Goal: Task Accomplishment & Management: Manage account settings

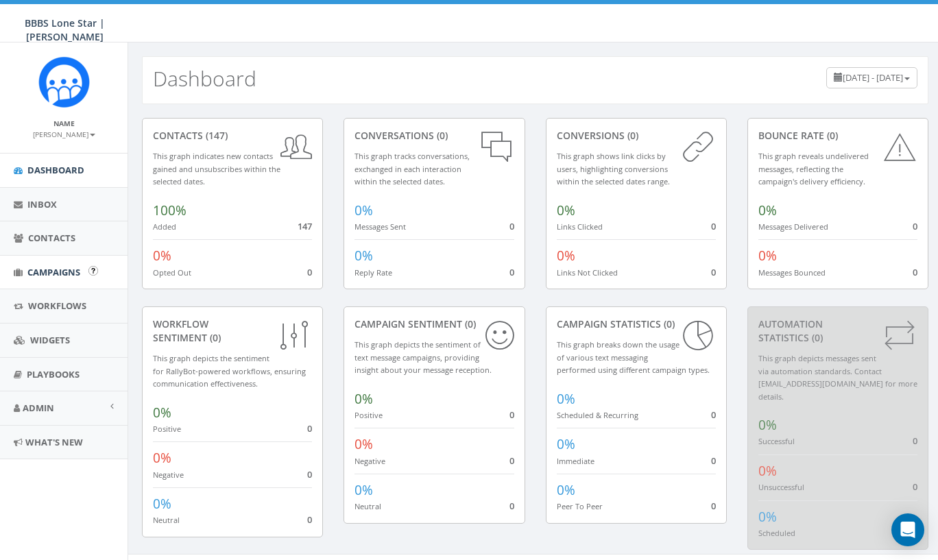
click at [53, 268] on span "Campaigns" at bounding box center [53, 272] width 53 height 12
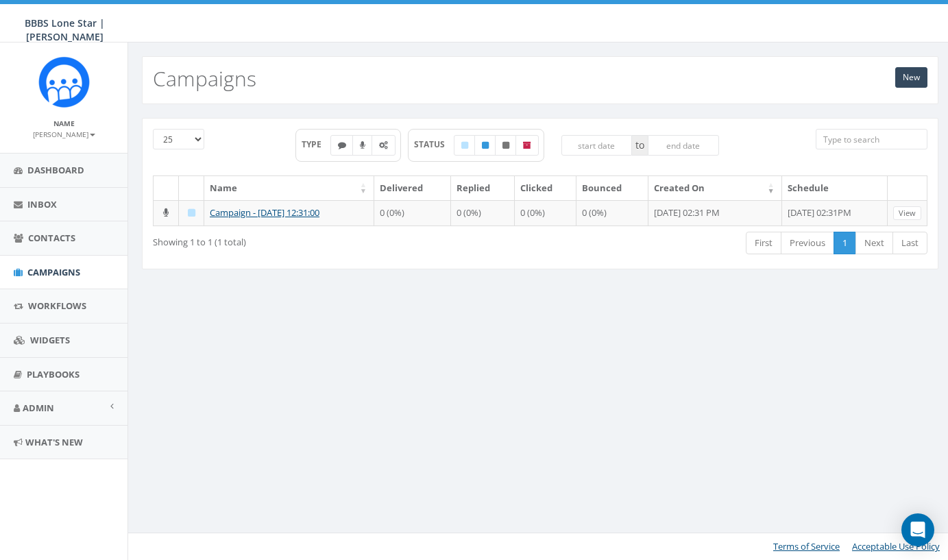
click at [328, 374] on div "New Campaigns 25 50 100 TYPE STATUS to Name Delivered Replied Clicked Bounced C…" at bounding box center [539, 300] width 825 height 517
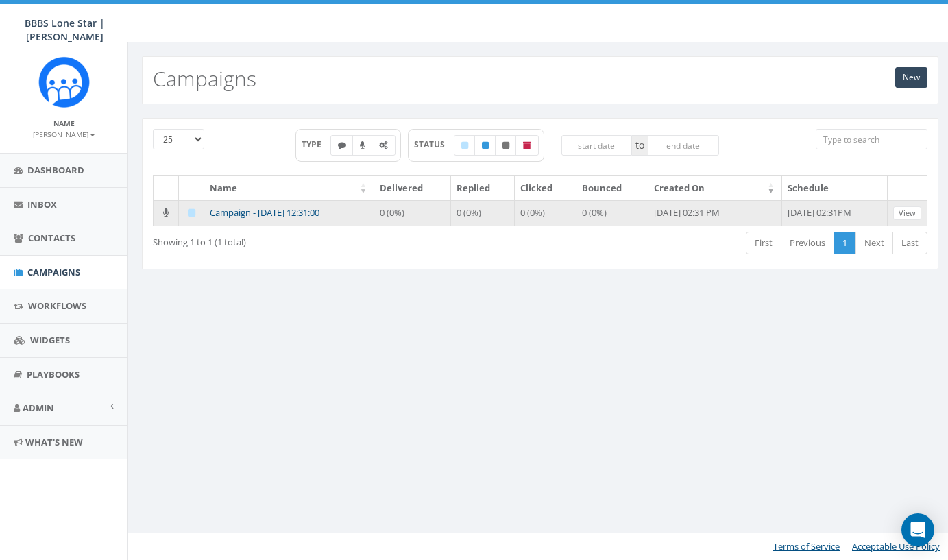
click at [248, 210] on link "Campaign - [DATE] 12:31:00" at bounding box center [265, 212] width 110 height 12
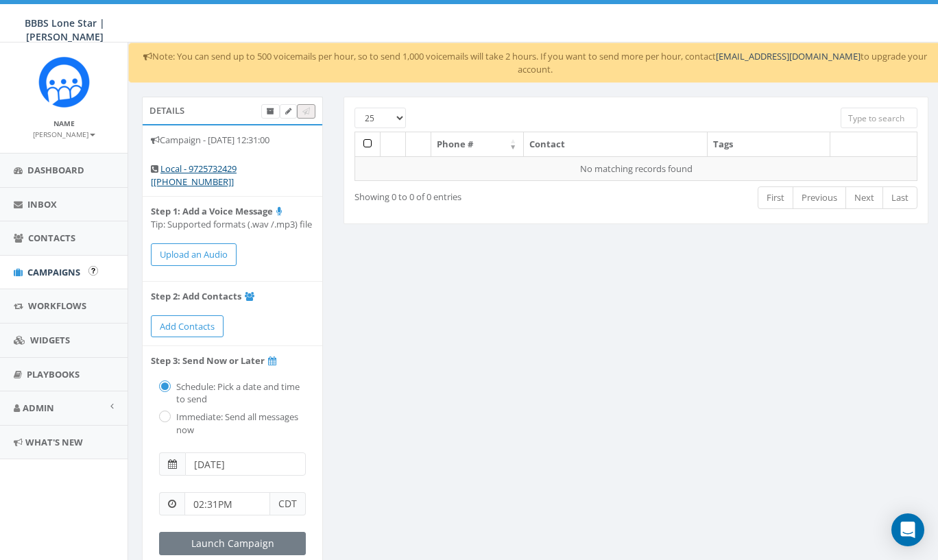
click at [60, 276] on link "Campaigns" at bounding box center [63, 273] width 127 height 34
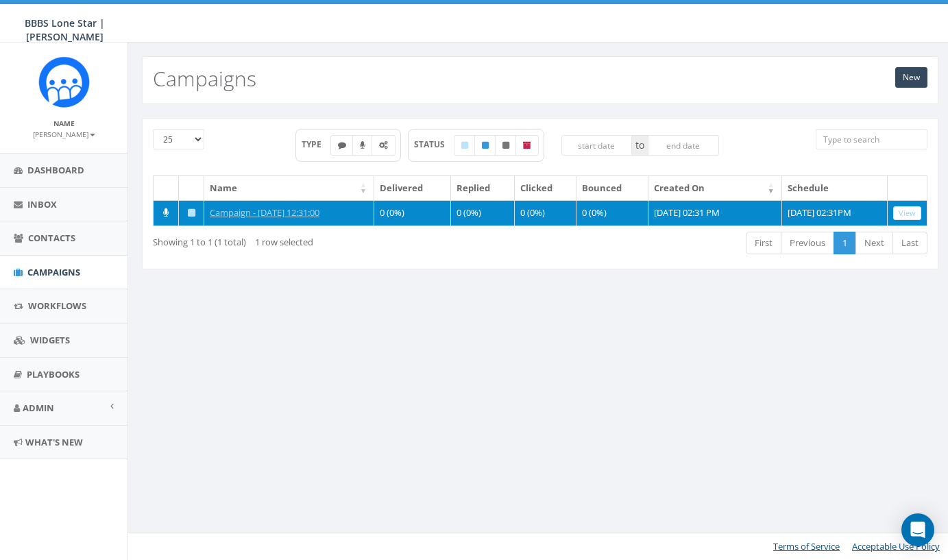
click at [193, 212] on icon at bounding box center [192, 212] width 8 height 9
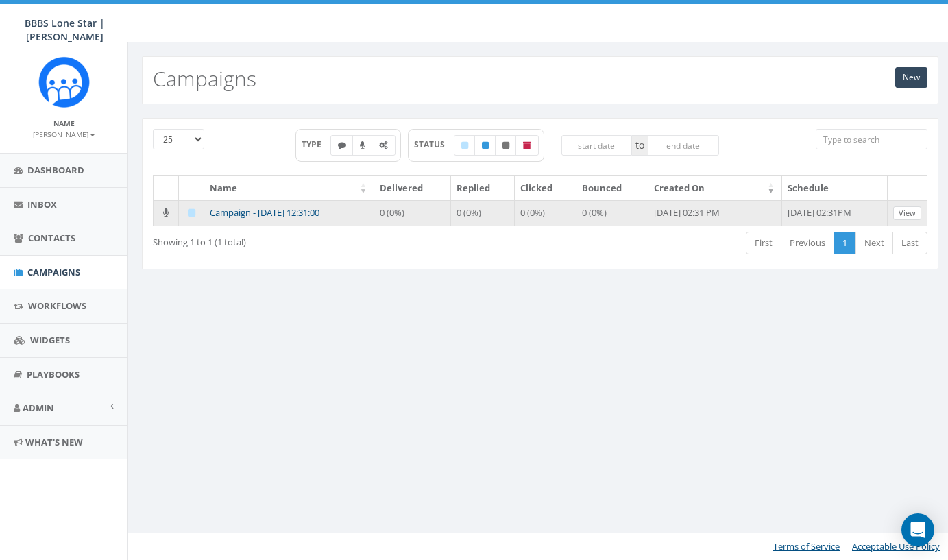
click at [907, 210] on link "View" at bounding box center [907, 213] width 28 height 14
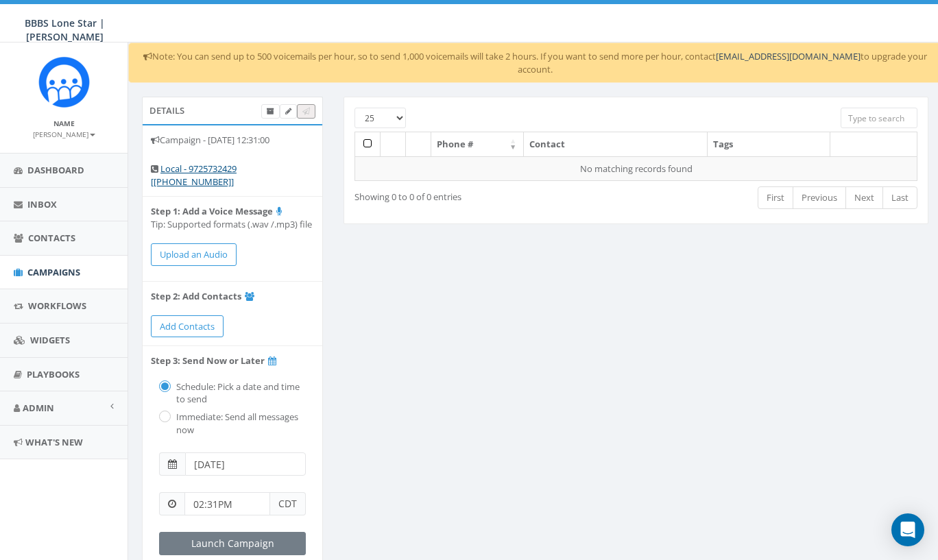
click at [253, 125] on li "Campaign - [DATE] 12:31:00" at bounding box center [233, 139] width 180 height 29
click at [254, 125] on li "Campaign - [DATE] 12:31:00" at bounding box center [233, 139] width 180 height 29
click at [289, 108] on icon at bounding box center [288, 112] width 6 height 8
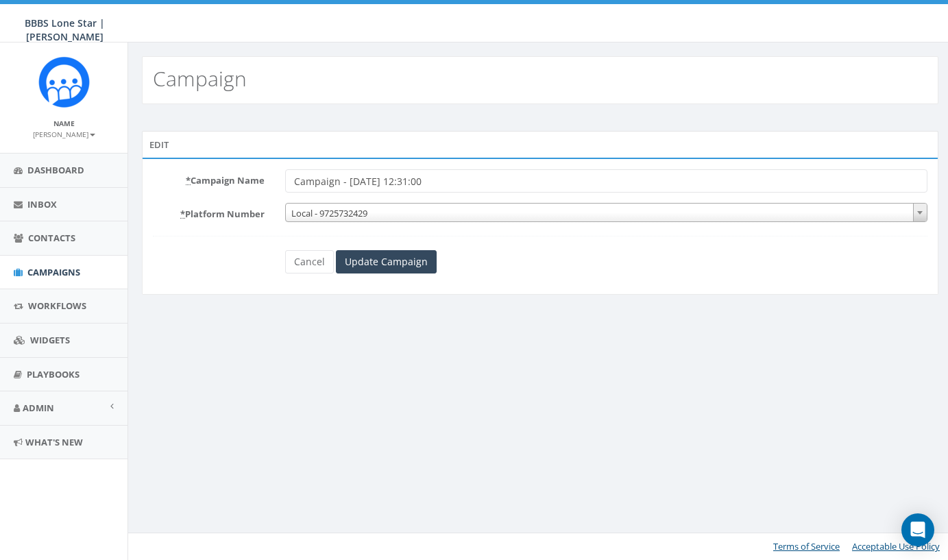
drag, startPoint x: 461, startPoint y: 180, endPoint x: 252, endPoint y: 169, distance: 208.7
click at [252, 169] on div "* Campaign Name Campaign - [DATE] 12:31:00" at bounding box center [540, 180] width 795 height 23
click at [295, 180] on input "North [US_STATE] Giving Day - [GEOGRAPHIC_DATA]" at bounding box center [606, 180] width 642 height 23
type input "2025 [GEOGRAPHIC_DATA][US_STATE] Giving Day - [GEOGRAPHIC_DATA]"
click at [377, 268] on input "Update Campaign" at bounding box center [386, 261] width 101 height 23
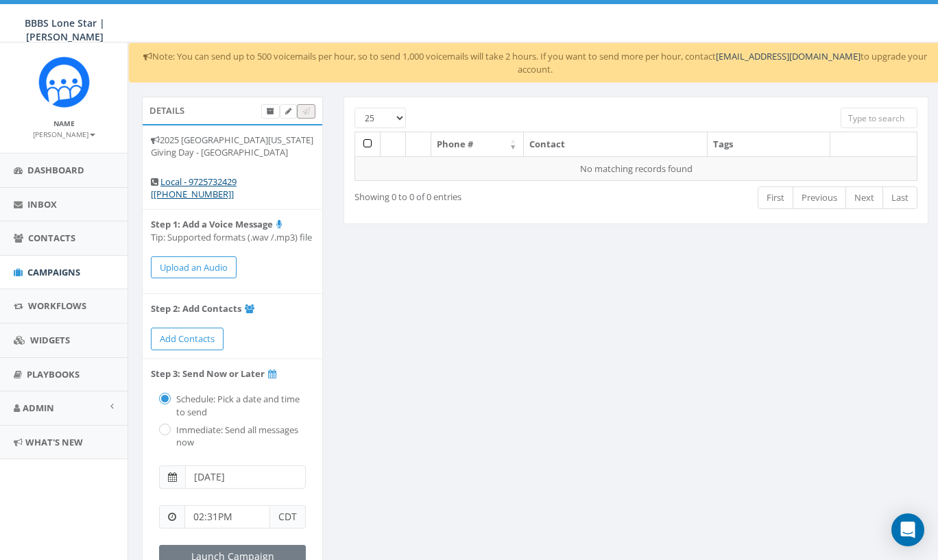
click at [421, 350] on div "Details 2025 [GEOGRAPHIC_DATA][US_STATE] Giving Day - [GEOGRAPHIC_DATA] Local -…" at bounding box center [535, 415] width 807 height 637
click at [55, 232] on span "Contacts" at bounding box center [51, 238] width 47 height 12
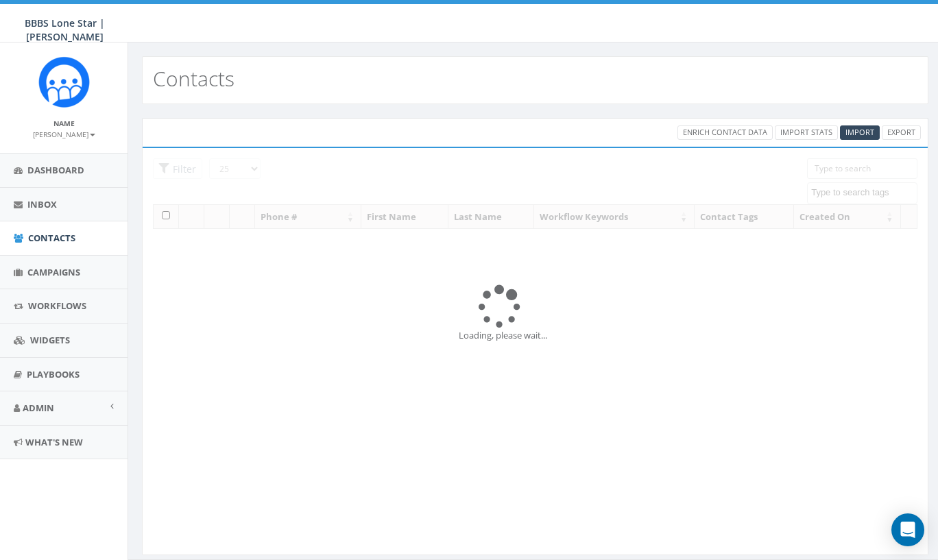
select select
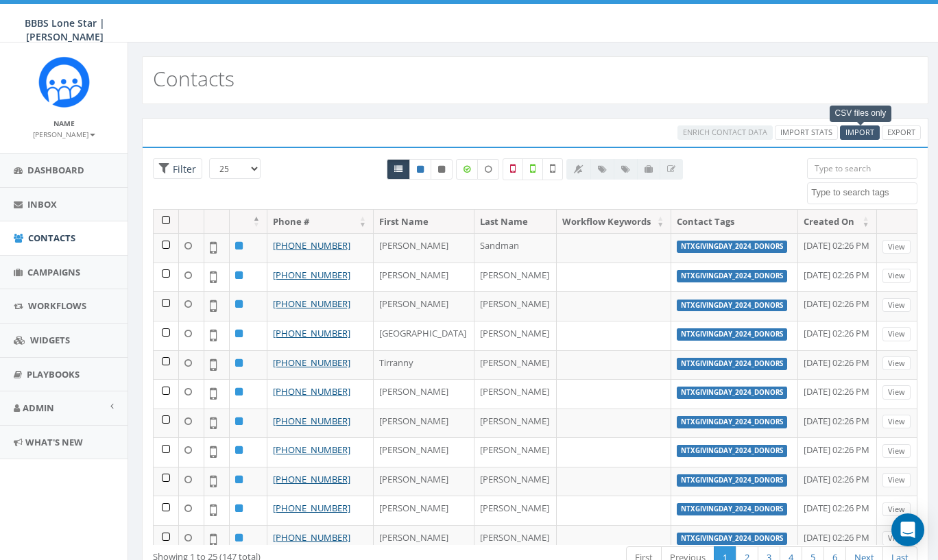
click at [862, 131] on span "Import" at bounding box center [859, 132] width 29 height 10
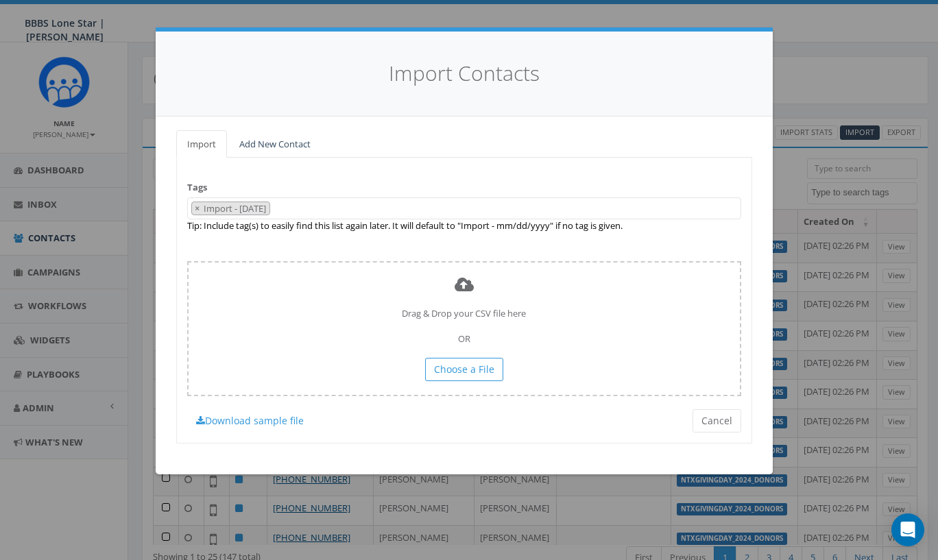
click at [280, 146] on link "Add New Contact" at bounding box center [274, 144] width 93 height 28
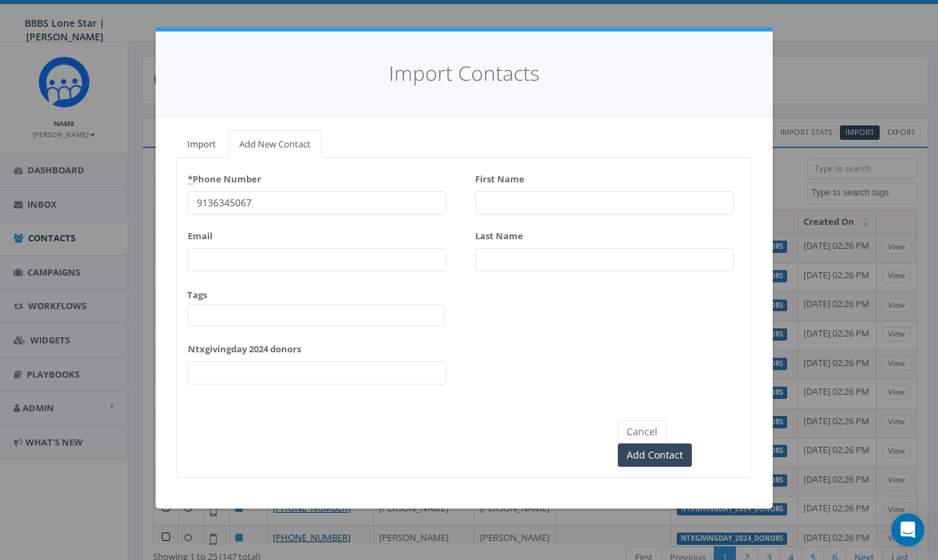
type input "9136345067"
type input "Andrew"
type input "Young"
type input "ayoun"
type input "ayoung@bbbstx.org"
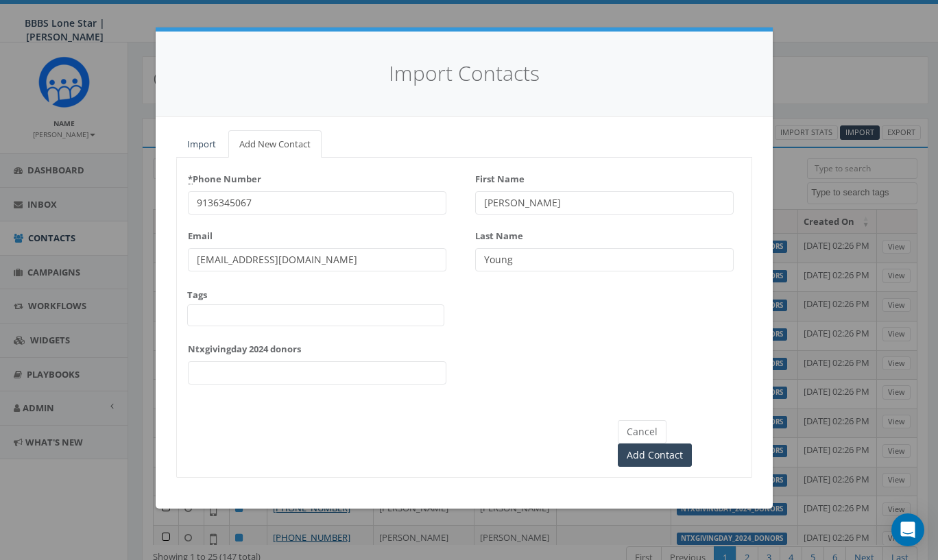
click at [217, 317] on span at bounding box center [315, 315] width 257 height 22
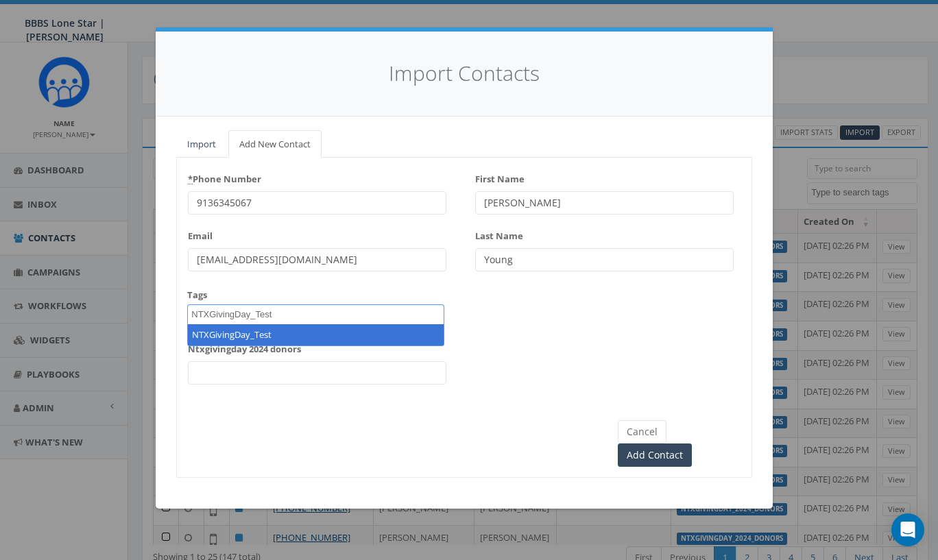
type textarea "NTXGivingDay_Test"
select select "NTXGivingDay_Test"
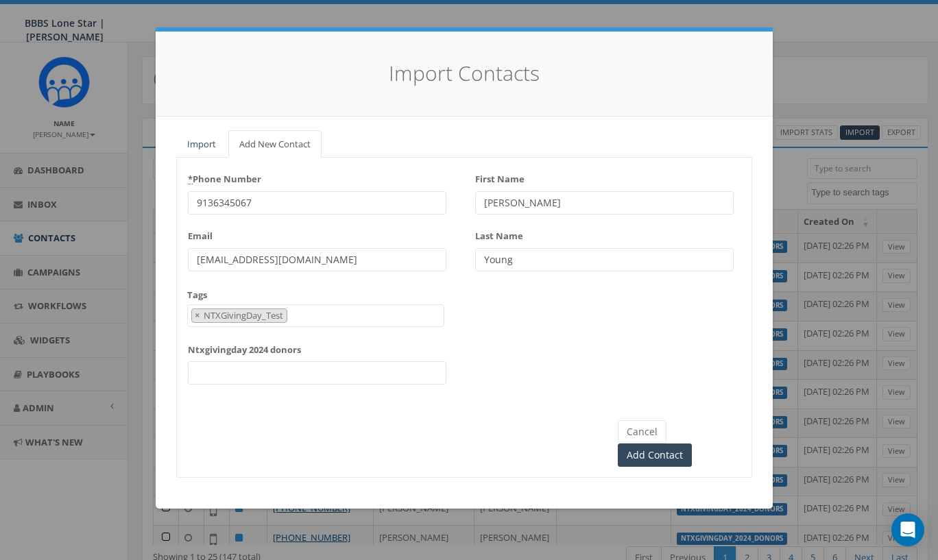
click at [553, 337] on div "* Phone Number 9136345067 Email ayoung@bbbstx.org Tags NTXGivingDay_2024_Donors…" at bounding box center [464, 281] width 574 height 227
click at [692, 443] on input "Add Contact" at bounding box center [655, 454] width 74 height 23
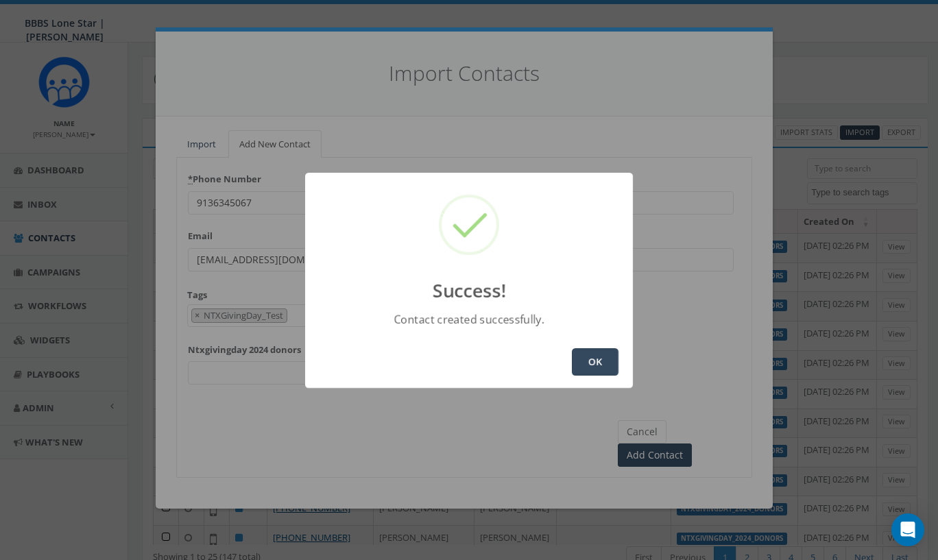
click at [598, 365] on button "OK" at bounding box center [595, 361] width 47 height 27
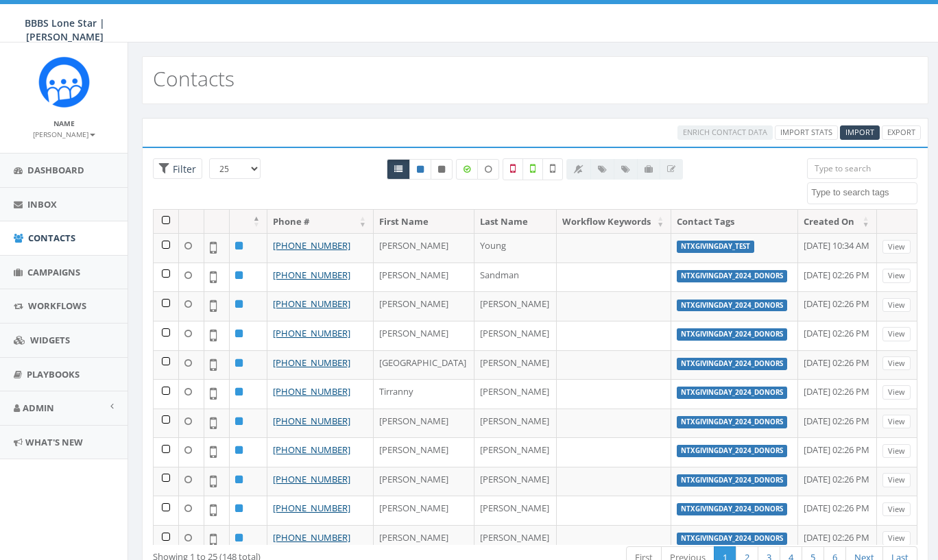
select select
click at [49, 275] on span "Campaigns" at bounding box center [53, 272] width 53 height 12
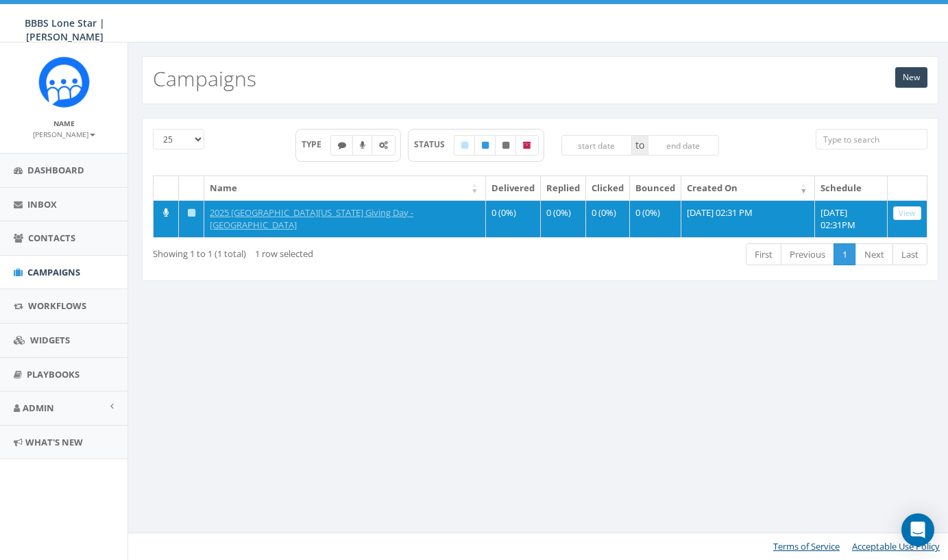
click at [305, 309] on div "25 50 100 TYPE STATUS to Name Delivered Replied Clicked Bounced Created On Sche…" at bounding box center [540, 208] width 824 height 208
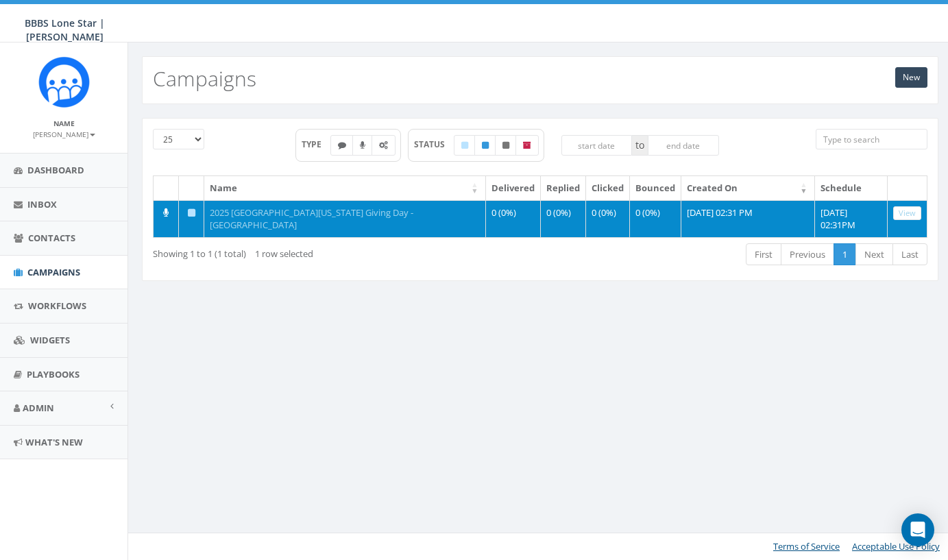
click at [248, 208] on link "2025 [GEOGRAPHIC_DATA][US_STATE] Giving Day - [GEOGRAPHIC_DATA]" at bounding box center [312, 218] width 204 height 25
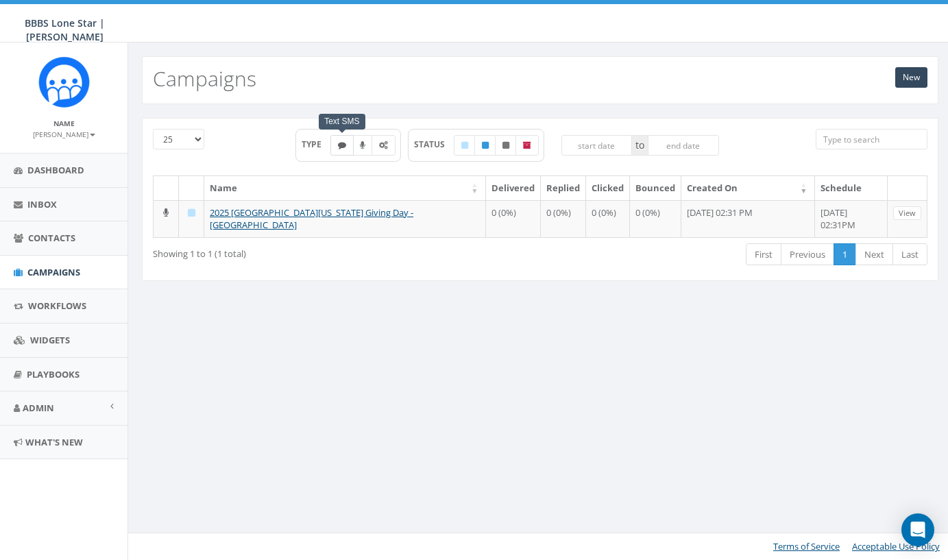
click at [334, 149] on label at bounding box center [341, 145] width 23 height 21
checkbox input "true"
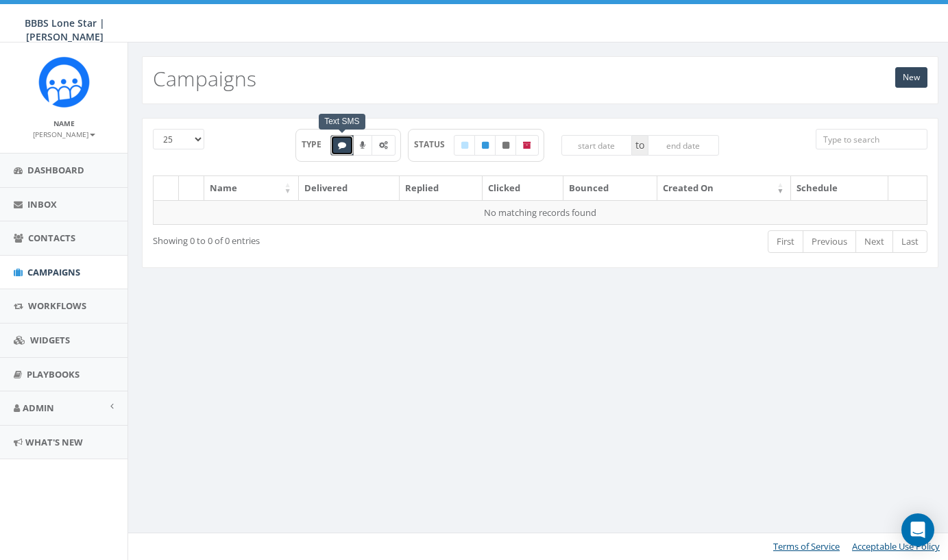
click at [341, 125] on div "Text SMS" at bounding box center [342, 122] width 46 height 16
click at [60, 270] on span "Campaigns" at bounding box center [53, 272] width 53 height 12
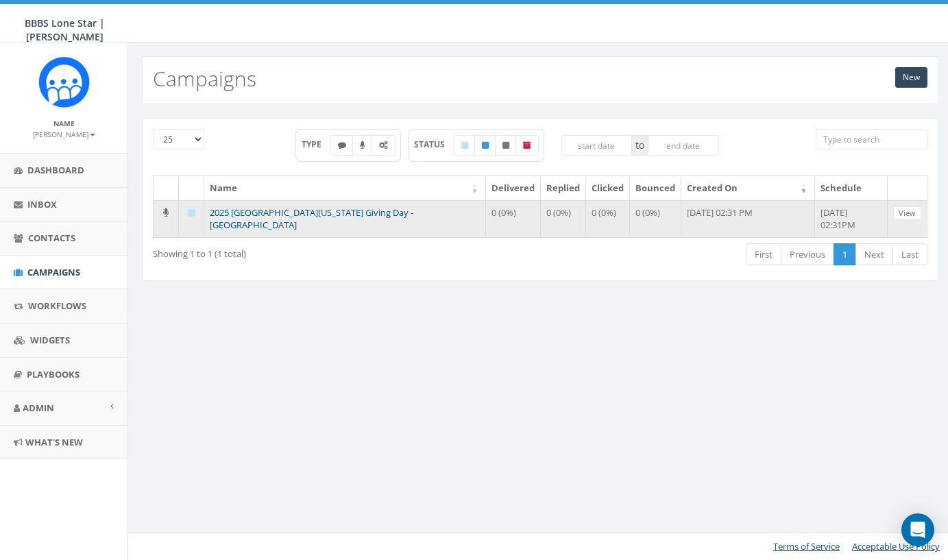
click at [267, 212] on link "2025 North Texas Giving Day - Greater Dallas" at bounding box center [312, 218] width 204 height 25
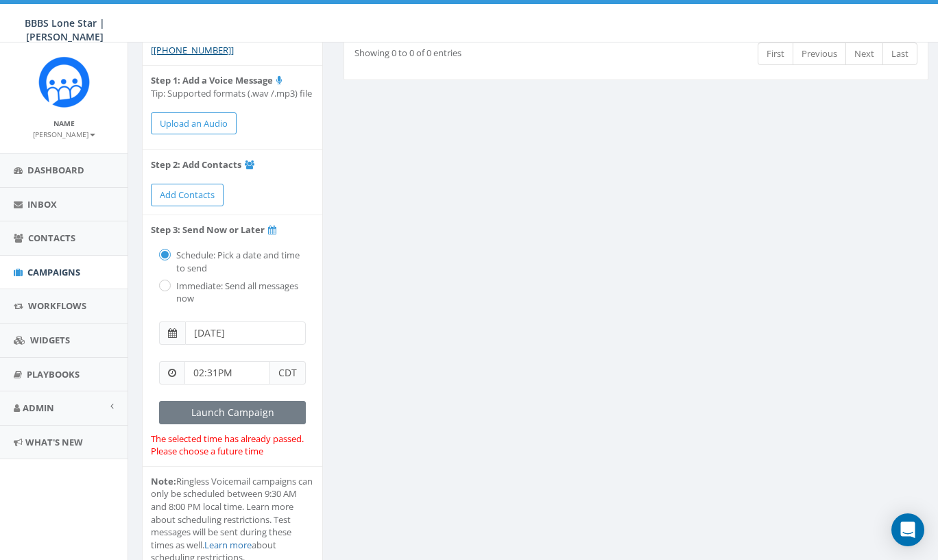
scroll to position [147, 0]
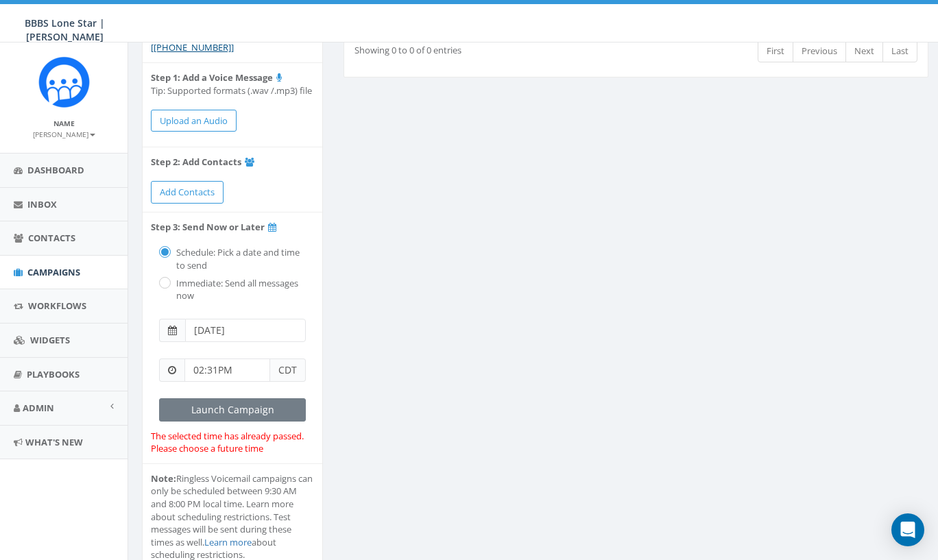
click at [167, 280] on input "radio" at bounding box center [163, 284] width 9 height 9
radio input "true"
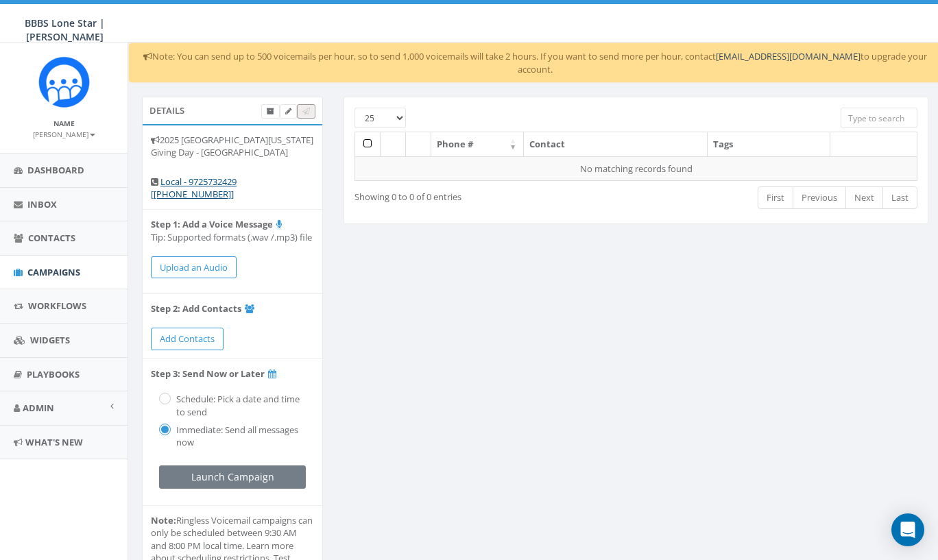
click at [409, 248] on div "Details 2025 North Texas Giving Day - Greater Dallas Local - 9725732429 [+1 972…" at bounding box center [535, 363] width 807 height 533
click at [472, 326] on div "Details 2025 North Texas Giving Day - Greater Dallas Local - 9725732429 [+1 972…" at bounding box center [535, 363] width 807 height 533
click at [47, 273] on span "Campaigns" at bounding box center [53, 272] width 53 height 12
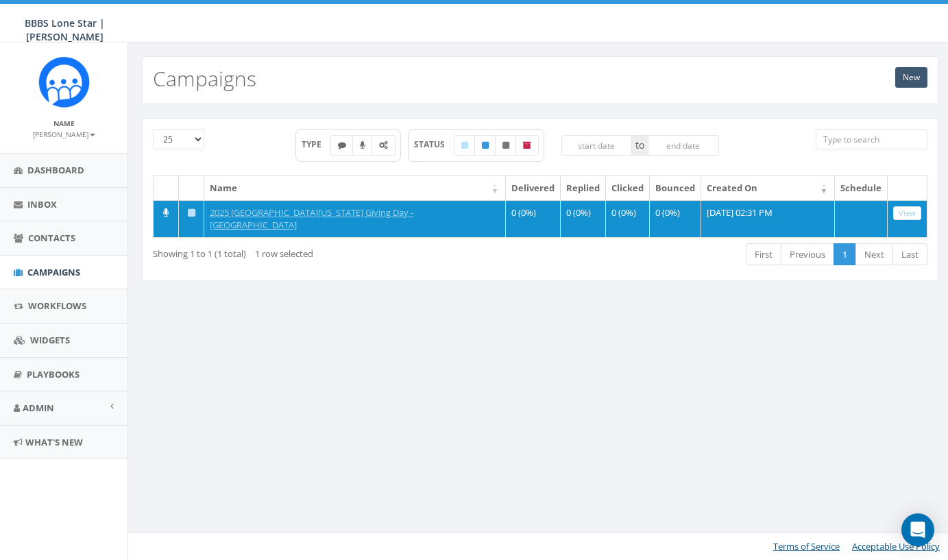
click at [907, 77] on link "New" at bounding box center [911, 77] width 32 height 21
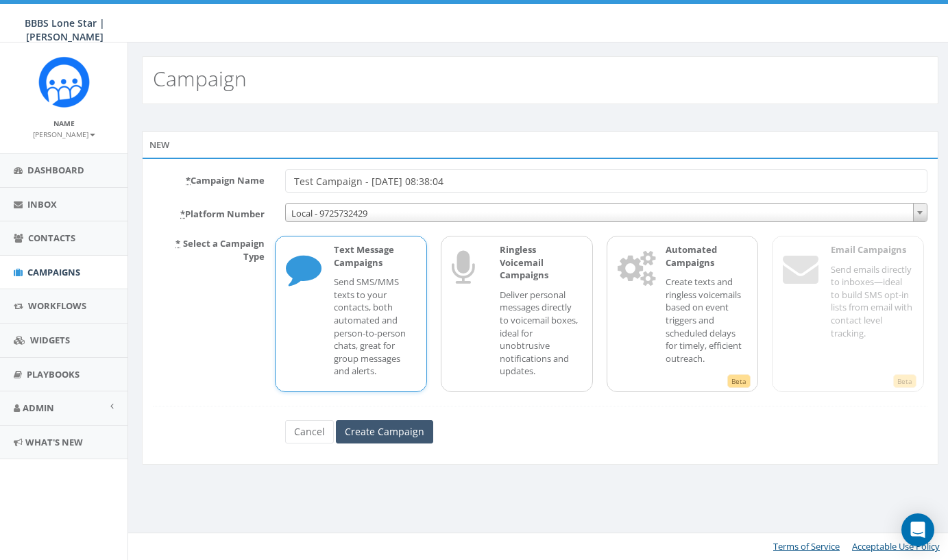
type input "Test Campaign - [DATE] 08:38:04"
click at [388, 430] on input "Create Campaign" at bounding box center [384, 431] width 97 height 23
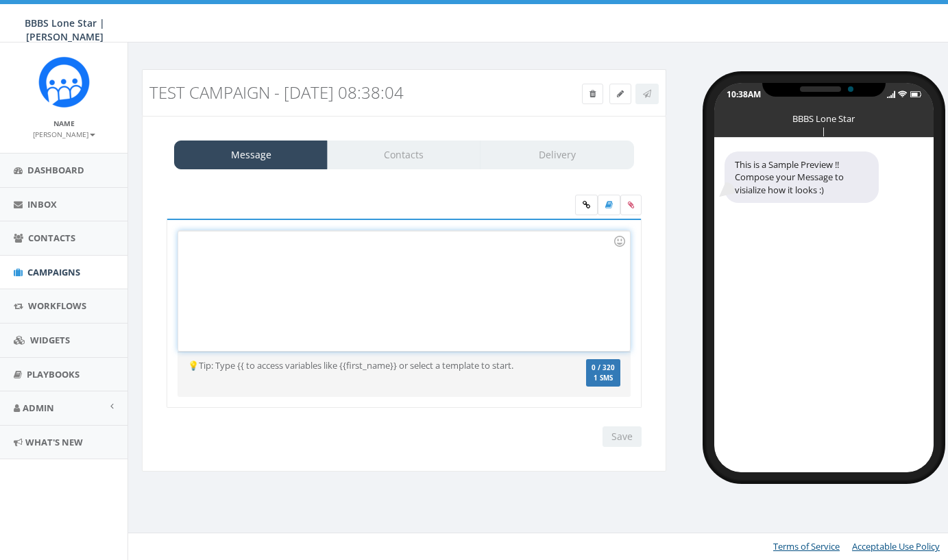
click at [307, 271] on div at bounding box center [403, 291] width 451 height 120
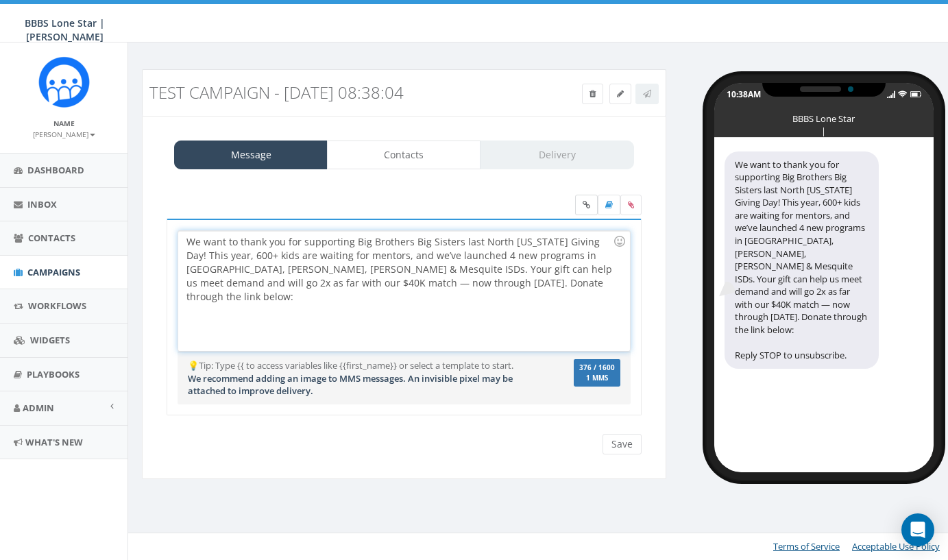
click at [586, 204] on icon at bounding box center [587, 205] width 8 height 8
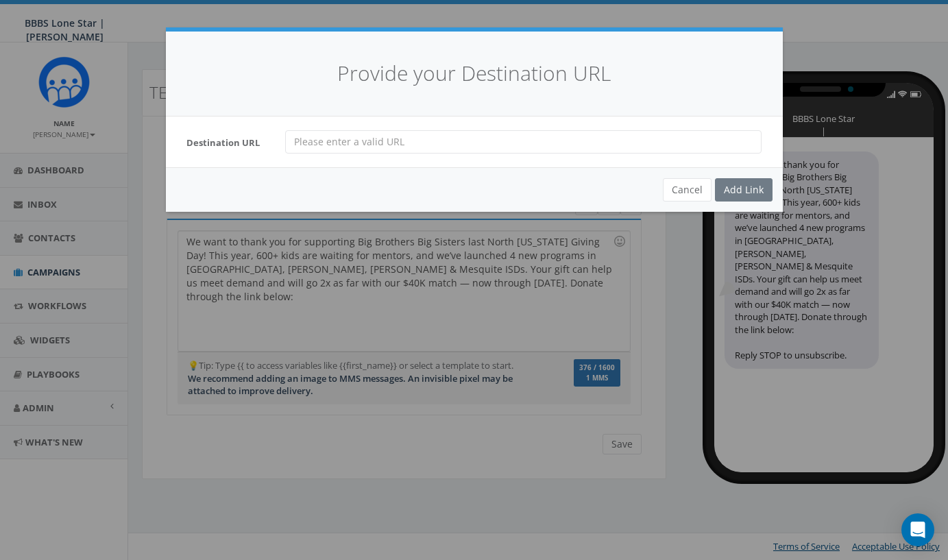
click at [314, 139] on input "url" at bounding box center [523, 141] width 476 height 23
paste input "https://www.northtexasgivingday.org/story/sqnowe"
type input "https://www.northtexasgivingday.org/story/sqnowe"
click at [746, 188] on div "Add Link" at bounding box center [744, 189] width 58 height 23
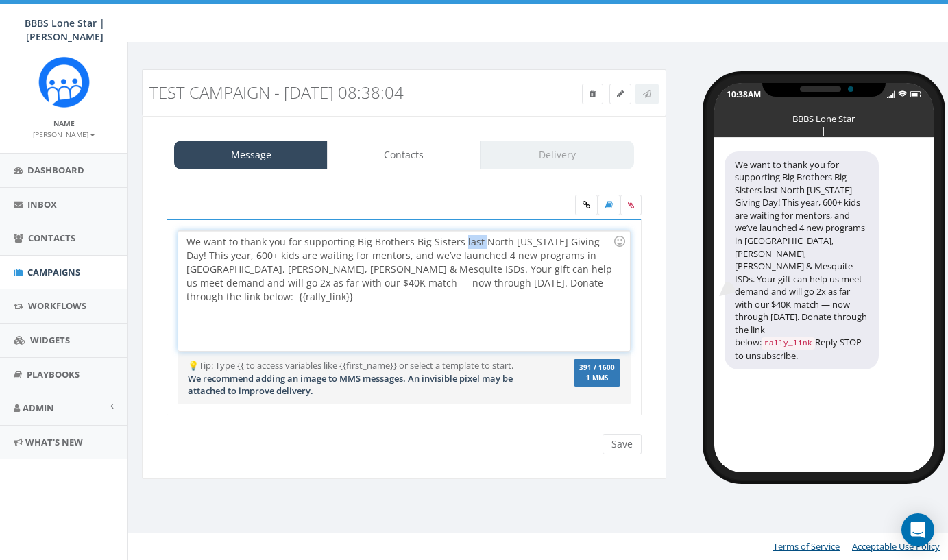
drag, startPoint x: 460, startPoint y: 241, endPoint x: 478, endPoint y: 240, distance: 17.8
click at [478, 240] on div "We want to thank you for supporting Big Brothers Big Sisters last North Texas G…" at bounding box center [403, 291] width 451 height 120
click at [562, 243] on div "We want to thank you for supporting Big Brothers Big Sisters North Texas Giving…" at bounding box center [403, 291] width 451 height 120
click at [613, 289] on div "We want to thank you for supporting Big Brothers Big Sisters North Texas Giving…" at bounding box center [403, 291] width 451 height 120
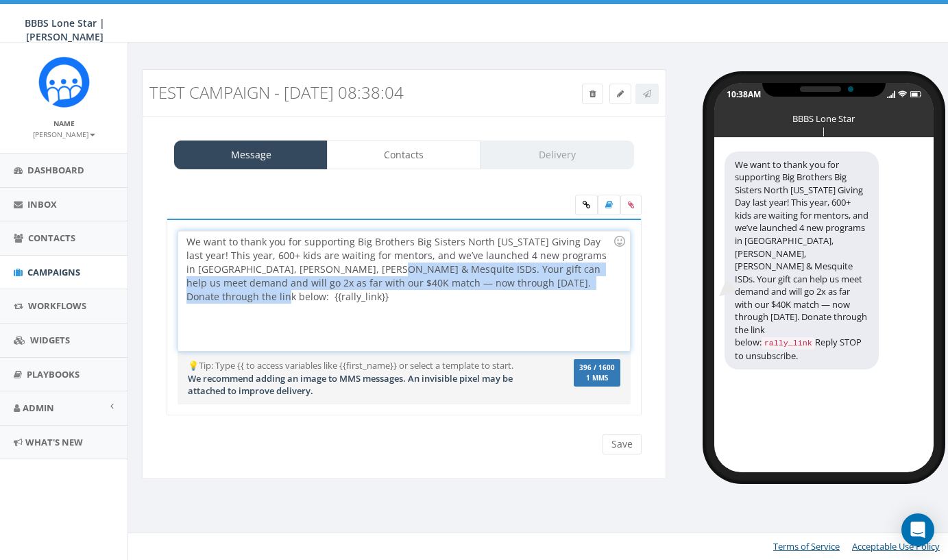
drag, startPoint x: 346, startPoint y: 267, endPoint x: 631, endPoint y: 283, distance: 285.6
click at [637, 285] on div "We want to thank you for supporting Big Brothers Big Sisters last North Texas G…" at bounding box center [404, 317] width 475 height 197
click at [601, 282] on div "We want to thank you for supporting Big Brothers Big Sisters North Texas Giving…" at bounding box center [403, 291] width 451 height 120
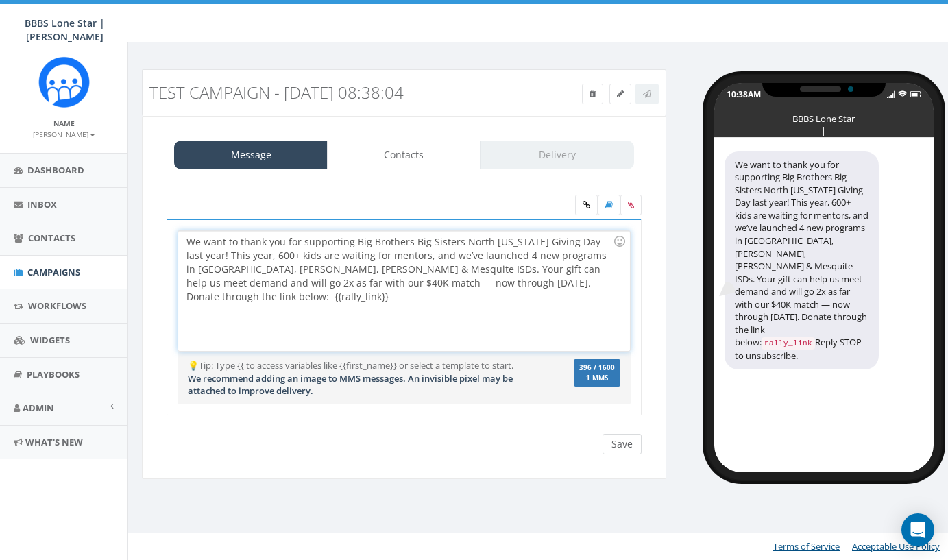
click at [622, 442] on input "Save" at bounding box center [621, 444] width 39 height 21
click at [455, 156] on link "Contacts" at bounding box center [404, 155] width 154 height 29
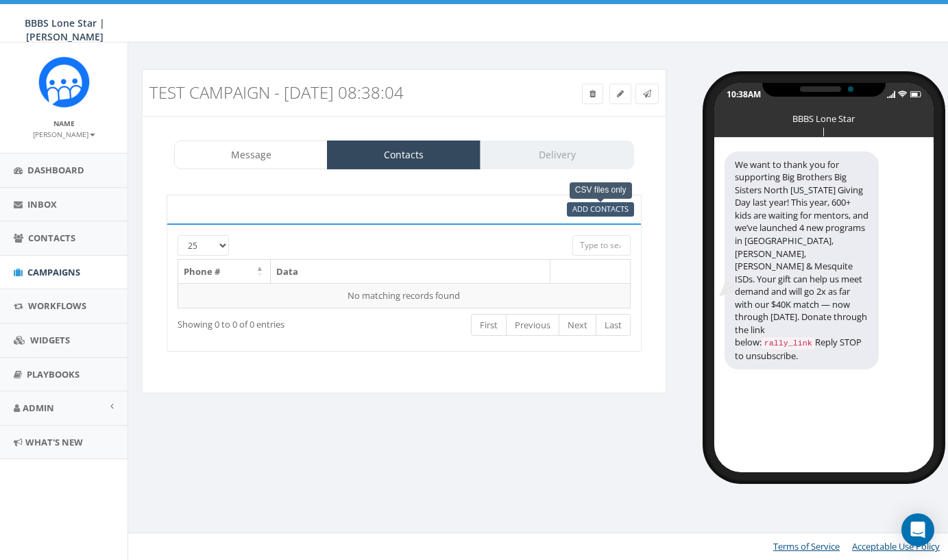
click at [581, 206] on span "Add Contacts" at bounding box center [600, 209] width 56 height 10
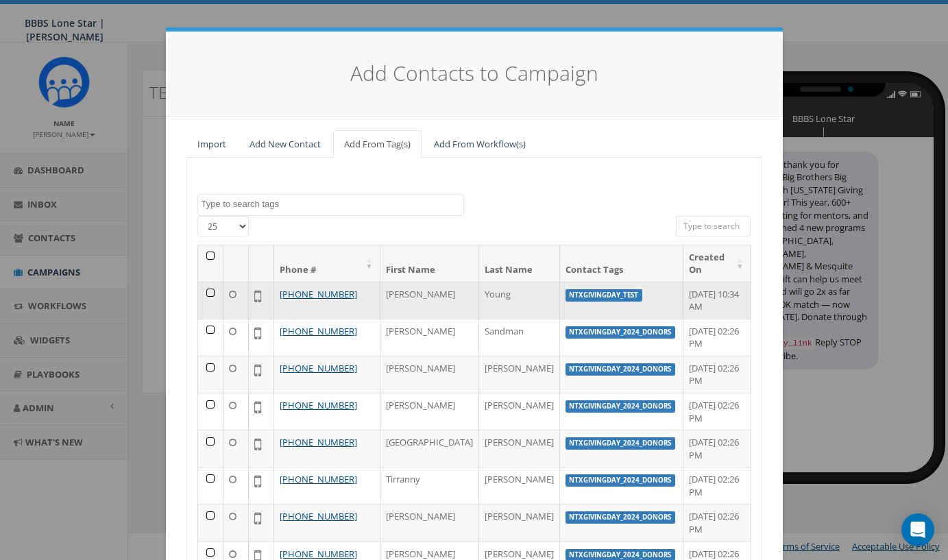
click at [204, 289] on td at bounding box center [210, 300] width 25 height 37
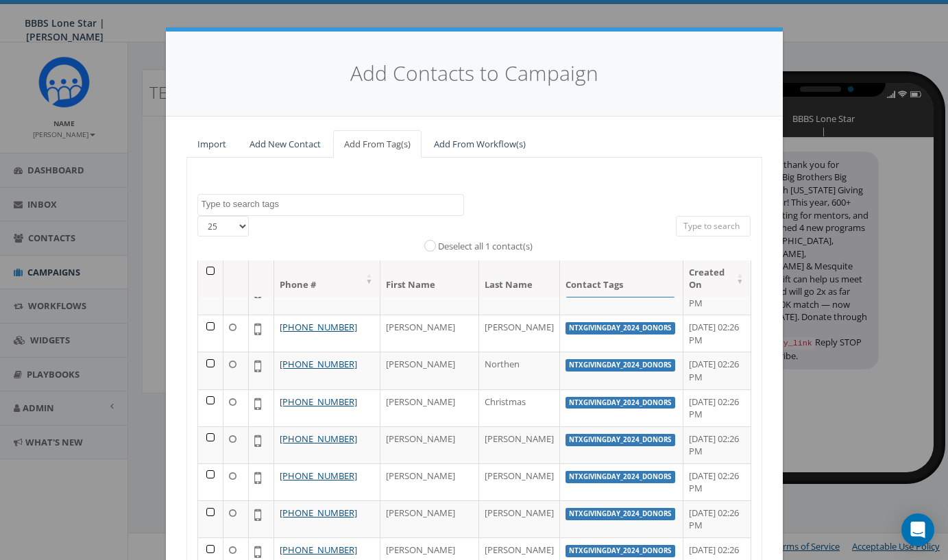
scroll to position [146, 0]
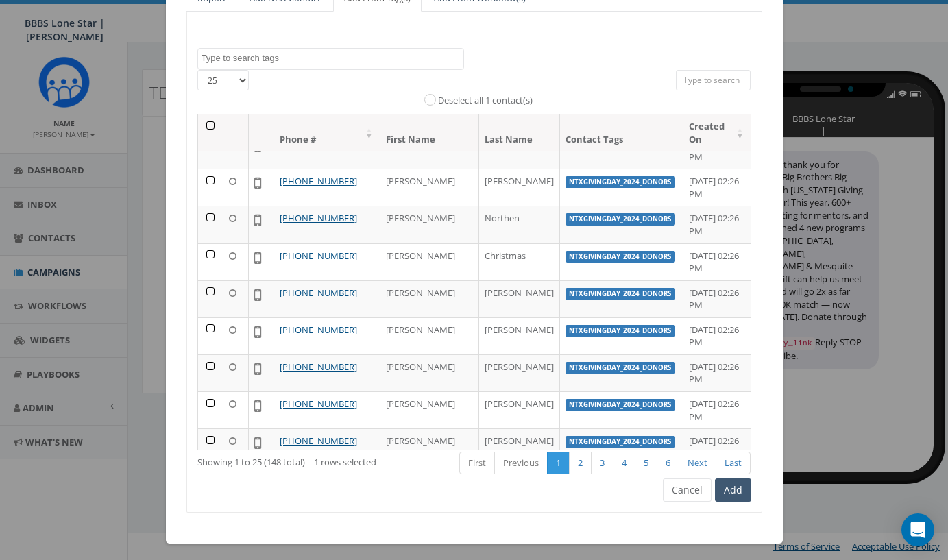
click at [724, 485] on button "Add" at bounding box center [733, 489] width 36 height 23
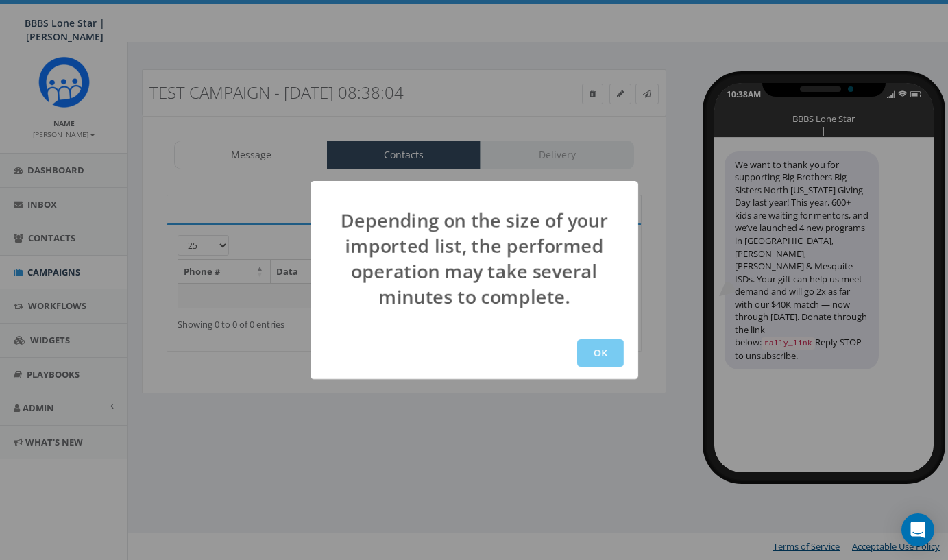
click at [594, 351] on button "OK" at bounding box center [600, 352] width 47 height 27
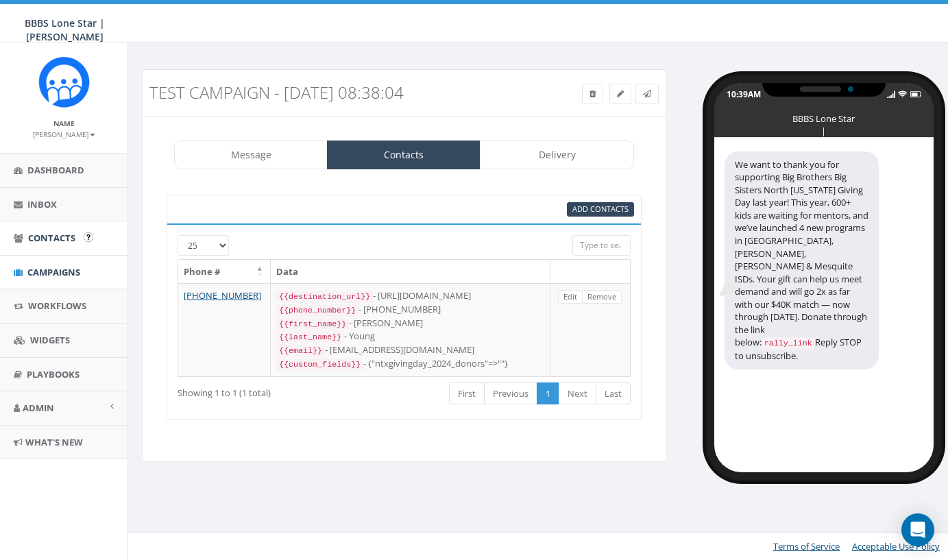
click at [51, 239] on span "Contacts" at bounding box center [51, 238] width 47 height 12
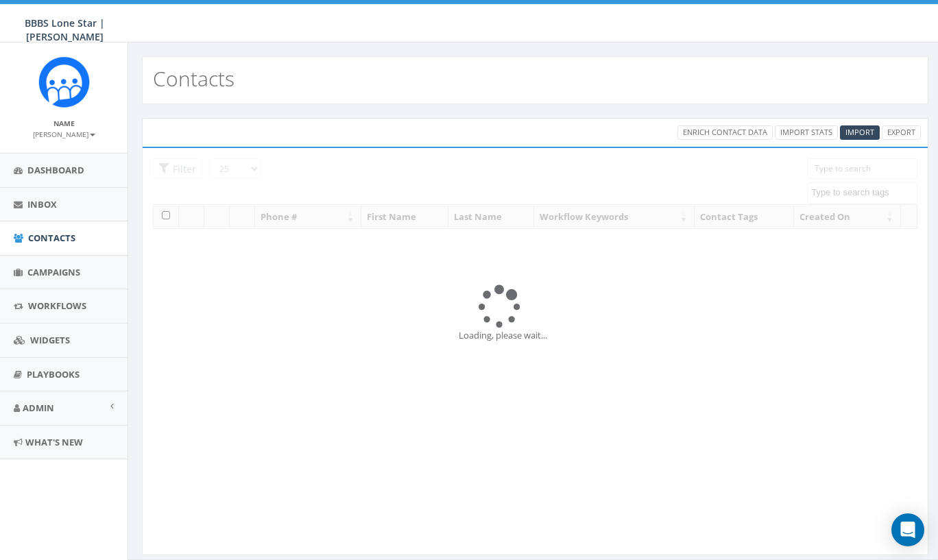
select select
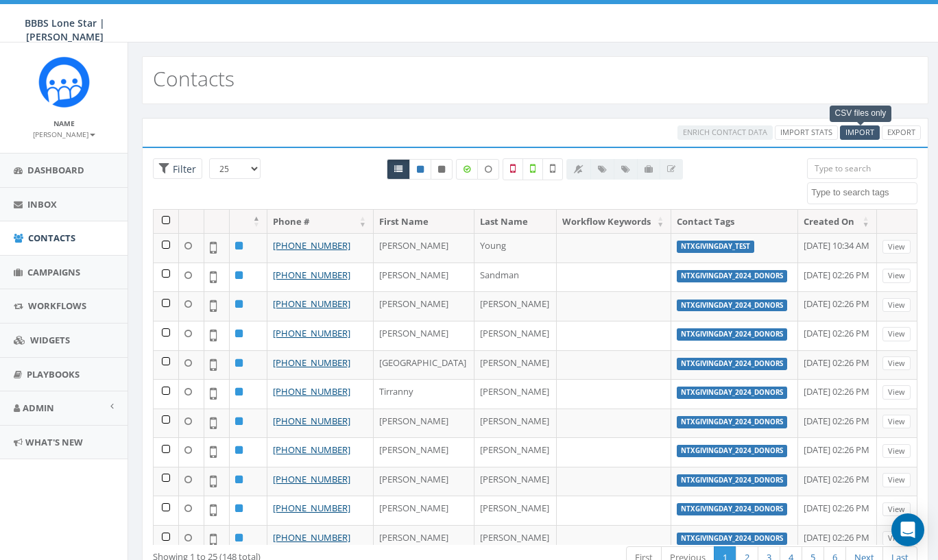
click at [859, 134] on span "Import" at bounding box center [859, 132] width 29 height 10
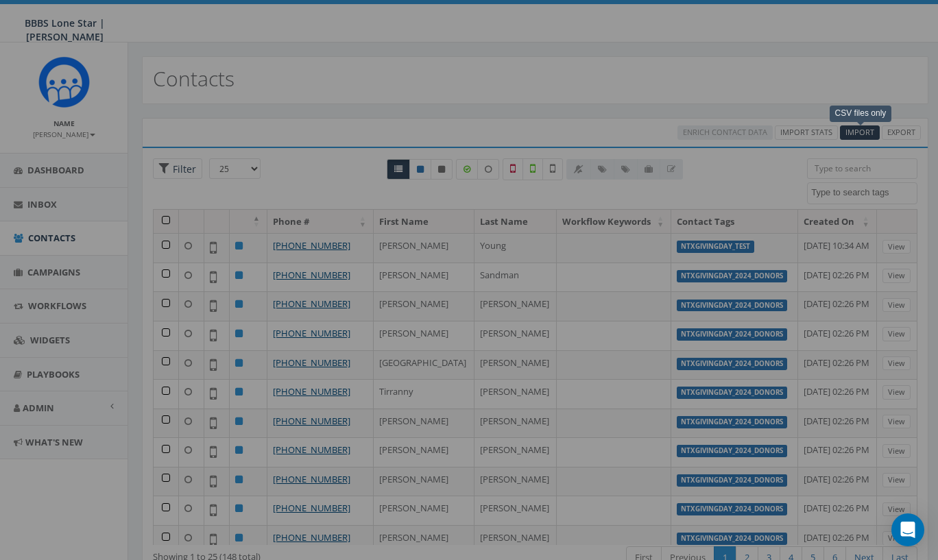
select select
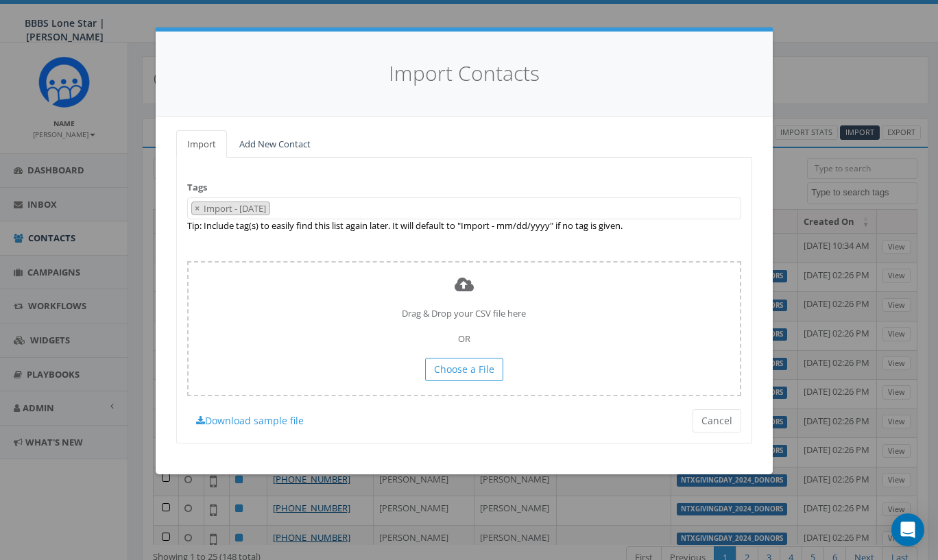
click at [289, 141] on link "Add New Contact" at bounding box center [274, 144] width 93 height 28
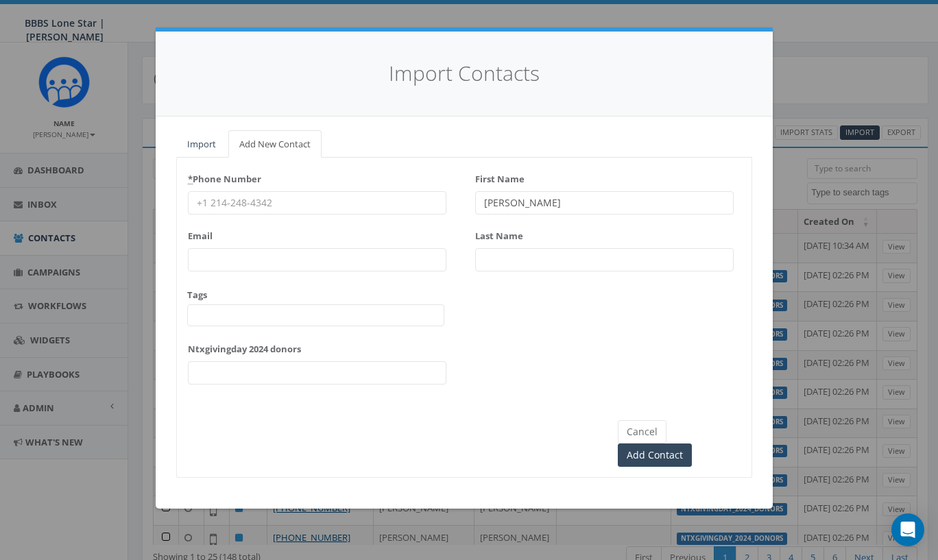
type input "[PERSON_NAME]"
type input "(214) 415-8050"
type input "ayoun"
type input "ayoung@bbbstx.org"
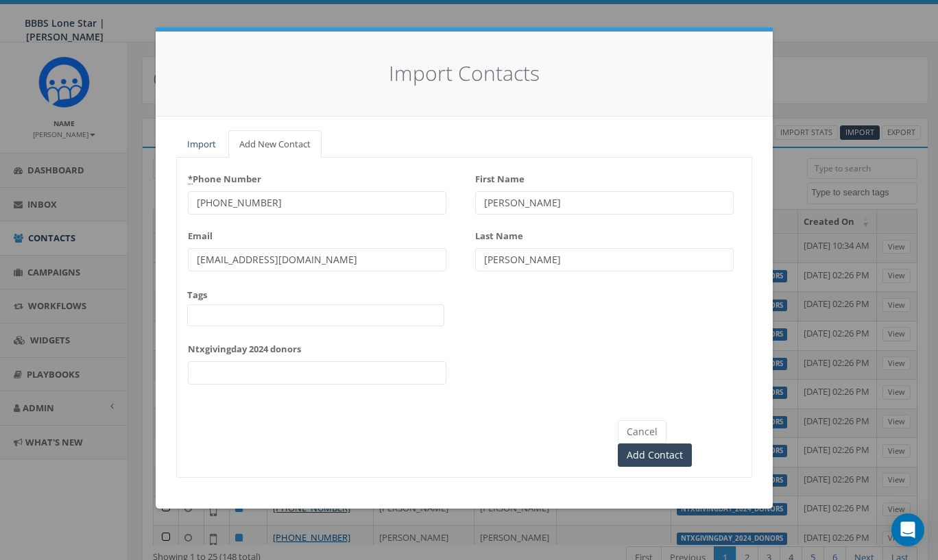
click at [265, 321] on span at bounding box center [315, 315] width 257 height 22
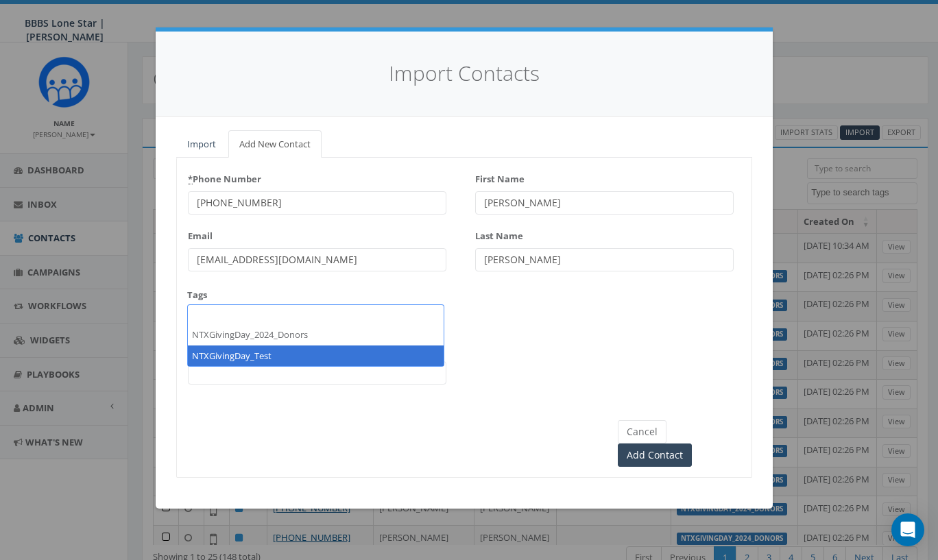
select select "NTXGivingDay_Test"
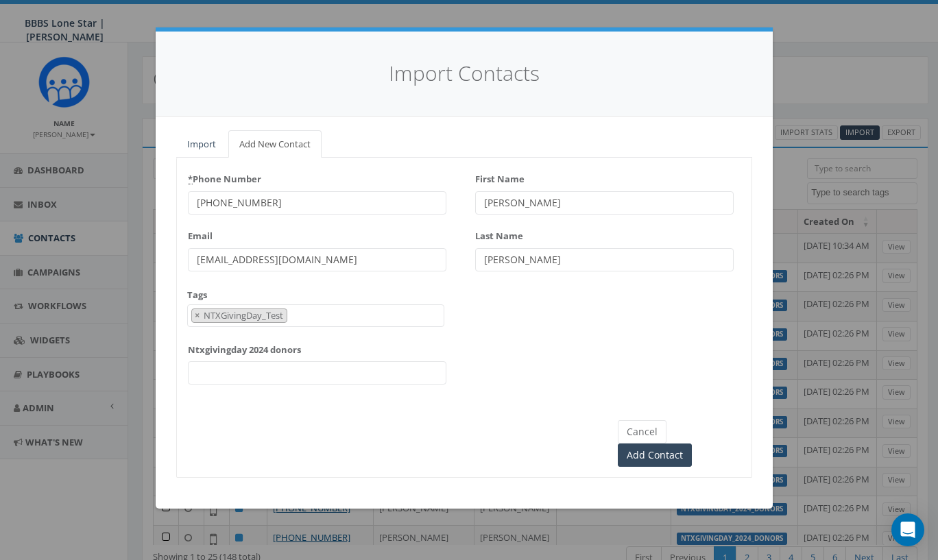
click at [510, 378] on div "* Phone Number (214) 415-8050 Email ayoung@bbbstx.org Tags NTXGivingDay_2024_Do…" at bounding box center [464, 281] width 574 height 227
click at [692, 443] on input "Add Contact" at bounding box center [655, 454] width 74 height 23
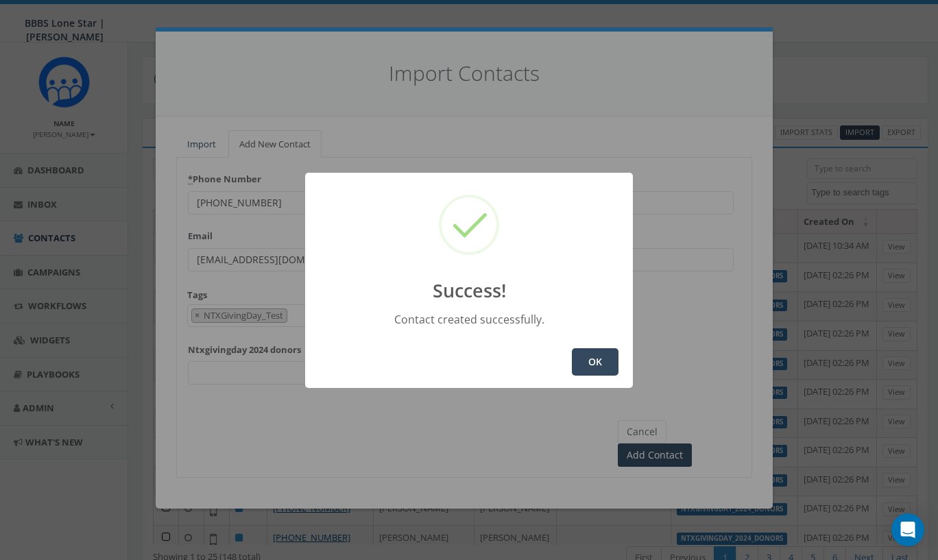
click at [607, 366] on button "OK" at bounding box center [595, 361] width 47 height 27
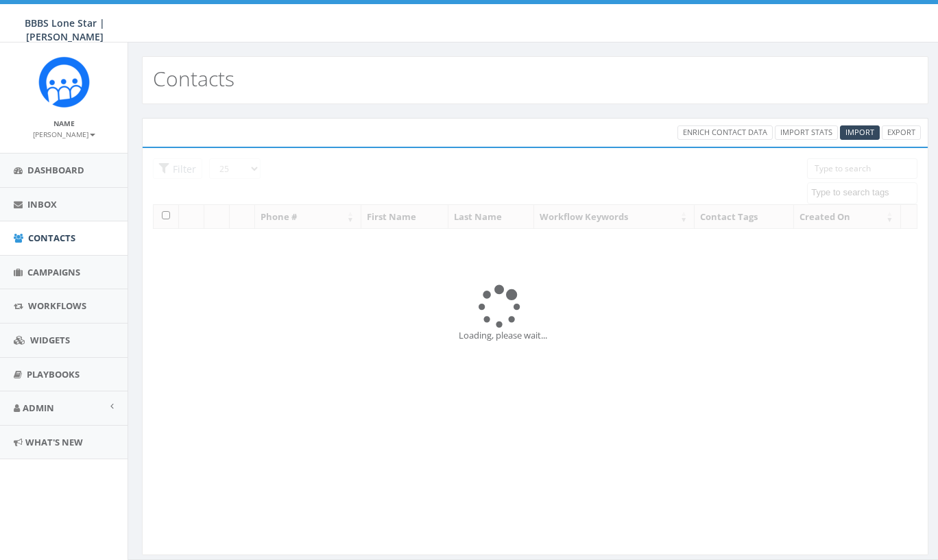
select select
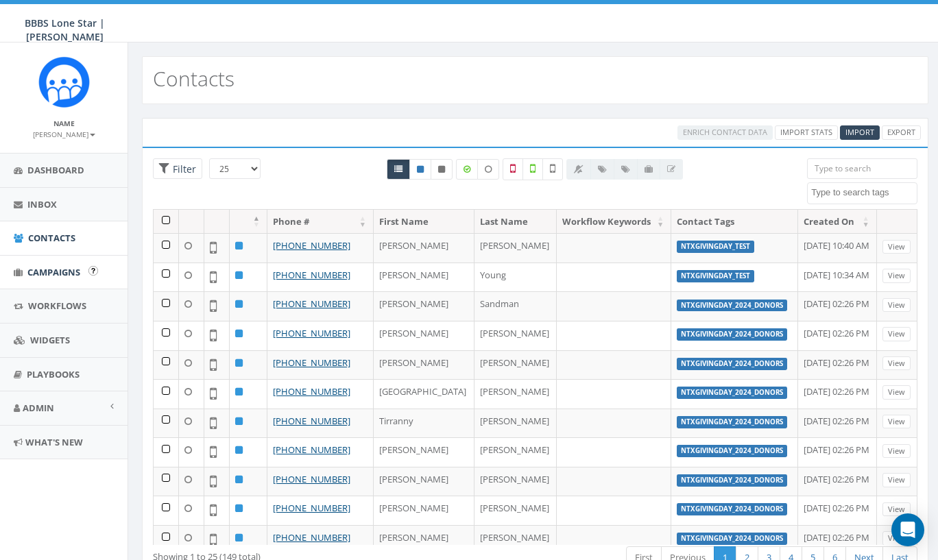
click at [62, 274] on span "Campaigns" at bounding box center [53, 272] width 53 height 12
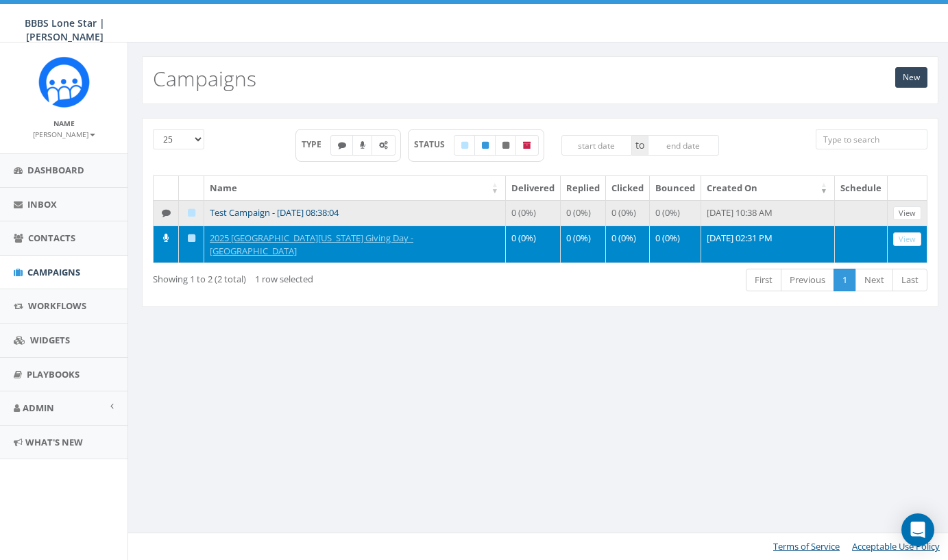
click at [269, 212] on link "Test Campaign - [DATE] 08:38:04" at bounding box center [274, 212] width 129 height 12
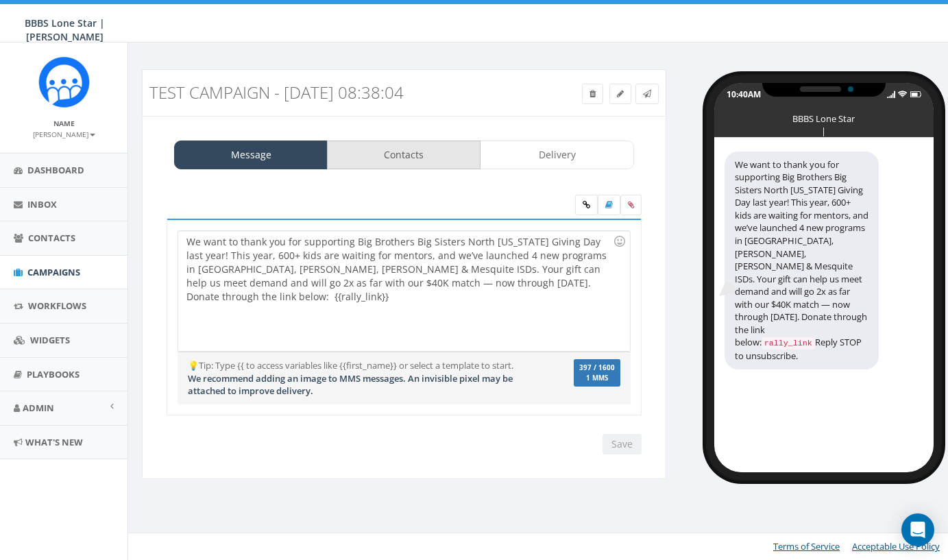
click at [402, 162] on link "Contacts" at bounding box center [404, 155] width 154 height 29
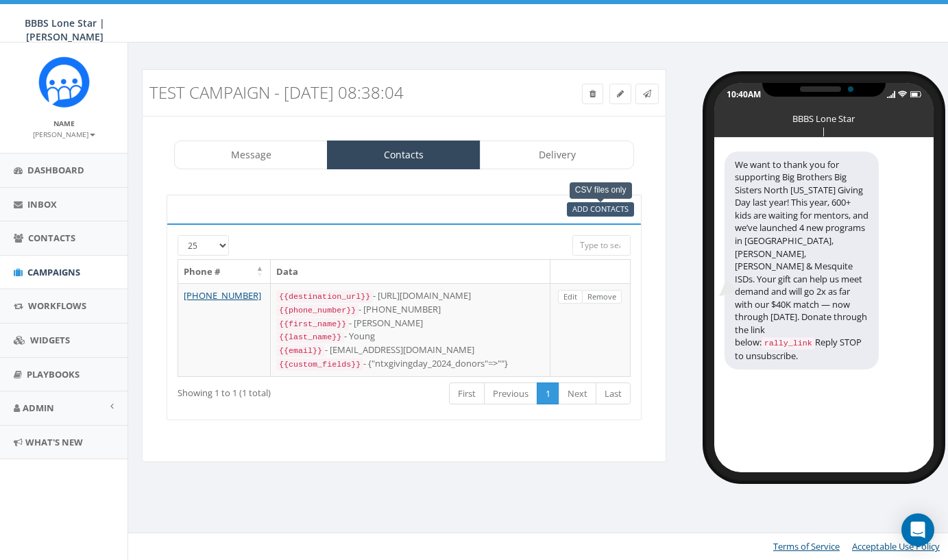
click at [610, 208] on span "Add Contacts" at bounding box center [600, 209] width 56 height 10
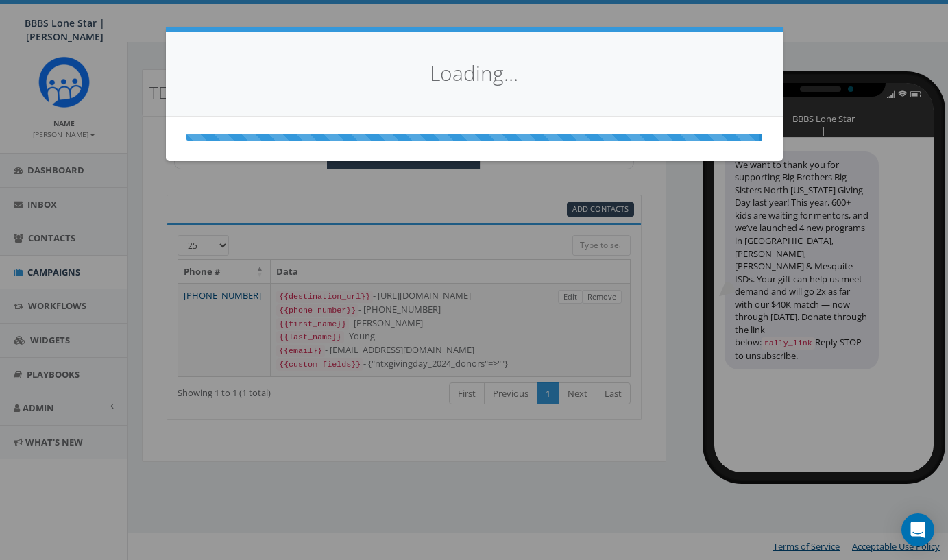
select select
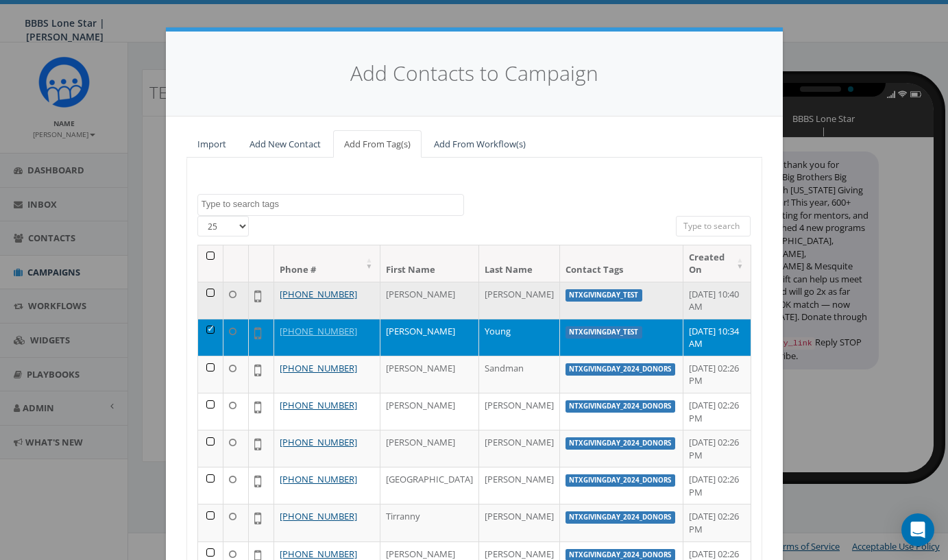
click at [205, 289] on td at bounding box center [210, 300] width 25 height 37
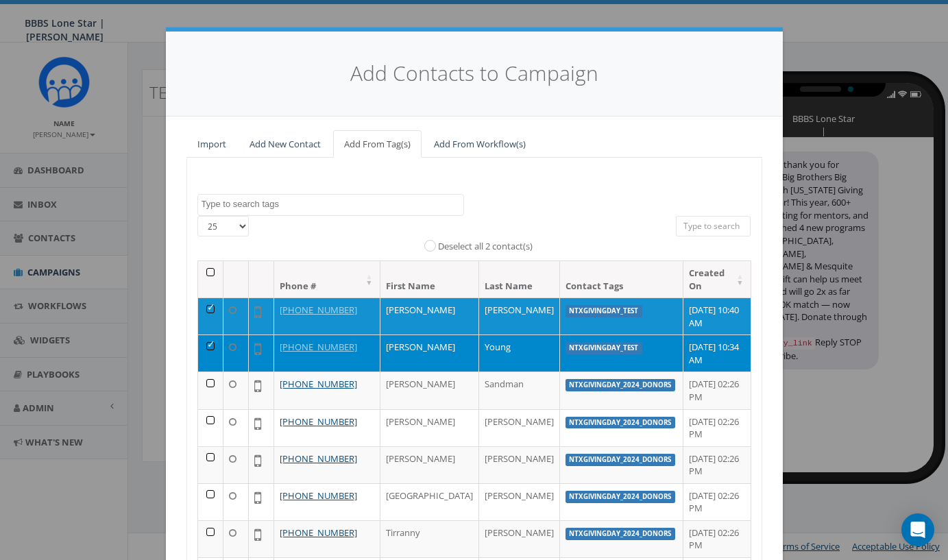
click at [208, 341] on td at bounding box center [210, 352] width 25 height 37
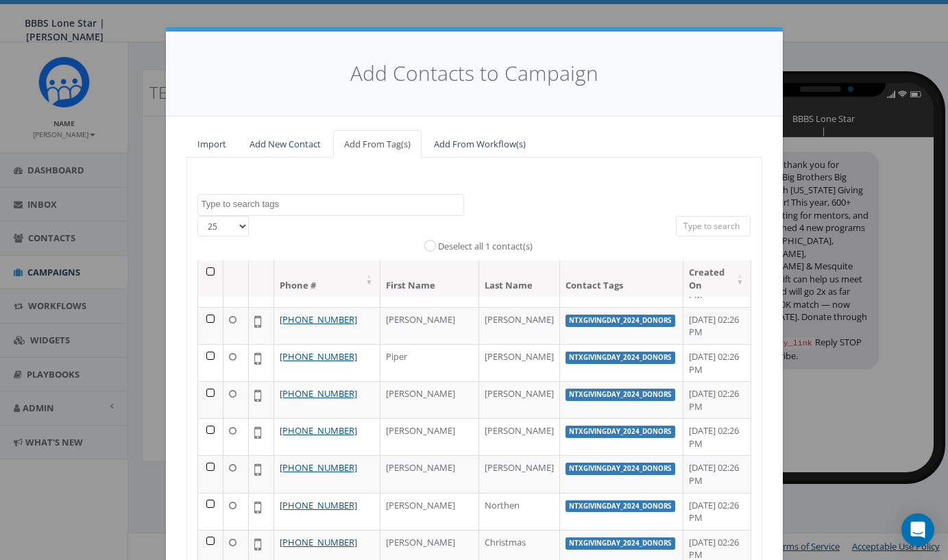
scroll to position [146, 0]
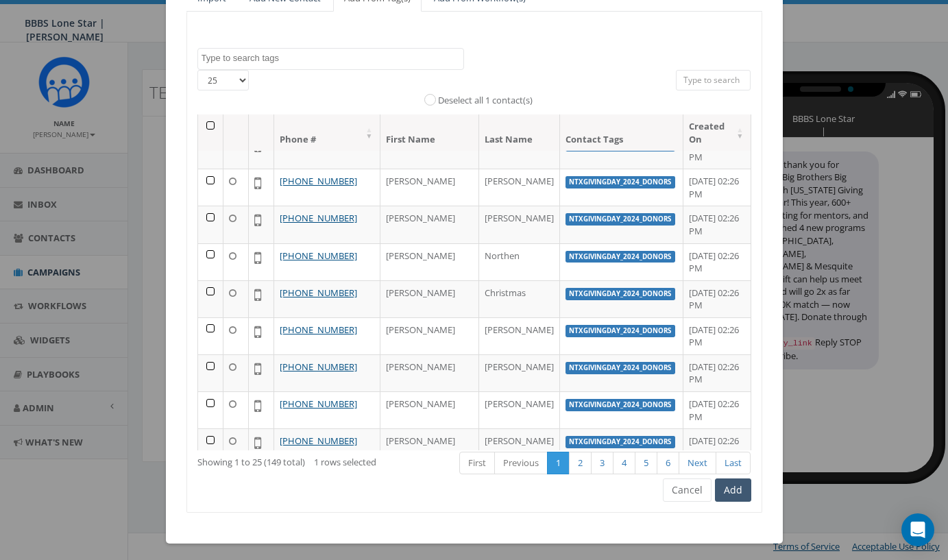
click at [729, 493] on button "Add" at bounding box center [733, 489] width 36 height 23
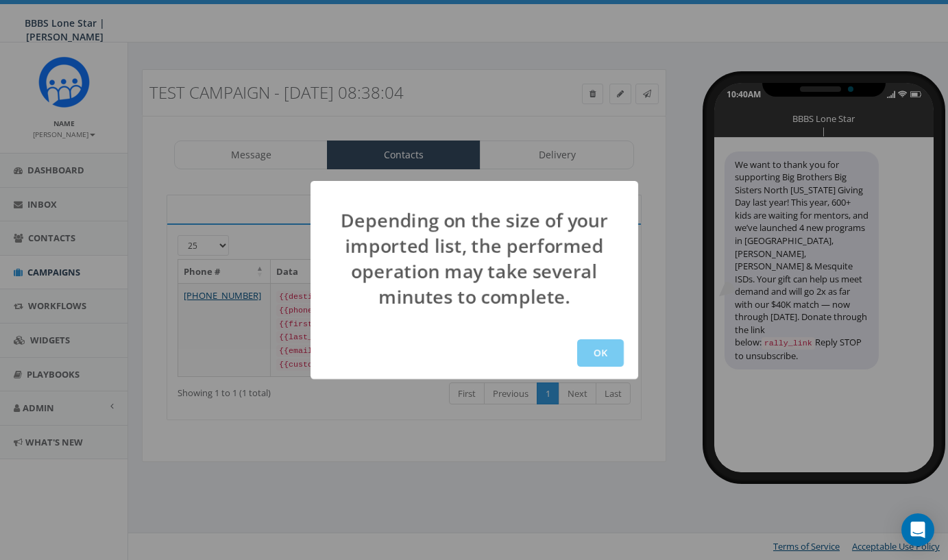
click at [613, 354] on button "OK" at bounding box center [600, 352] width 47 height 27
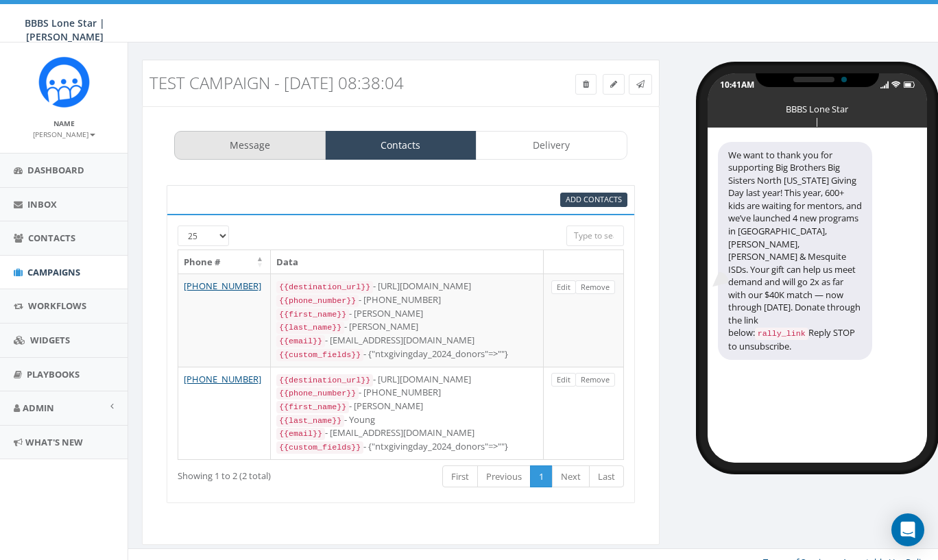
click at [239, 146] on link "Message" at bounding box center [249, 145] width 151 height 29
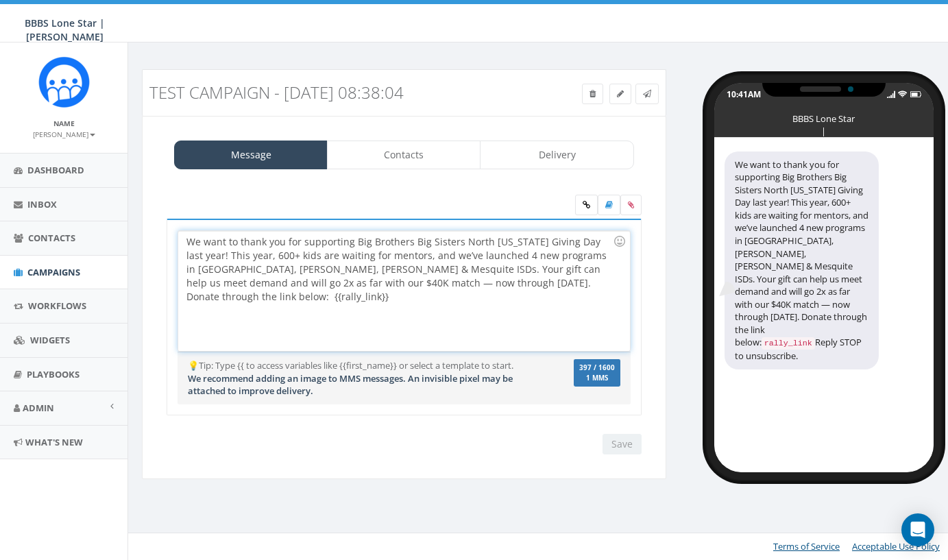
click at [460, 241] on div "We want to thank you for supporting Big Brothers Big Sisters North [US_STATE] G…" at bounding box center [403, 291] width 451 height 120
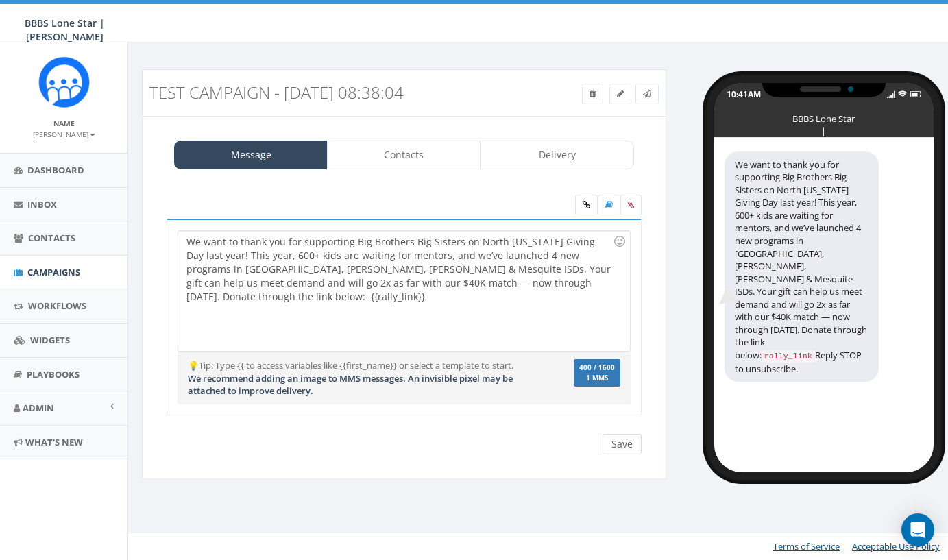
click at [607, 438] on input "Save" at bounding box center [621, 444] width 39 height 21
click at [647, 95] on icon at bounding box center [647, 94] width 8 height 8
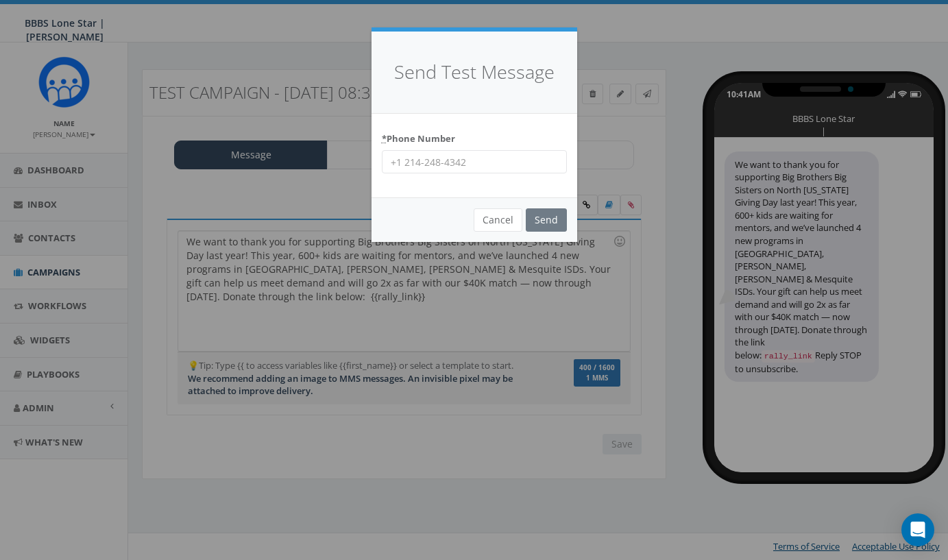
click at [463, 163] on input "* Phone Number" at bounding box center [474, 161] width 185 height 23
click at [506, 228] on button "Cancel" at bounding box center [498, 219] width 49 height 23
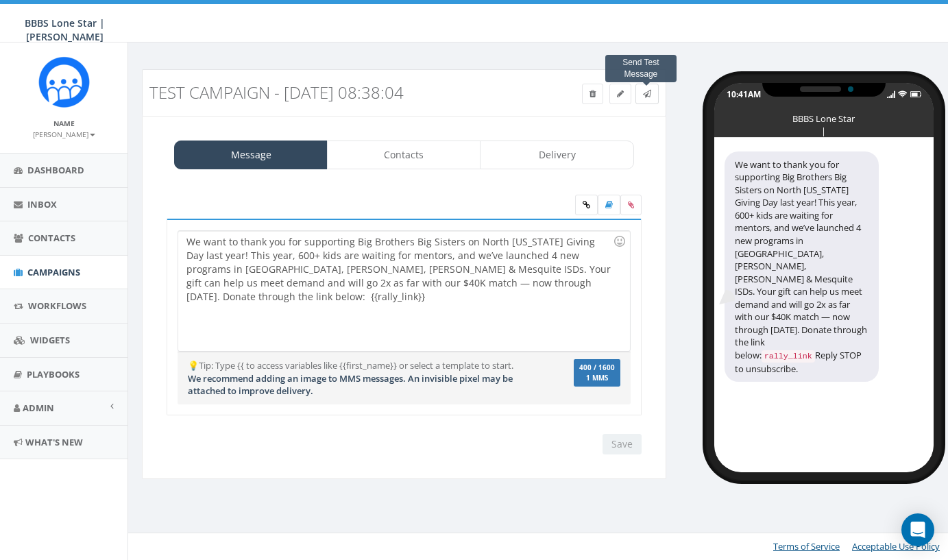
click at [644, 94] on icon at bounding box center [647, 94] width 8 height 8
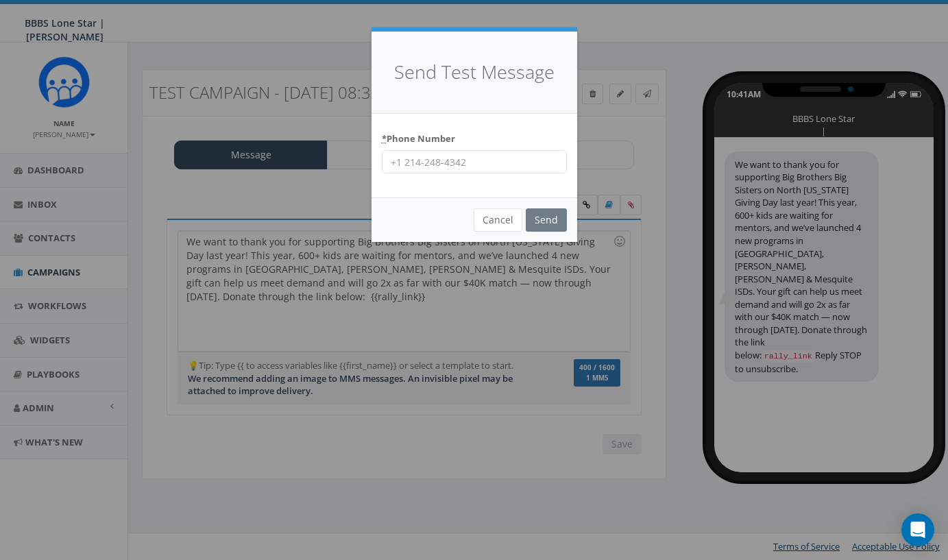
click at [478, 167] on input "* Phone Number" at bounding box center [474, 161] width 185 height 23
click at [499, 212] on button "Cancel" at bounding box center [498, 219] width 49 height 23
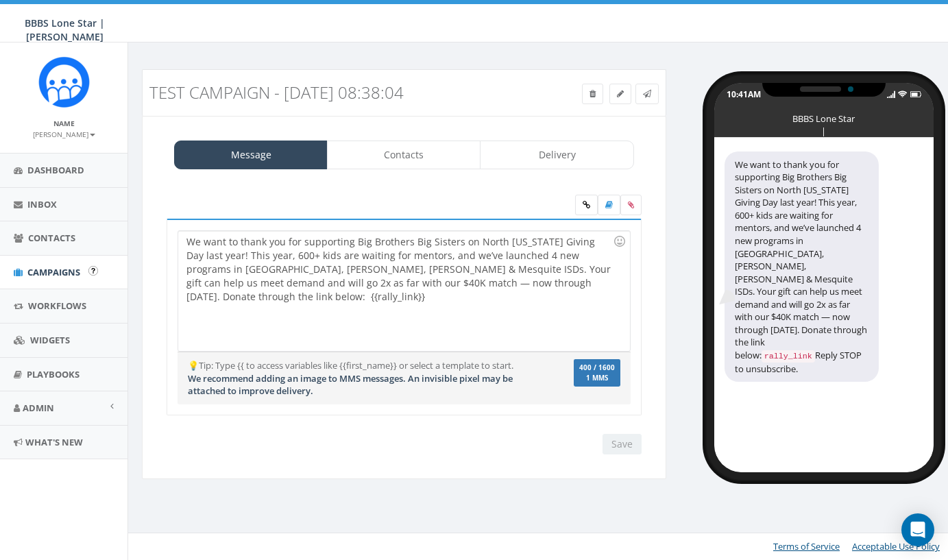
click at [55, 276] on link "Campaigns" at bounding box center [63, 273] width 127 height 34
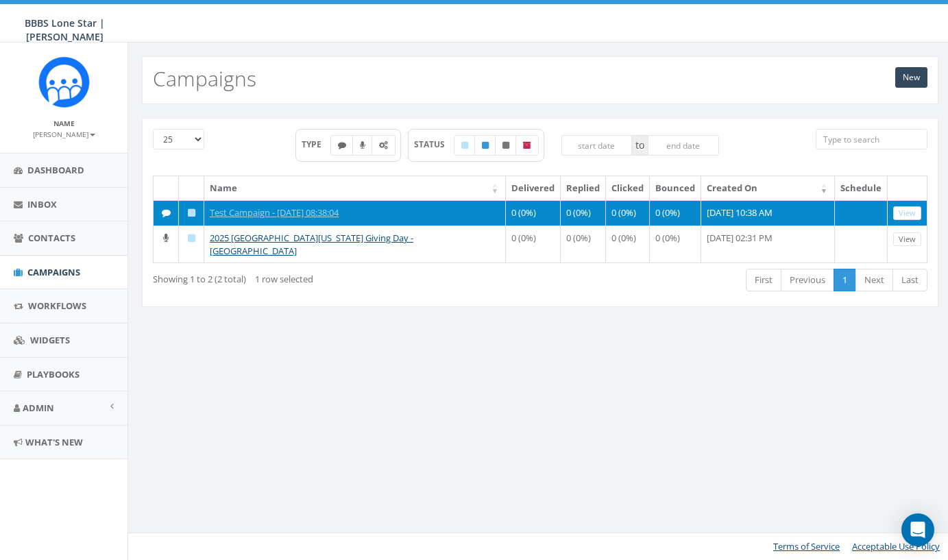
click at [905, 217] on link "View" at bounding box center [907, 213] width 28 height 14
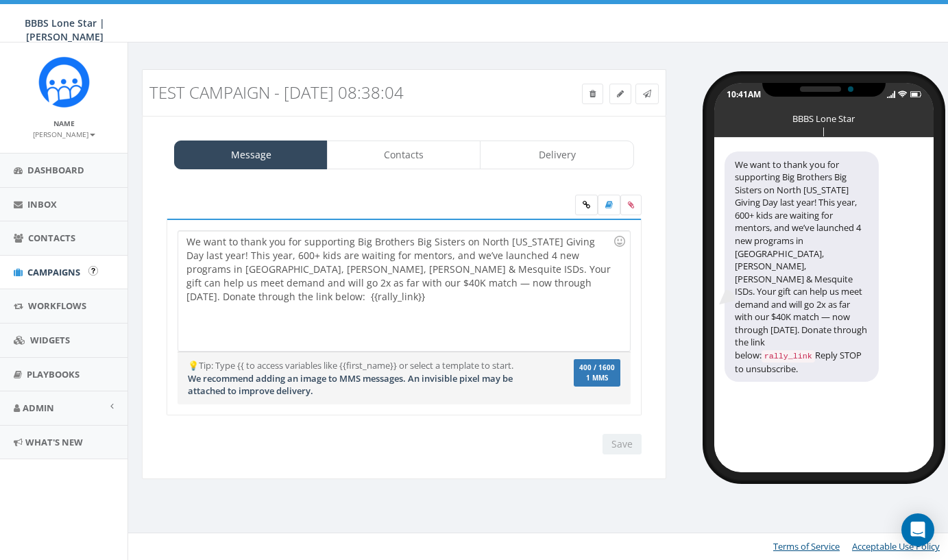
click at [62, 260] on link "Campaigns" at bounding box center [63, 273] width 127 height 34
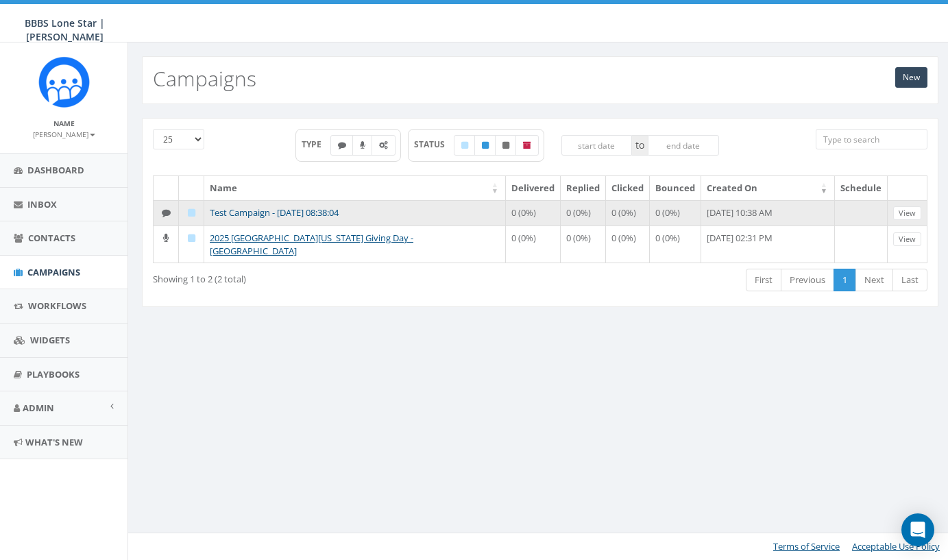
click at [280, 212] on link "Test Campaign - [DATE] 08:38:04" at bounding box center [274, 212] width 129 height 12
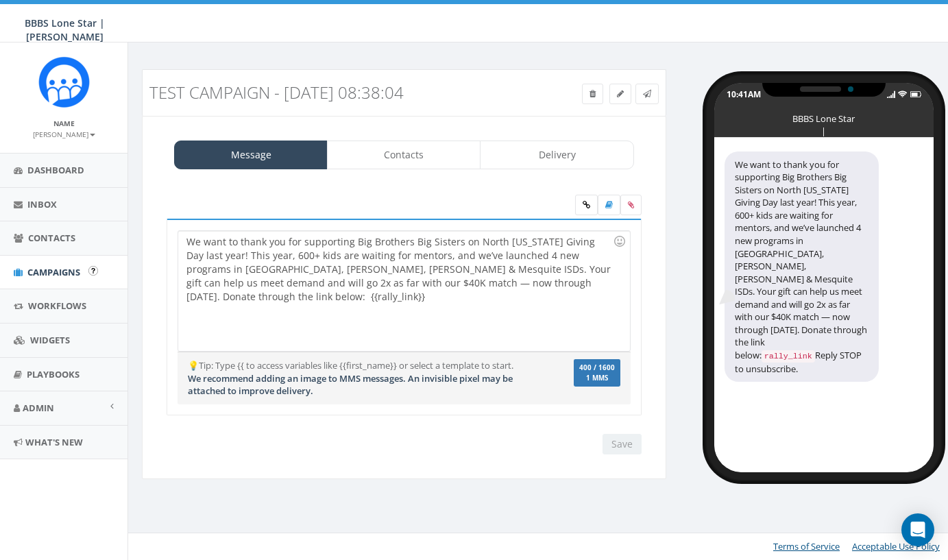
click at [58, 267] on span "Campaigns" at bounding box center [53, 272] width 53 height 12
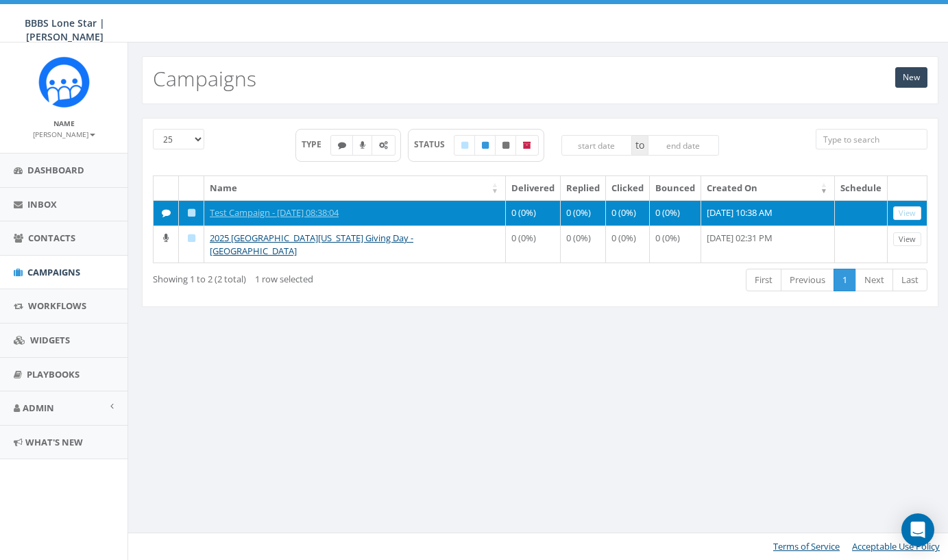
click at [190, 214] on icon at bounding box center [192, 212] width 8 height 9
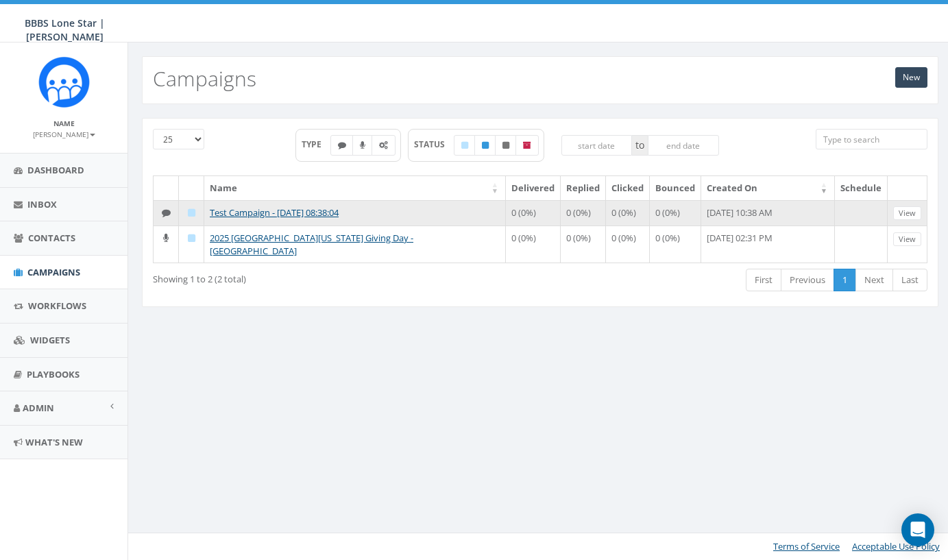
click at [192, 213] on icon at bounding box center [192, 212] width 8 height 9
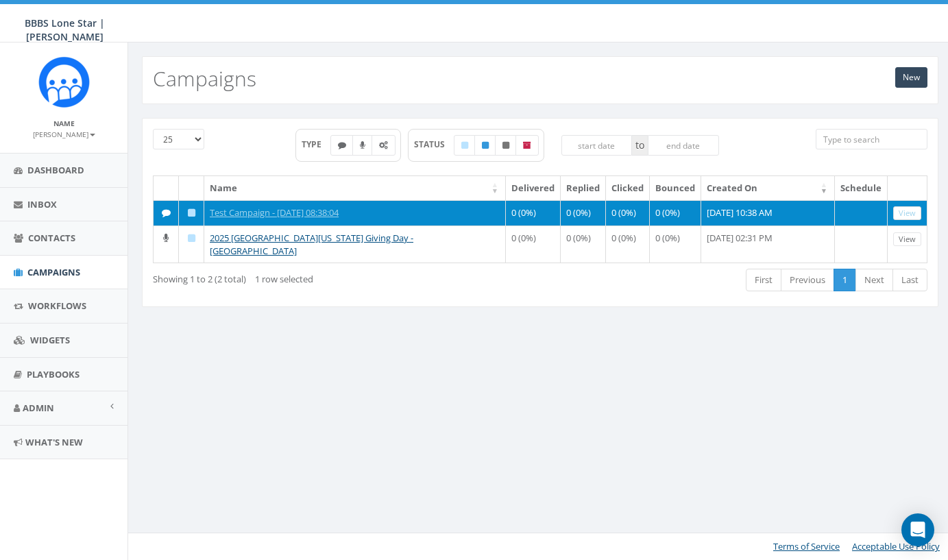
click at [913, 213] on link "View" at bounding box center [907, 213] width 28 height 14
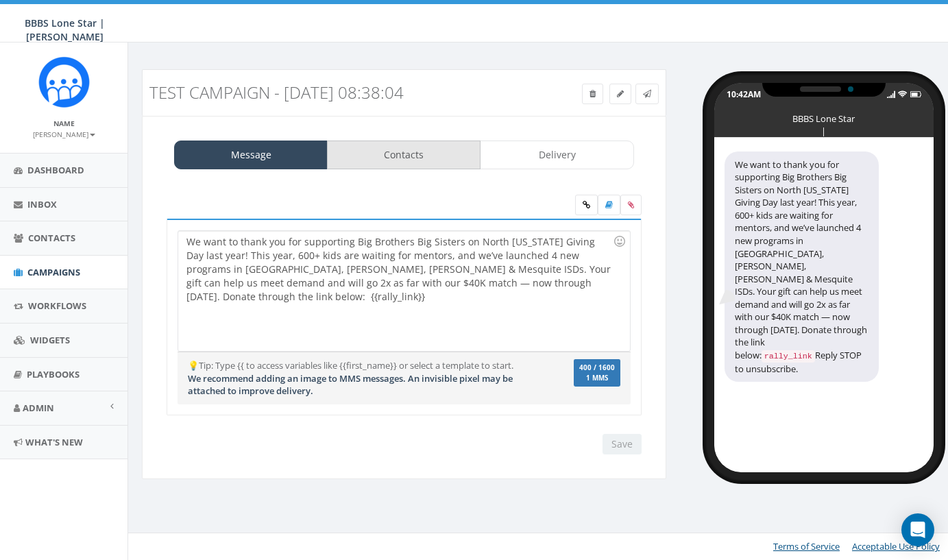
click at [385, 160] on link "Contacts" at bounding box center [404, 155] width 154 height 29
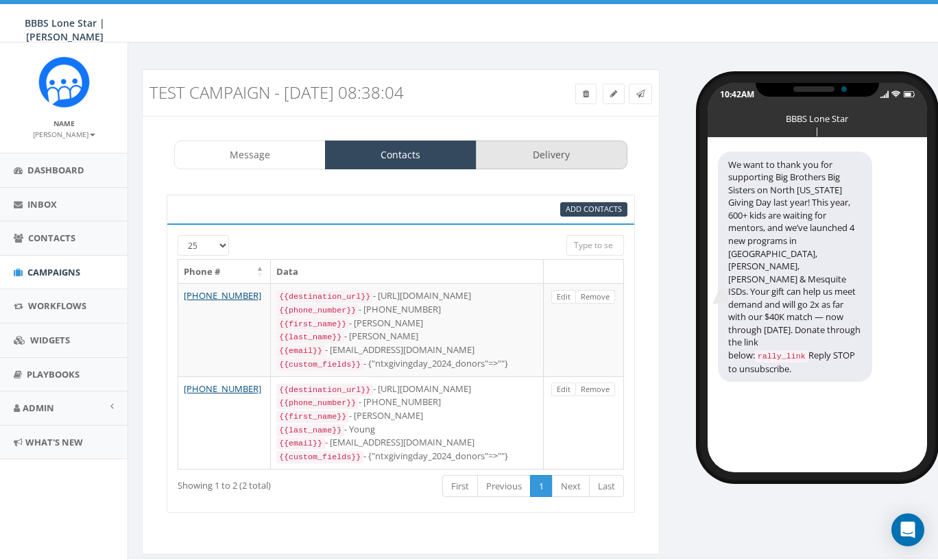
click at [586, 149] on link "Delivery" at bounding box center [551, 155] width 151 height 29
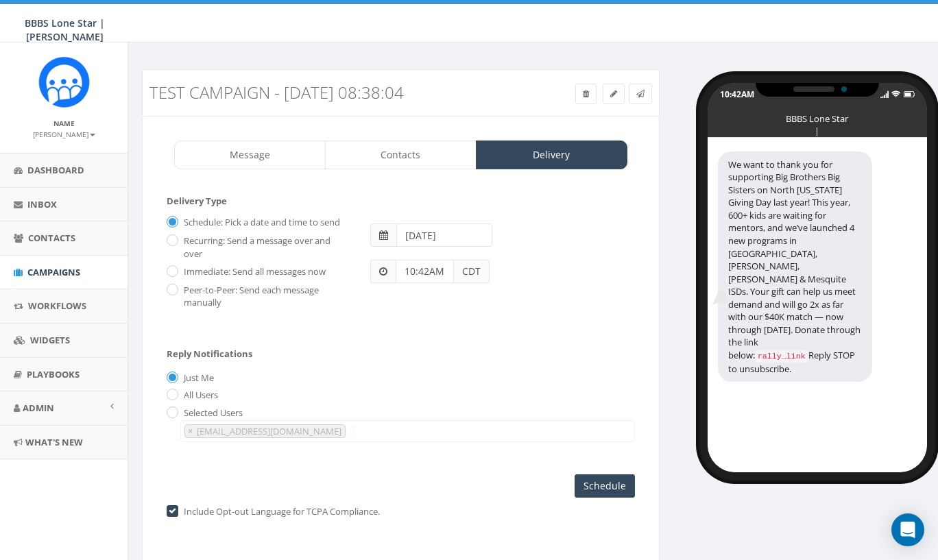
click at [171, 269] on input "Immediate: Send all messages now" at bounding box center [171, 271] width 9 height 9
radio input "true"
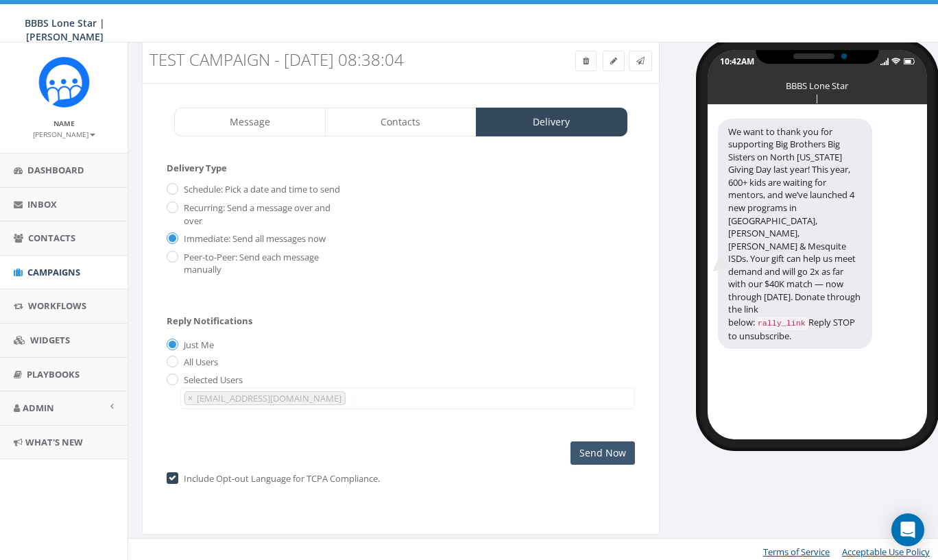
click at [604, 448] on input "Send Now" at bounding box center [602, 452] width 64 height 23
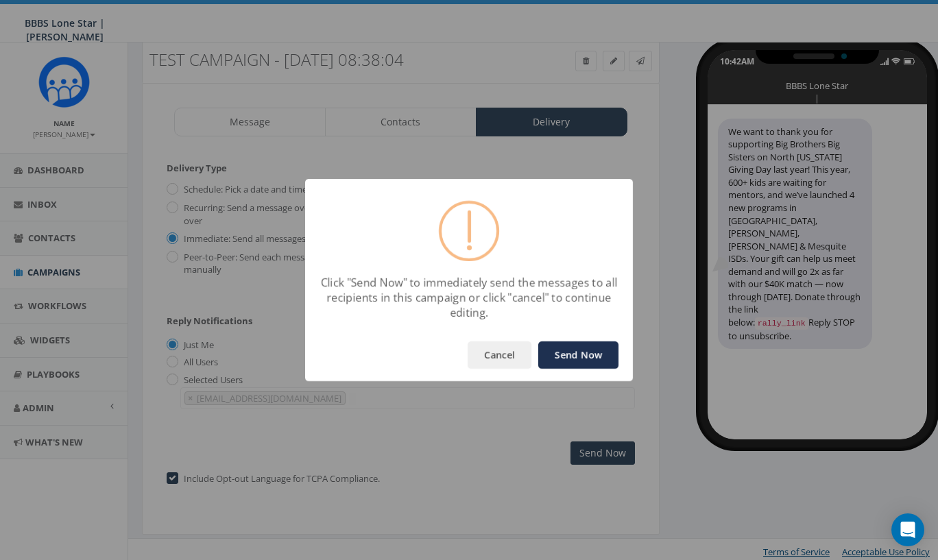
click at [569, 354] on button "Send Now" at bounding box center [578, 354] width 80 height 27
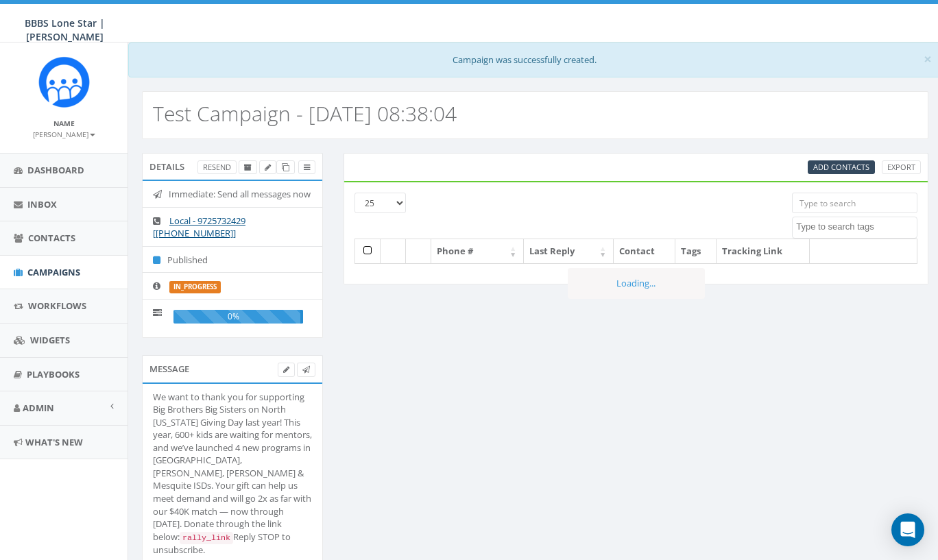
select select
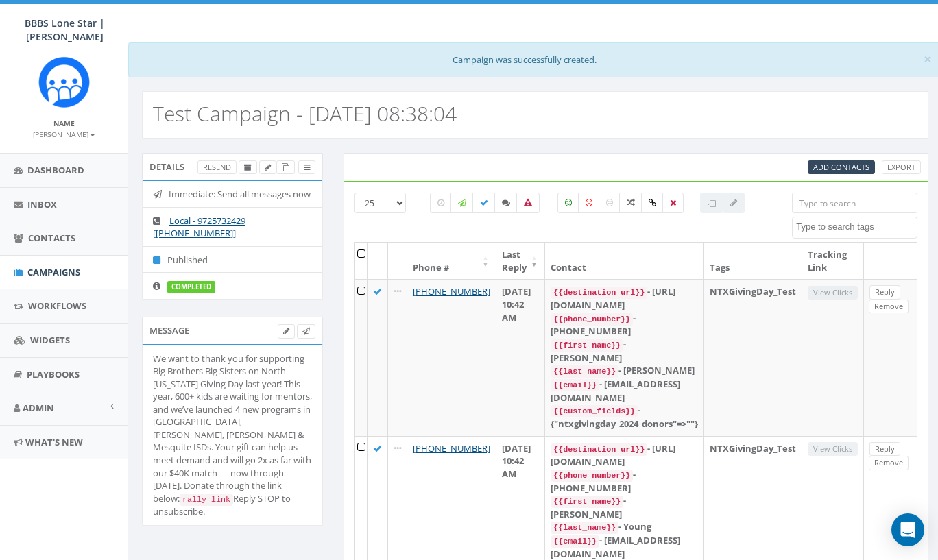
scroll to position [37, 0]
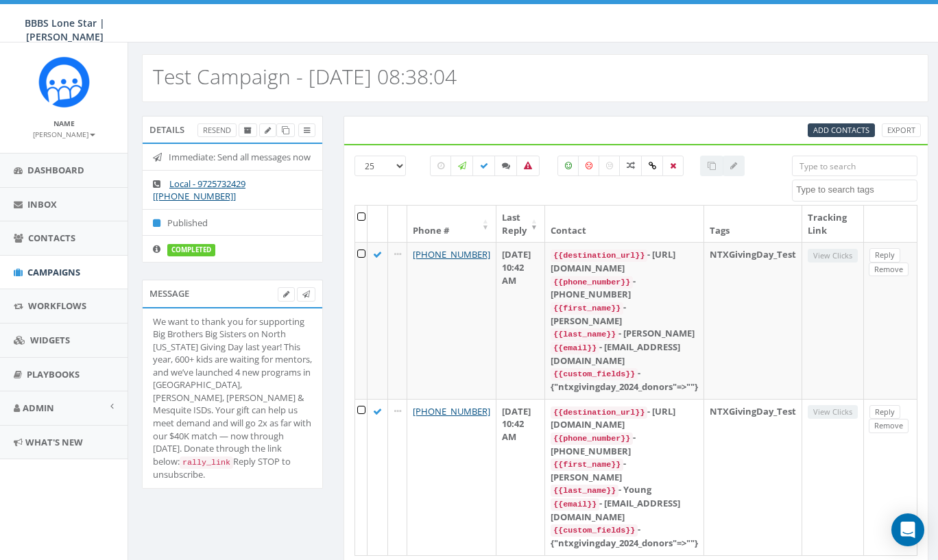
click at [159, 254] on icon at bounding box center [160, 249] width 14 height 9
click at [240, 505] on div "Message We want to thank you for supporting Big Brothers Big Sisters on North T…" at bounding box center [233, 393] width 202 height 226
click at [50, 266] on span "Campaigns" at bounding box center [53, 272] width 53 height 12
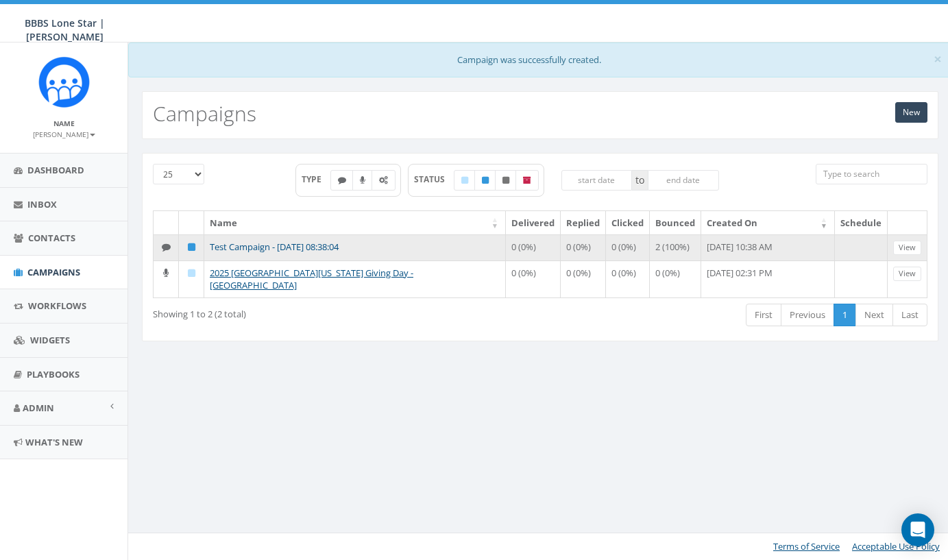
click at [304, 249] on link "Test Campaign - [DATE] 08:38:04" at bounding box center [274, 247] width 129 height 12
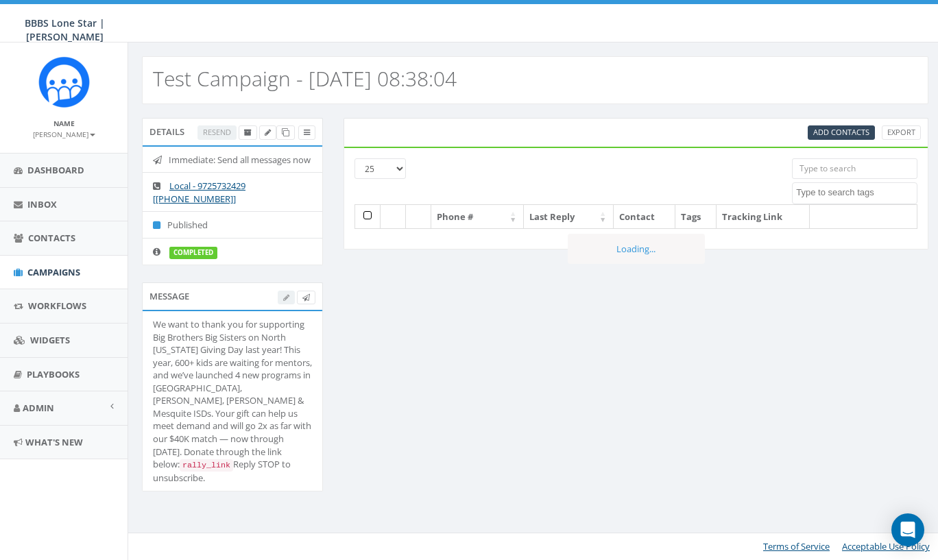
select select
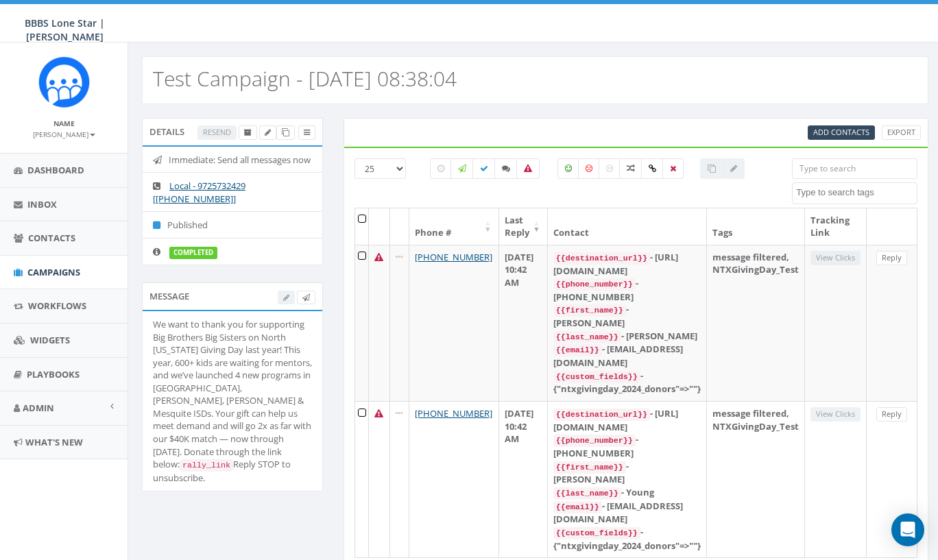
scroll to position [3, 0]
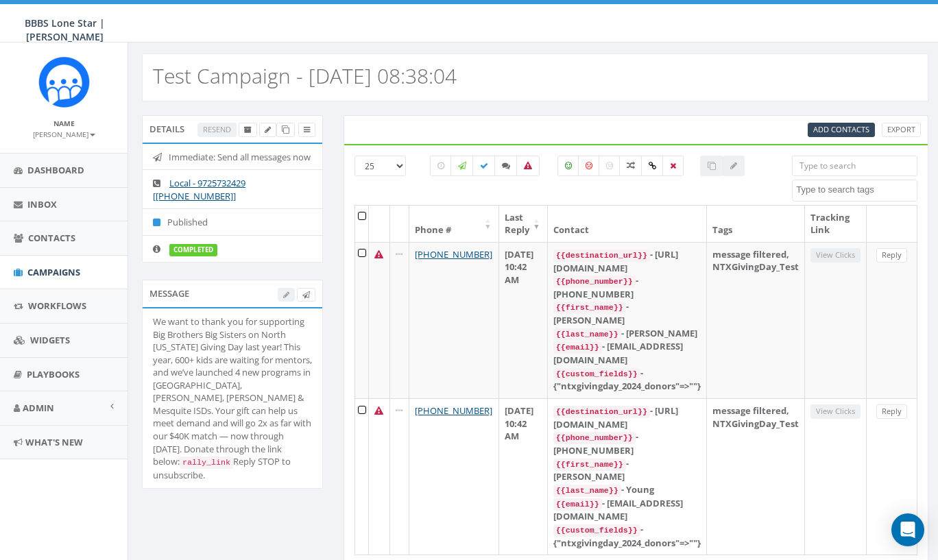
click at [218, 131] on div "Resend" at bounding box center [256, 130] width 118 height 14
click at [244, 204] on li "Local - 9725732429 [[PHONE_NUMBER]]" at bounding box center [233, 189] width 180 height 40
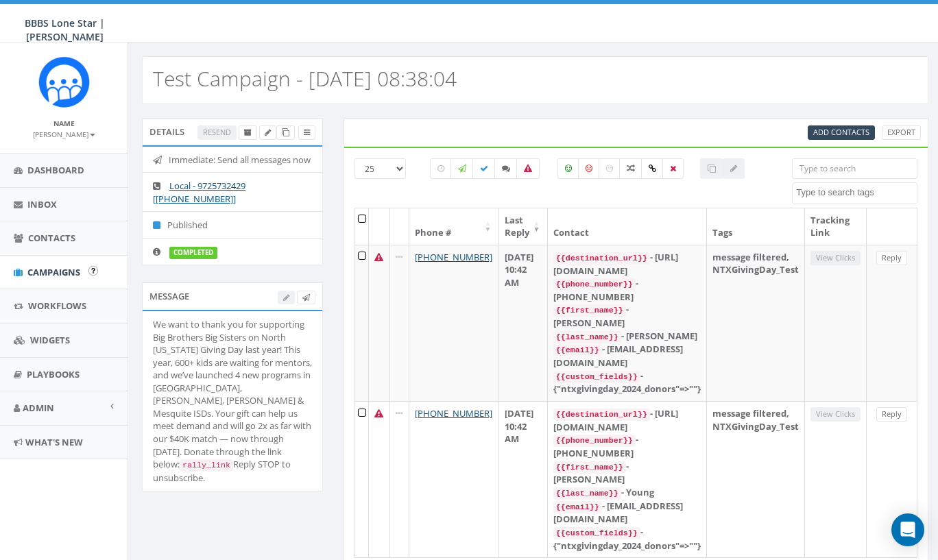
click at [49, 276] on link "Campaigns" at bounding box center [63, 273] width 127 height 34
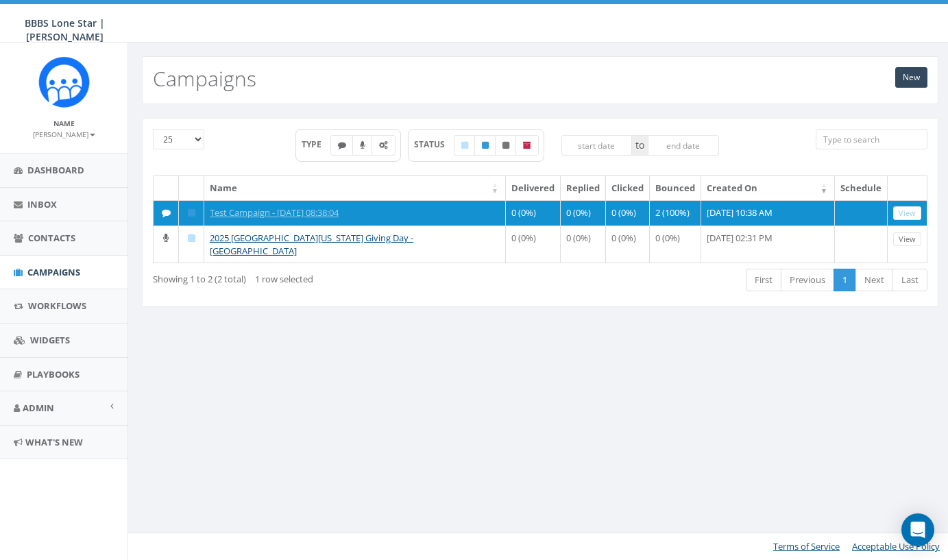
click at [428, 366] on div "New Campaigns 25 50 100 TYPE STATUS to Name Delivered Replied Clicked Bounced C…" at bounding box center [539, 300] width 825 height 517
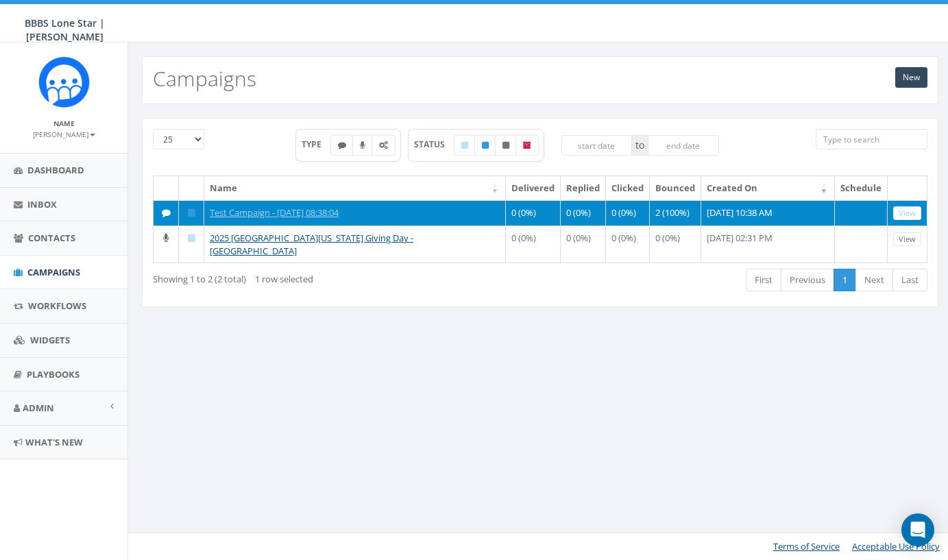
click at [191, 209] on icon at bounding box center [192, 212] width 8 height 9
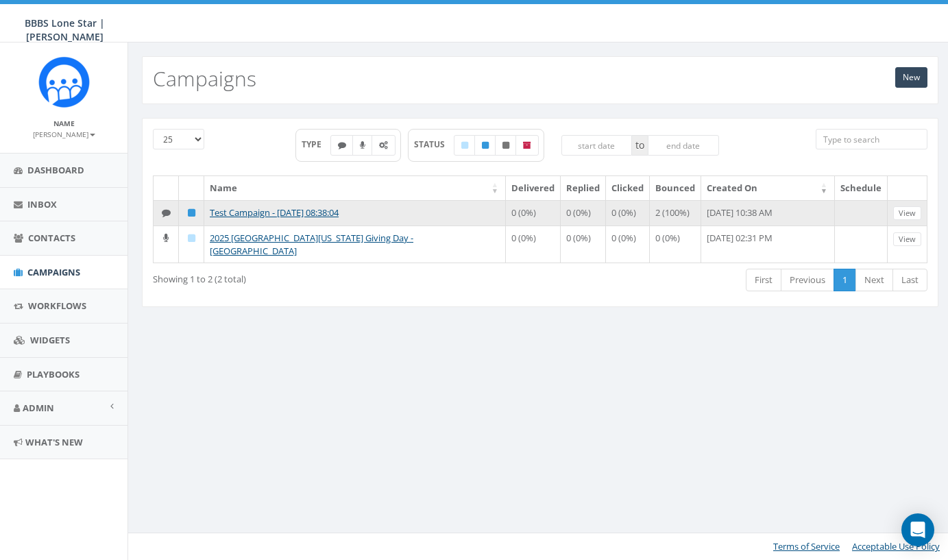
click at [193, 212] on icon at bounding box center [192, 212] width 8 height 9
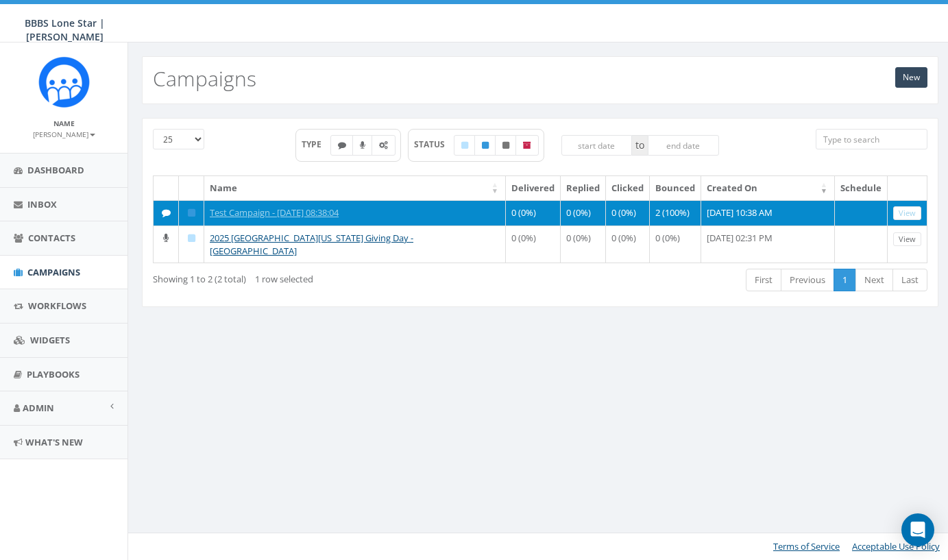
click at [193, 212] on icon at bounding box center [192, 212] width 8 height 9
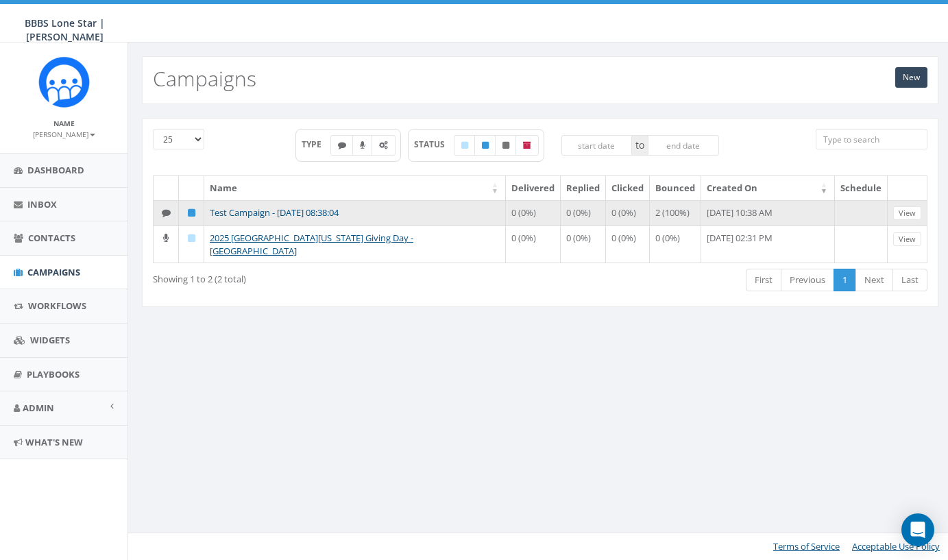
click at [324, 213] on link "Test Campaign - [DATE] 08:38:04" at bounding box center [274, 212] width 129 height 12
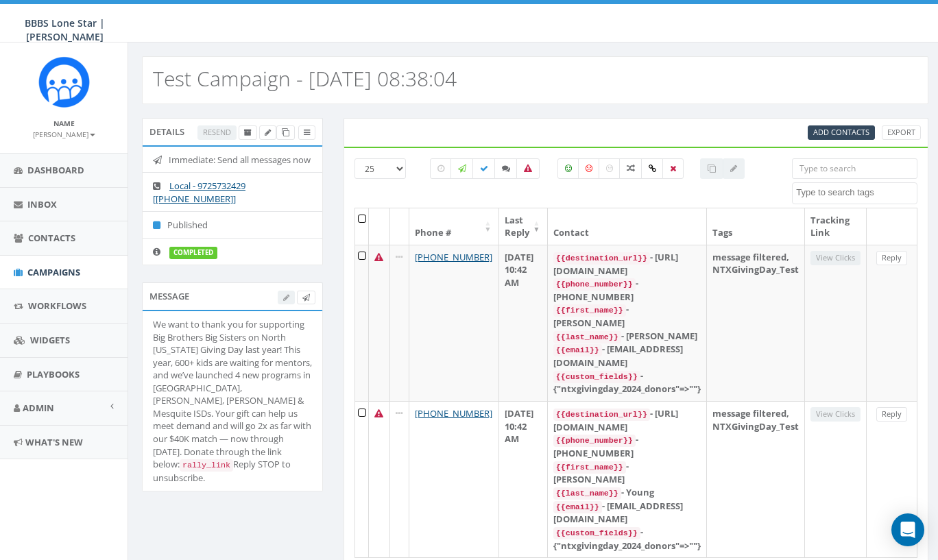
select select
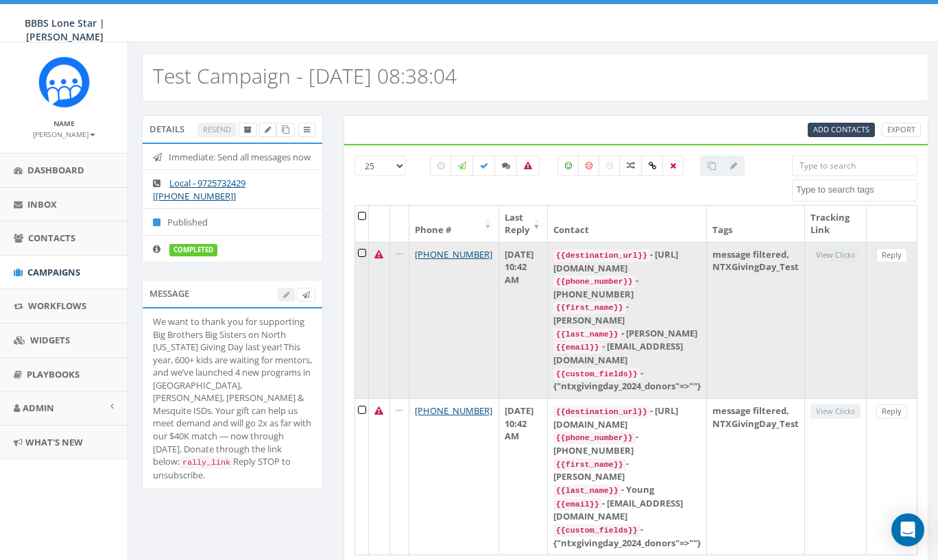
click at [362, 249] on td at bounding box center [362, 320] width 14 height 156
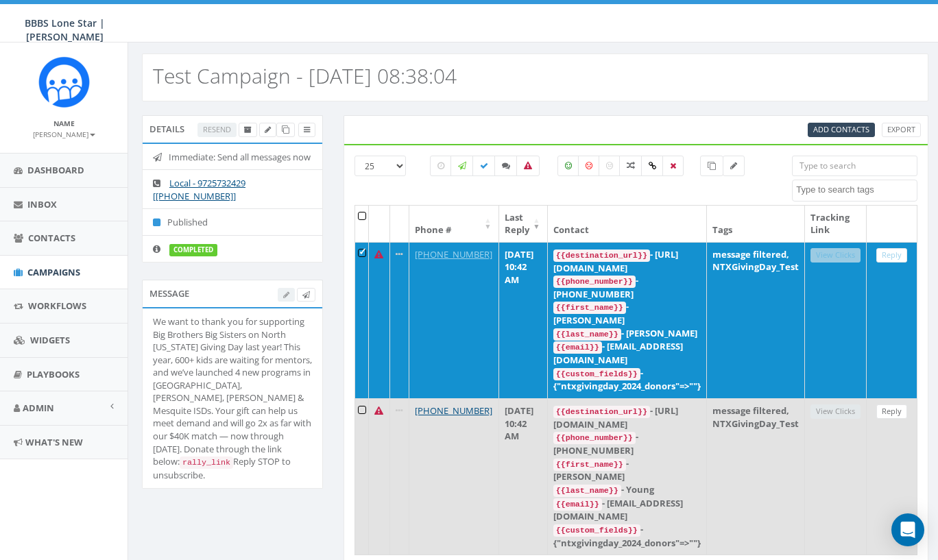
click at [361, 398] on td at bounding box center [362, 476] width 14 height 156
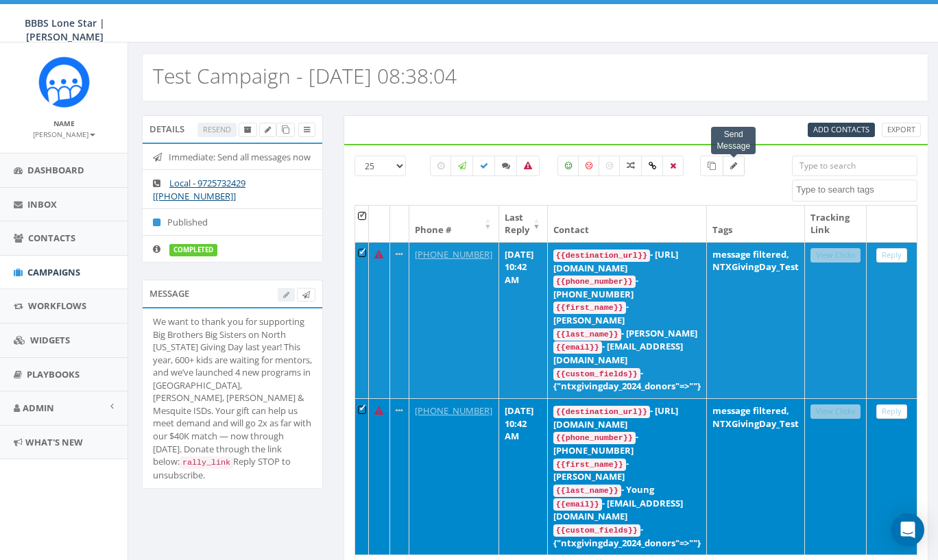
click at [736, 170] on span at bounding box center [733, 166] width 7 height 12
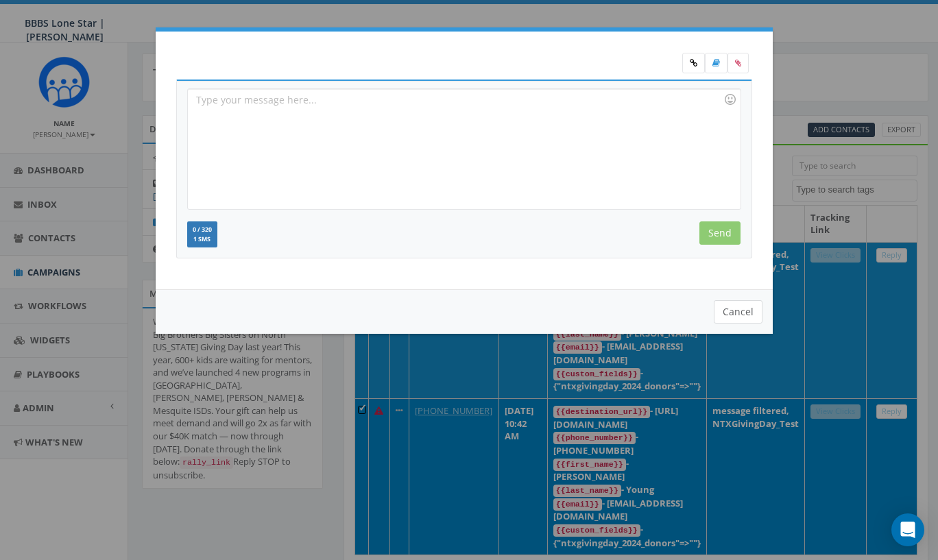
click at [741, 313] on button "Cancel" at bounding box center [738, 311] width 49 height 23
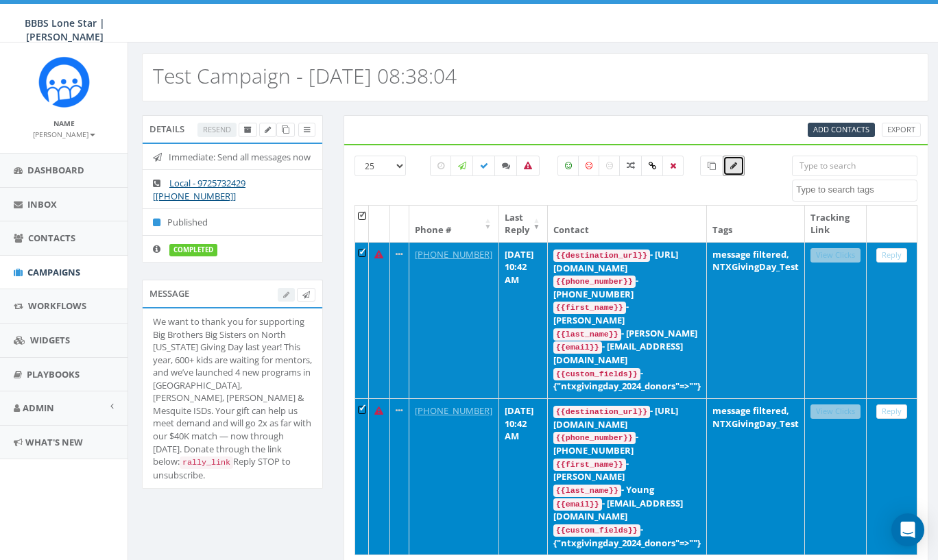
click at [363, 252] on td at bounding box center [362, 320] width 14 height 156
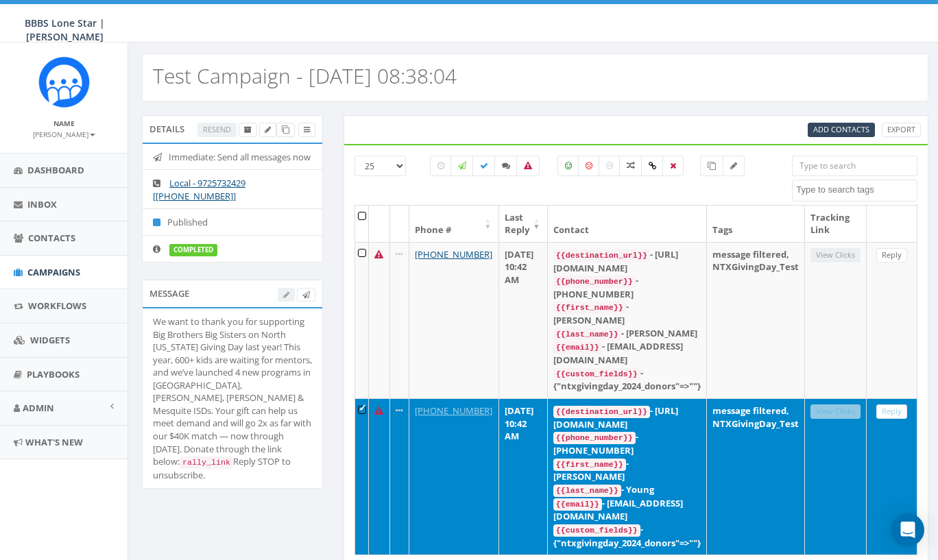
click at [364, 398] on td at bounding box center [362, 476] width 14 height 156
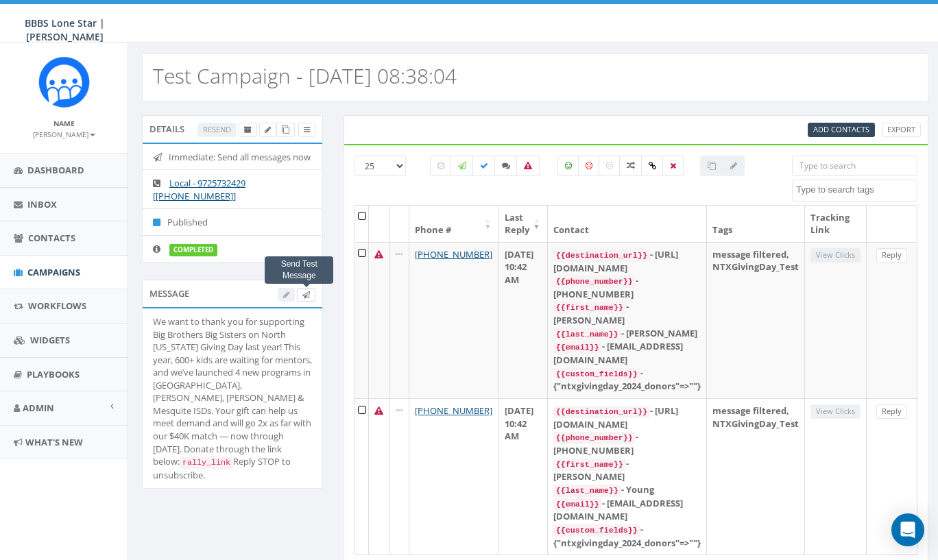
click at [305, 299] on icon at bounding box center [306, 295] width 8 height 8
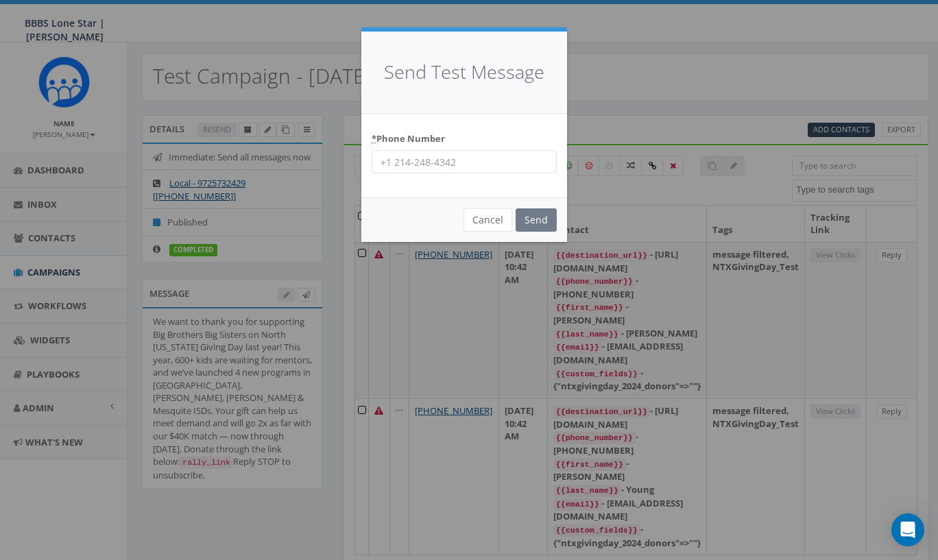
click at [431, 162] on input "* Phone Number" at bounding box center [463, 161] width 185 height 23
type input "9136345067"
click at [533, 217] on input "Send" at bounding box center [535, 219] width 41 height 23
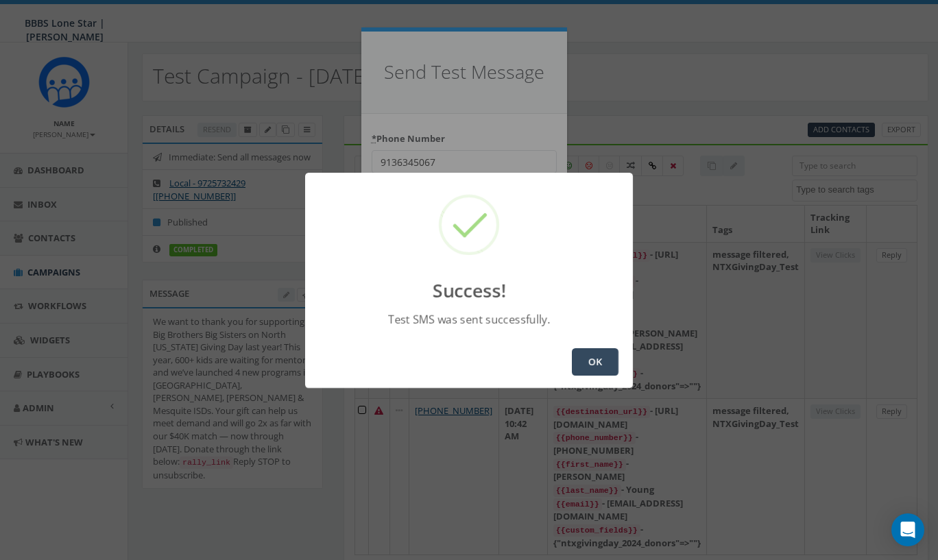
click at [596, 363] on button "OK" at bounding box center [595, 361] width 47 height 27
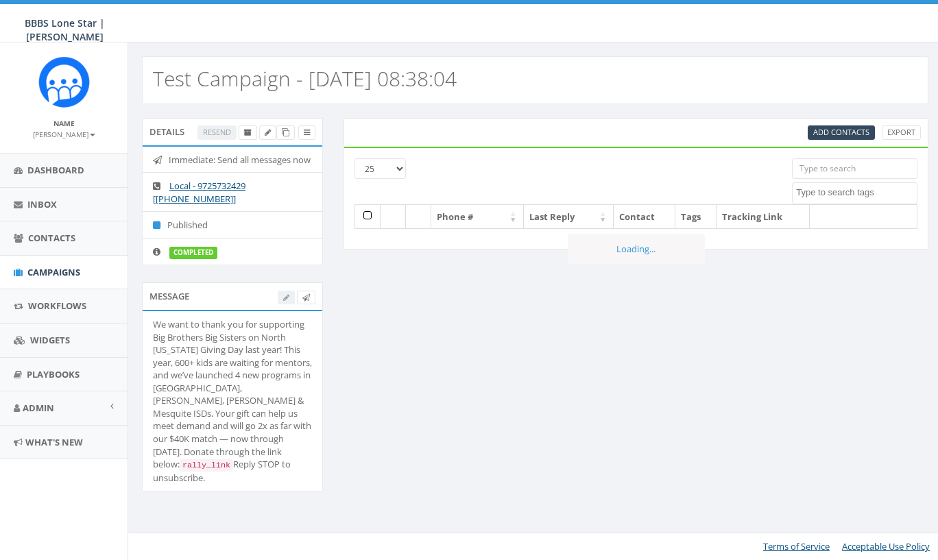
select select
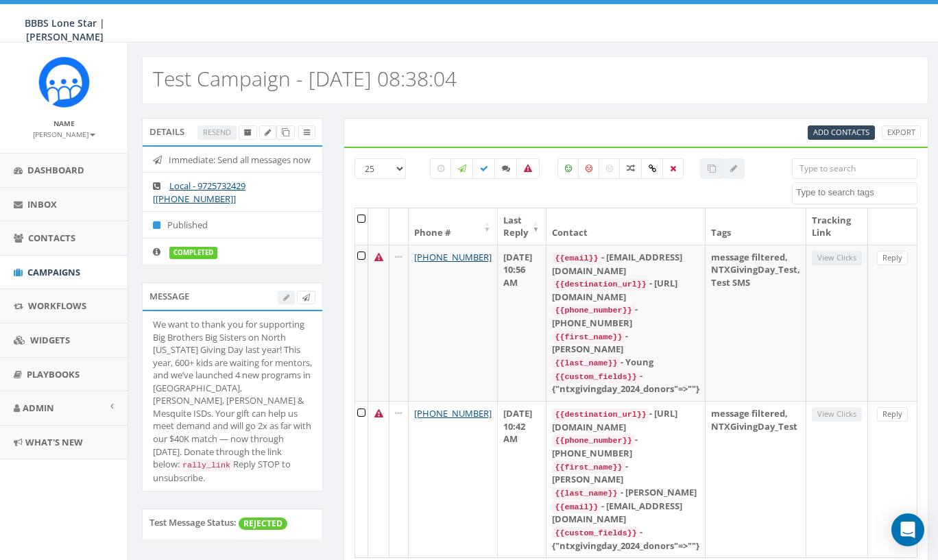
scroll to position [3, 0]
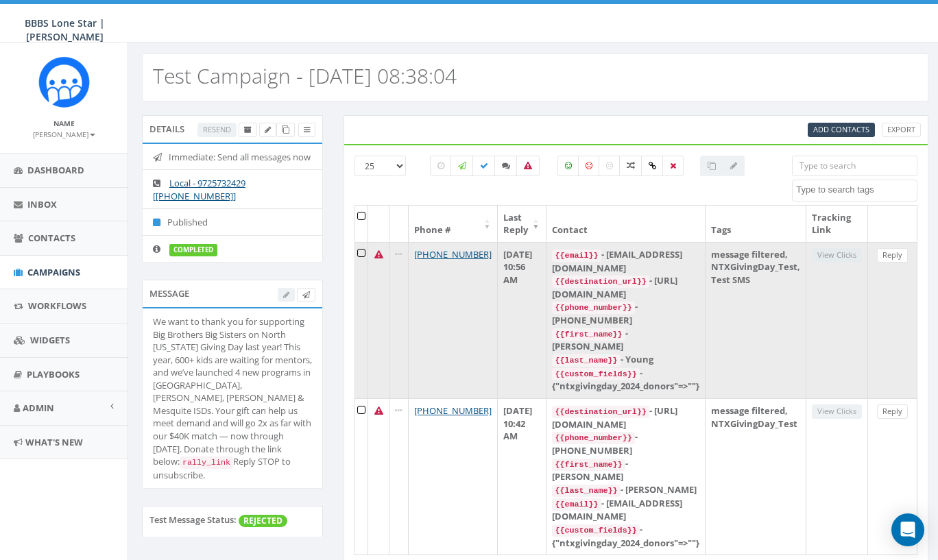
click at [363, 251] on td at bounding box center [361, 320] width 13 height 156
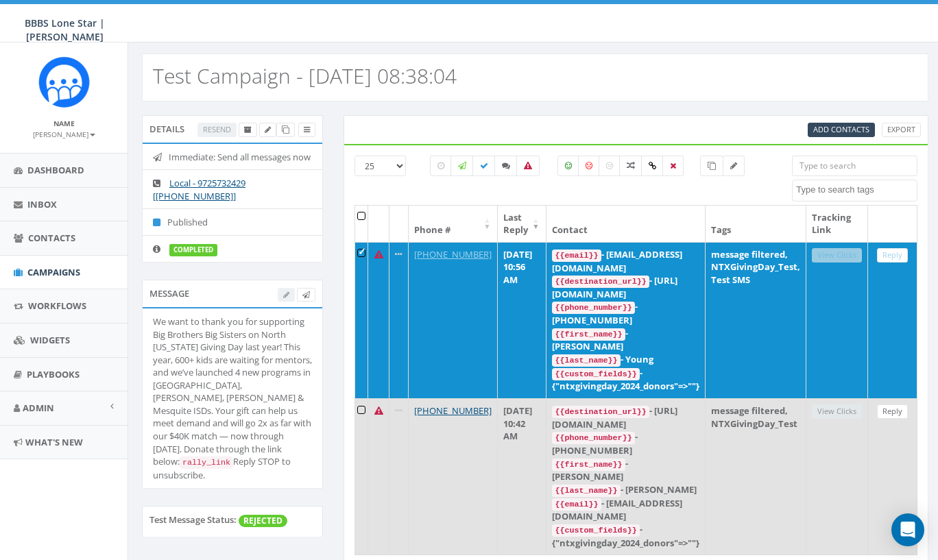
click at [361, 398] on td at bounding box center [361, 476] width 13 height 156
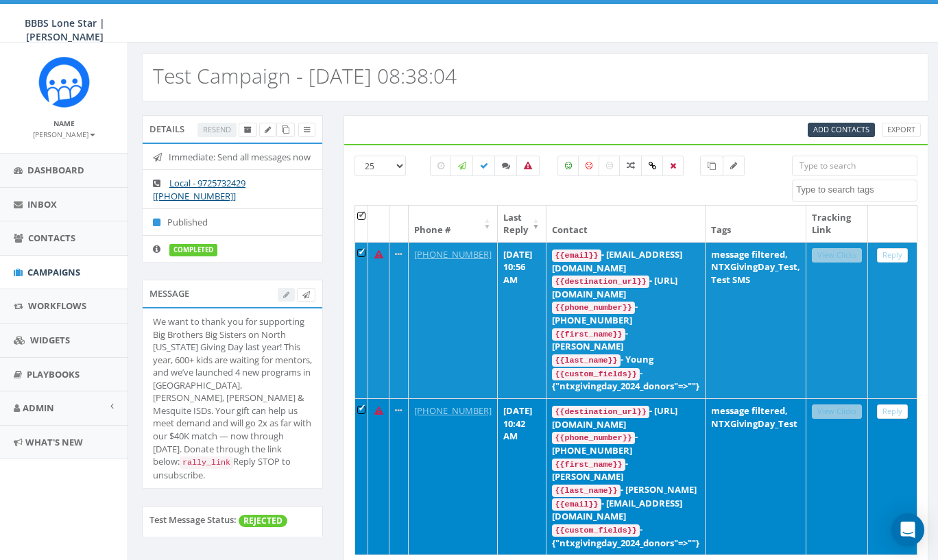
scroll to position [14, 0]
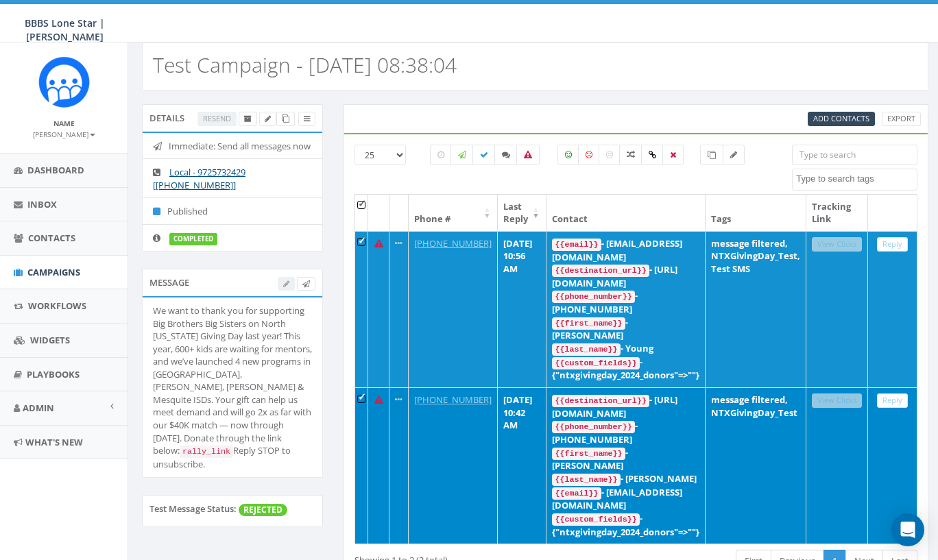
click at [212, 121] on div "Resend" at bounding box center [256, 119] width 118 height 14
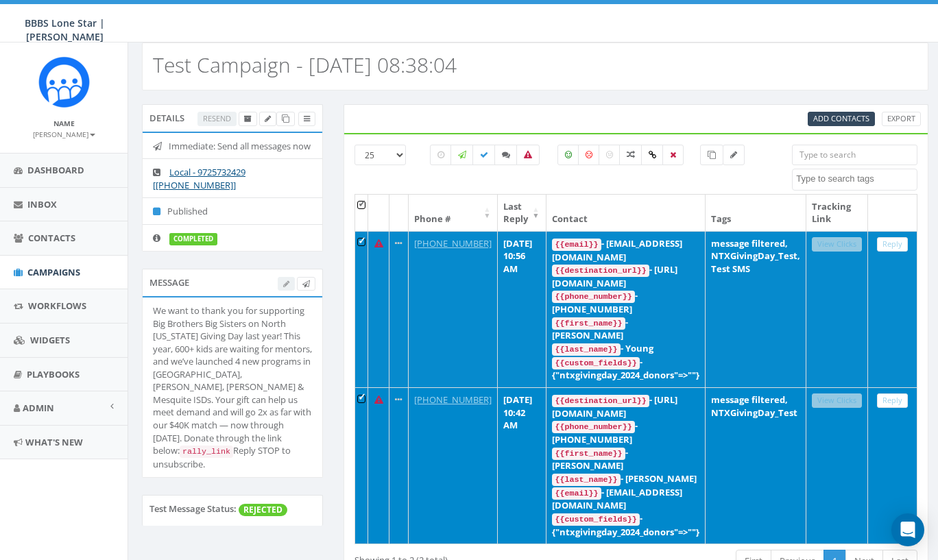
click at [364, 242] on td at bounding box center [361, 309] width 13 height 156
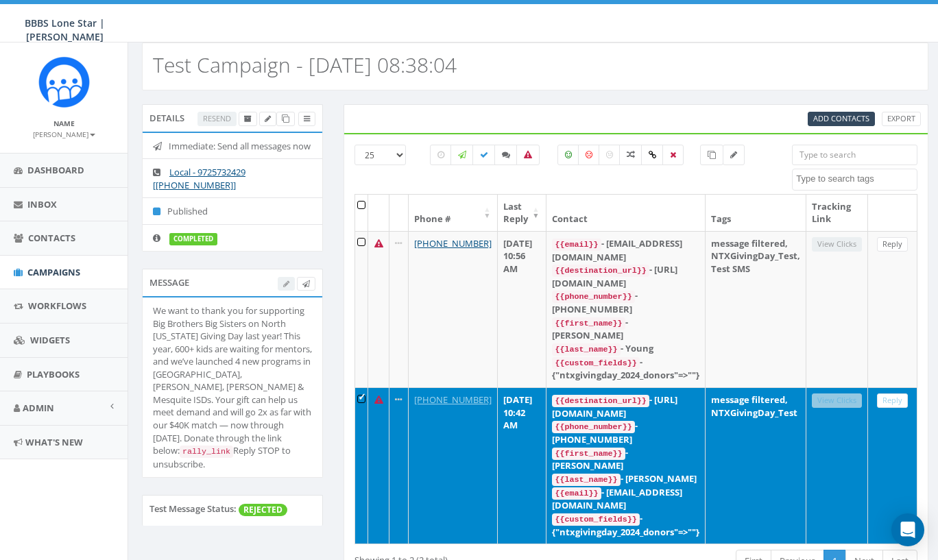
click at [363, 387] on td at bounding box center [361, 465] width 13 height 156
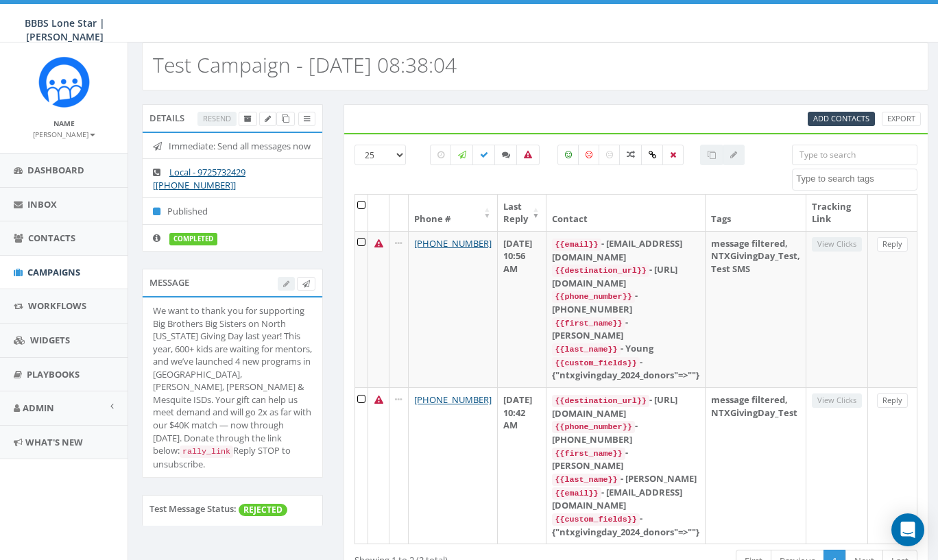
scroll to position [0, 0]
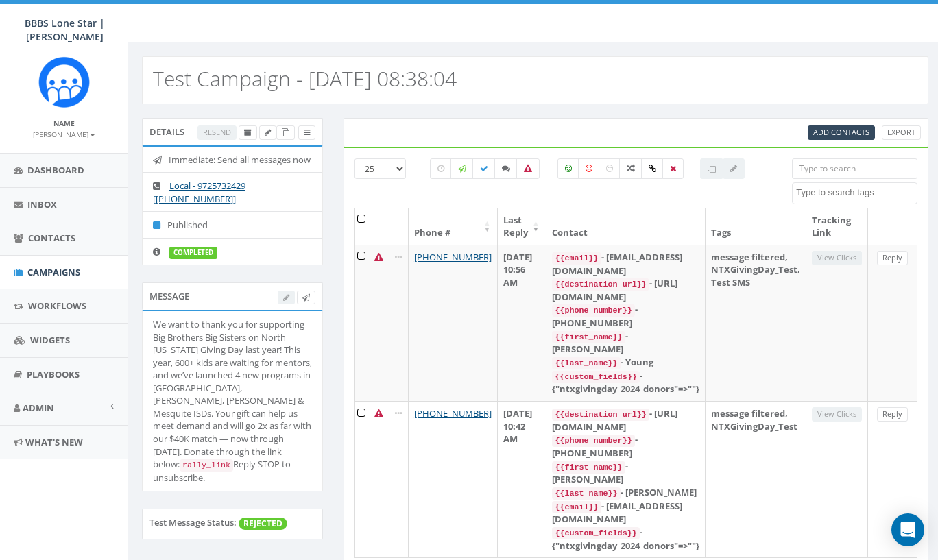
click at [260, 526] on span "REJECTED" at bounding box center [263, 523] width 49 height 12
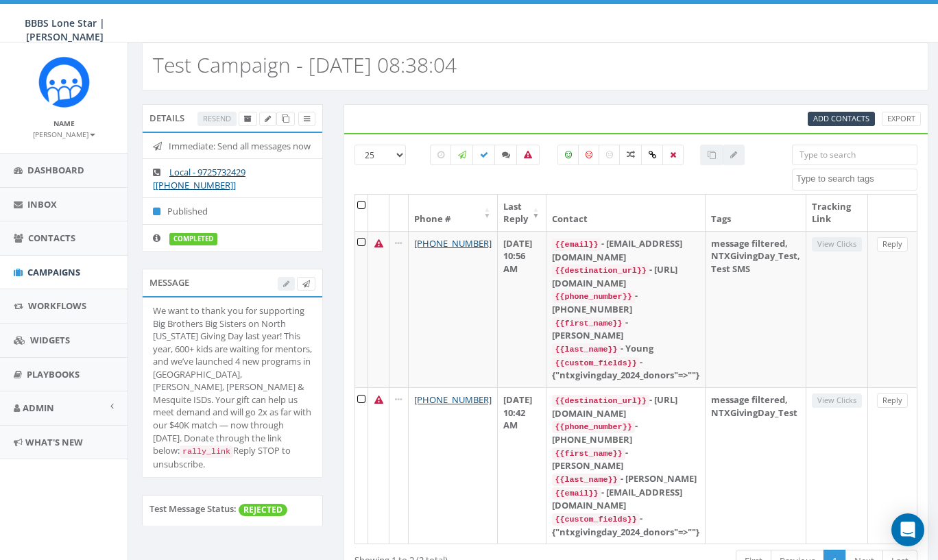
click at [258, 516] on span "REJECTED" at bounding box center [263, 510] width 49 height 12
click at [45, 267] on span "Campaigns" at bounding box center [53, 272] width 53 height 12
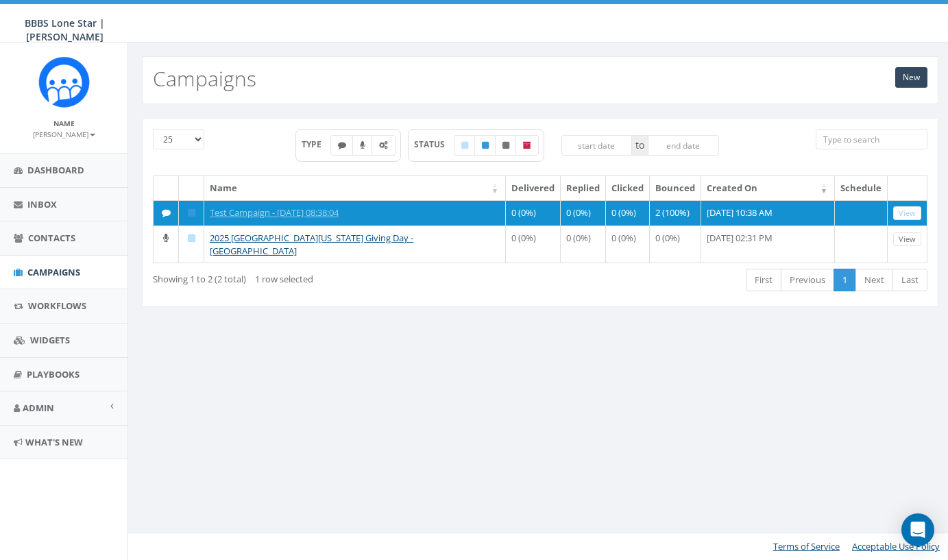
click at [239, 435] on div "New Campaigns 25 50 100 TYPE STATUS to Name Delivered Replied Clicked Bounced C…" at bounding box center [539, 300] width 825 height 517
click at [68, 266] on span "Campaigns" at bounding box center [53, 272] width 53 height 12
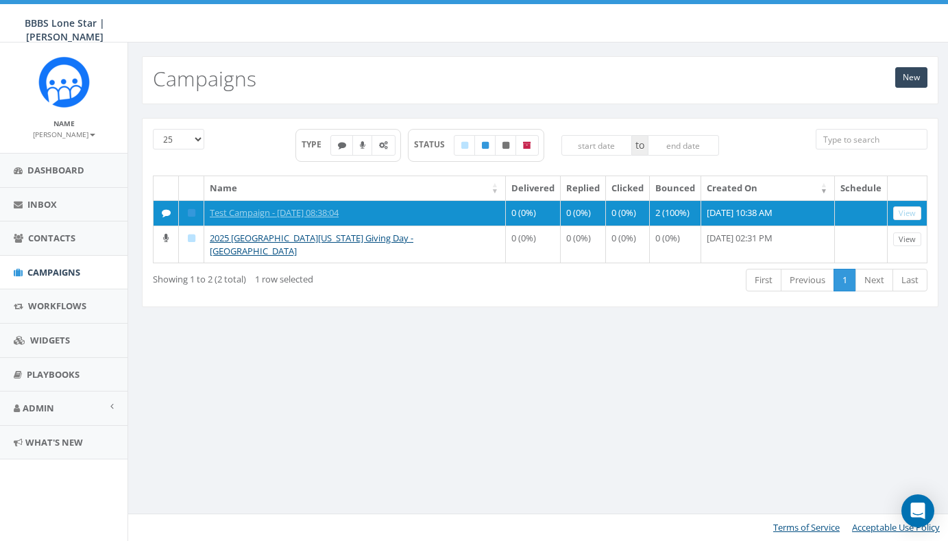
click at [271, 392] on div "New Campaigns 25 50 100 TYPE STATUS to Name Delivered Replied Clicked Bounced C…" at bounding box center [539, 291] width 825 height 498
click at [56, 241] on span "Contacts" at bounding box center [51, 238] width 47 height 12
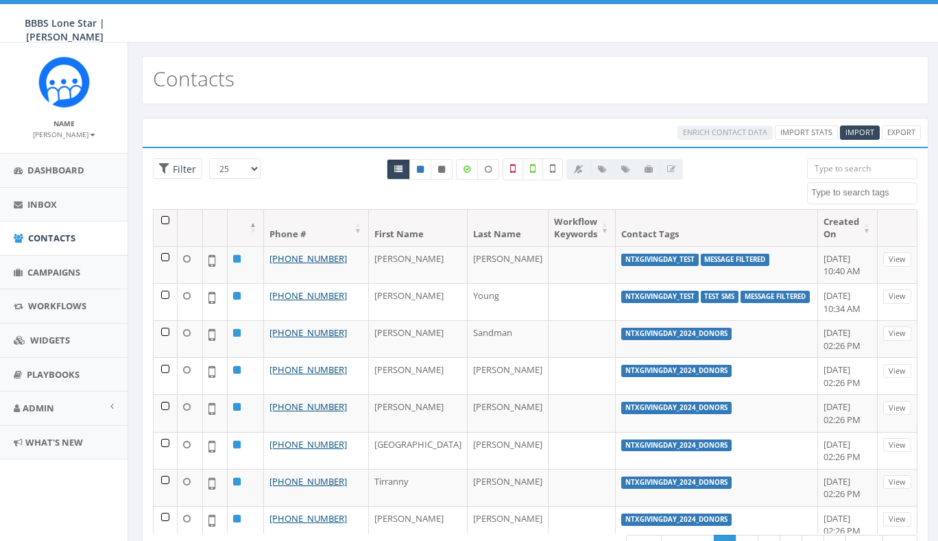
select select
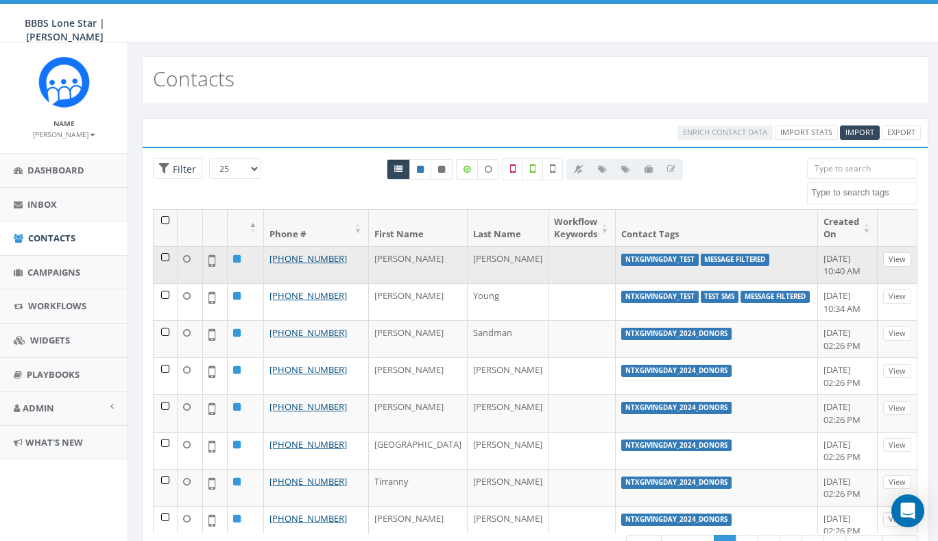
click at [890, 258] on link "View" at bounding box center [897, 259] width 28 height 14
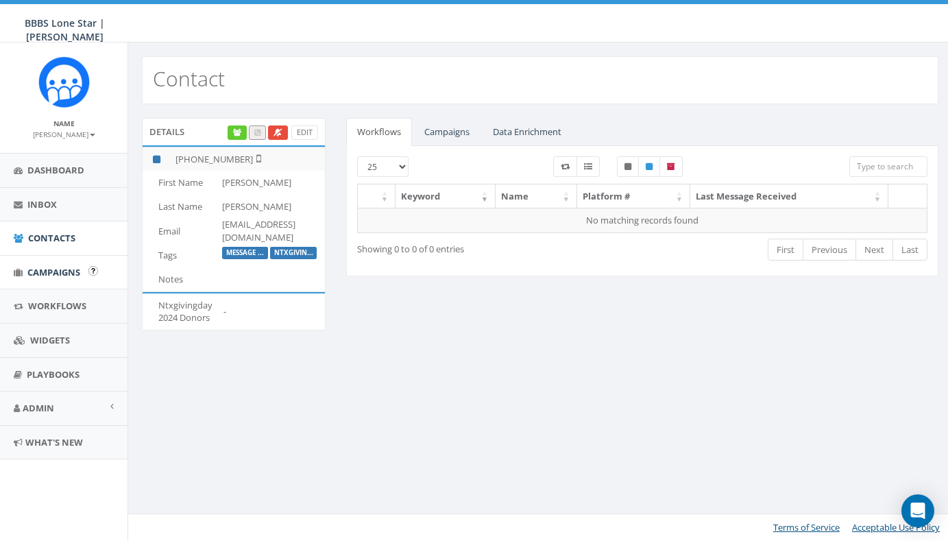
click at [50, 263] on link "Campaigns" at bounding box center [63, 273] width 127 height 34
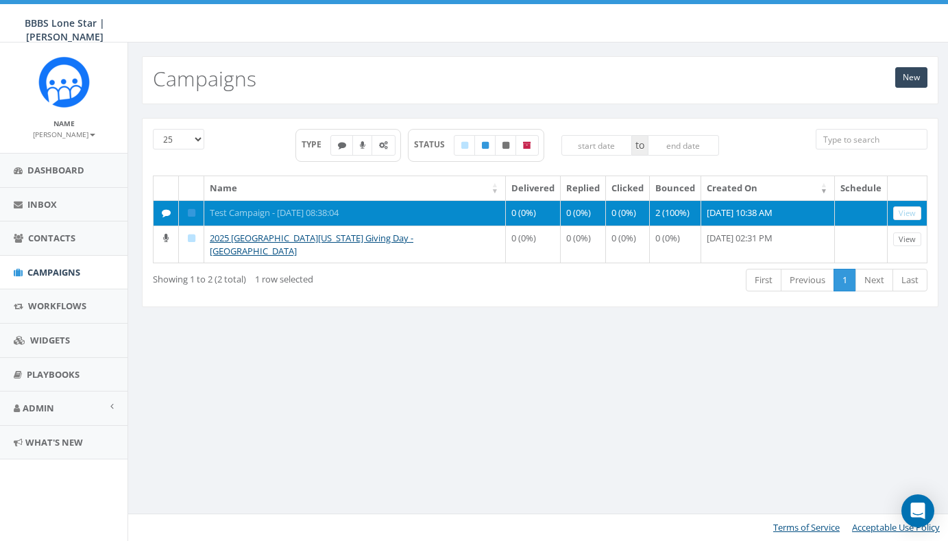
click at [267, 216] on link "Test Campaign - [DATE] 08:38:04" at bounding box center [274, 212] width 129 height 12
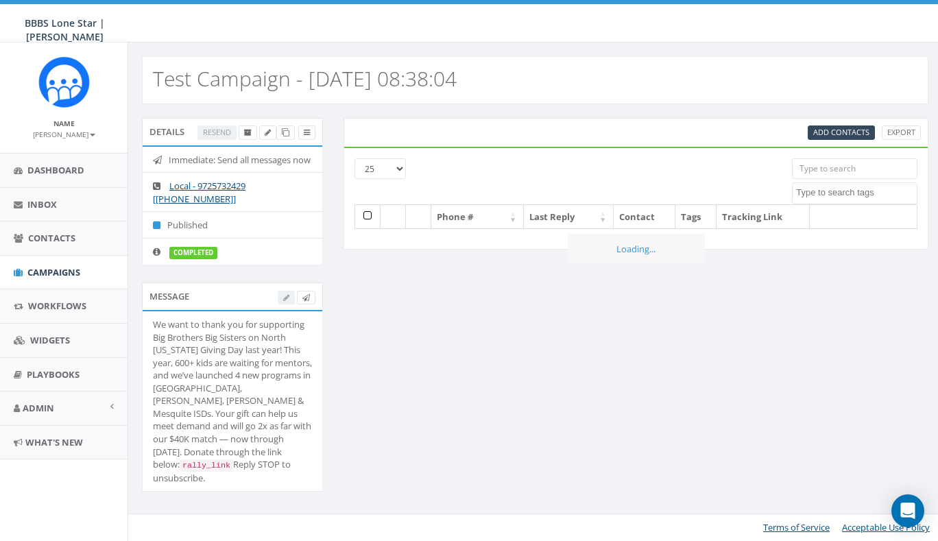
select select
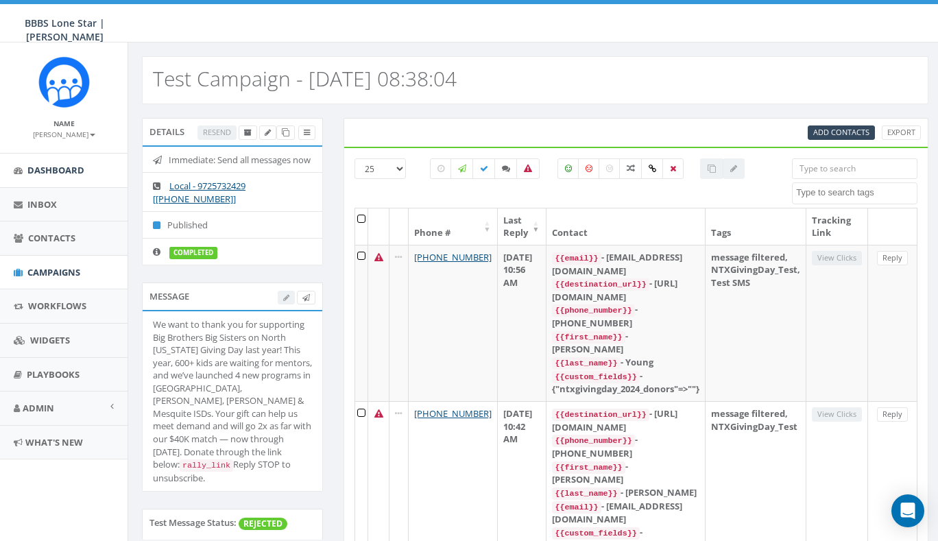
click at [70, 171] on span "Dashboard" at bounding box center [55, 170] width 57 height 12
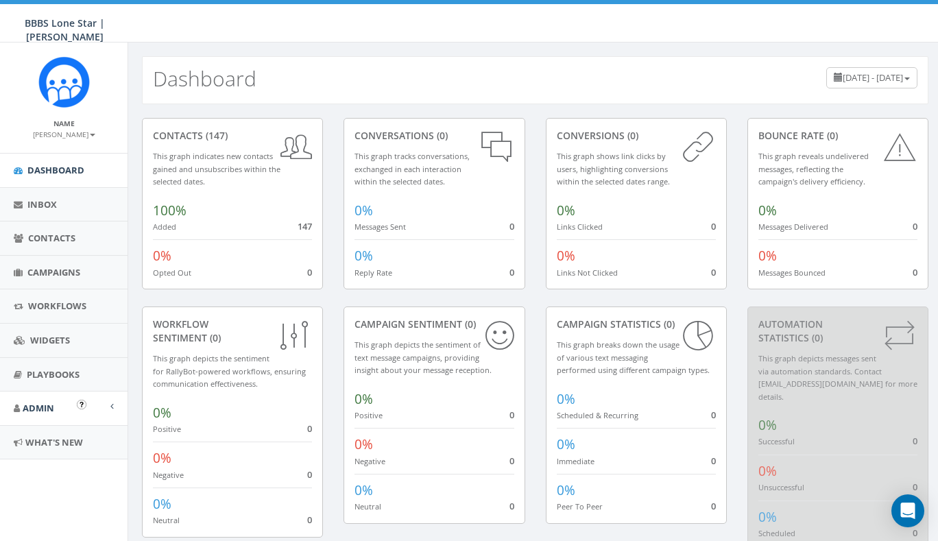
click at [60, 407] on link "Admin" at bounding box center [63, 408] width 127 height 34
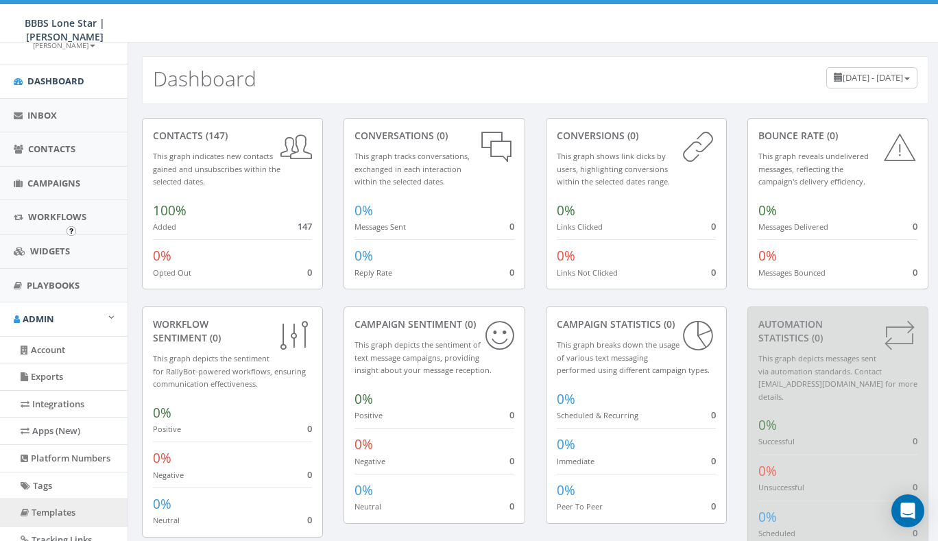
scroll to position [173, 0]
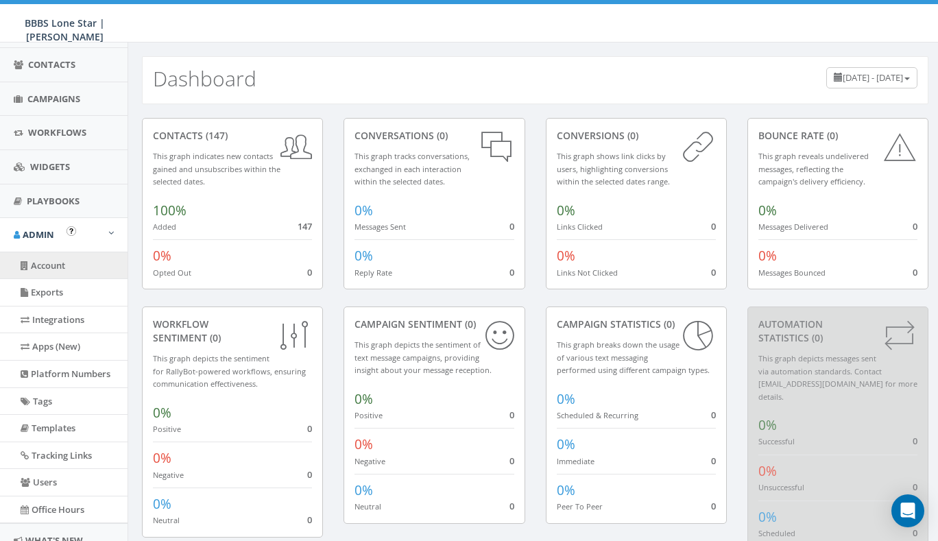
click at [73, 269] on link "Account" at bounding box center [63, 265] width 127 height 27
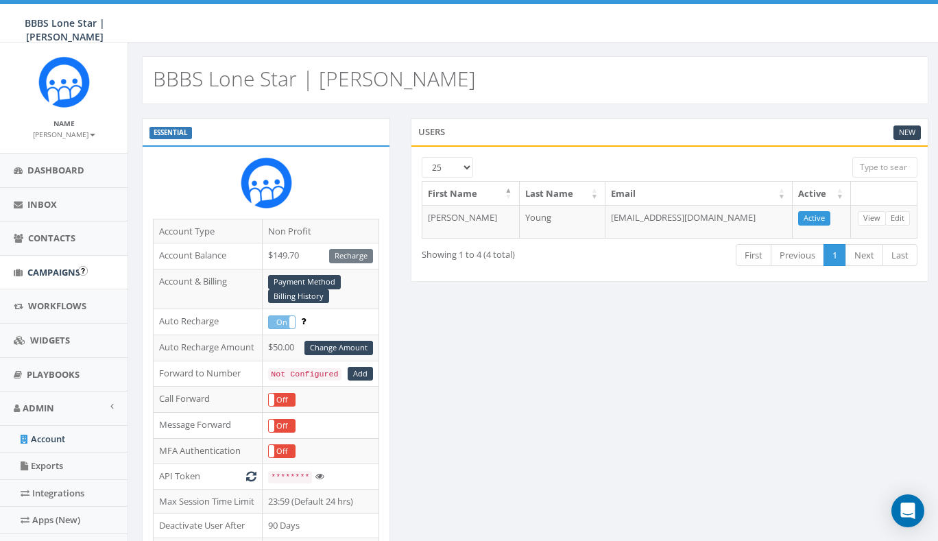
click at [58, 270] on span "Campaigns" at bounding box center [53, 272] width 53 height 12
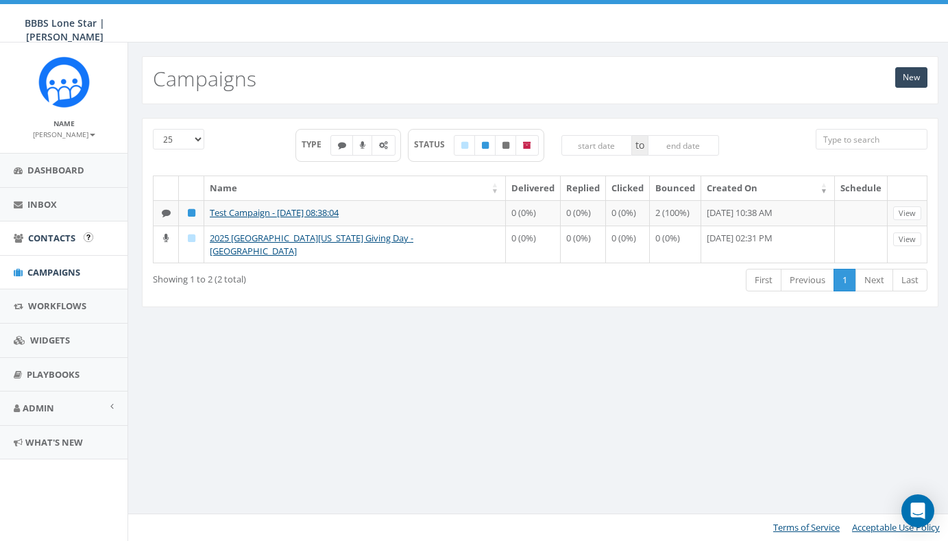
click at [50, 240] on span "Contacts" at bounding box center [51, 238] width 47 height 12
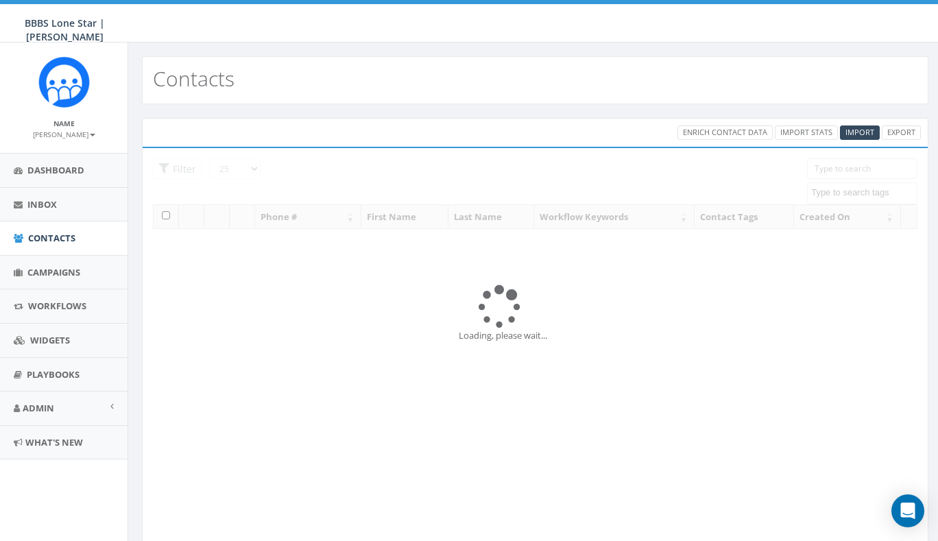
select select
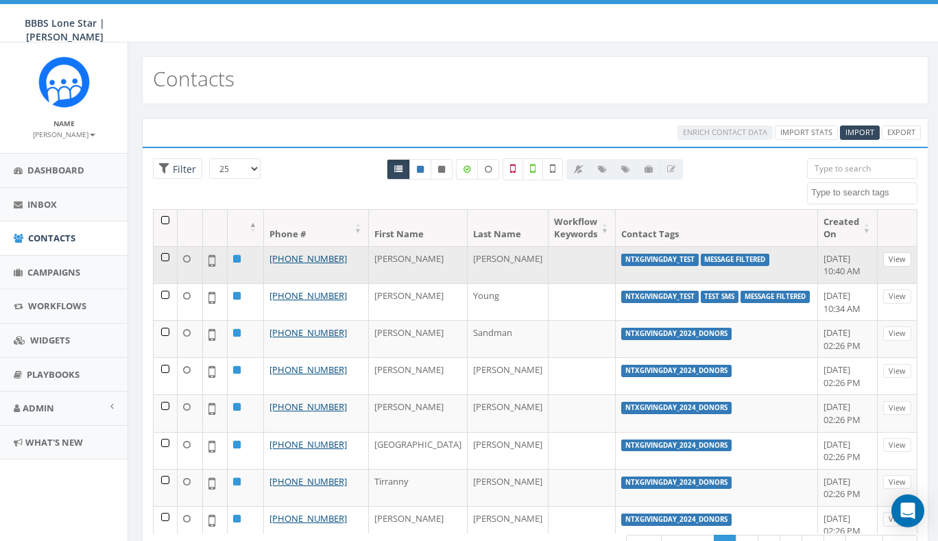
click at [886, 259] on link "View" at bounding box center [897, 259] width 28 height 14
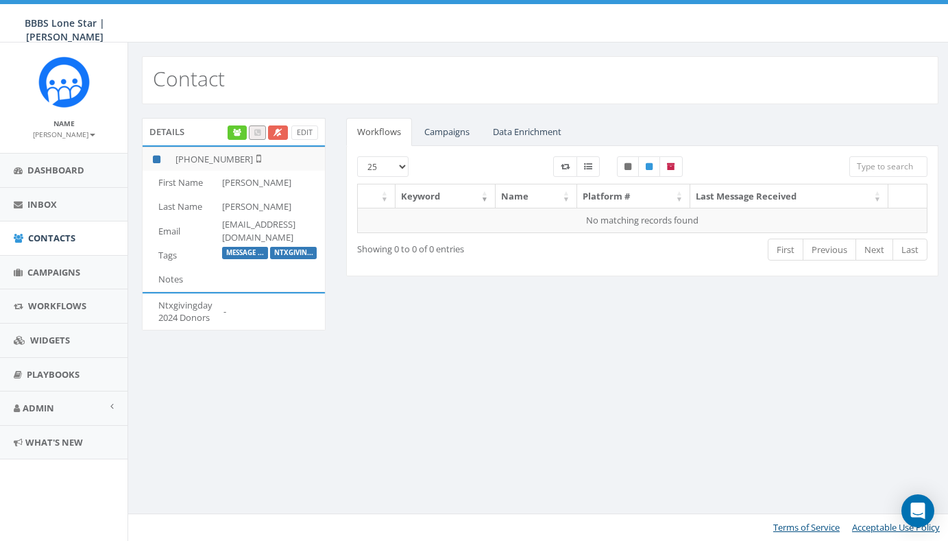
click at [279, 131] on icon at bounding box center [277, 133] width 9 height 8
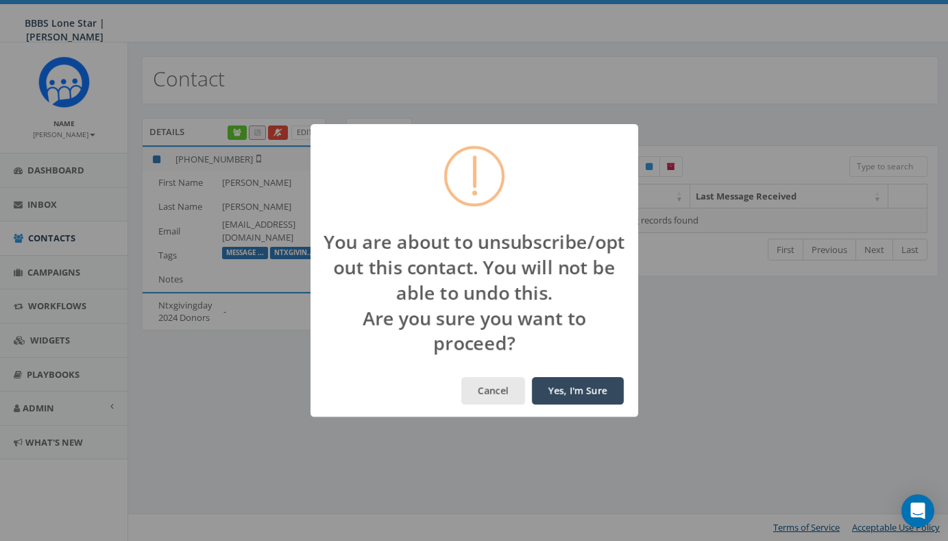
click at [500, 393] on button "Cancel" at bounding box center [493, 390] width 64 height 27
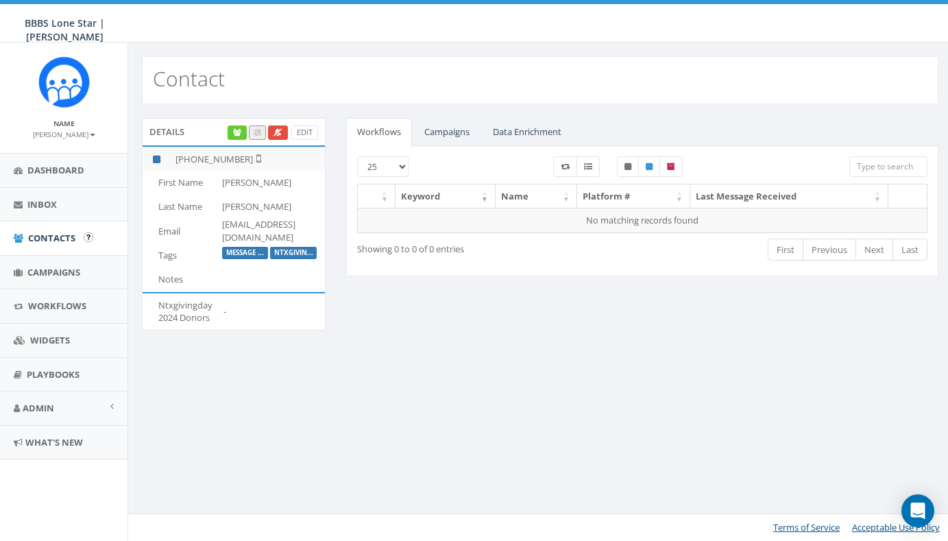
click at [43, 236] on span "Contacts" at bounding box center [51, 238] width 47 height 12
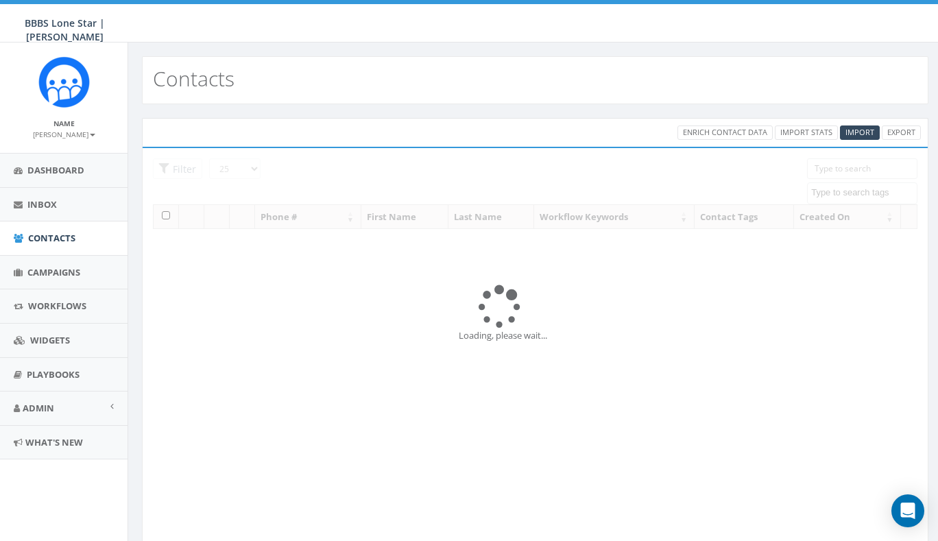
select select
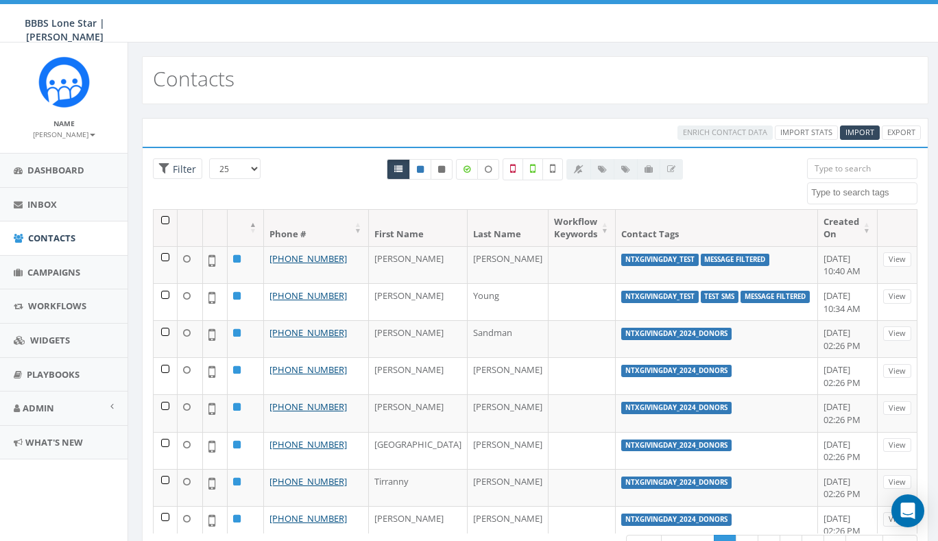
click at [253, 108] on div "Enrich Contact Data Import Stats Import Export Loading the filters, please wait…" at bounding box center [535, 353] width 814 height 499
click at [36, 236] on span "Contacts" at bounding box center [51, 238] width 47 height 12
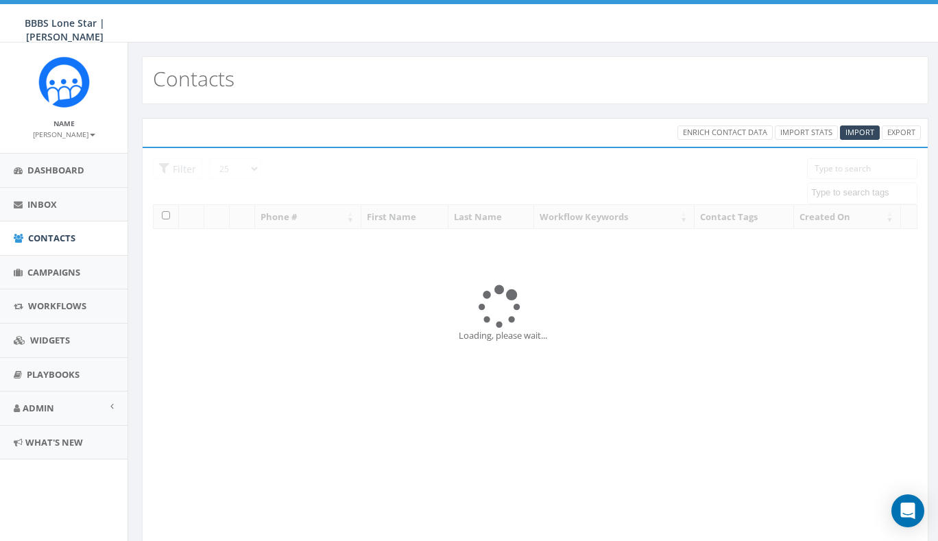
select select
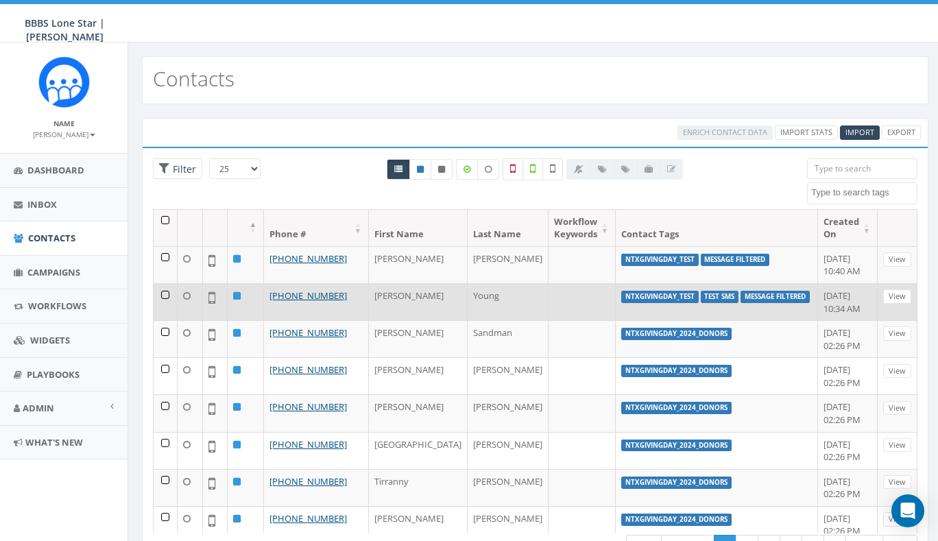
click at [740, 295] on label "message filtered" at bounding box center [774, 297] width 69 height 12
click at [700, 297] on label "Test SMS" at bounding box center [719, 297] width 38 height 12
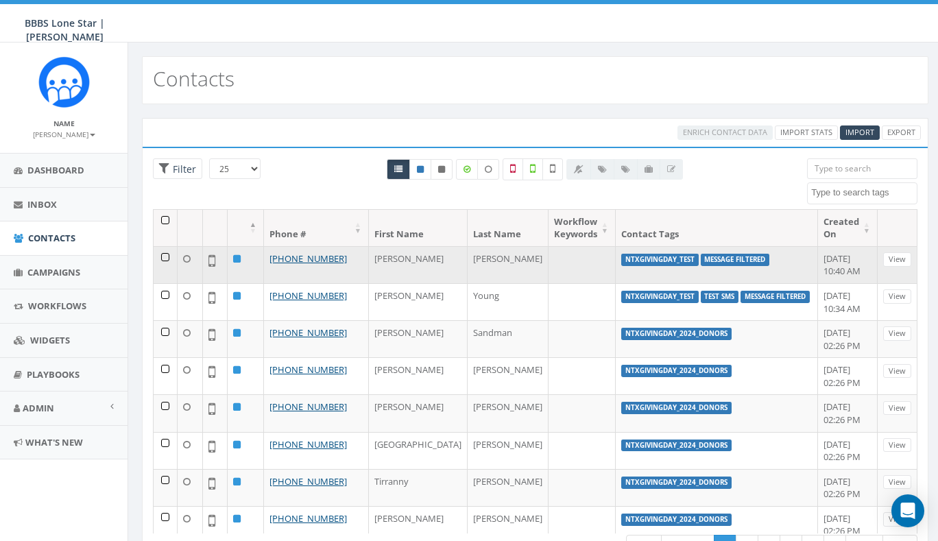
click at [700, 257] on label "message filtered" at bounding box center [734, 260] width 69 height 12
click at [700, 260] on label "message filtered" at bounding box center [734, 260] width 69 height 12
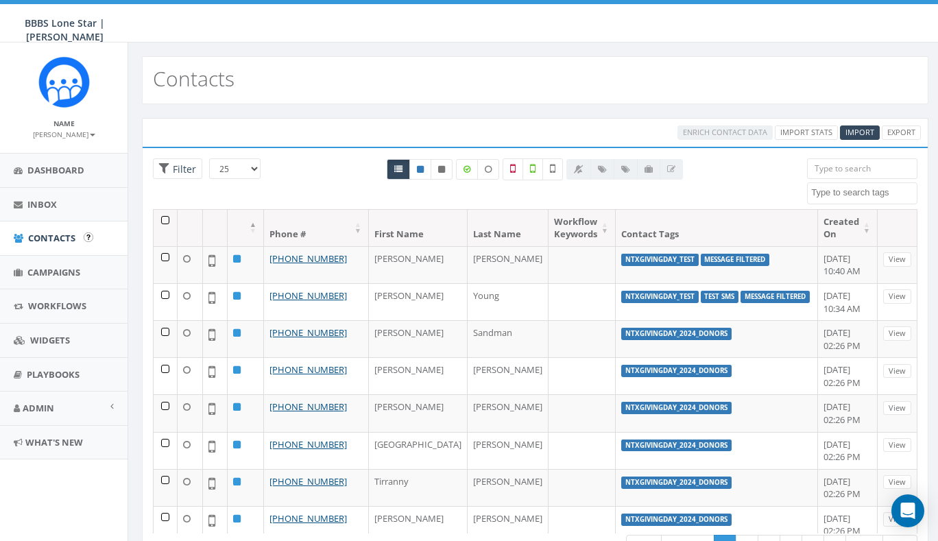
click at [47, 239] on span "Contacts" at bounding box center [51, 238] width 47 height 12
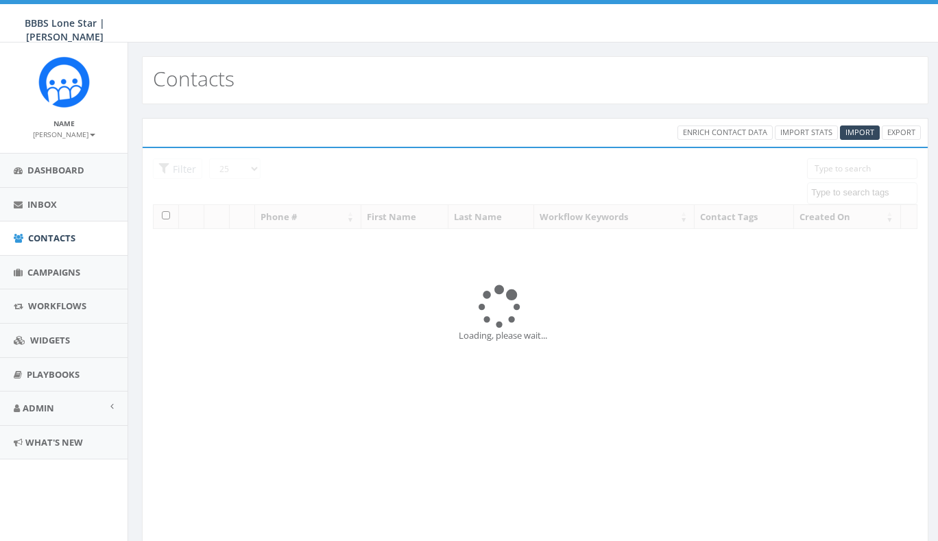
select select
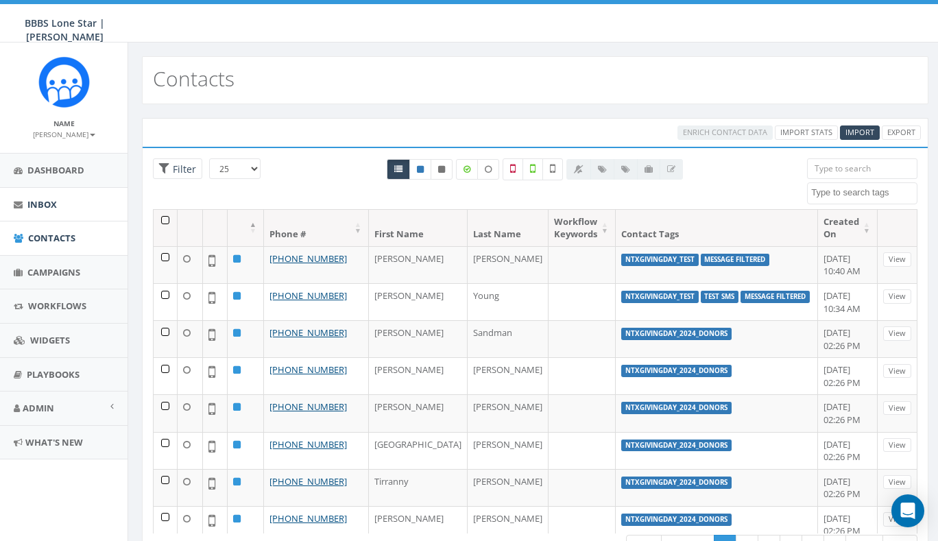
click at [60, 207] on link "Inbox" at bounding box center [63, 205] width 127 height 34
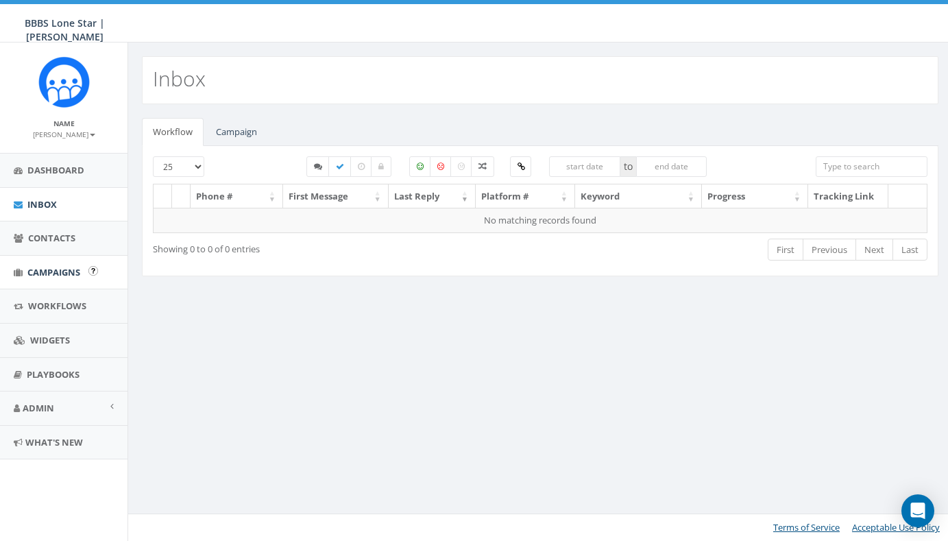
click at [60, 277] on link "Campaigns" at bounding box center [63, 273] width 127 height 34
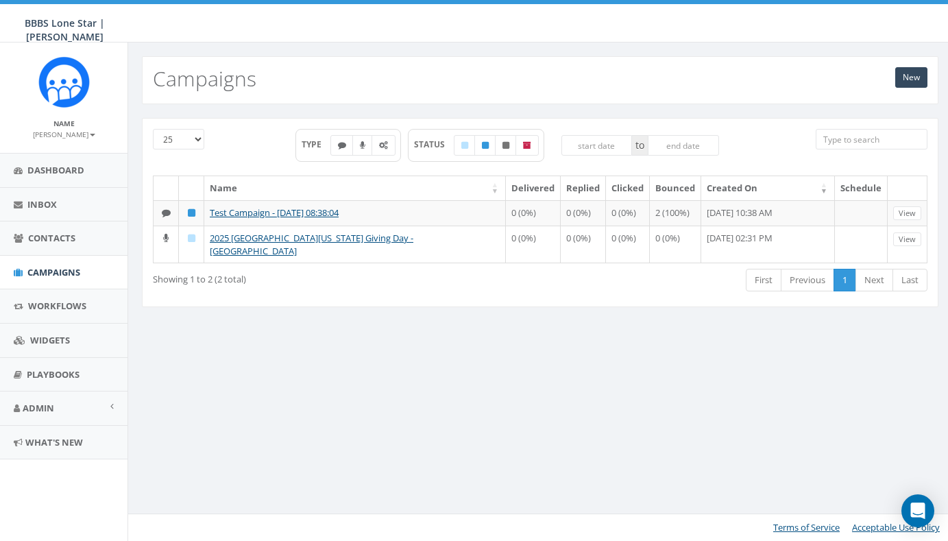
click at [382, 338] on div "25 50 100 TYPE STATUS to Name Delivered Replied Clicked Bounced Created On Sche…" at bounding box center [540, 221] width 824 height 234
click at [306, 307] on div "25 50 100 TYPE STATUS to Name Delivered Replied Clicked Bounced Created On Sche…" at bounding box center [540, 212] width 796 height 189
click at [271, 379] on div "New Campaigns 25 50 100 TYPE STATUS to Name Delivered Replied Clicked Bounced C…" at bounding box center [539, 291] width 825 height 498
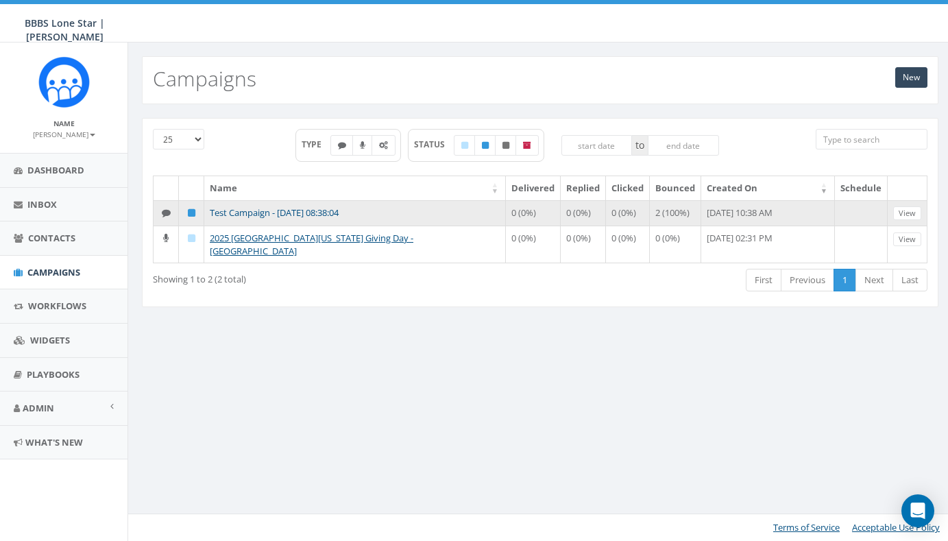
click at [314, 210] on link "Test Campaign - [DATE] 08:38:04" at bounding box center [274, 212] width 129 height 12
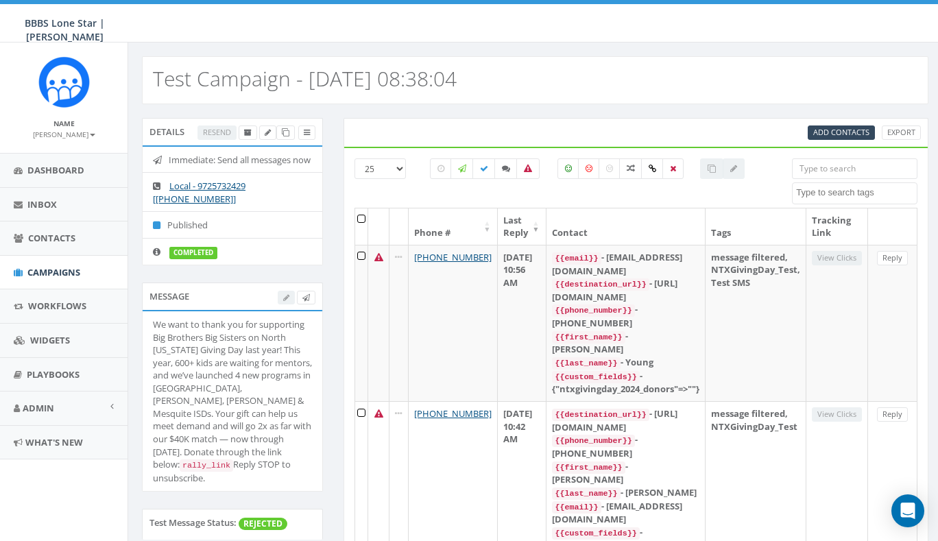
select select
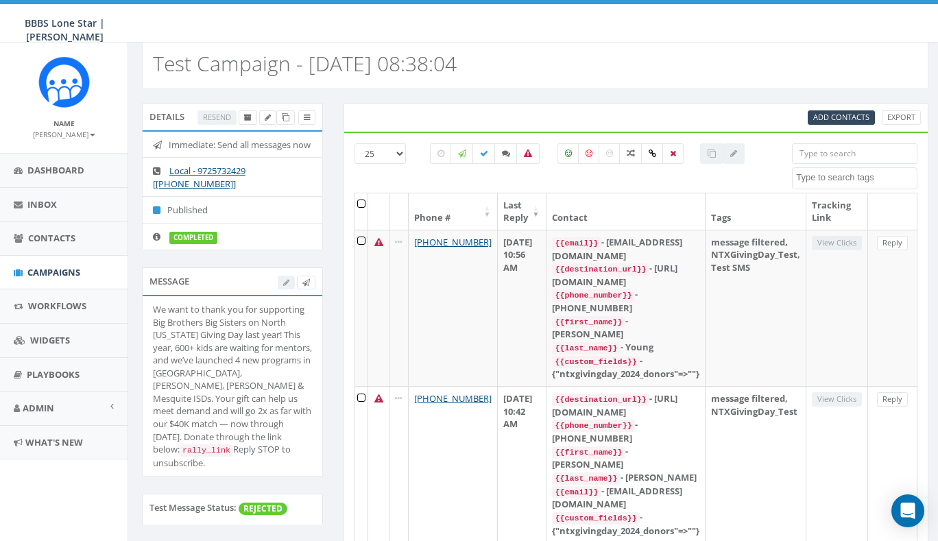
scroll to position [33, 0]
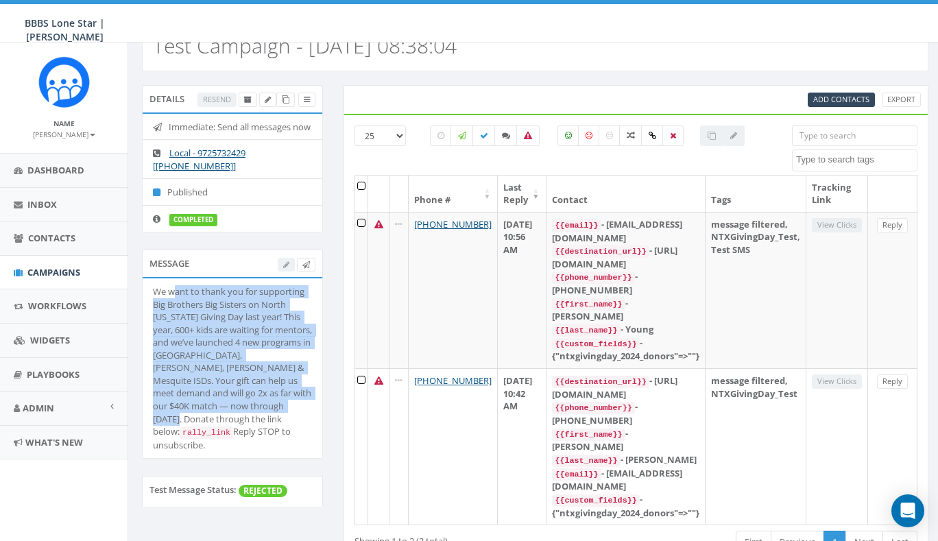
drag, startPoint x: 176, startPoint y: 302, endPoint x: 280, endPoint y: 406, distance: 147.3
click at [280, 406] on div "We want to thank you for supporting Big Brothers Big Sisters on North Texas Giv…" at bounding box center [232, 368] width 159 height 166
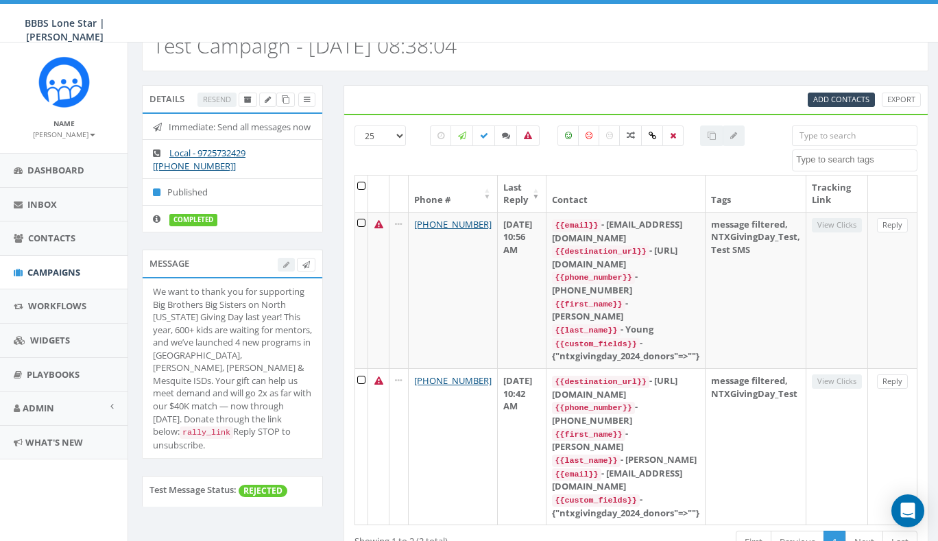
click at [280, 406] on div "We want to thank you for supporting Big Brothers Big Sisters on North Texas Giv…" at bounding box center [232, 368] width 159 height 166
click at [289, 271] on div at bounding box center [297, 264] width 38 height 14
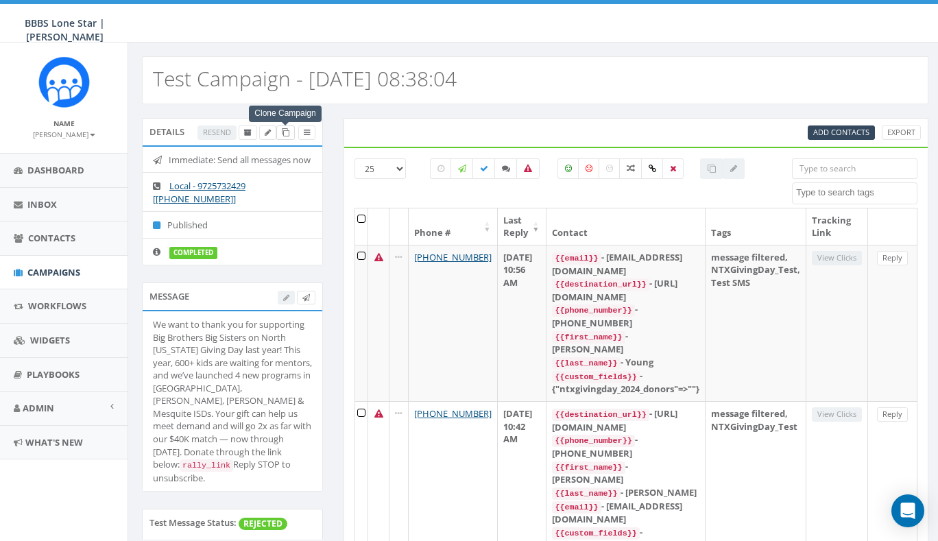
click at [283, 132] on icon at bounding box center [286, 133] width 8 height 8
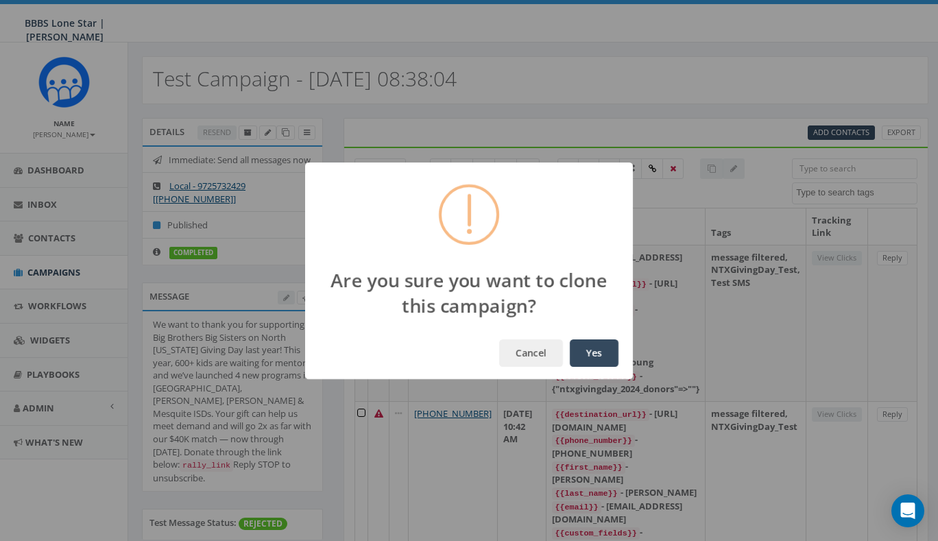
click at [591, 345] on button "Yes" at bounding box center [594, 352] width 49 height 27
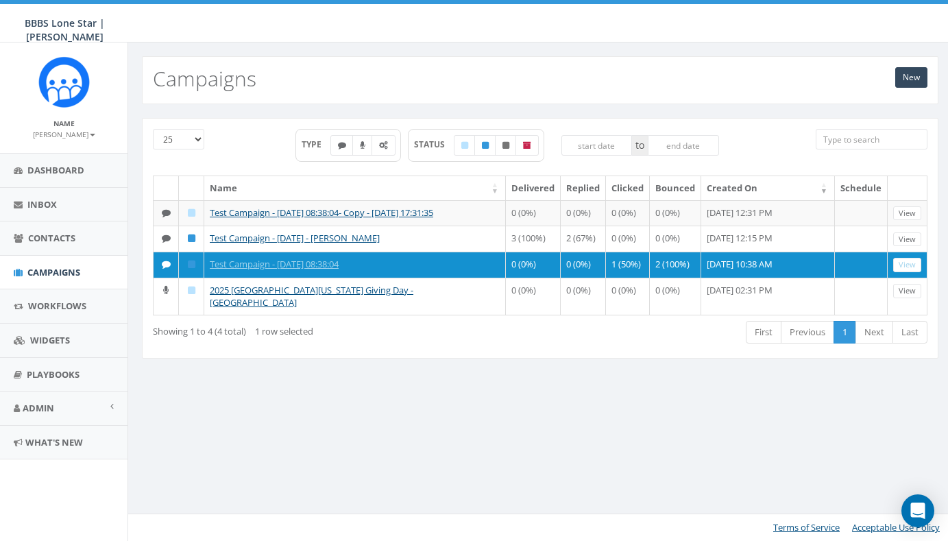
click at [374, 434] on div "New Campaigns 25 50 100 TYPE STATUS to Name Delivered Replied Clicked Bounced C…" at bounding box center [539, 291] width 825 height 498
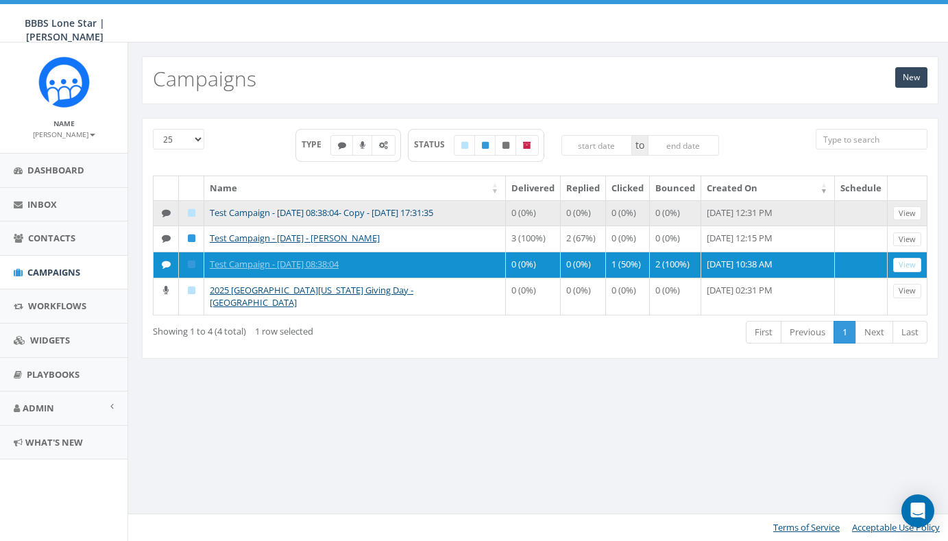
click at [349, 210] on link "Test Campaign - [DATE] 08:38:04- Copy - [DATE] 17:31:35" at bounding box center [321, 212] width 223 height 12
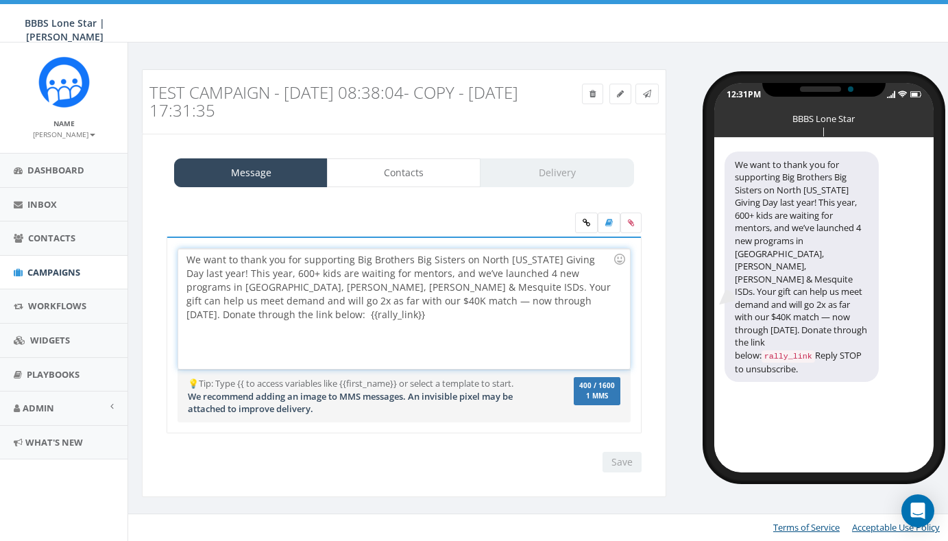
click at [298, 313] on div "We want to thank you for supporting Big Brothers Big Sisters on North Texas Giv…" at bounding box center [403, 309] width 451 height 120
drag, startPoint x: 284, startPoint y: 315, endPoint x: 182, endPoint y: 317, distance: 102.1
click at [182, 317] on div "We want to thank you for supporting Big Brothers Big Sisters on North Texas Giv…" at bounding box center [403, 309] width 451 height 120
click at [185, 256] on div "We want to thank you for supporting Big Brothers Big Sisters on North Texas Giv…" at bounding box center [403, 309] width 451 height 120
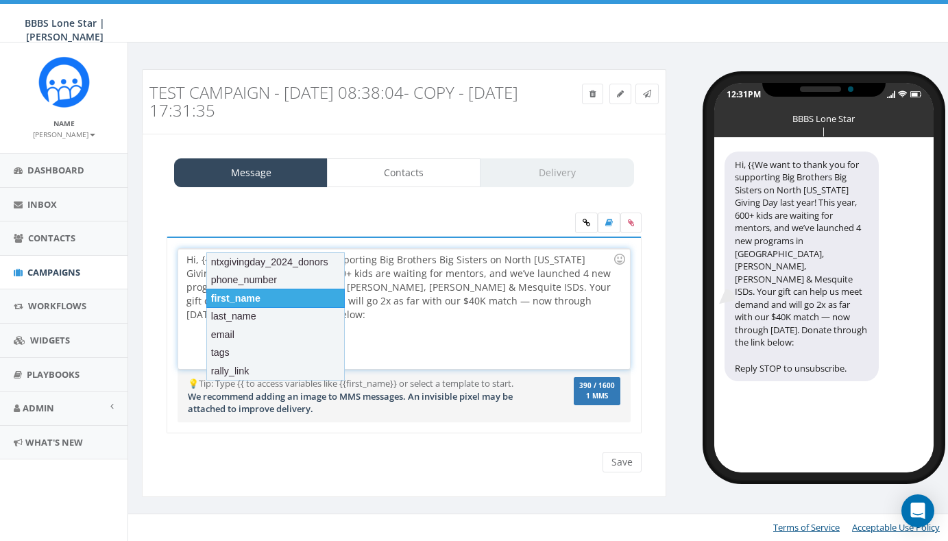
click at [308, 293] on div "first_name" at bounding box center [275, 298] width 138 height 19
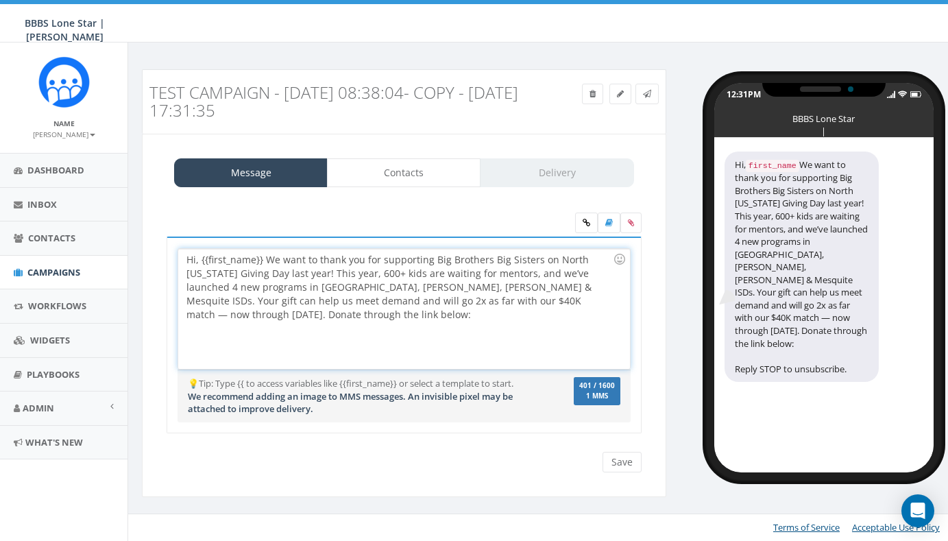
click at [264, 259] on div "Hi, {{first_name}} We want to thank you for supporting Big Brothers Big Sisters…" at bounding box center [403, 309] width 451 height 120
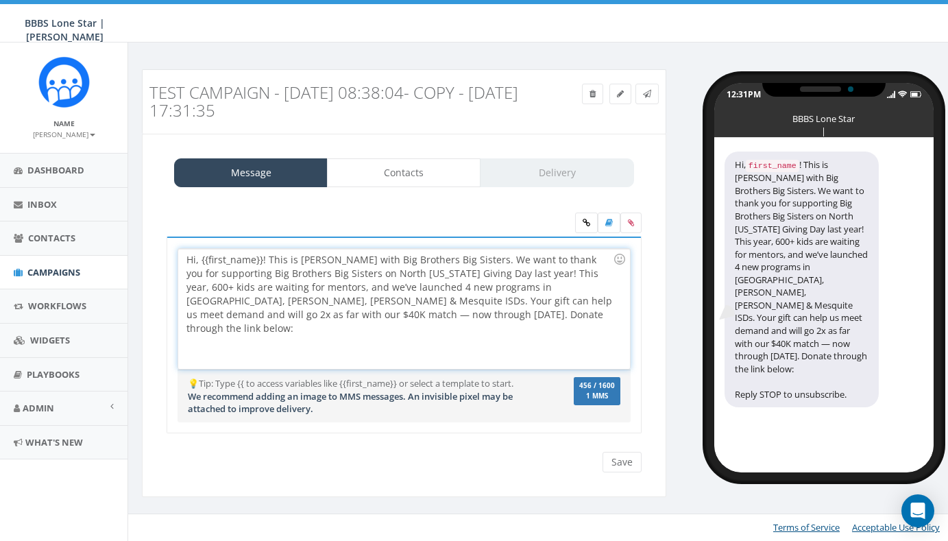
click at [447, 317] on div "Hi, {{first_name}}! This is Andrew Young with Big Brothers Big Sisters. We want…" at bounding box center [403, 309] width 451 height 120
click at [507, 274] on div "Hi, {{first_name}}! This is Andrew Young with Big Brothers Big Sisters. We want…" at bounding box center [403, 309] width 451 height 120
drag, startPoint x: 497, startPoint y: 256, endPoint x: 548, endPoint y: 258, distance: 50.7
click at [548, 258] on div "Hi, {{first_name}}! This is Andrew Young with Big Brothers Big Sisters. We want…" at bounding box center [403, 309] width 451 height 120
click at [446, 316] on div "Hi, {{first_name}}! This is Andrew Young with Big Brothers Big Sisters. I want …" at bounding box center [403, 309] width 451 height 120
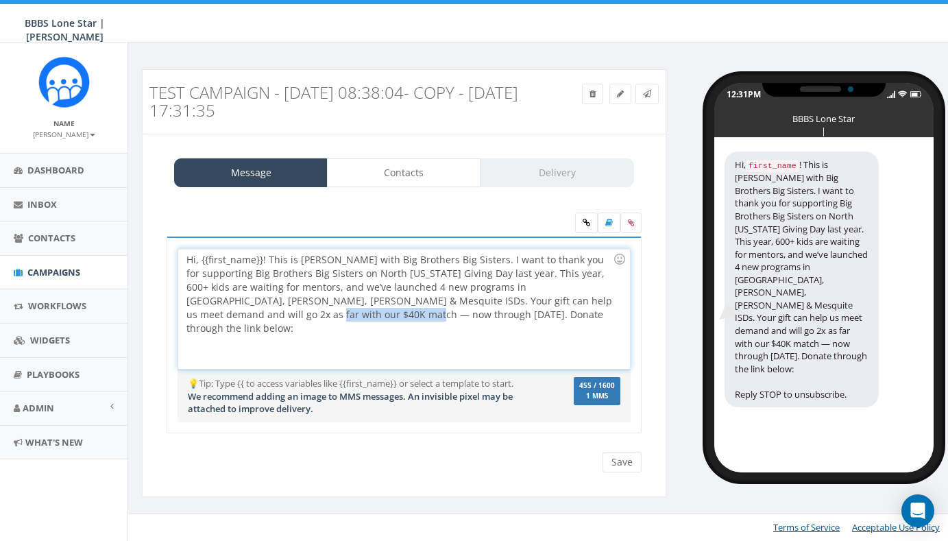
drag, startPoint x: 285, startPoint y: 315, endPoint x: 147, endPoint y: 318, distance: 138.5
click at [147, 318] on div "Message Contacts Delivery We want to thank you for supporting Big Brothers Big …" at bounding box center [404, 315] width 524 height 363
click at [223, 313] on div "Hi, {{first_name}}! This is Andrew Young with Big Brothers Big Sisters. I want …" at bounding box center [403, 309] width 451 height 120
drag, startPoint x: 311, startPoint y: 310, endPoint x: 415, endPoint y: 324, distance: 104.4
click at [415, 324] on div "Hi, {{first_name}}! This is Andrew Young with Big Brothers Big Sisters. I want …" at bounding box center [403, 309] width 451 height 120
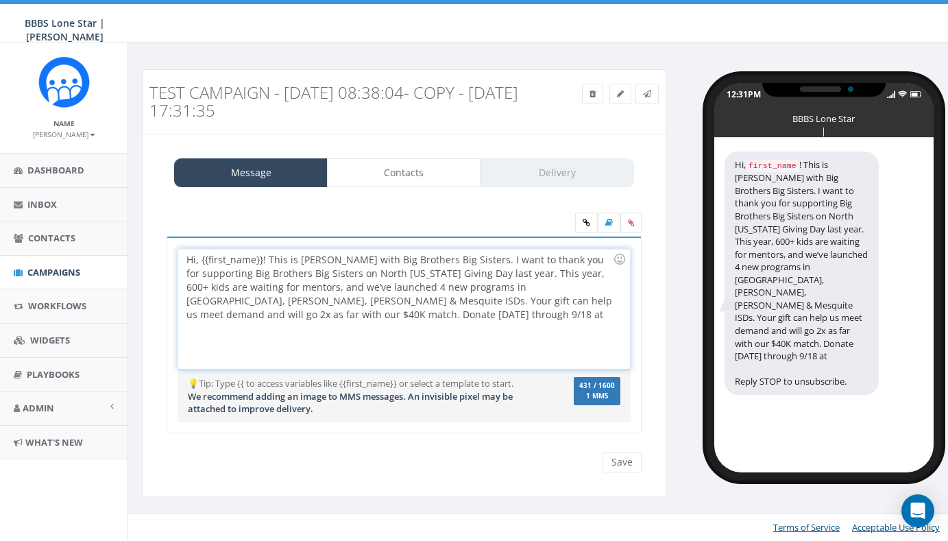
click at [377, 315] on div "Hi, {{first_name}}! This is Andrew Young with Big Brothers Big Sisters. I want …" at bounding box center [403, 309] width 451 height 120
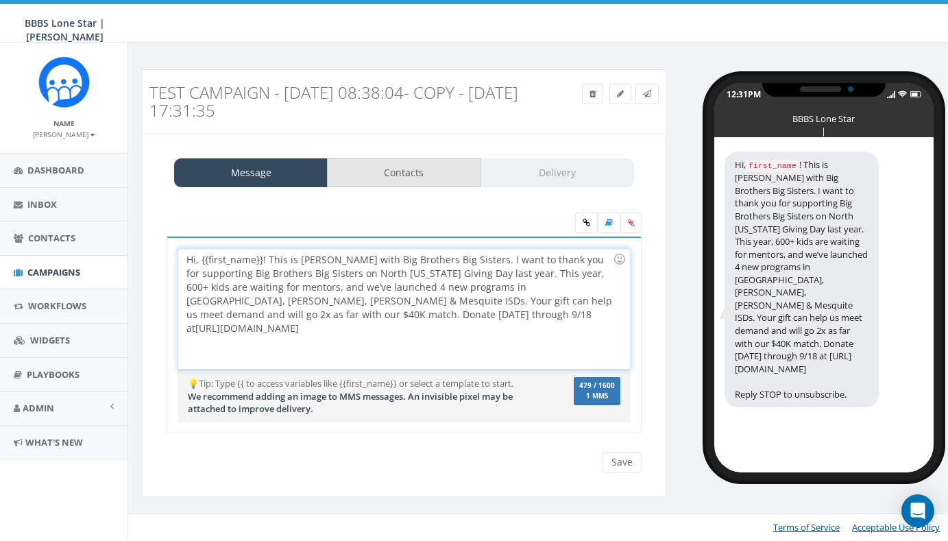
click at [432, 177] on link "Contacts" at bounding box center [404, 172] width 154 height 29
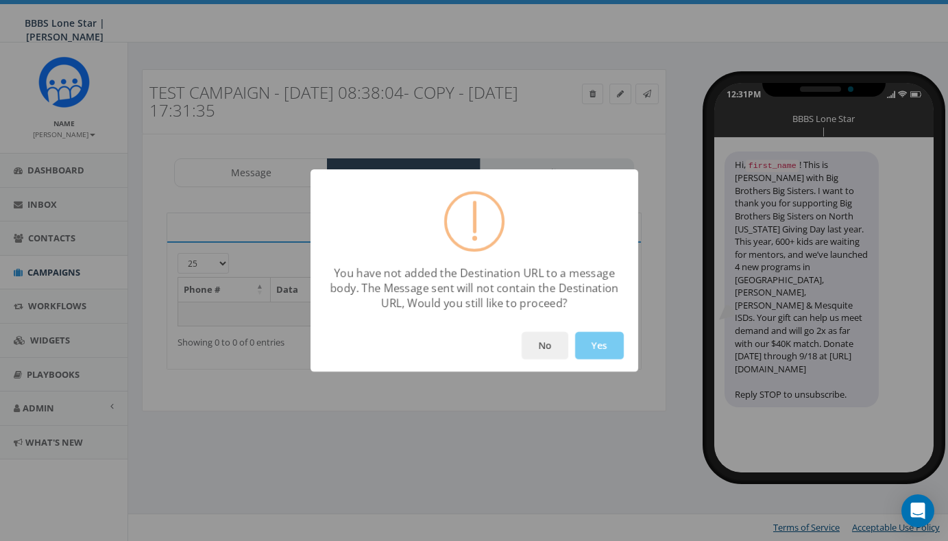
click at [599, 348] on button "Yes" at bounding box center [599, 345] width 49 height 27
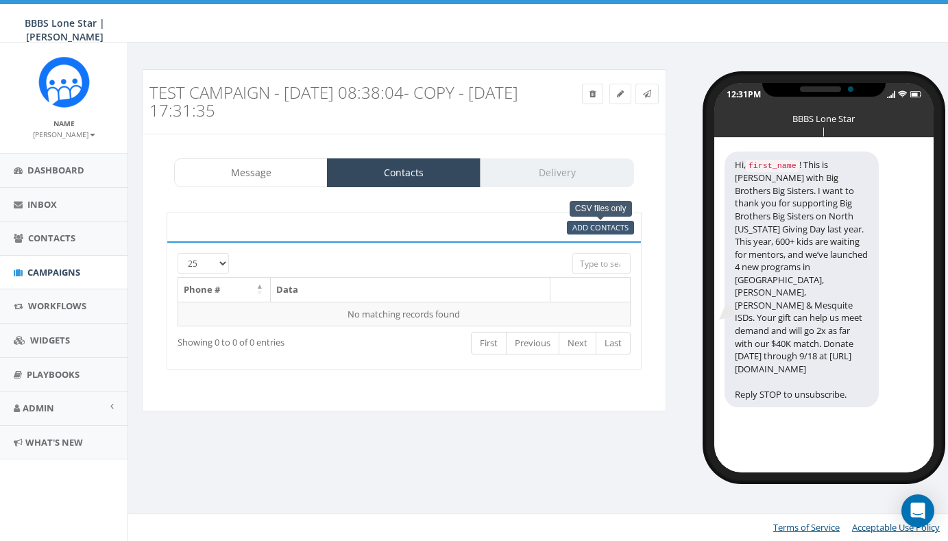
click at [589, 231] on span "Add Contacts" at bounding box center [600, 227] width 56 height 10
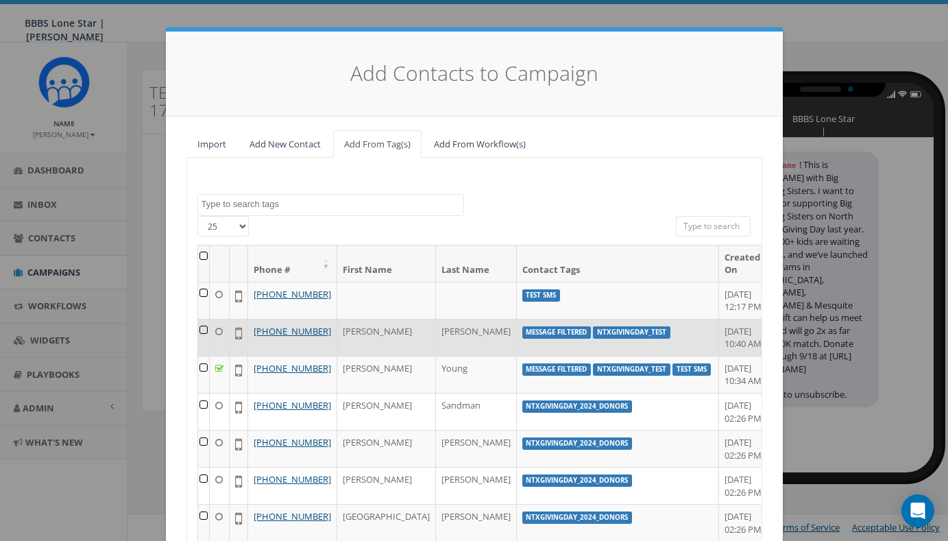
scroll to position [14, 0]
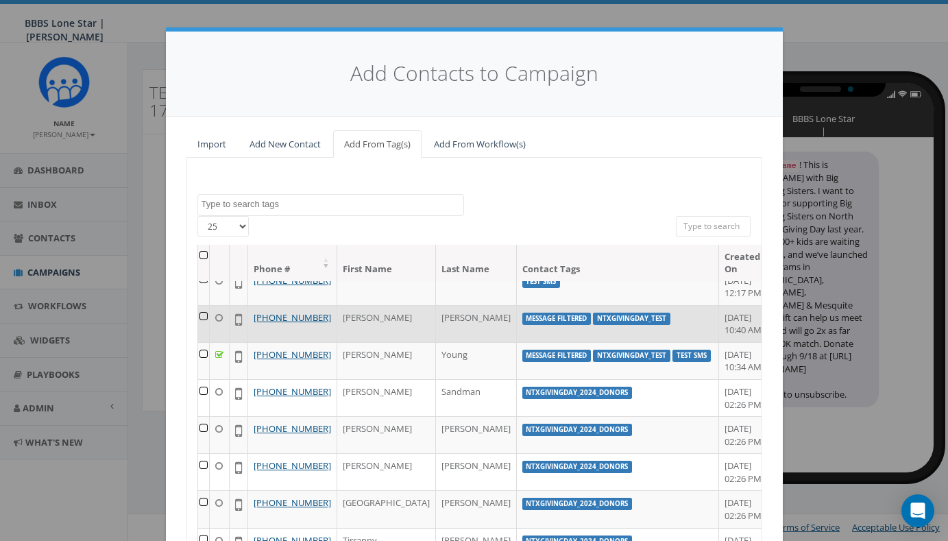
click at [202, 324] on td at bounding box center [204, 323] width 12 height 37
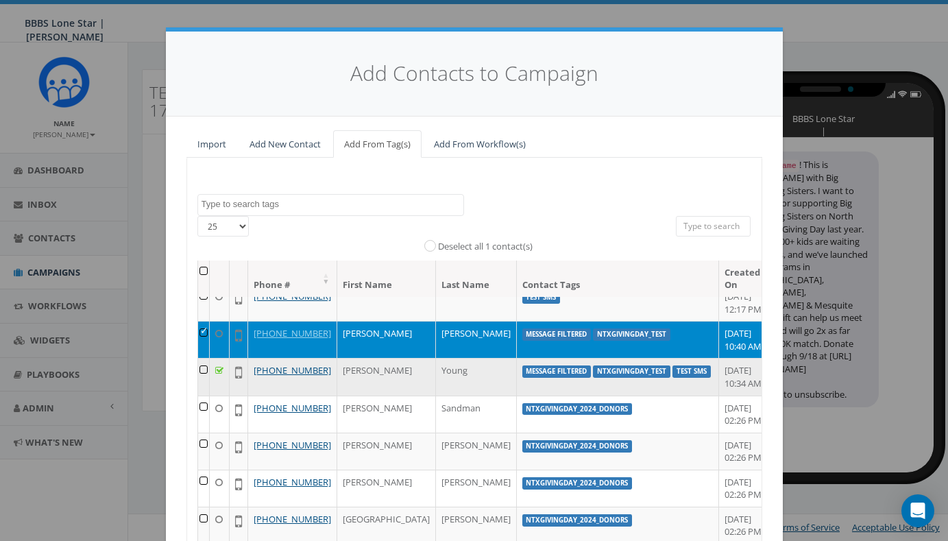
click at [206, 386] on td at bounding box center [204, 376] width 12 height 37
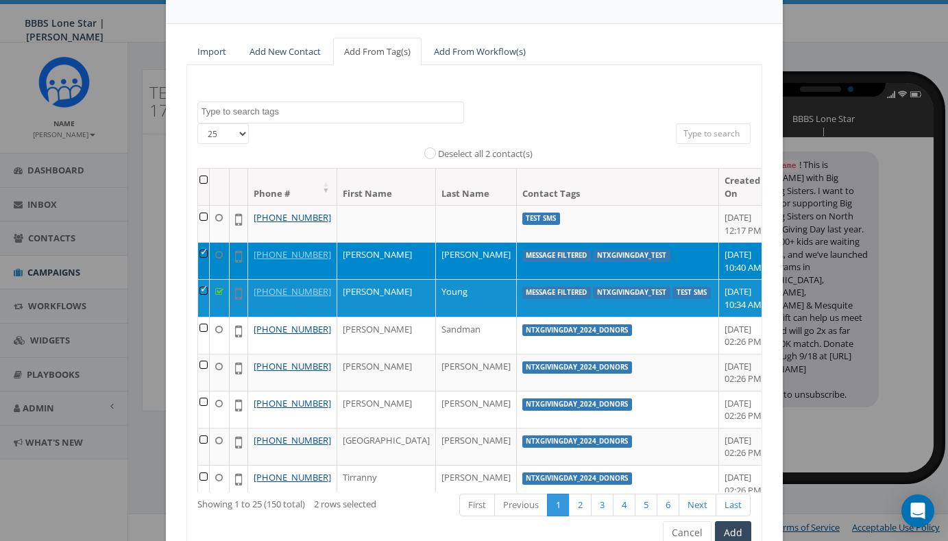
scroll to position [105, 0]
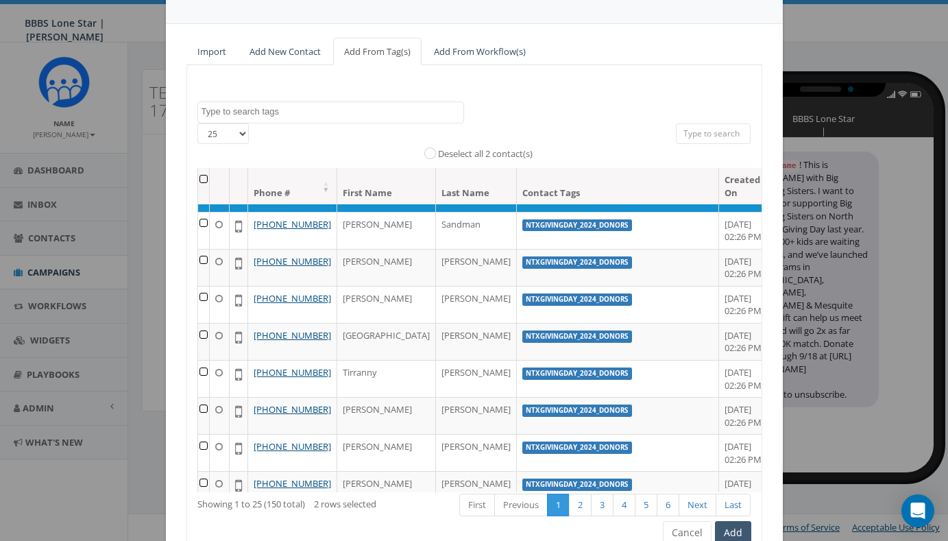
click at [728, 528] on button "Add" at bounding box center [733, 532] width 36 height 23
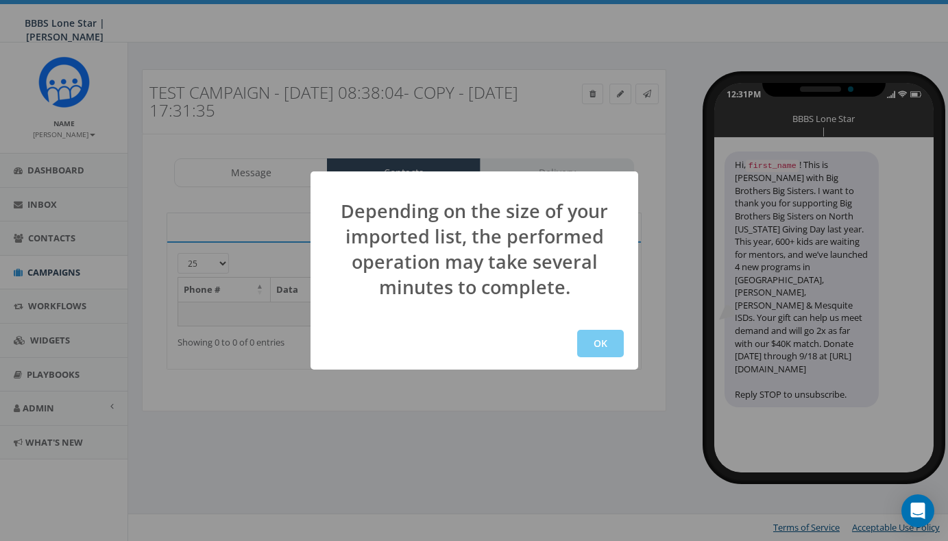
click at [608, 338] on button "OK" at bounding box center [600, 343] width 47 height 27
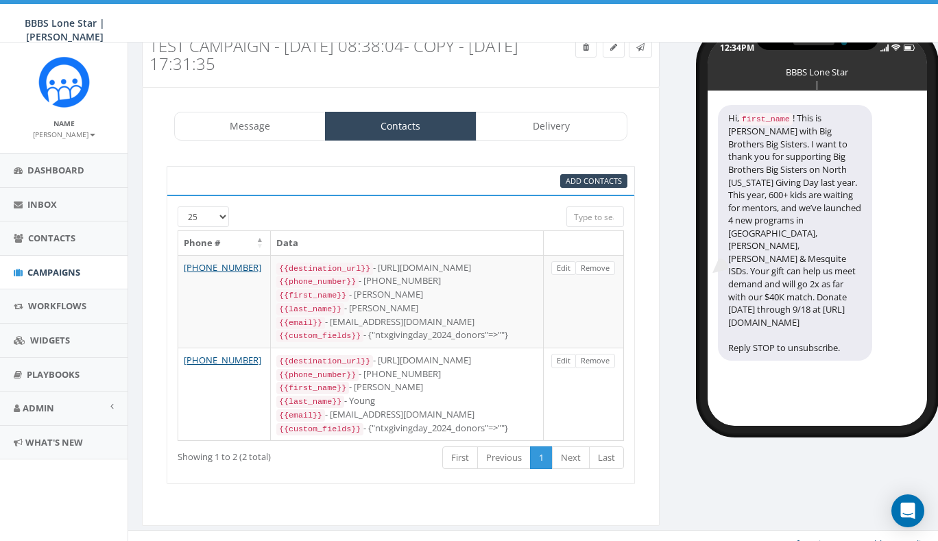
click at [431, 482] on div "Message Contacts Delivery Hi, {{first_name}}! This is [PERSON_NAME] with Big Br…" at bounding box center [400, 306] width 517 height 439
click at [295, 125] on link "Message" at bounding box center [249, 126] width 151 height 29
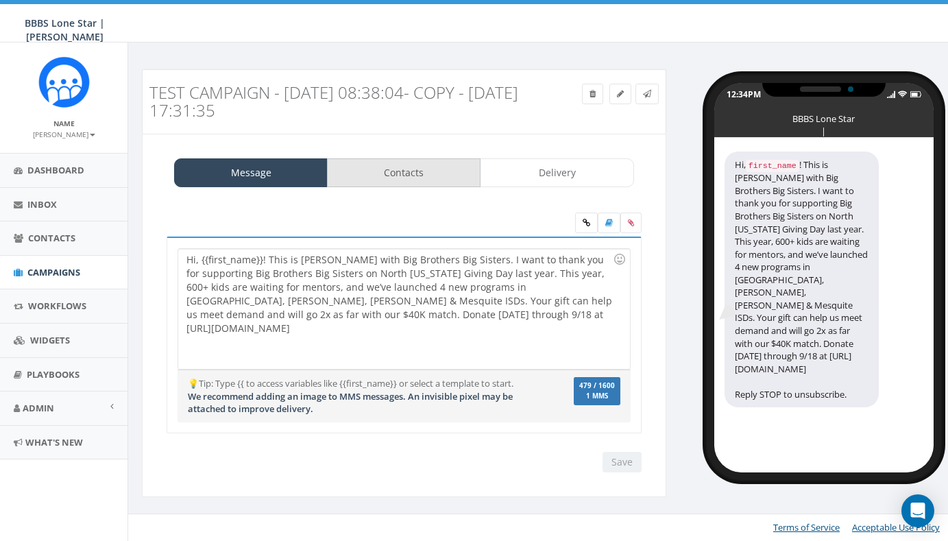
click at [441, 175] on link "Contacts" at bounding box center [404, 172] width 154 height 29
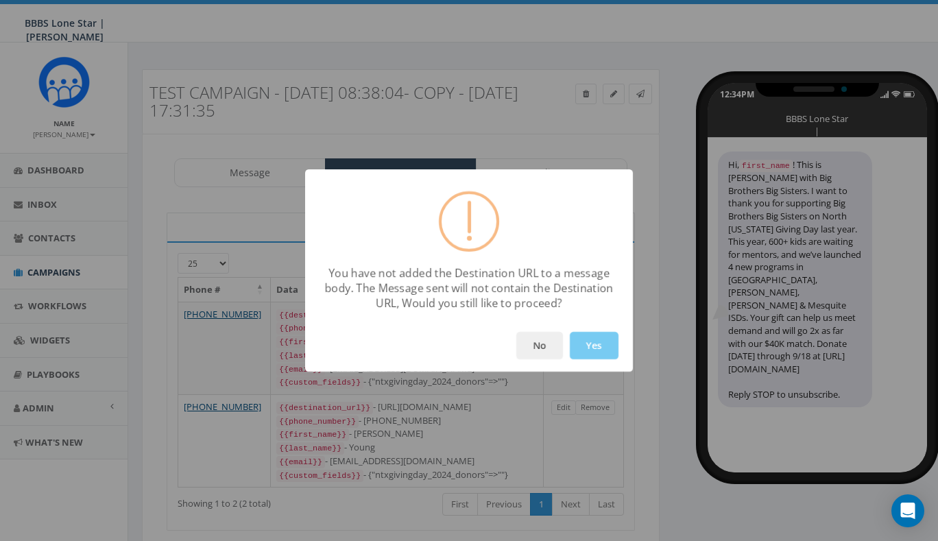
click at [594, 343] on button "Yes" at bounding box center [594, 345] width 49 height 27
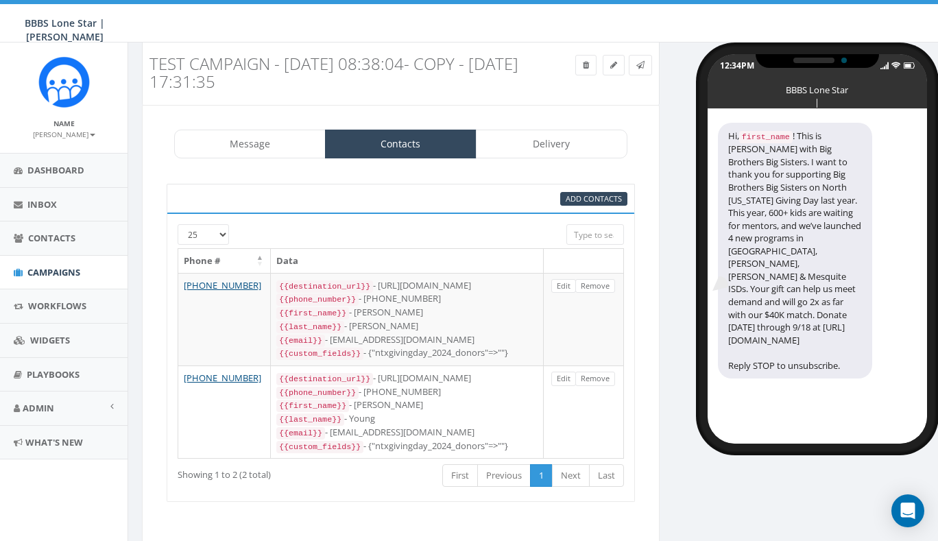
scroll to position [47, 0]
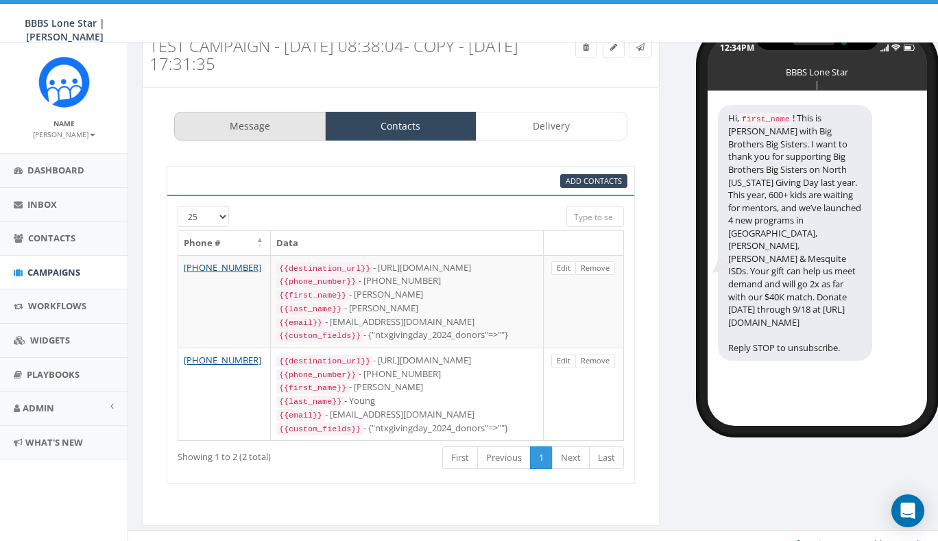
click at [234, 125] on link "Message" at bounding box center [249, 126] width 151 height 29
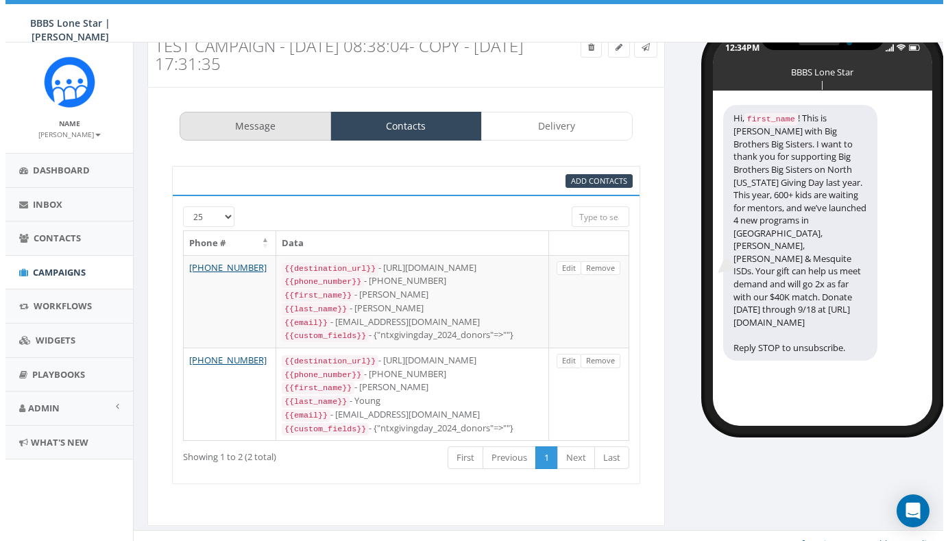
scroll to position [0, 0]
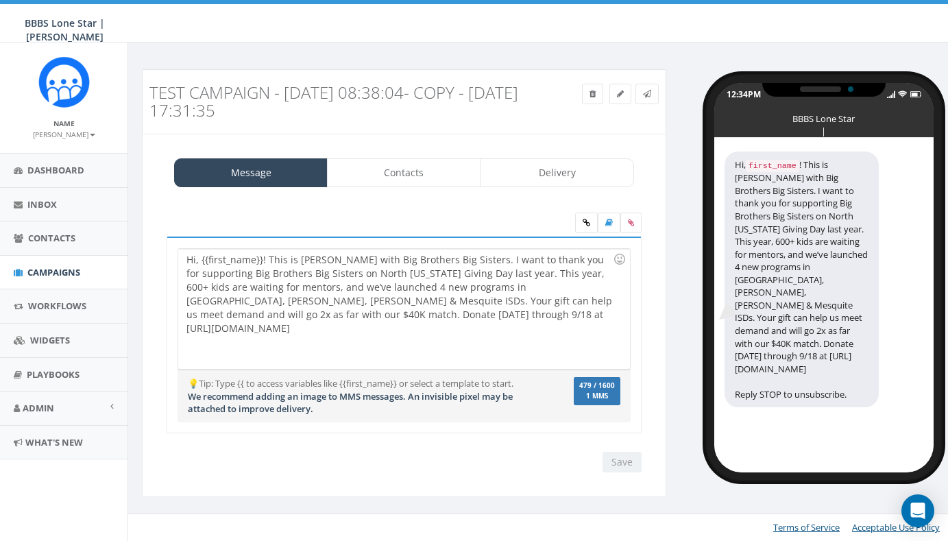
click at [461, 348] on div "Hi, {{first_name}}! This is Andrew Young with Big Brothers Big Sisters. I want …" at bounding box center [403, 309] width 451 height 120
click at [66, 266] on span "Campaigns" at bounding box center [53, 272] width 53 height 12
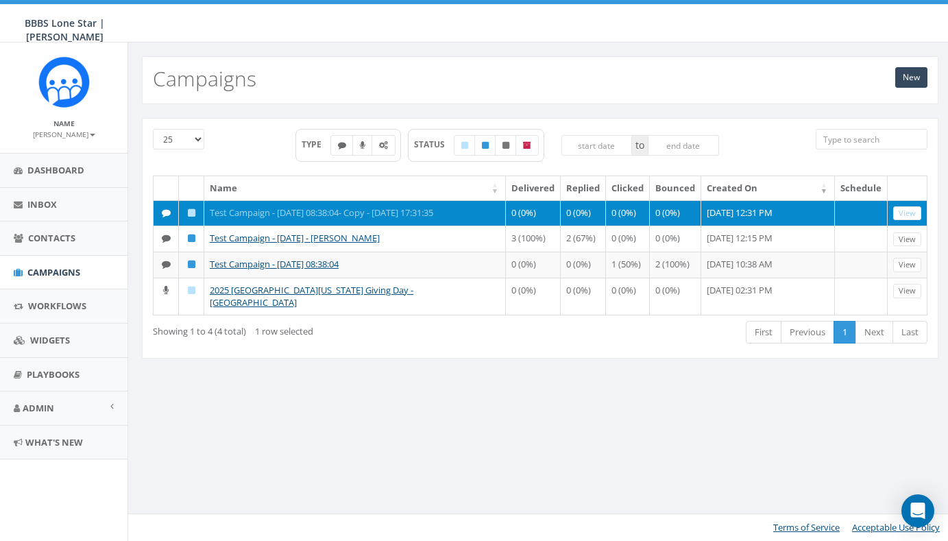
click at [226, 212] on link "Test Campaign - [DATE] 08:38:04- Copy - [DATE] 17:31:35" at bounding box center [321, 212] width 223 height 12
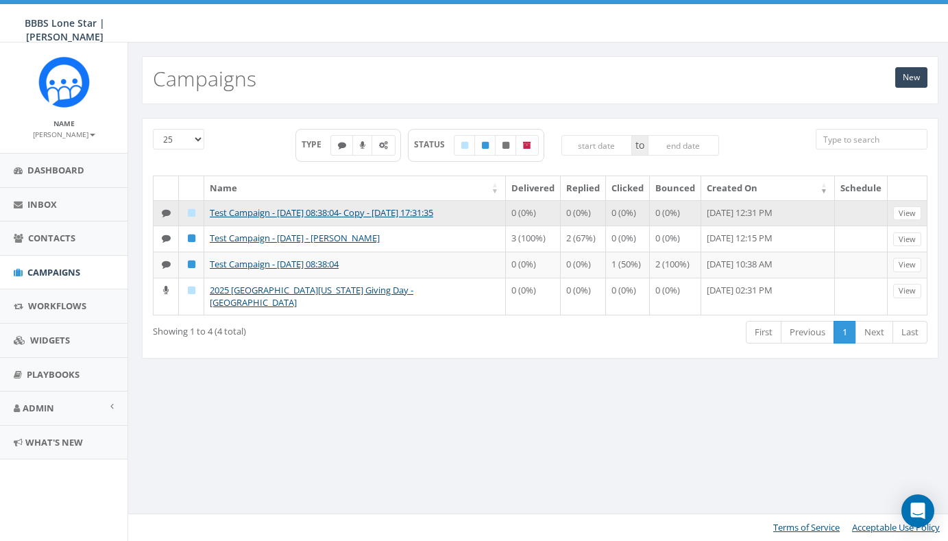
click at [188, 213] on icon at bounding box center [192, 212] width 8 height 9
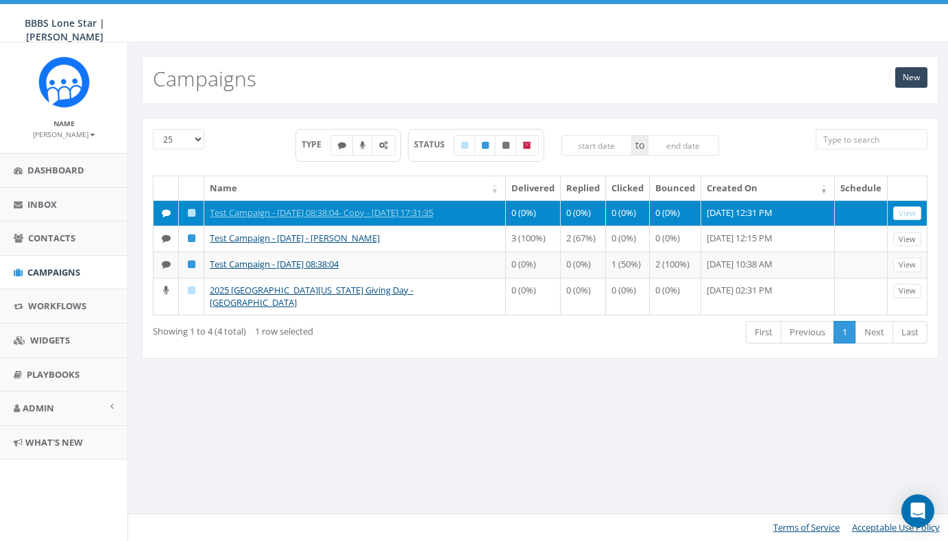
click at [901, 212] on link "View" at bounding box center [907, 213] width 28 height 14
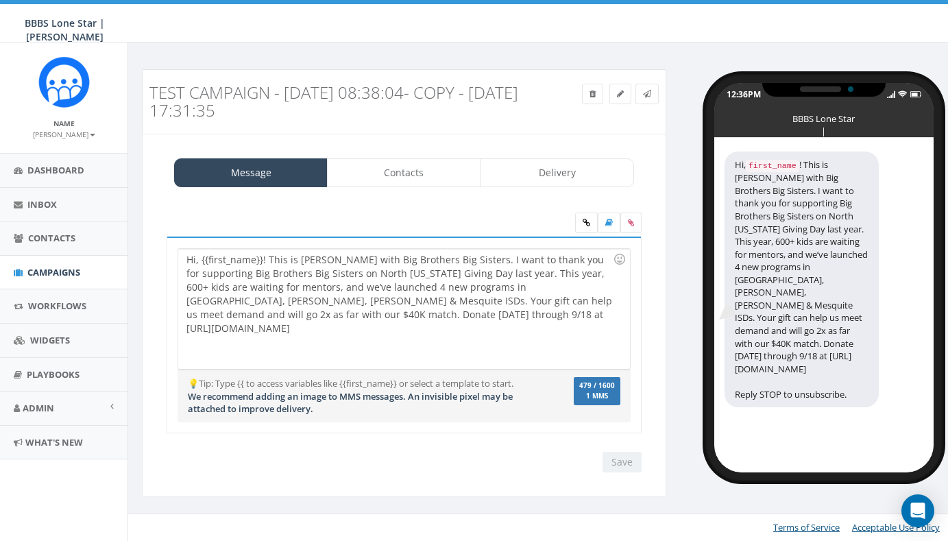
click at [555, 322] on div "Hi, {{first_name}}! This is [PERSON_NAME] with Big Brothers Big Sisters. I want…" at bounding box center [403, 309] width 451 height 120
click at [590, 170] on link "Delivery" at bounding box center [557, 172] width 154 height 29
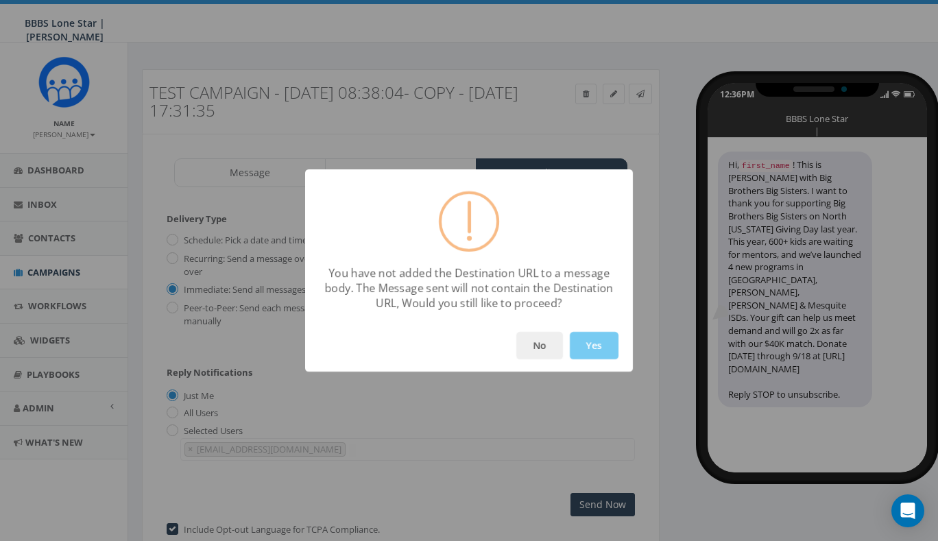
click at [586, 345] on button "Yes" at bounding box center [594, 345] width 49 height 27
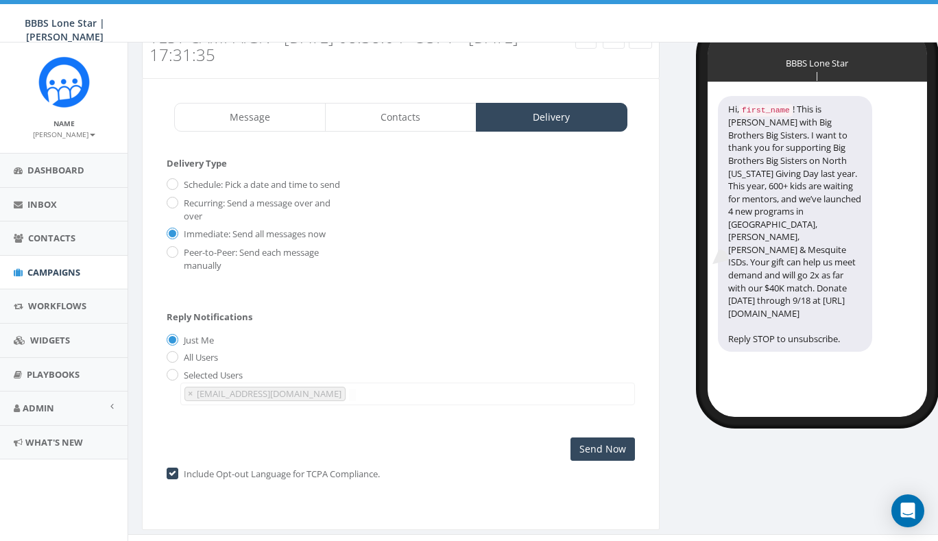
scroll to position [70, 0]
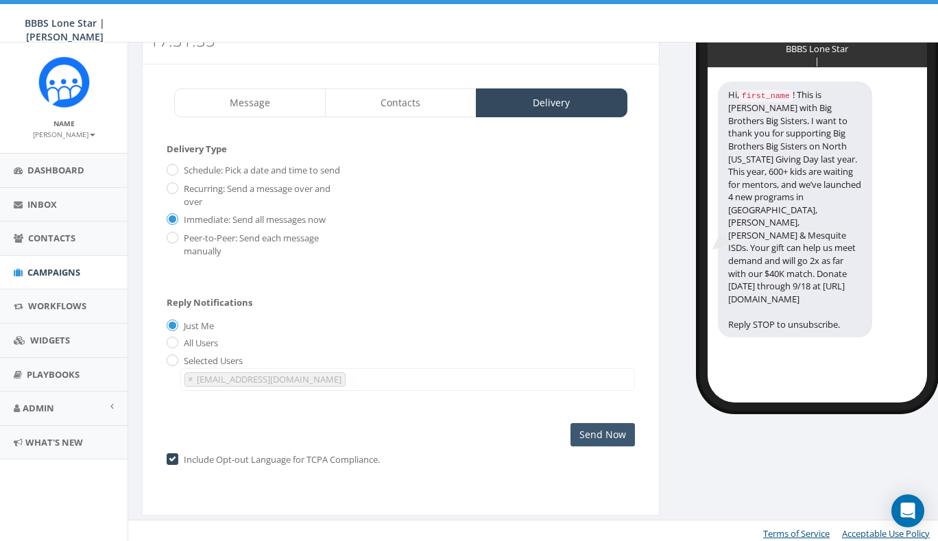
click at [599, 428] on input "Send Now" at bounding box center [602, 434] width 64 height 23
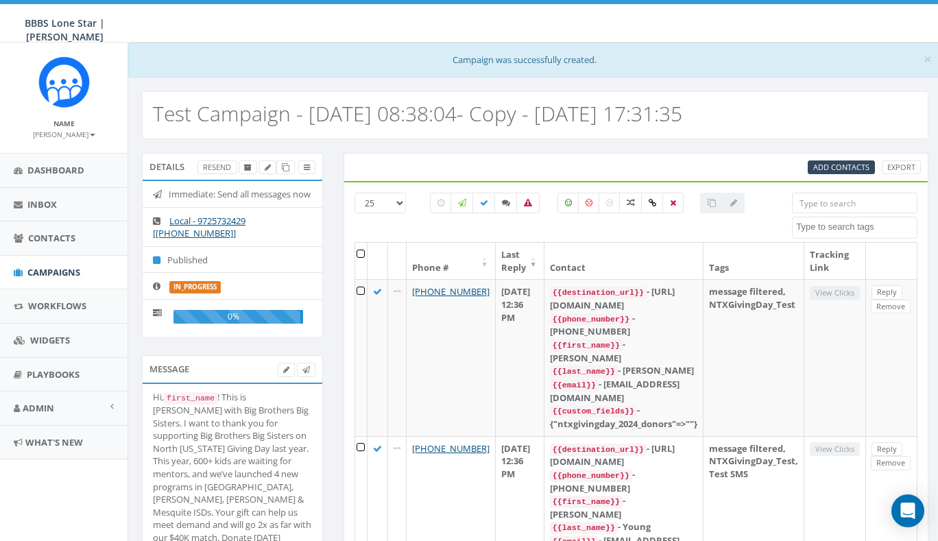
select select
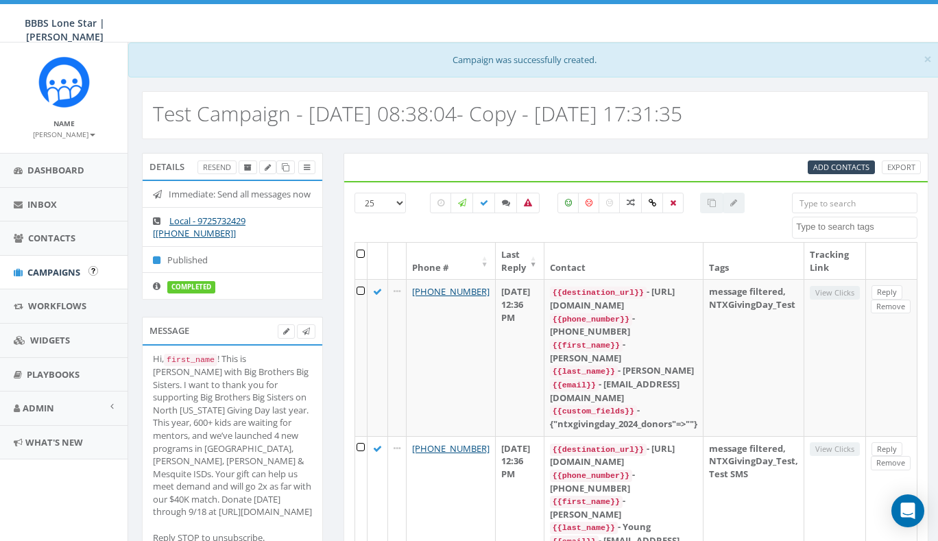
click at [54, 269] on span "Campaigns" at bounding box center [53, 272] width 53 height 12
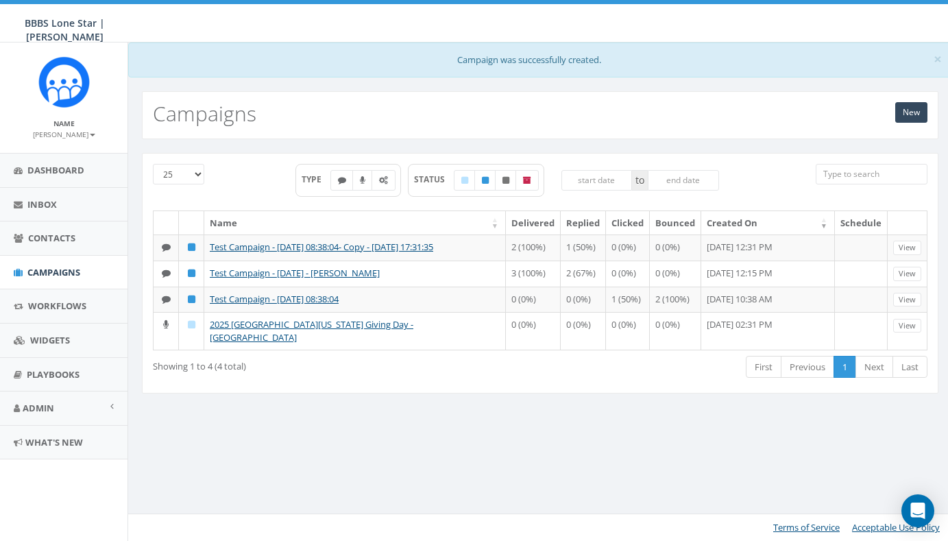
click at [303, 411] on div "25 50 100 TYPE STATUS to Name Delivered Replied Clicked Bounced Created On Sche…" at bounding box center [540, 282] width 817 height 258
click at [53, 241] on span "Contacts" at bounding box center [51, 238] width 47 height 12
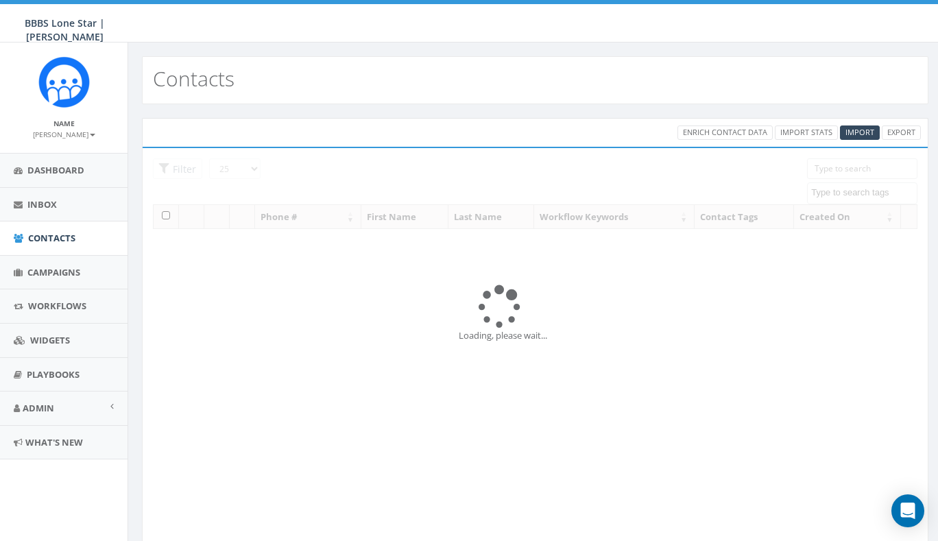
select select
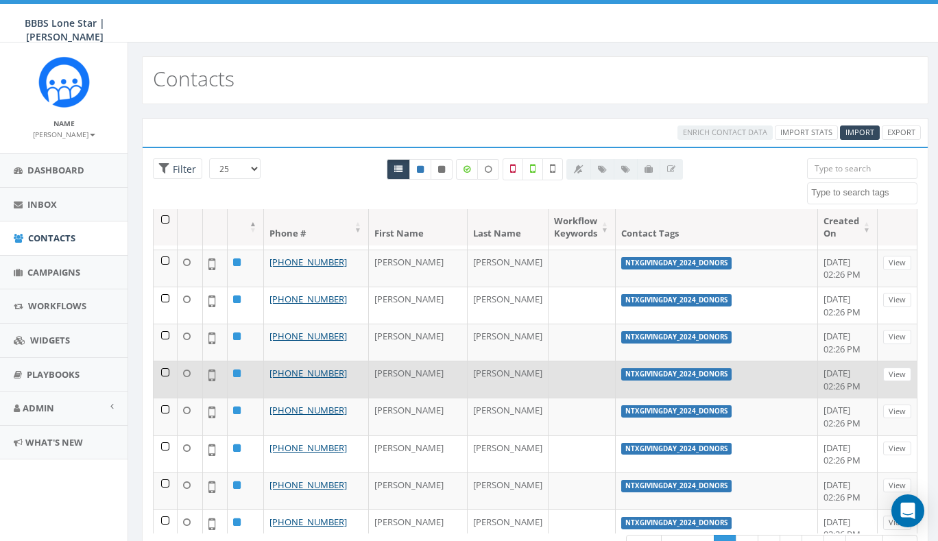
scroll to position [315, 0]
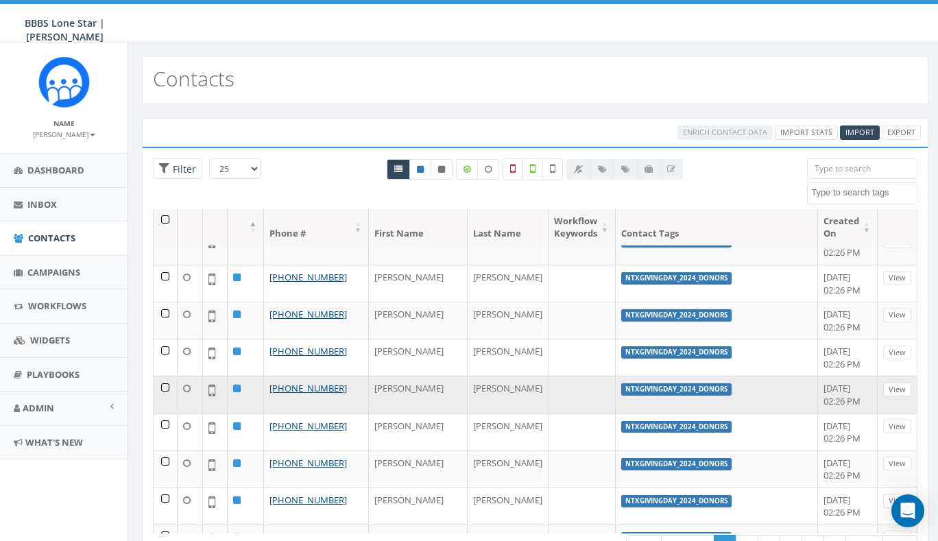
click at [892, 382] on link "View" at bounding box center [897, 389] width 28 height 14
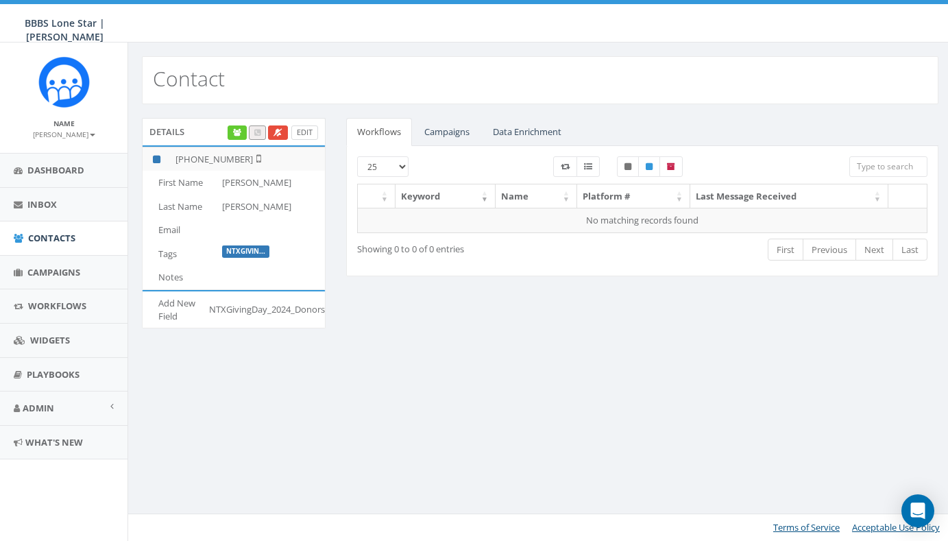
click at [302, 134] on link "Edit" at bounding box center [304, 132] width 27 height 14
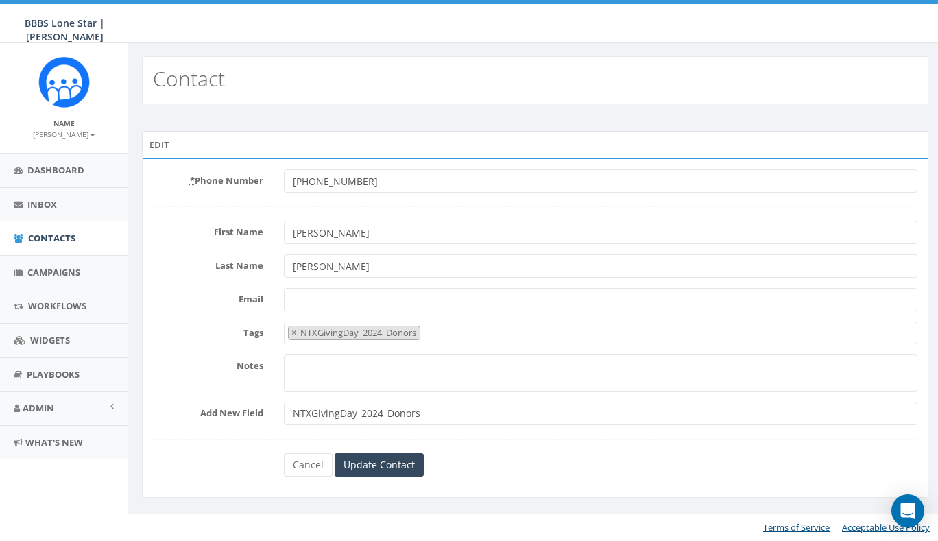
select select "NTXGivingDay_2024_Donors"
type input "[PERSON_NAME]"
click at [386, 461] on input "Update Contact" at bounding box center [380, 464] width 89 height 23
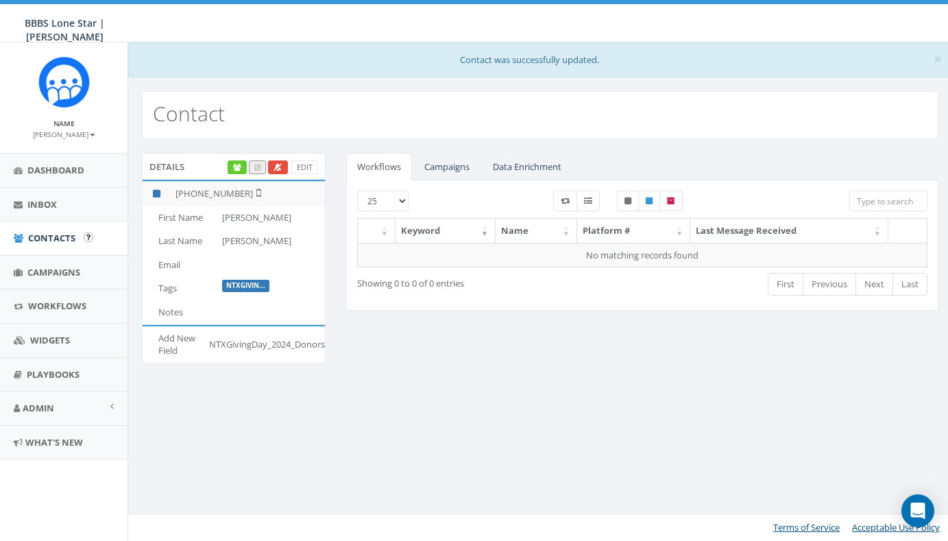
click at [39, 240] on span "Contacts" at bounding box center [51, 238] width 47 height 12
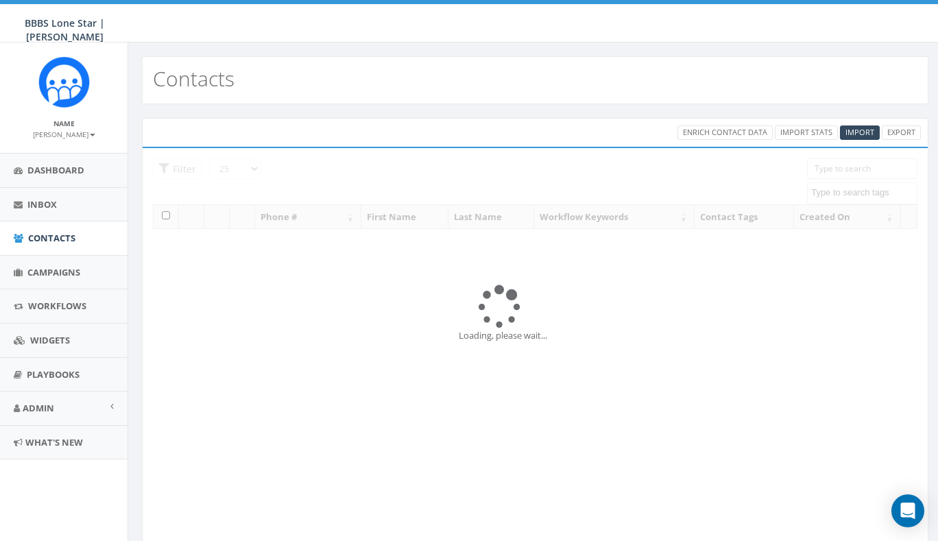
select select
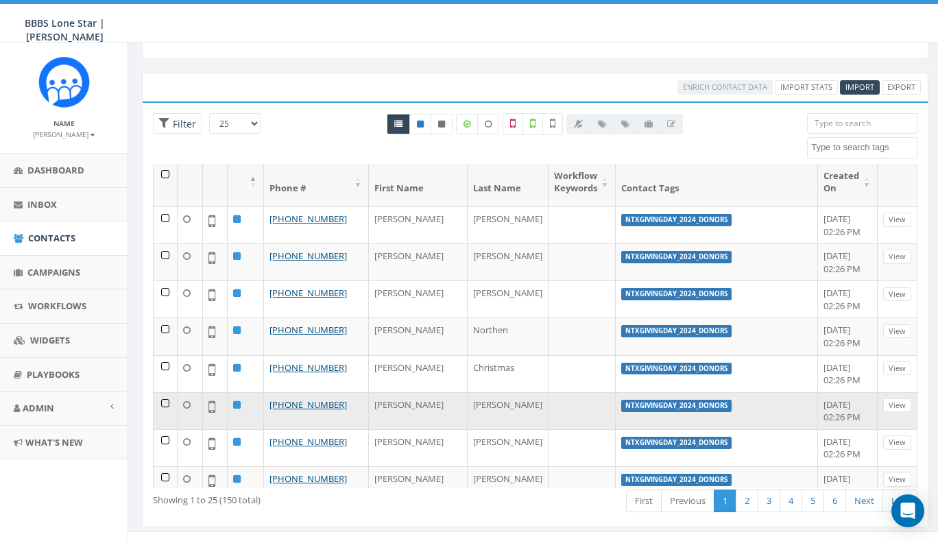
scroll to position [62, 0]
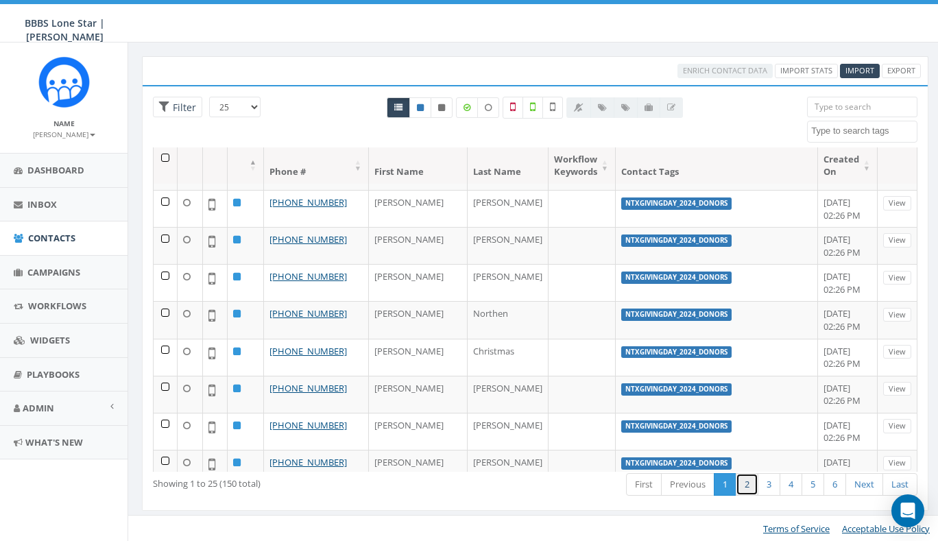
click at [743, 486] on link "2" at bounding box center [746, 484] width 23 height 23
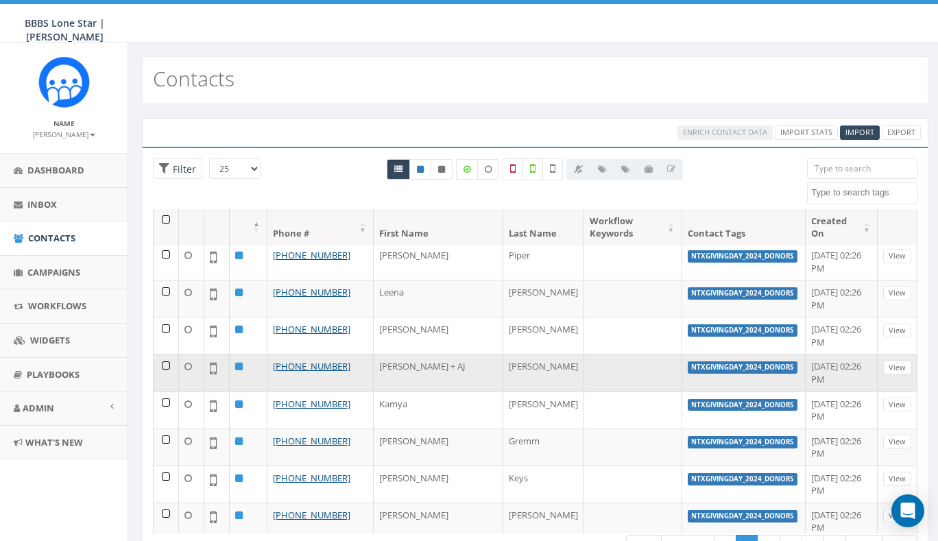
scroll to position [368, 0]
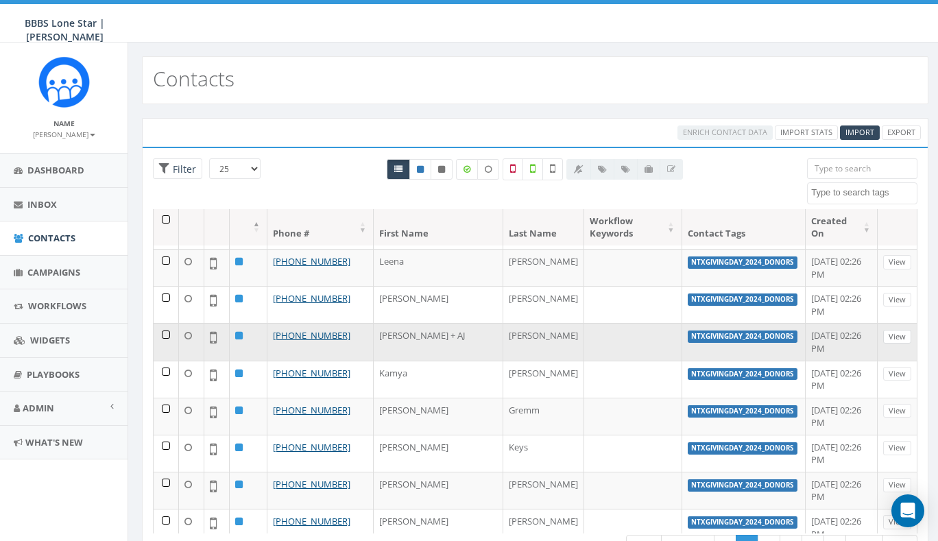
click at [884, 330] on link "View" at bounding box center [897, 337] width 28 height 14
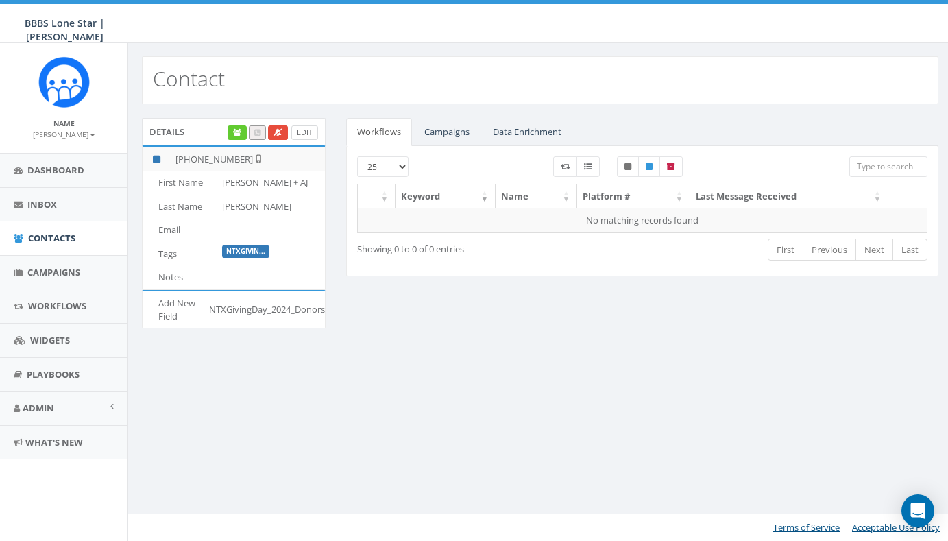
click at [304, 133] on link "Edit" at bounding box center [304, 132] width 27 height 14
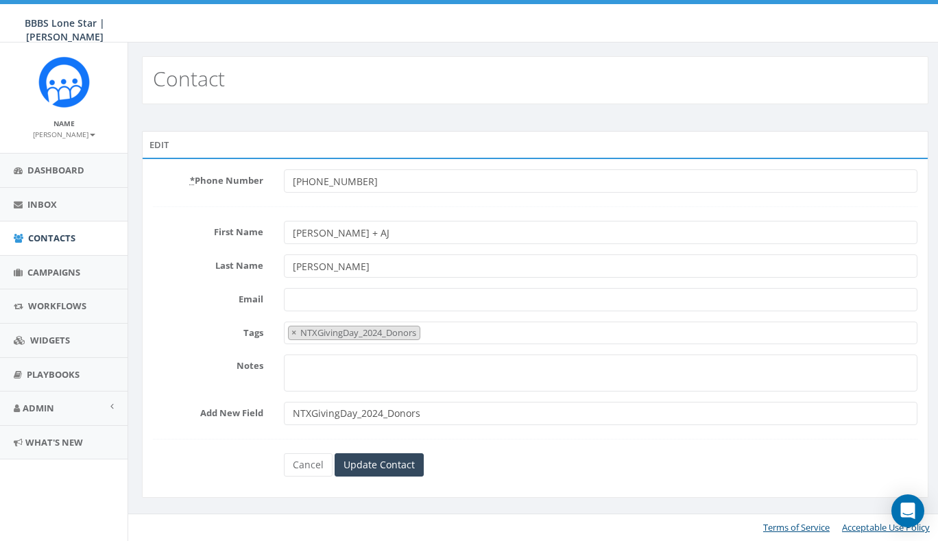
select select "NTXGivingDay_2024_Donors"
drag, startPoint x: 357, startPoint y: 233, endPoint x: 328, endPoint y: 233, distance: 28.8
drag, startPoint x: 330, startPoint y: 232, endPoint x: 372, endPoint y: 228, distance: 42.6
click at [371, 233] on input "[PERSON_NAME] + AJ" at bounding box center [606, 232] width 642 height 23
type input "[PERSON_NAME]"
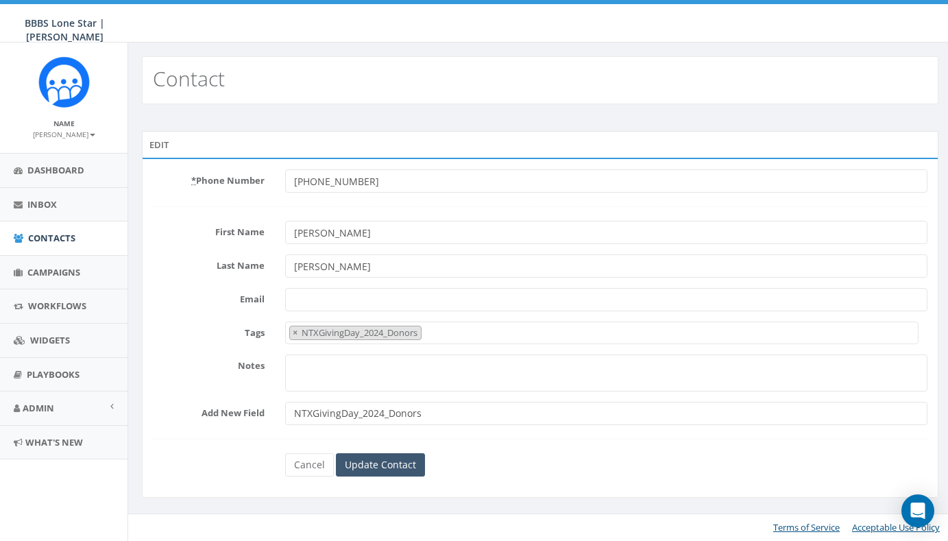
click at [389, 462] on input "Update Contact" at bounding box center [380, 464] width 89 height 23
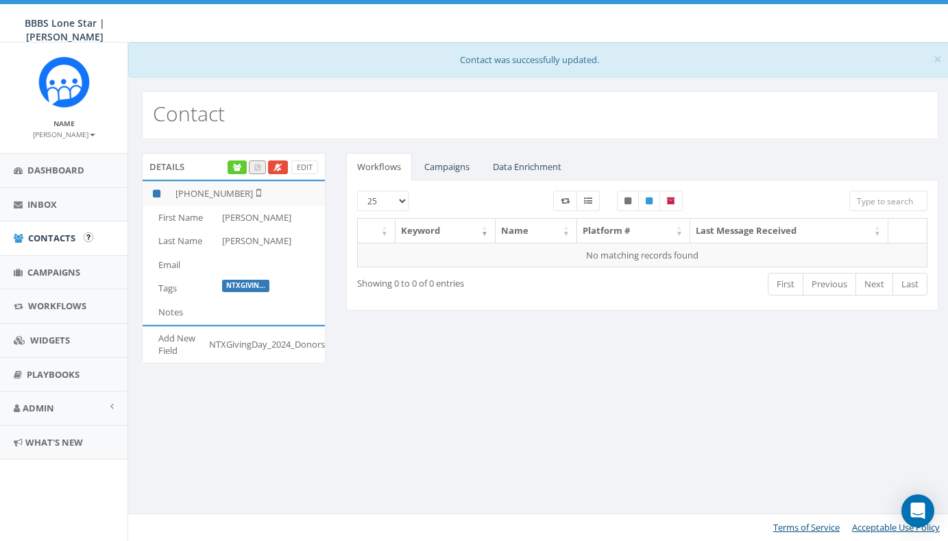
click at [49, 236] on span "Contacts" at bounding box center [51, 238] width 47 height 12
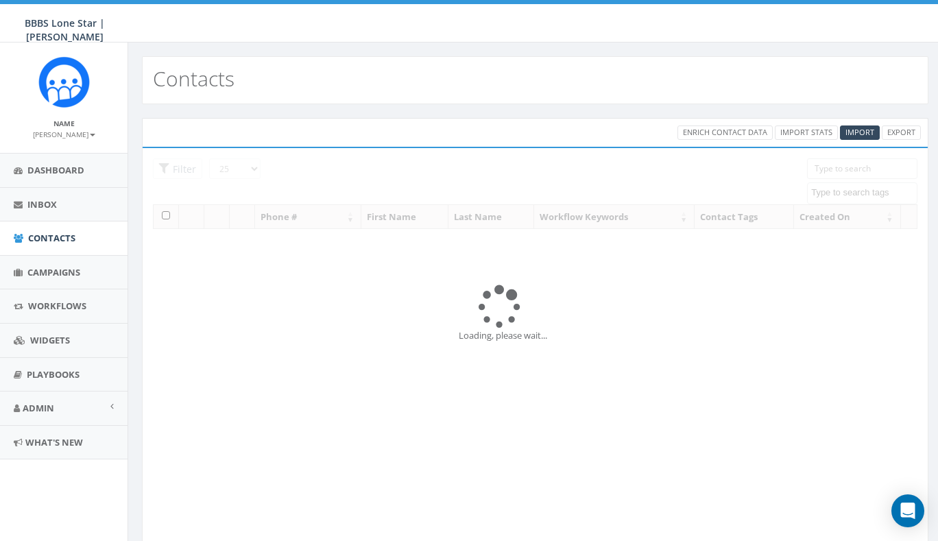
select select
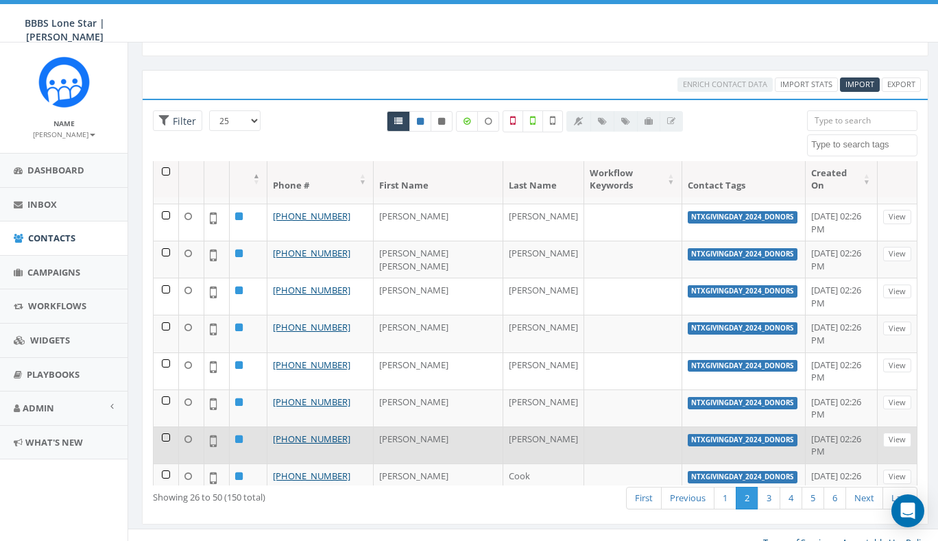
scroll to position [62, 0]
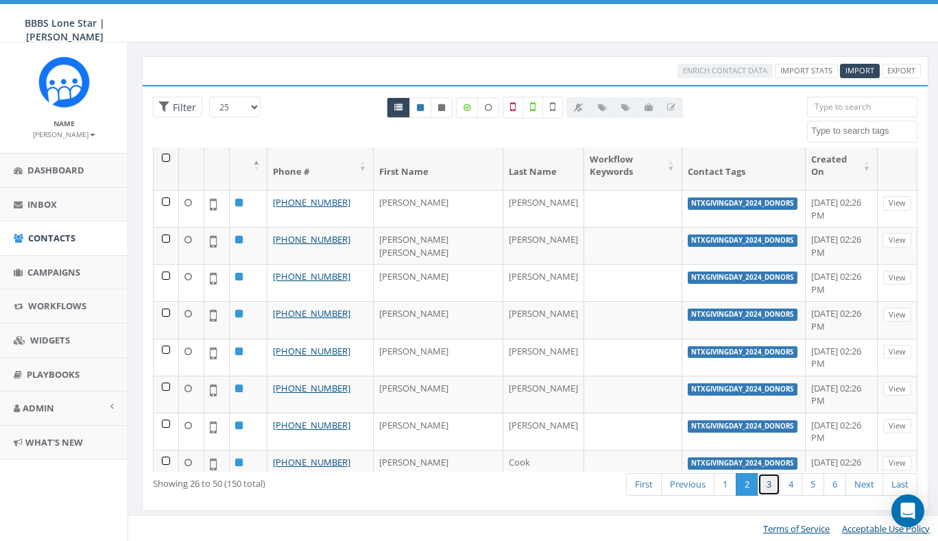
click at [767, 481] on link "3" at bounding box center [768, 484] width 23 height 23
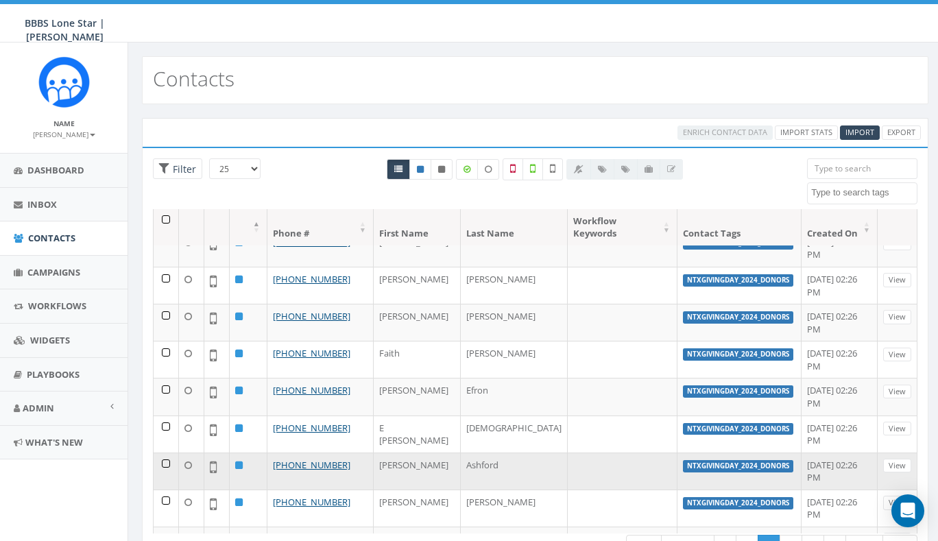
scroll to position [33, 0]
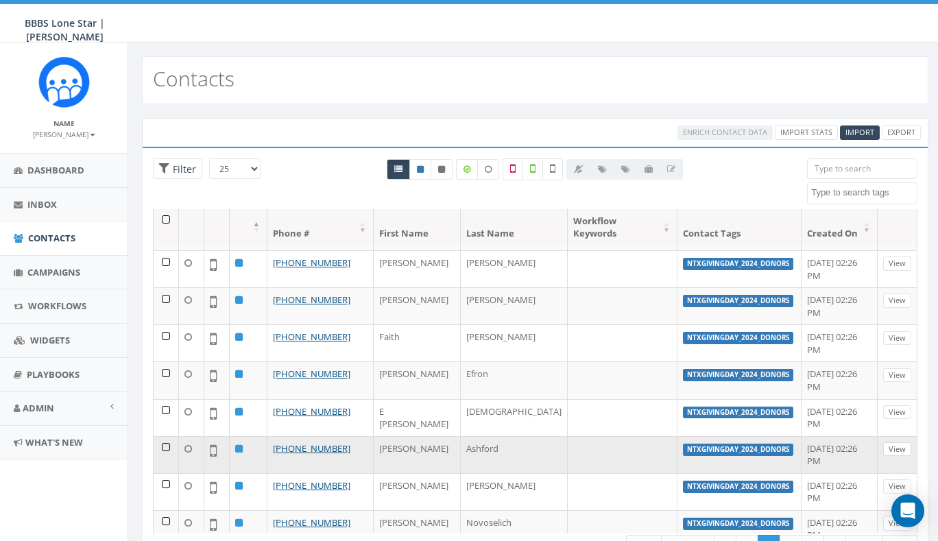
click at [890, 442] on link "View" at bounding box center [897, 449] width 28 height 14
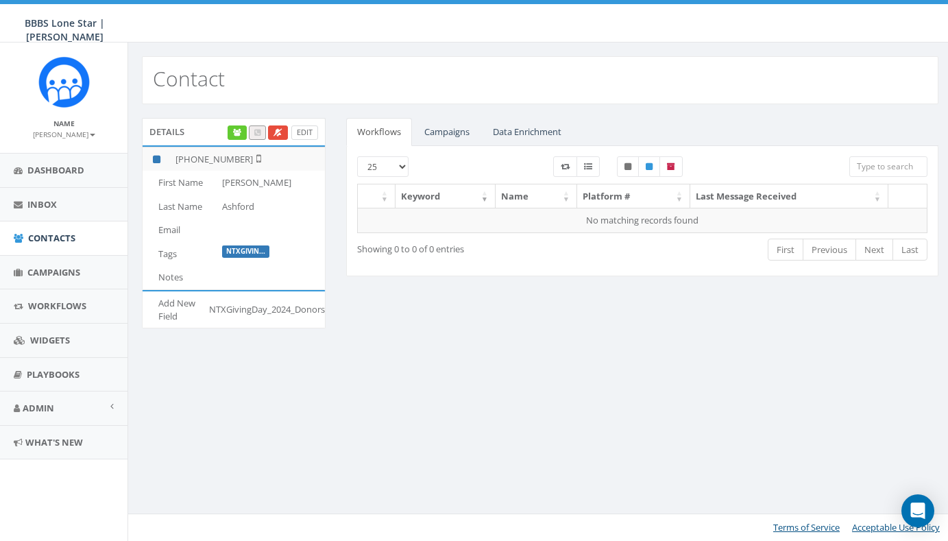
click at [304, 134] on link "Edit" at bounding box center [304, 132] width 27 height 14
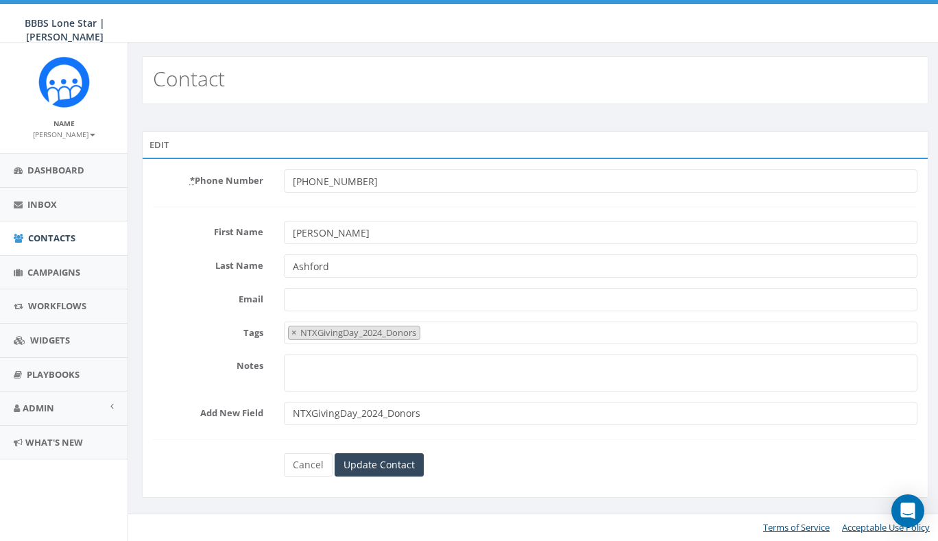
select select "NTXGivingDay_2024_Donors"
drag, startPoint x: 312, startPoint y: 233, endPoint x: 278, endPoint y: 234, distance: 34.3
drag, startPoint x: 316, startPoint y: 232, endPoint x: 376, endPoint y: 236, distance: 60.4
click at [376, 236] on input "Herbert" at bounding box center [606, 232] width 642 height 23
type input "Herb"
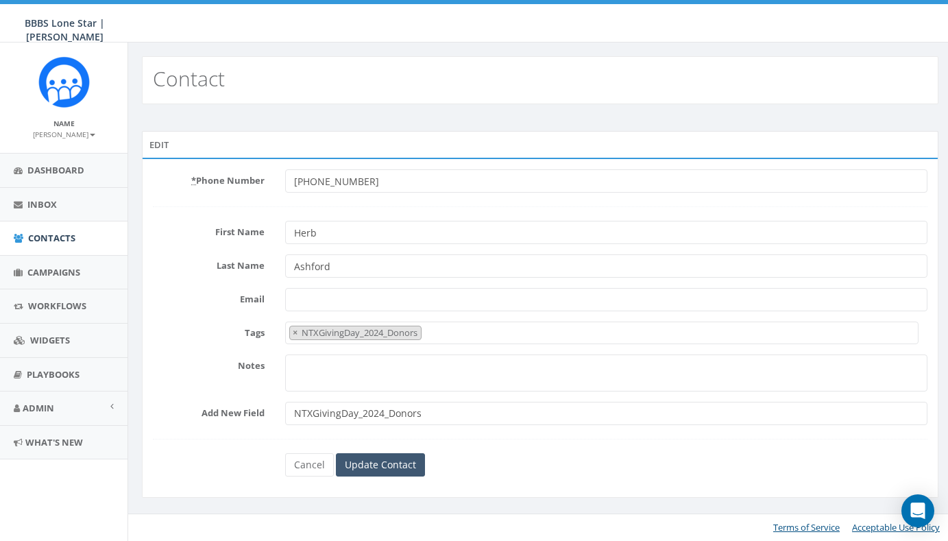
click at [384, 466] on input "Update Contact" at bounding box center [380, 464] width 89 height 23
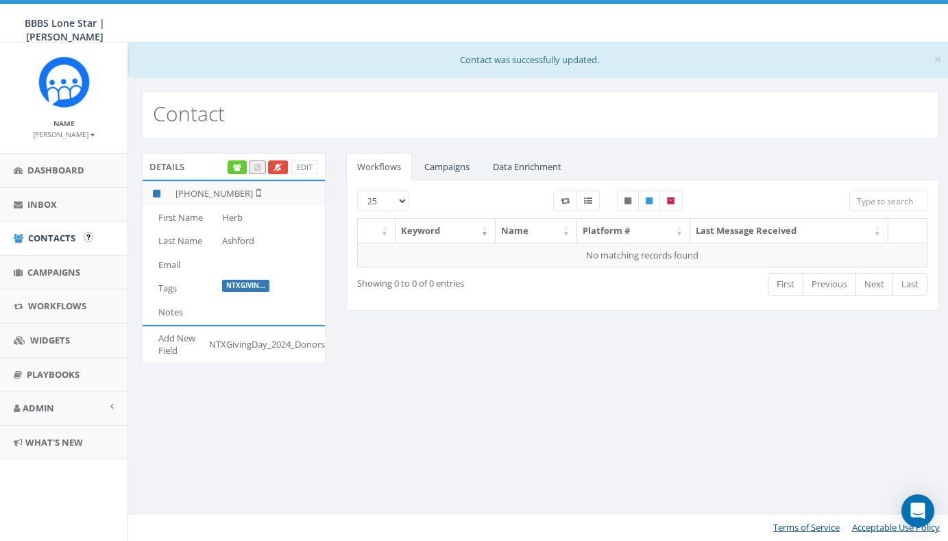
click at [39, 240] on span "Contacts" at bounding box center [51, 238] width 47 height 12
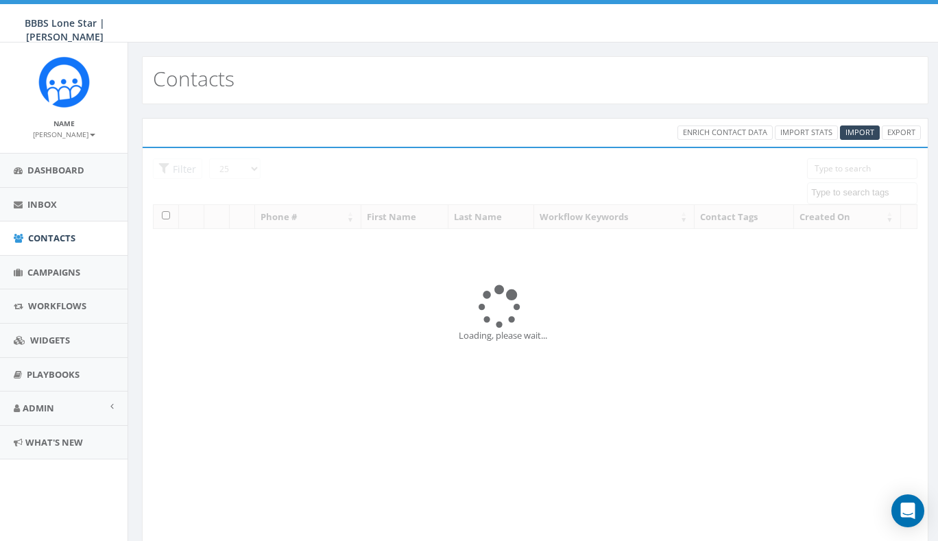
select select
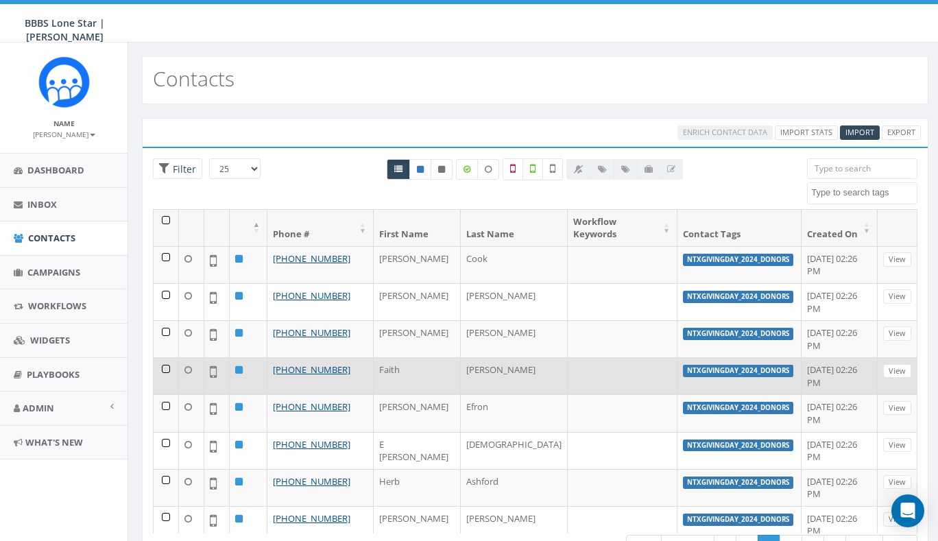
scroll to position [24, 0]
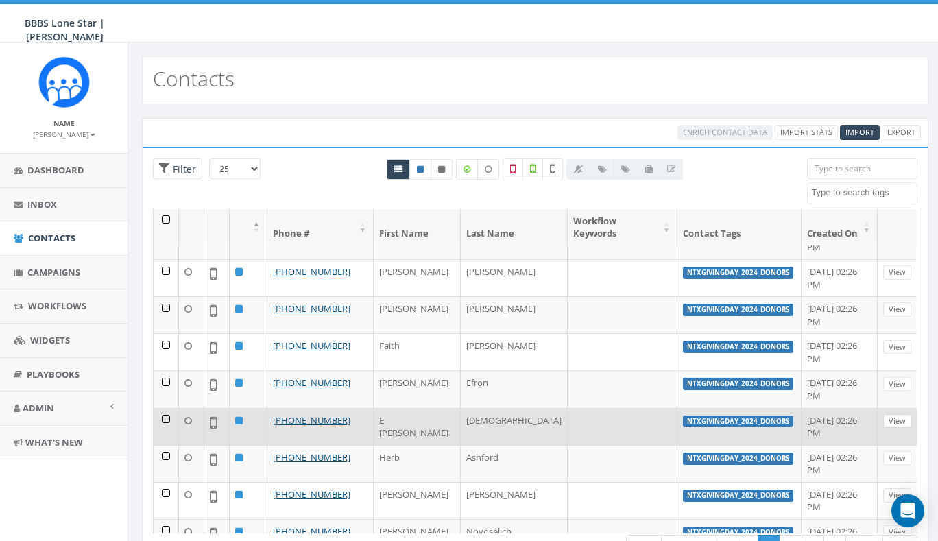
click at [886, 414] on link "View" at bounding box center [897, 421] width 28 height 14
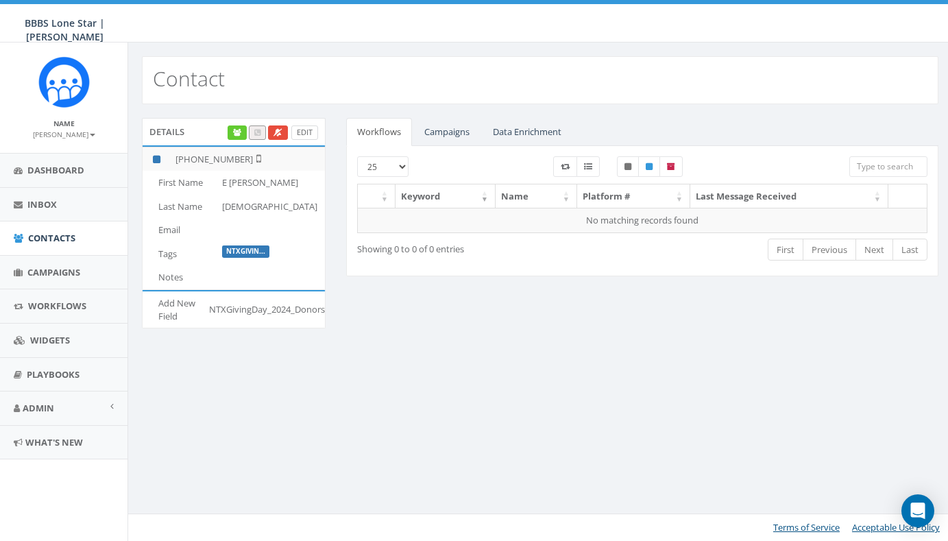
click at [306, 134] on link "Edit" at bounding box center [304, 132] width 27 height 14
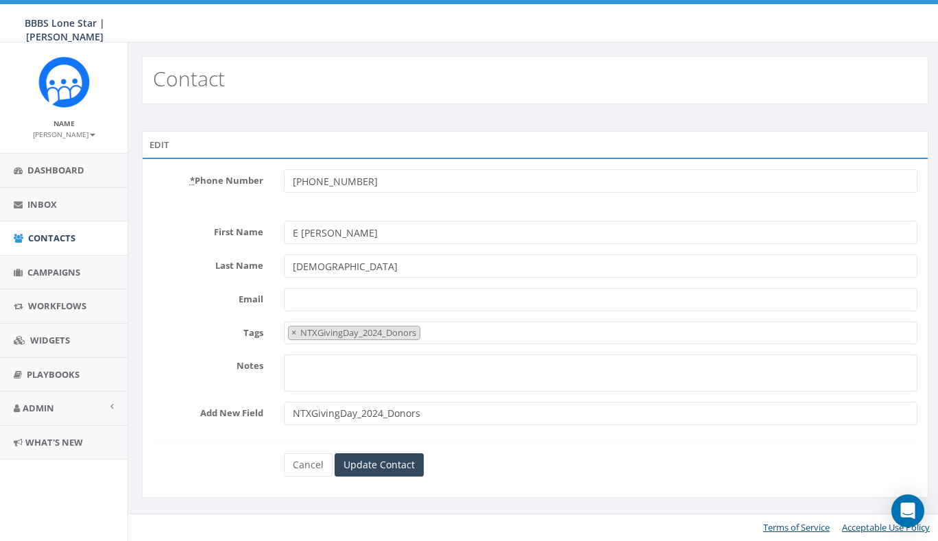
select select "NTXGivingDay_2024_Donors"
drag, startPoint x: 302, startPoint y: 232, endPoint x: 270, endPoint y: 228, distance: 32.4
type input "[PERSON_NAME]"
click at [399, 462] on input "Update Contact" at bounding box center [380, 464] width 89 height 23
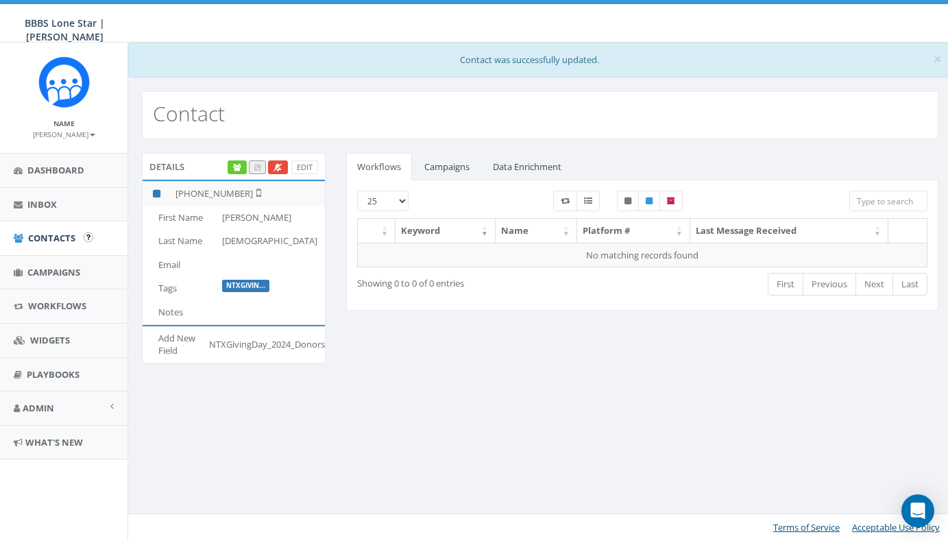
click at [56, 232] on span "Contacts" at bounding box center [51, 238] width 47 height 12
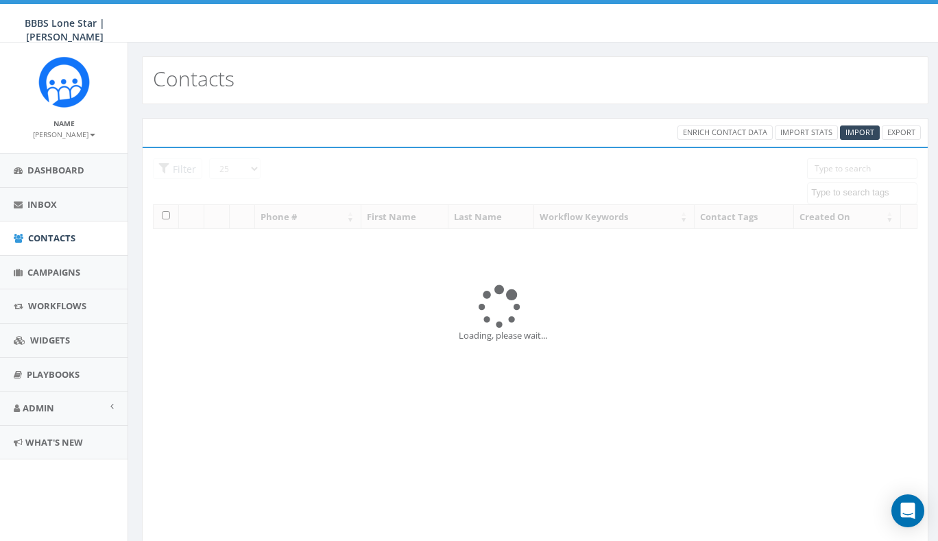
select select
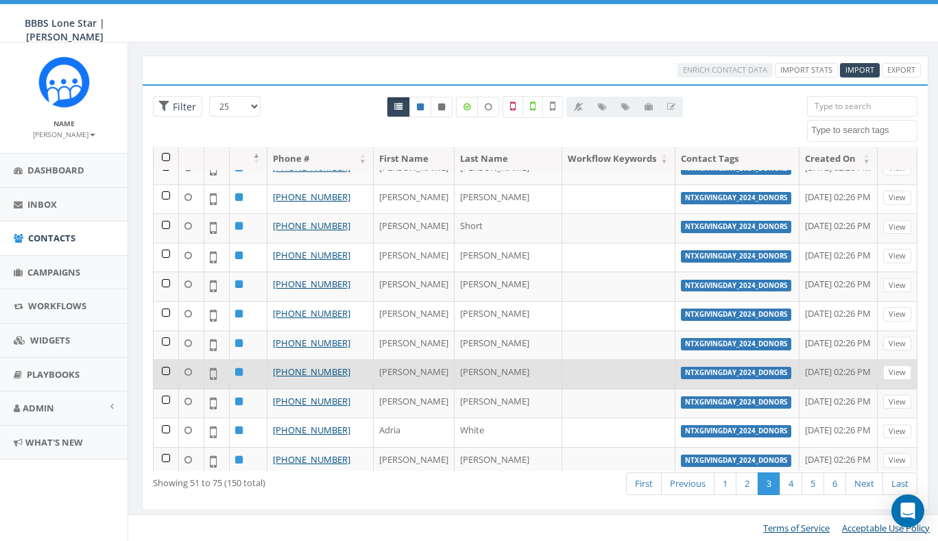
scroll to position [62, 0]
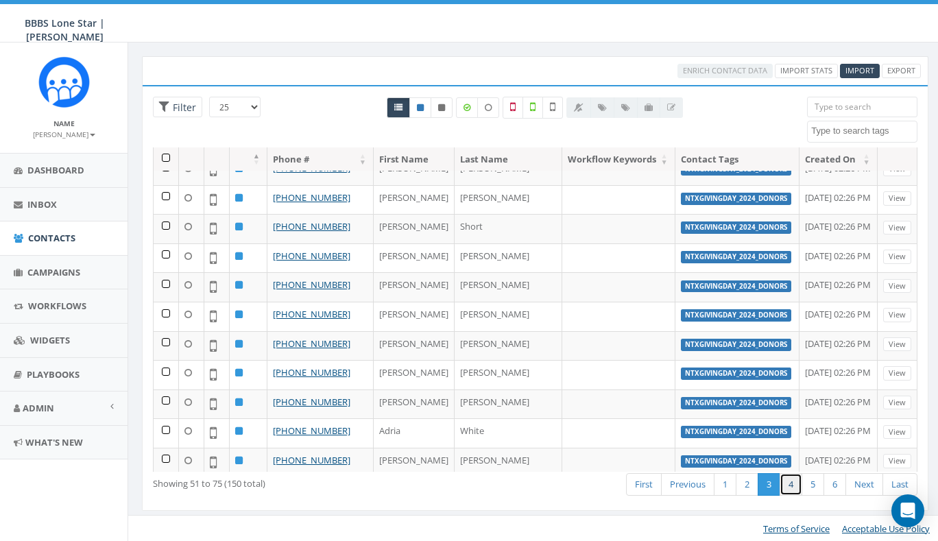
click at [795, 486] on link "4" at bounding box center [790, 484] width 23 height 23
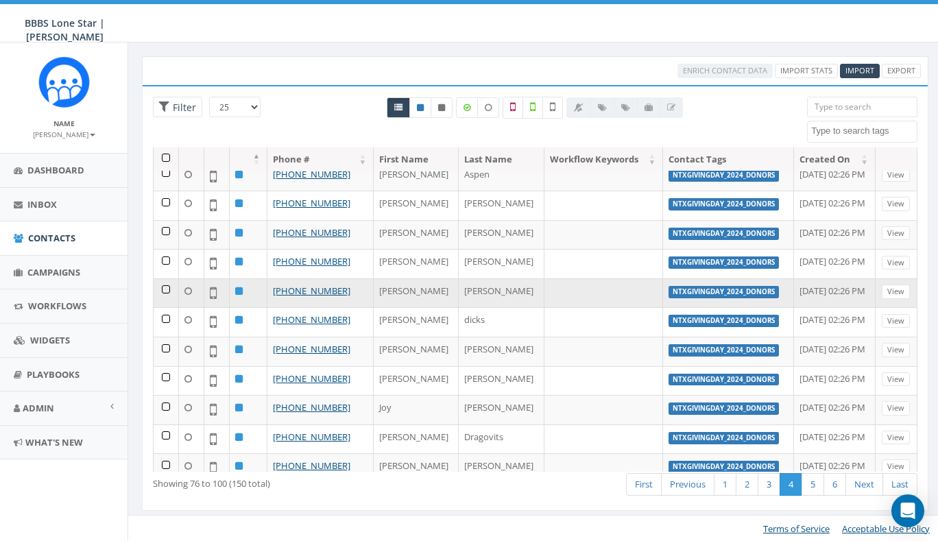
scroll to position [136, 0]
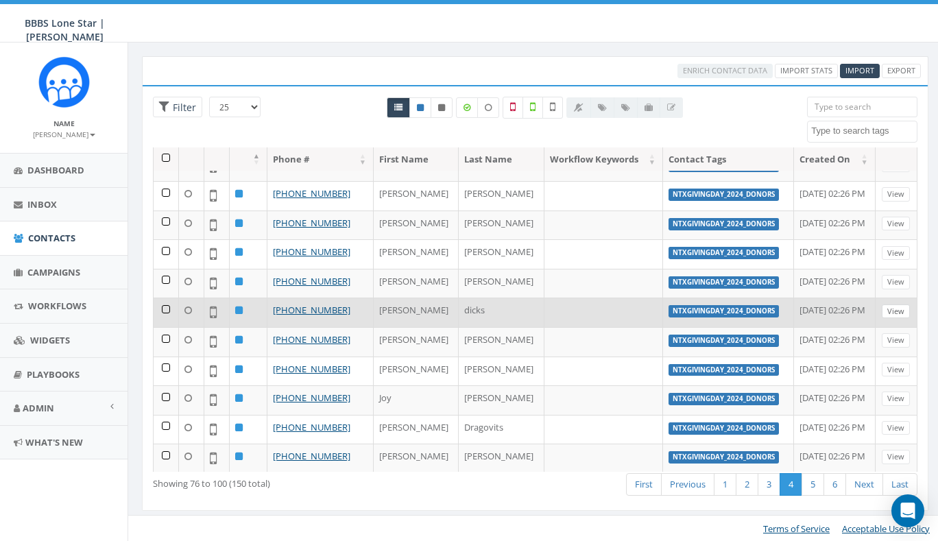
click at [891, 308] on link "View" at bounding box center [895, 311] width 28 height 14
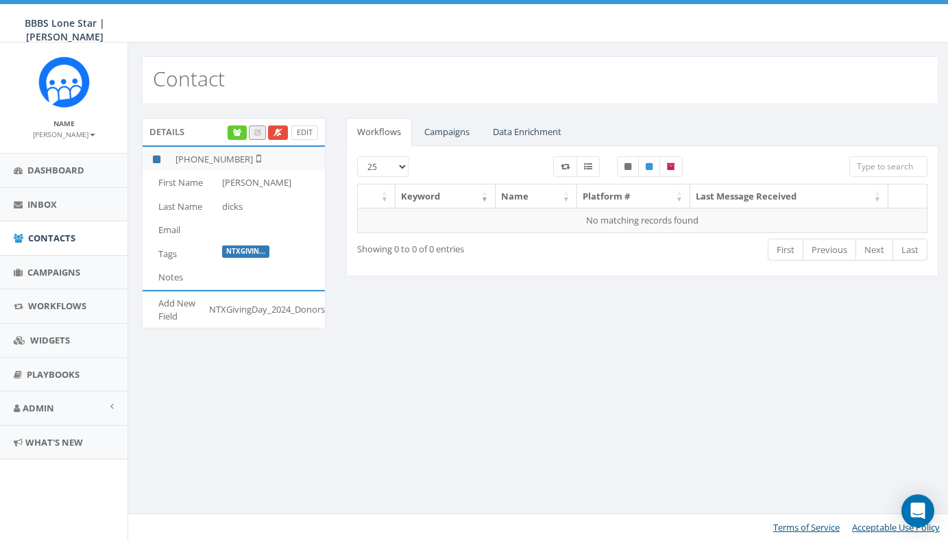
click at [301, 134] on link "Edit" at bounding box center [304, 132] width 27 height 14
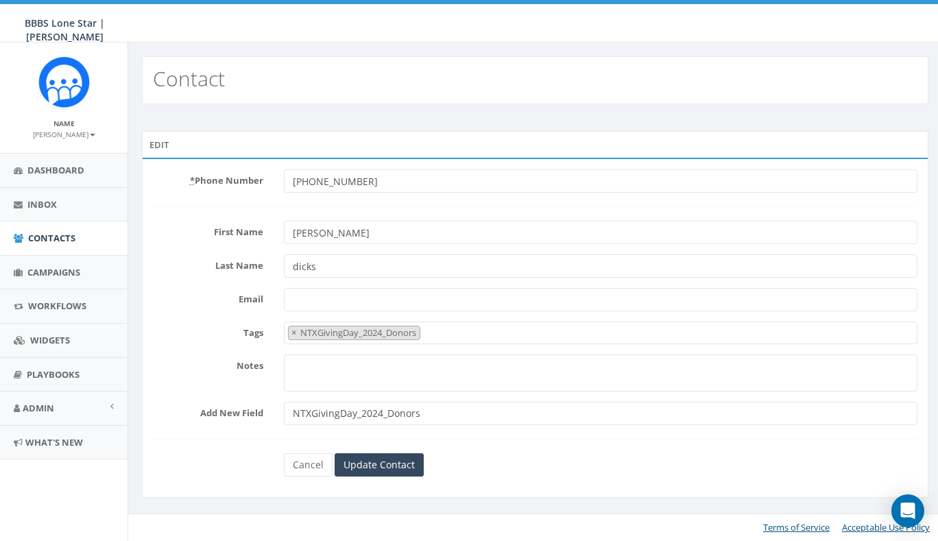
select select "NTXGivingDay_2024_Donors"
type input "[PERSON_NAME]"
type input "Dicks"
click at [385, 463] on input "Update Contact" at bounding box center [380, 464] width 89 height 23
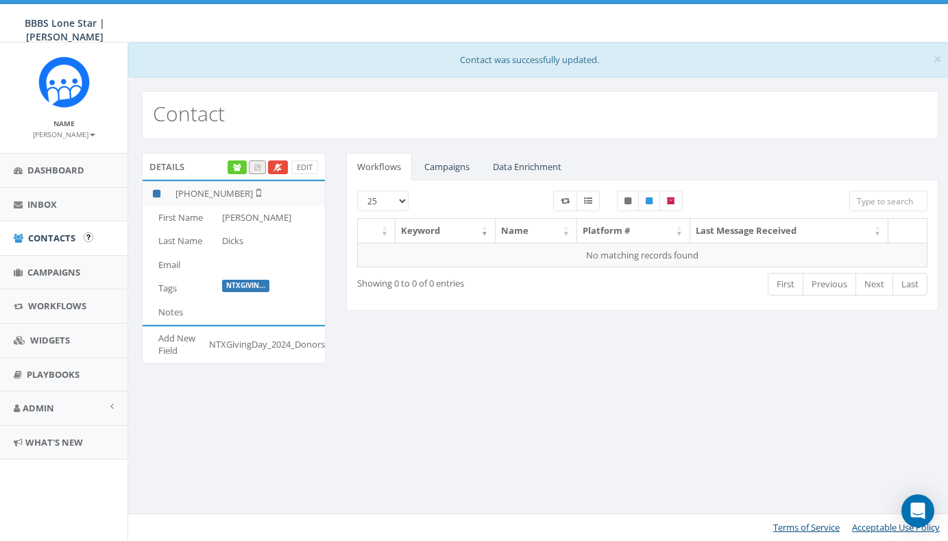
click at [58, 238] on span "Contacts" at bounding box center [51, 238] width 47 height 12
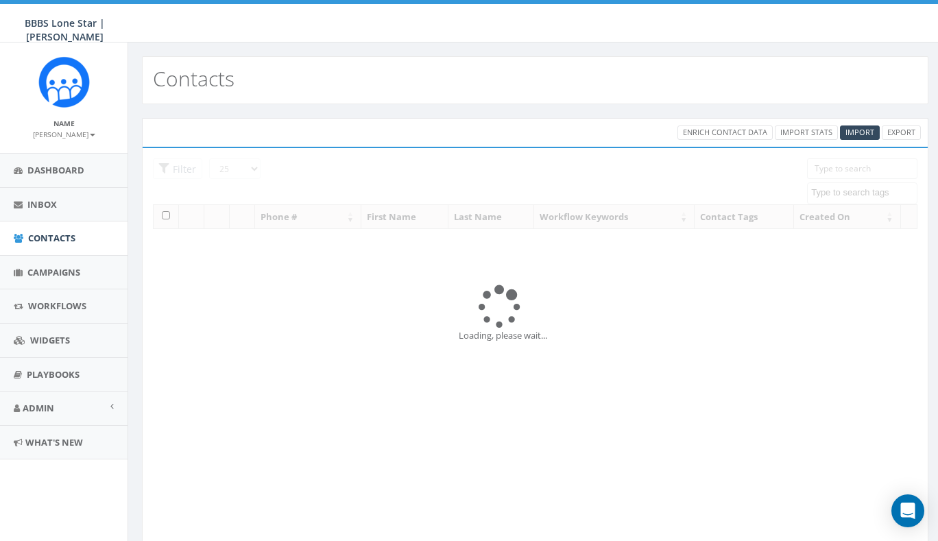
select select
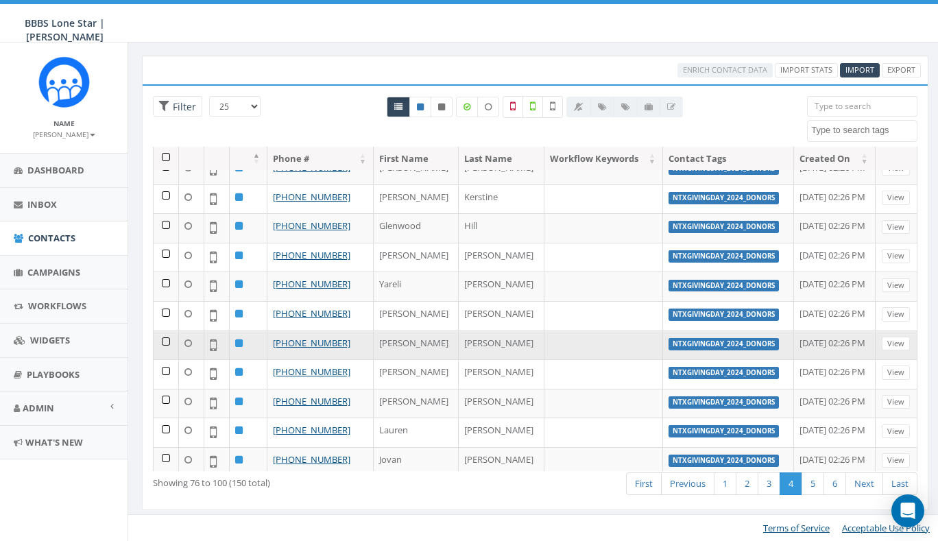
scroll to position [62, 0]
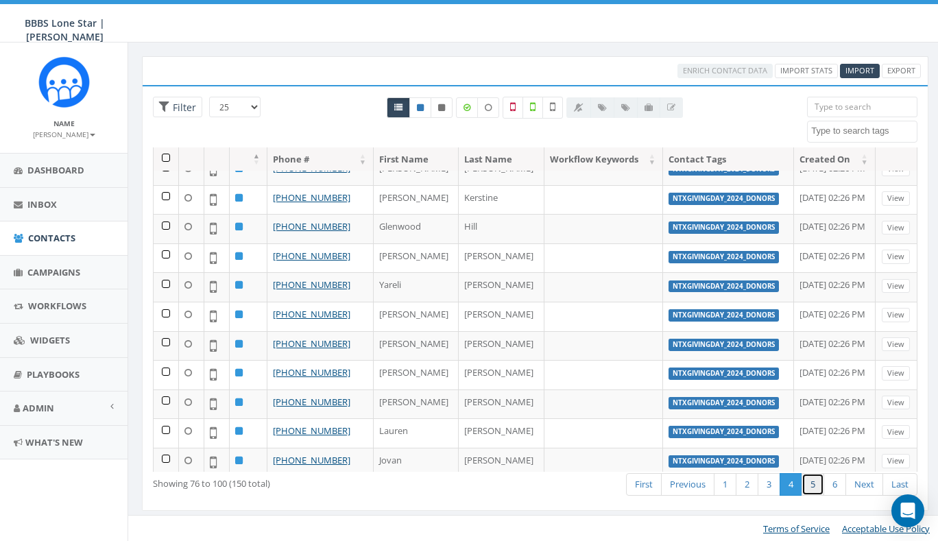
click at [814, 483] on link "5" at bounding box center [812, 484] width 23 height 23
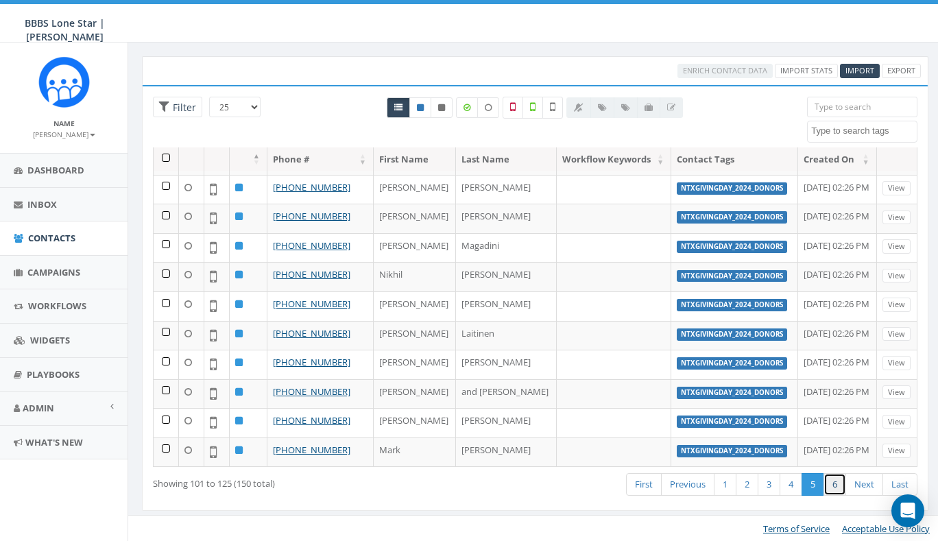
click at [835, 486] on link "6" at bounding box center [834, 484] width 23 height 23
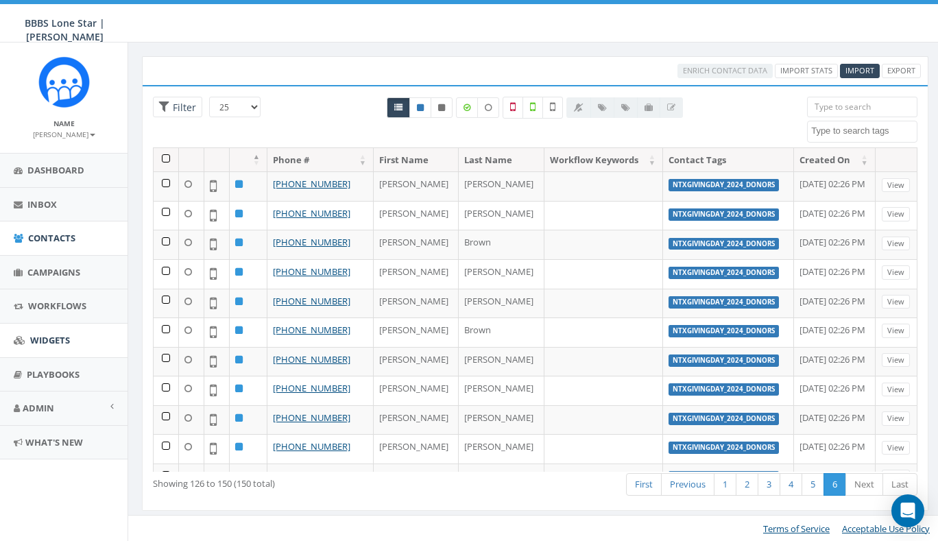
scroll to position [0, 0]
click at [60, 270] on span "Campaigns" at bounding box center [53, 272] width 53 height 12
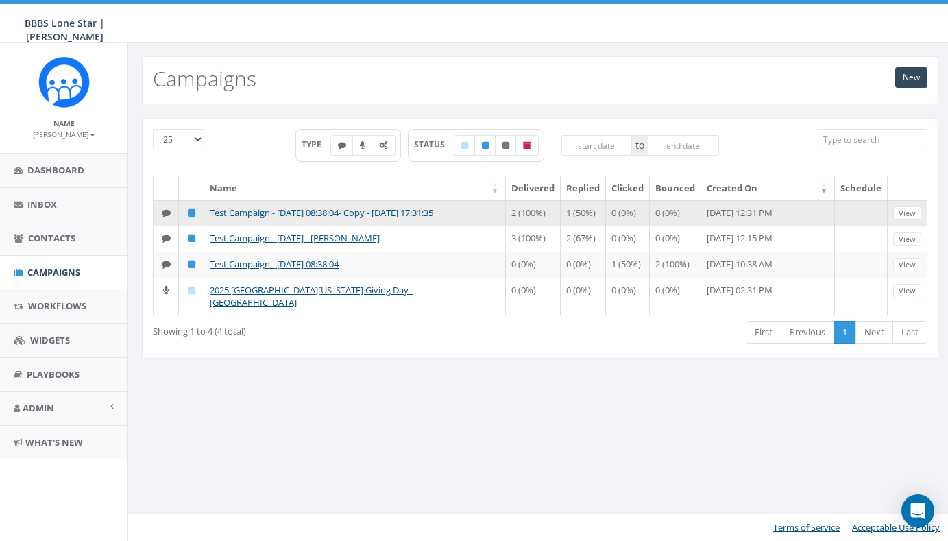
click at [291, 210] on link "Test Campaign - [DATE] 08:38:04- Copy - [DATE] 17:31:35" at bounding box center [321, 212] width 223 height 12
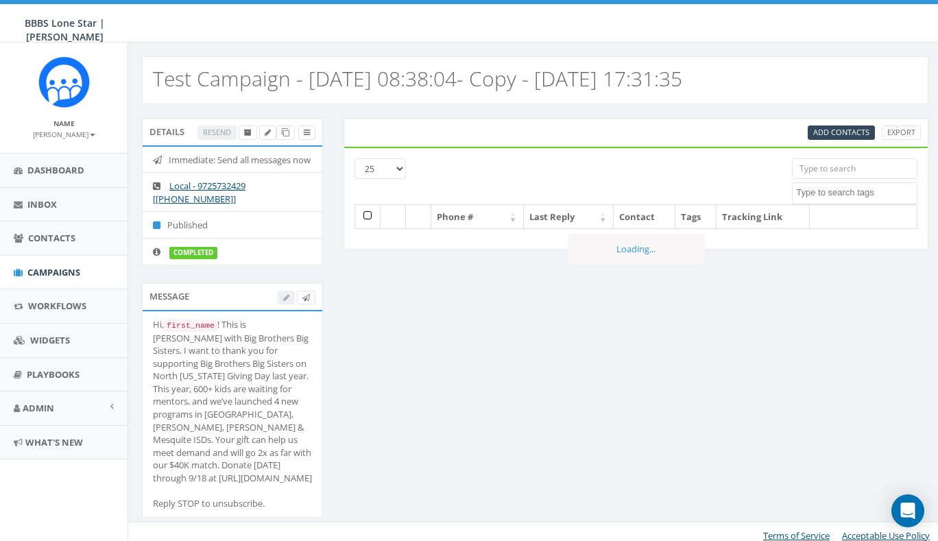
select select
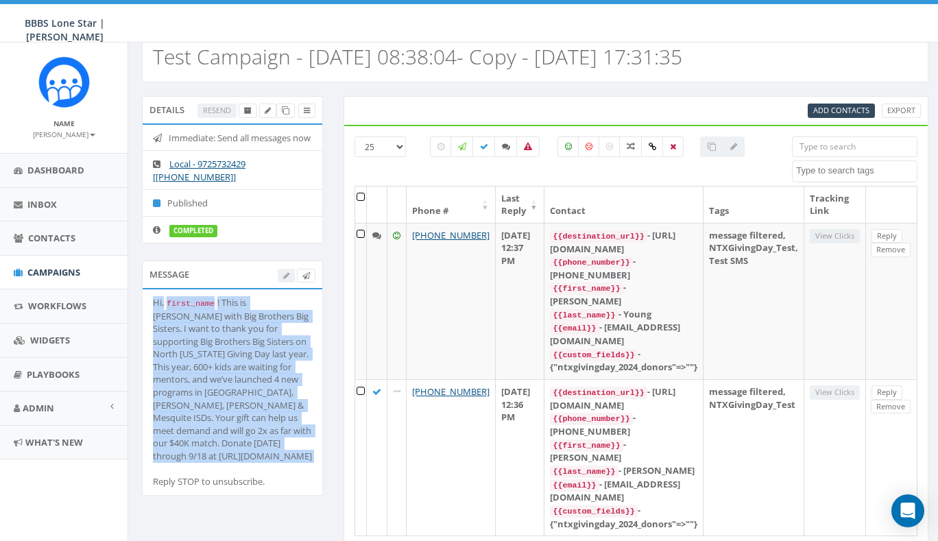
scroll to position [0, 45]
drag, startPoint x: 153, startPoint y: 308, endPoint x: 326, endPoint y: 459, distance: 229.4
click at [326, 459] on div "Message Hi, first_name ! This is Andrew Young with Big Brothers Big Sisters. I …" at bounding box center [233, 386] width 202 height 252
copy div "Hi, first_name ! This is Andrew Young with Big Brothers Big Sisters. I want to …"
click at [47, 266] on span "Campaigns" at bounding box center [53, 272] width 53 height 12
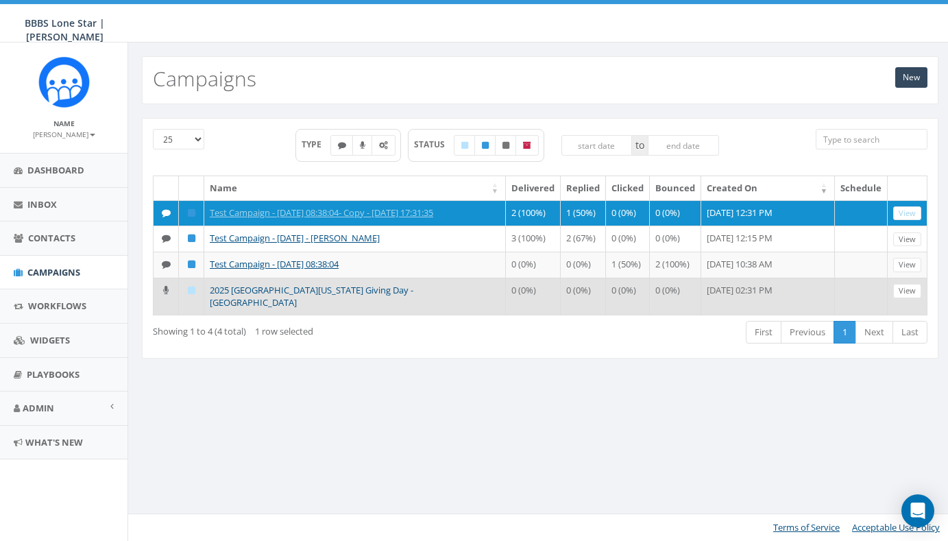
click at [265, 309] on link "2025 [GEOGRAPHIC_DATA][US_STATE] Giving Day - [GEOGRAPHIC_DATA]" at bounding box center [312, 296] width 204 height 25
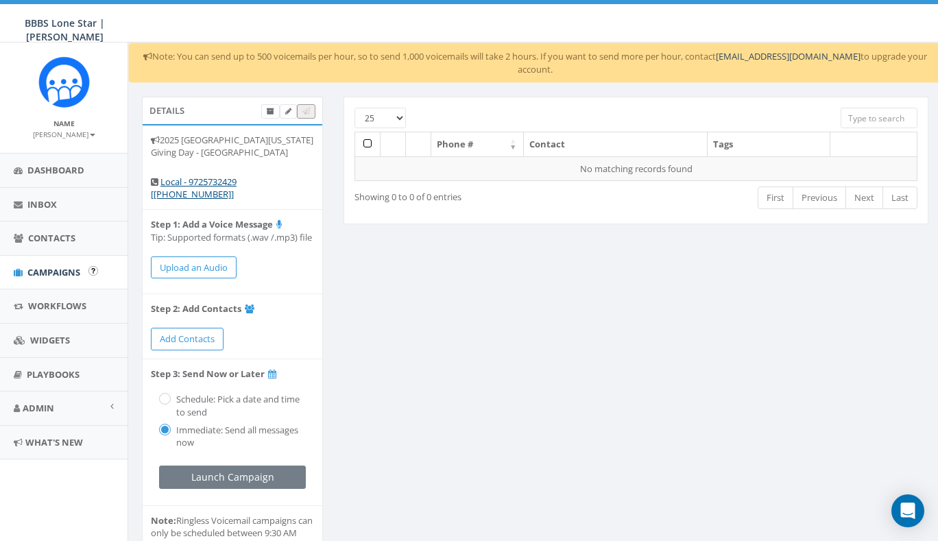
click at [43, 268] on span "Campaigns" at bounding box center [53, 272] width 53 height 12
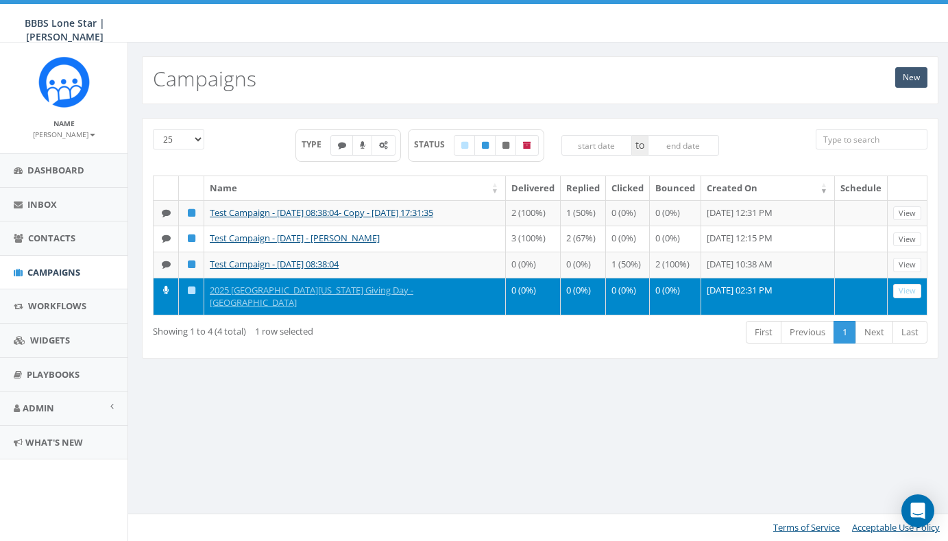
click at [907, 77] on link "New" at bounding box center [911, 77] width 32 height 21
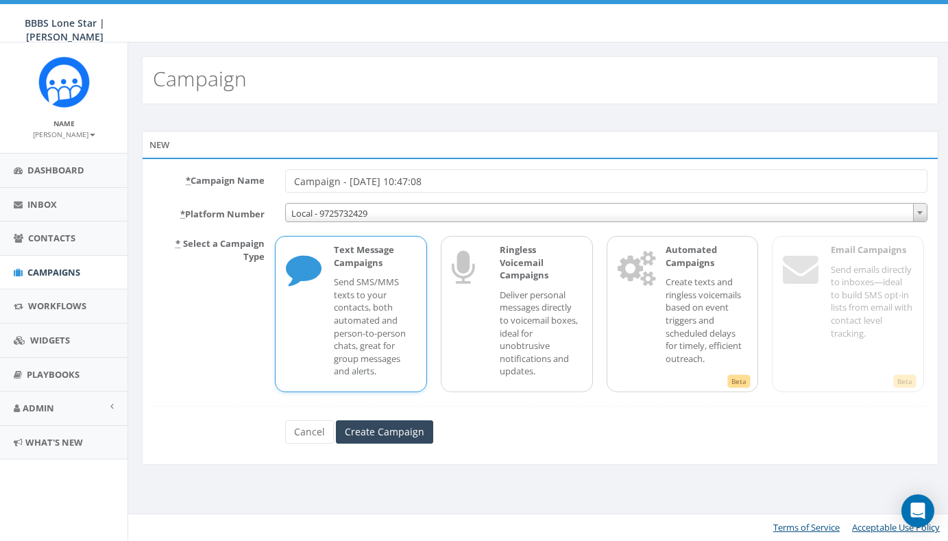
click at [367, 298] on p "Send SMS/MMS texts to your contacts, both automated and person-to-person chats,…" at bounding box center [375, 327] width 82 height 102
click at [345, 182] on input "Campaign - [DATE] 10:47:08" at bounding box center [606, 180] width 642 height 23
click at [345, 183] on input "Campaign - [DATE] 10:47:08" at bounding box center [606, 180] width 642 height 23
click at [345, 184] on input "Campaign - [DATE] 10:47:08" at bounding box center [606, 180] width 642 height 23
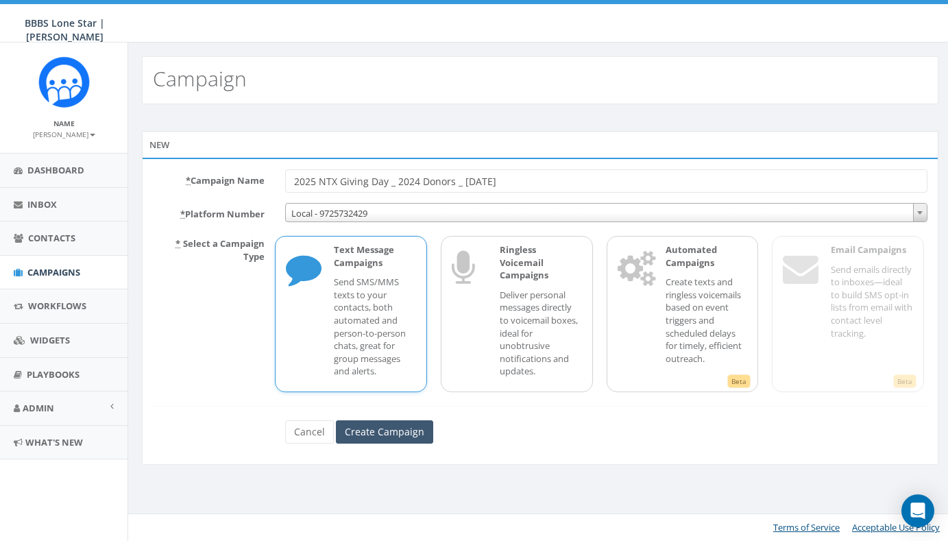
type input "2025 NTX Giving Day _ 2024 Donors _ [DATE]"
click at [386, 429] on input "Create Campaign" at bounding box center [384, 431] width 97 height 23
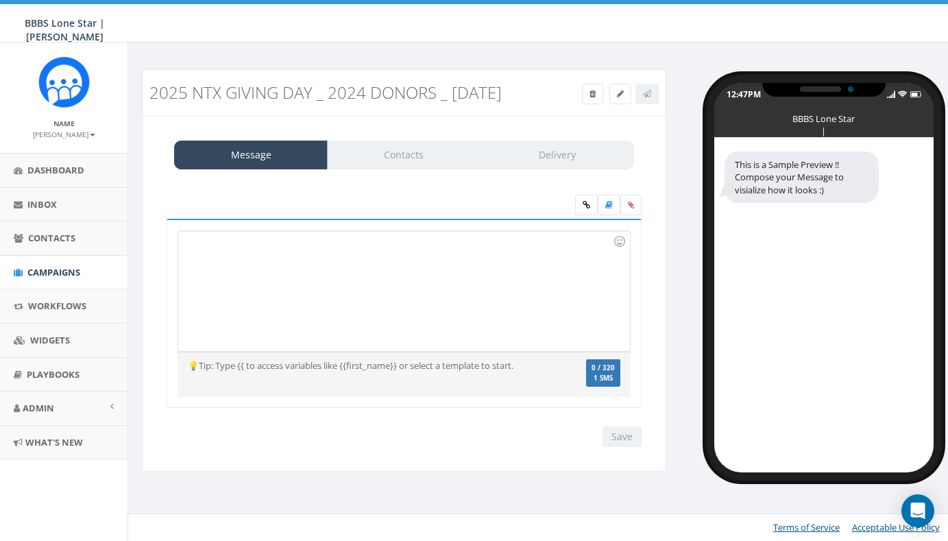
click at [292, 262] on div at bounding box center [403, 291] width 451 height 120
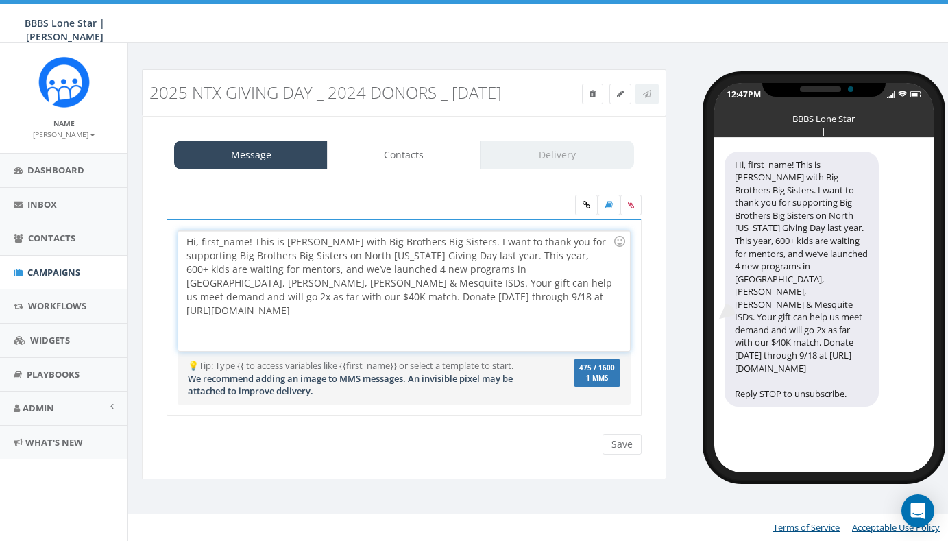
click at [201, 240] on div "Hi, first_name! This is Andrew Young with Big Brothers Big Sisters. I want to t…" at bounding box center [403, 291] width 451 height 120
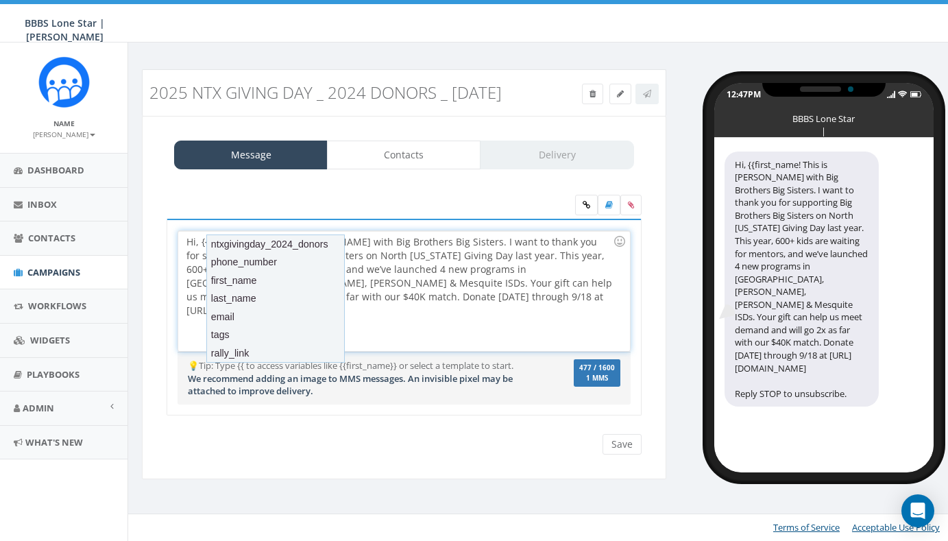
click at [439, 280] on div "Hi, {{first_name! This is Andrew Young with Big Brothers Big Sisters. I want to…" at bounding box center [403, 291] width 451 height 120
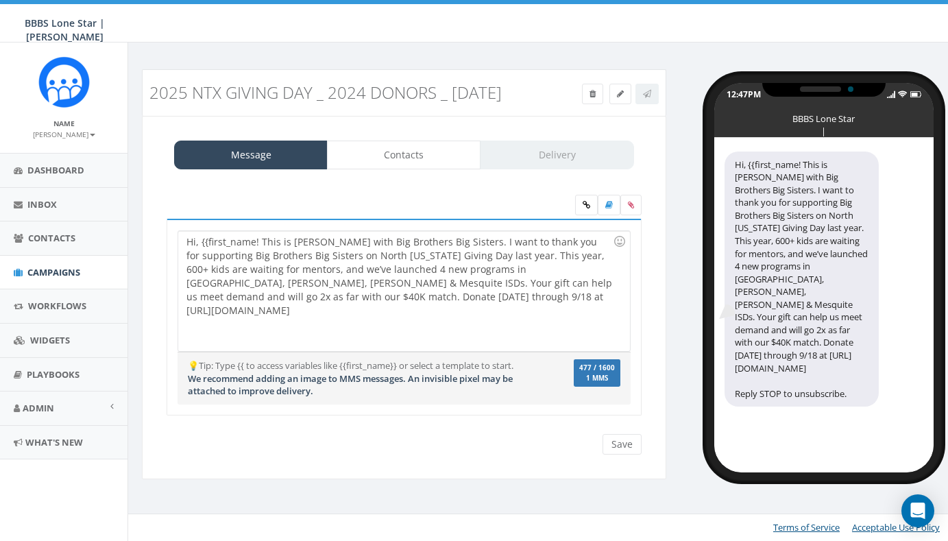
click at [525, 494] on div "2025 NTX Giving Day _ 2024 Donors _ 9/9/25 Test Message Status: Message Contact…" at bounding box center [540, 275] width 824 height 467
click at [255, 242] on div "Hi, {{first_name! This is Andrew Young with Big Brothers Big Sisters. I want to…" at bounding box center [403, 291] width 451 height 120
click at [585, 297] on div "Hi, {{first_name}}! This is Andrew Young with Big Brothers Big Sisters. I want …" at bounding box center [403, 291] width 451 height 120
click at [437, 156] on link "Contacts" at bounding box center [404, 155] width 154 height 29
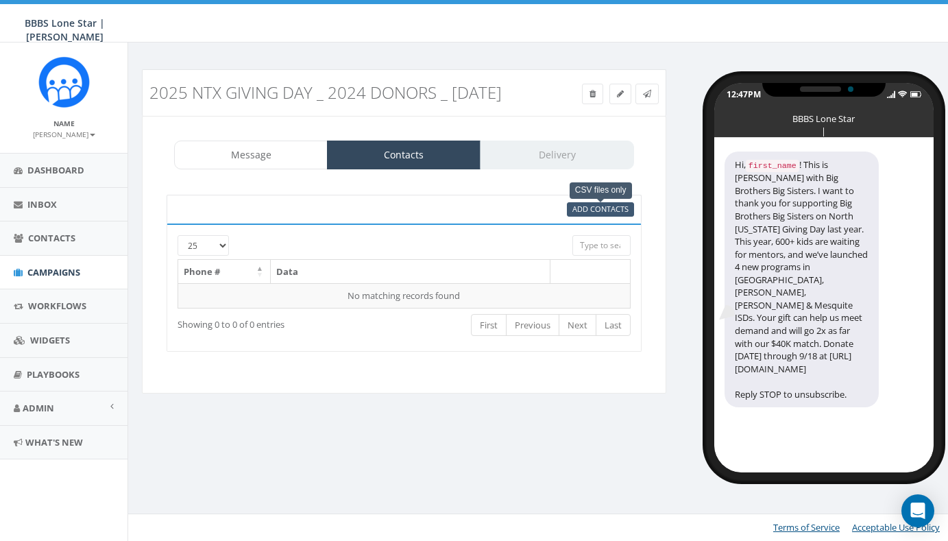
click at [607, 213] on span "Add Contacts" at bounding box center [600, 209] width 56 height 10
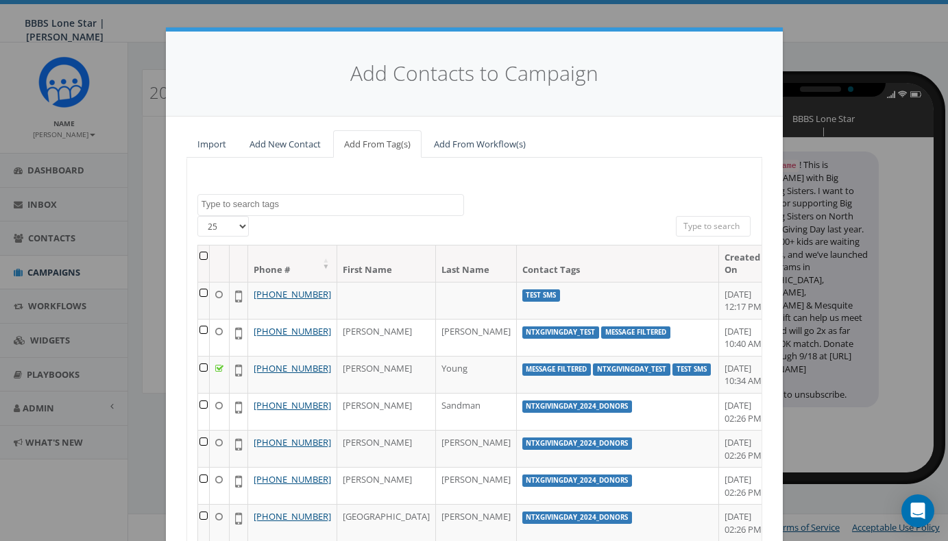
click at [366, 199] on textarea "Search" at bounding box center [333, 204] width 262 height 12
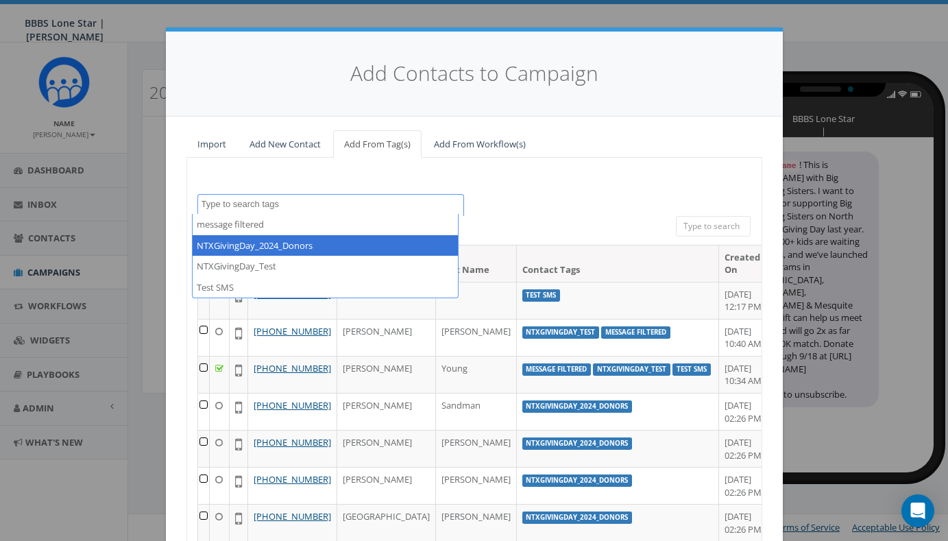
select select "NTXGivingDay_2024_Donors"
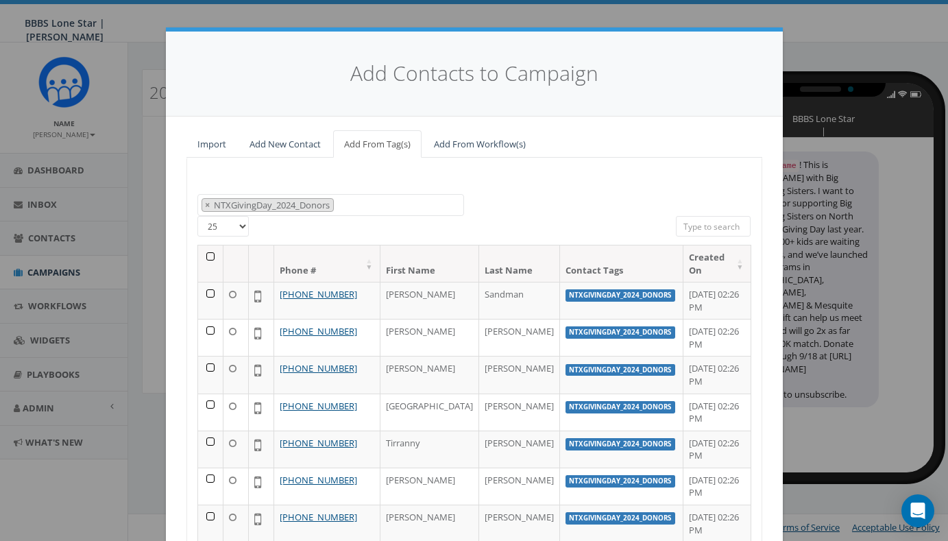
click at [206, 254] on th at bounding box center [210, 263] width 25 height 36
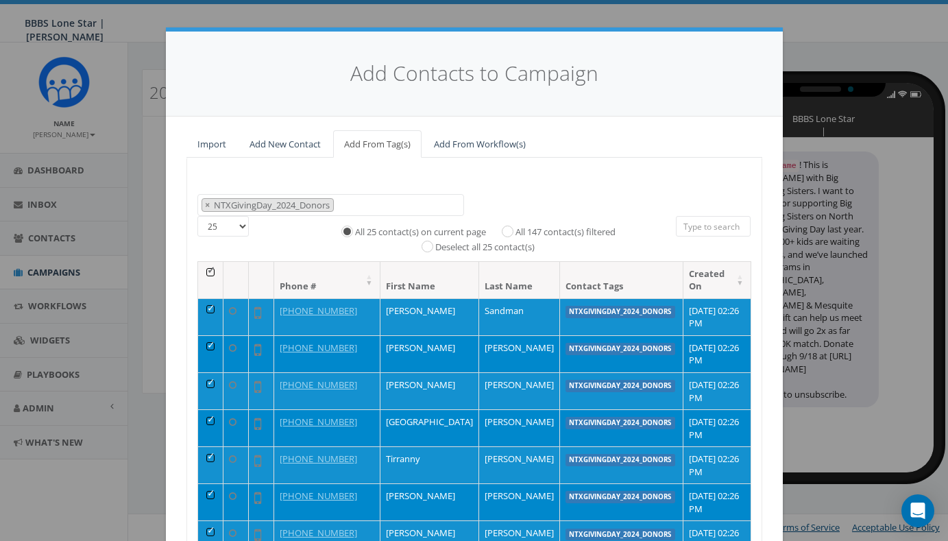
click at [507, 227] on input "All 147 contact(s) filtered" at bounding box center [511, 230] width 9 height 9
radio input "true"
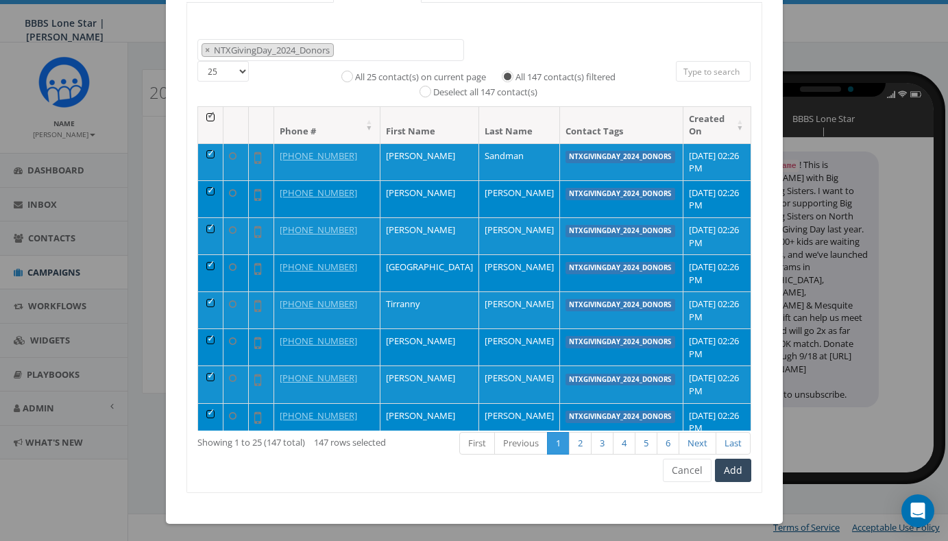
scroll to position [154, 0]
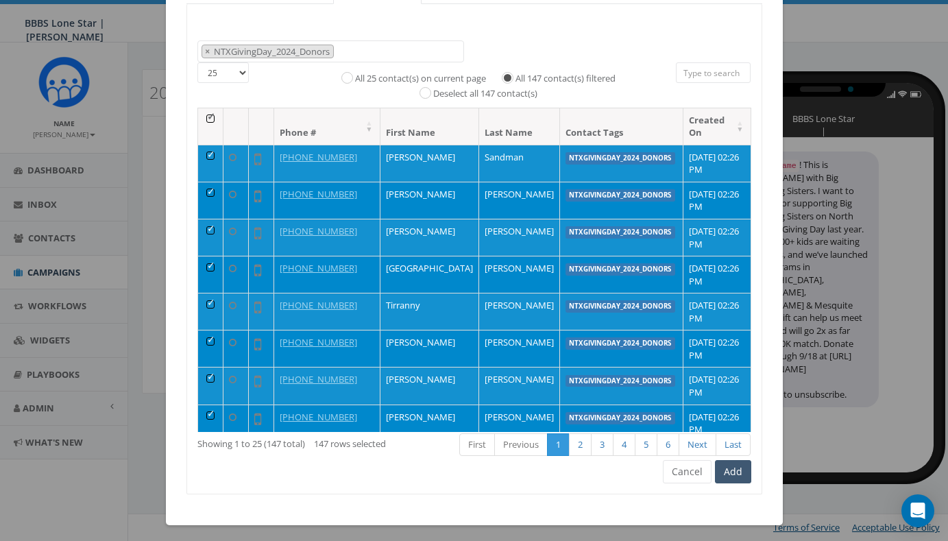
click at [732, 470] on button "Add" at bounding box center [733, 471] width 36 height 23
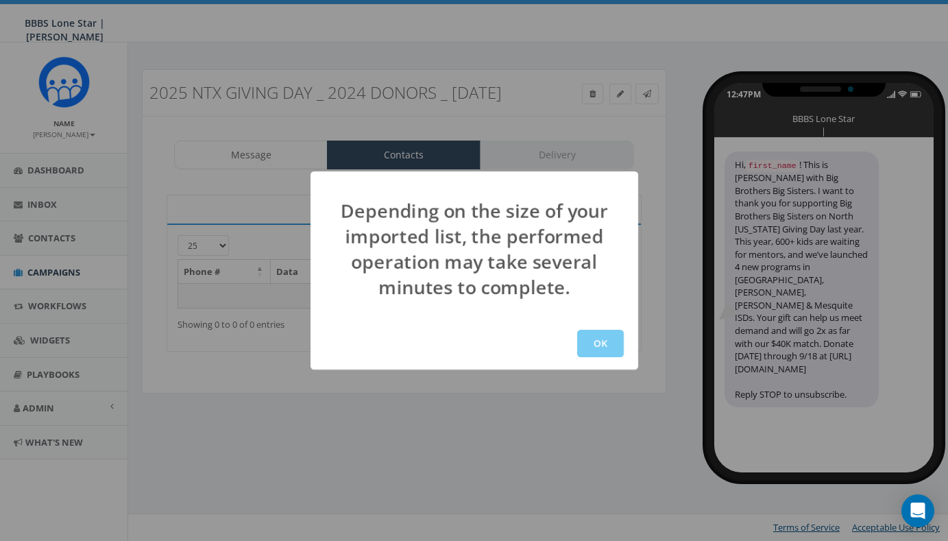
click at [600, 339] on button "OK" at bounding box center [600, 343] width 47 height 27
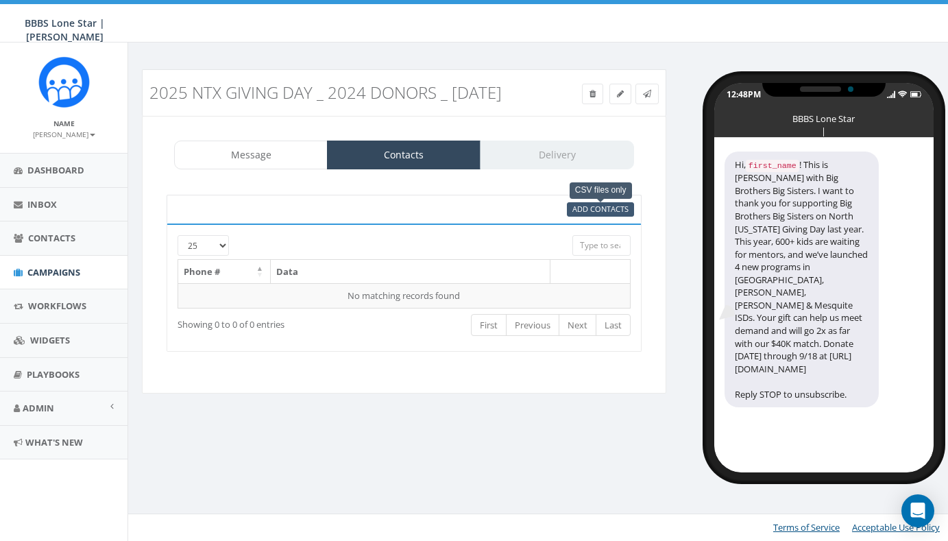
click at [591, 208] on span "Add Contacts" at bounding box center [600, 209] width 56 height 10
select select
click at [585, 210] on span "Add Contacts" at bounding box center [600, 209] width 56 height 10
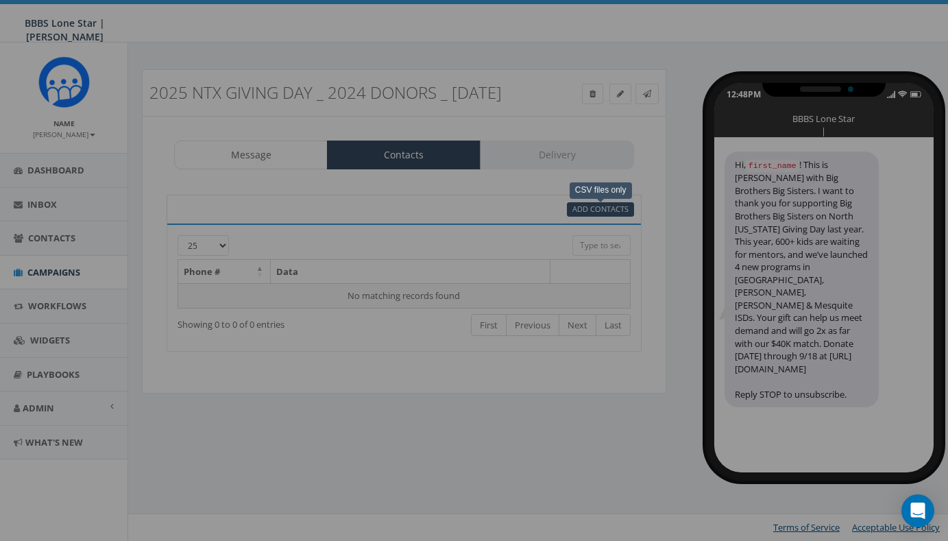
select select
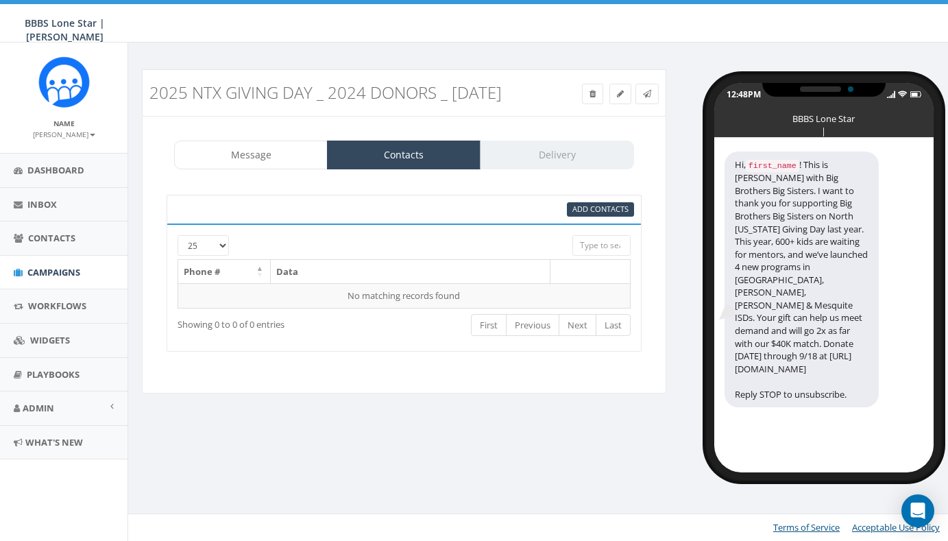
click at [476, 402] on div "2025 NTX Giving Day _ 2024 Donors _ 9/9/25 Test Message Status: Message Contact…" at bounding box center [404, 239] width 545 height 341
click at [271, 163] on link "Message" at bounding box center [251, 155] width 154 height 29
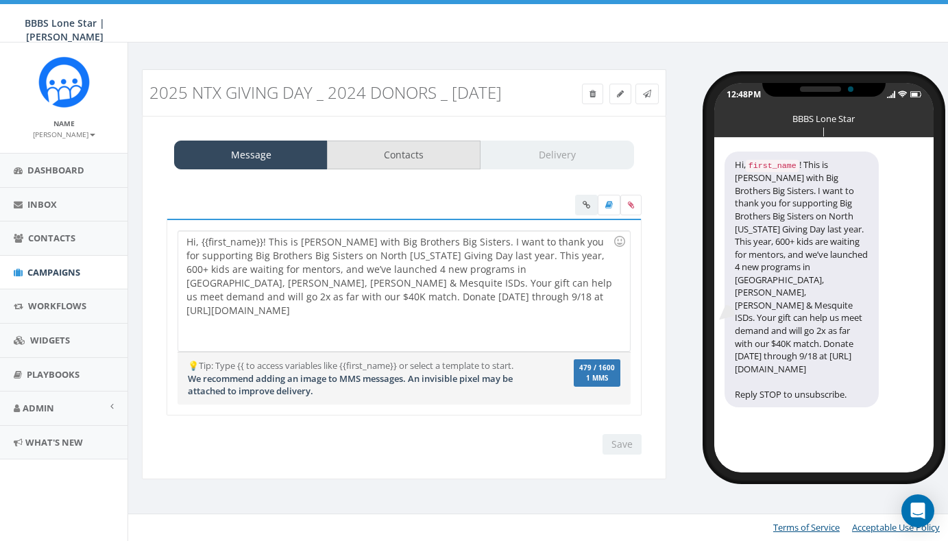
click at [387, 154] on link "Contacts" at bounding box center [404, 155] width 154 height 29
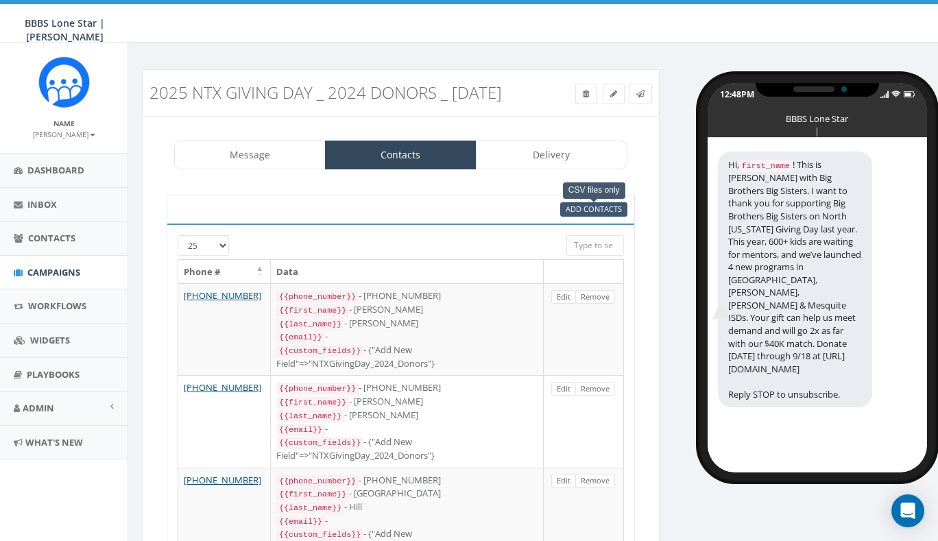
click at [586, 209] on span "Add Contacts" at bounding box center [593, 209] width 56 height 10
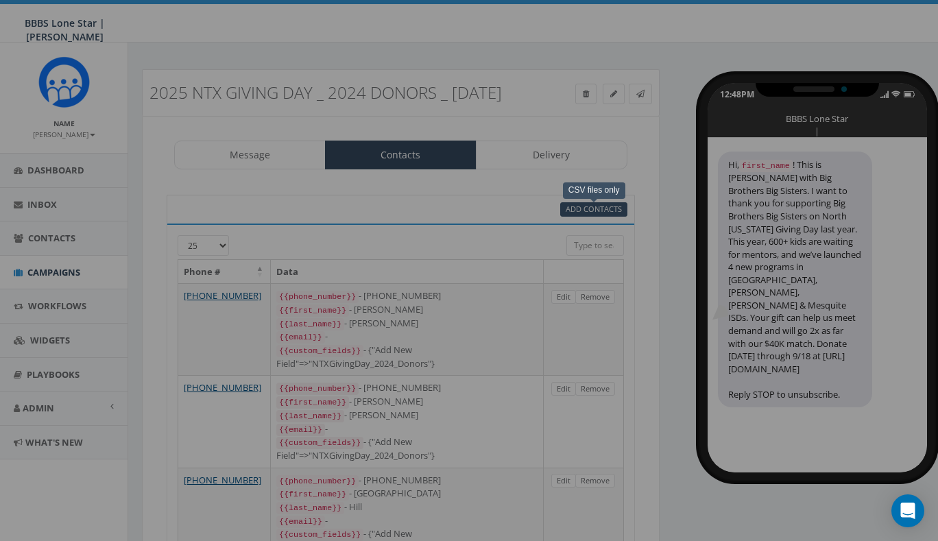
select select
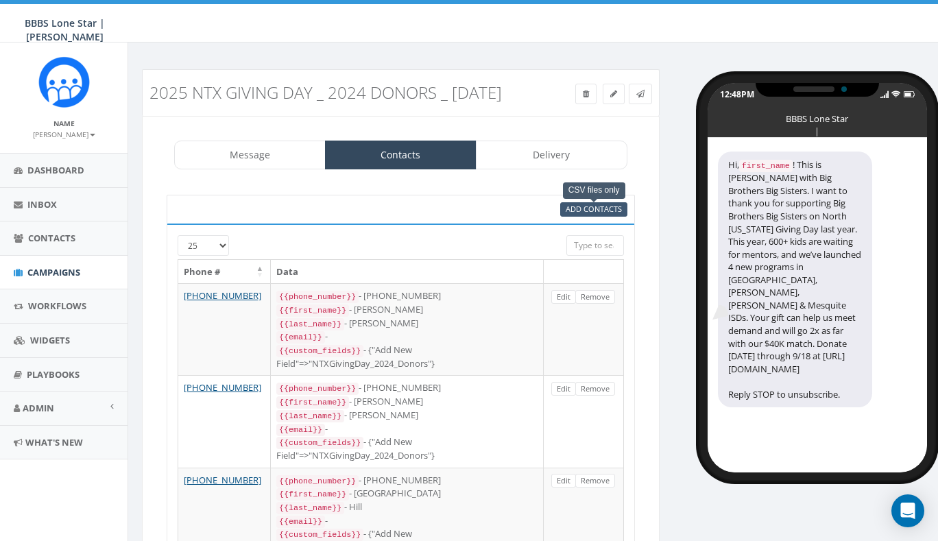
click at [581, 204] on span "Add Contacts" at bounding box center [593, 209] width 56 height 10
click at [594, 210] on span "Add Contacts" at bounding box center [593, 209] width 56 height 10
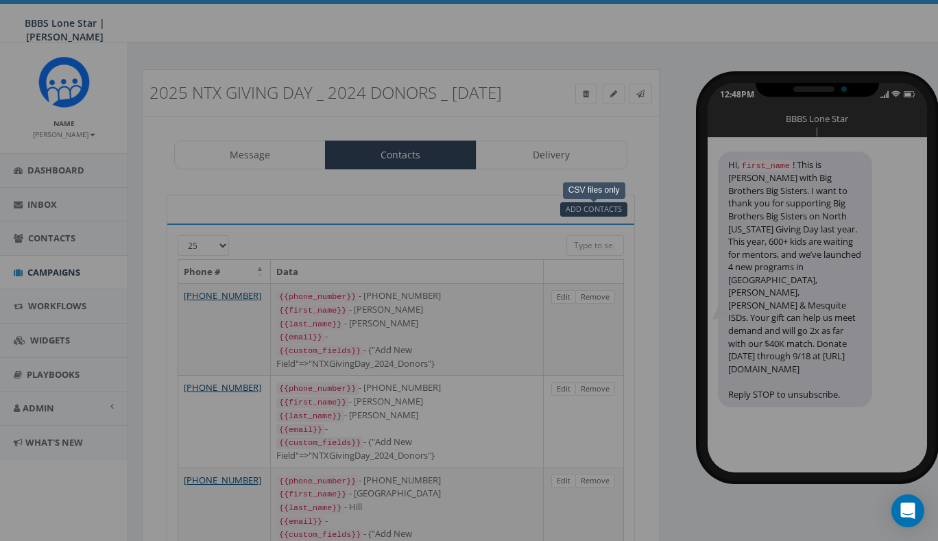
select select
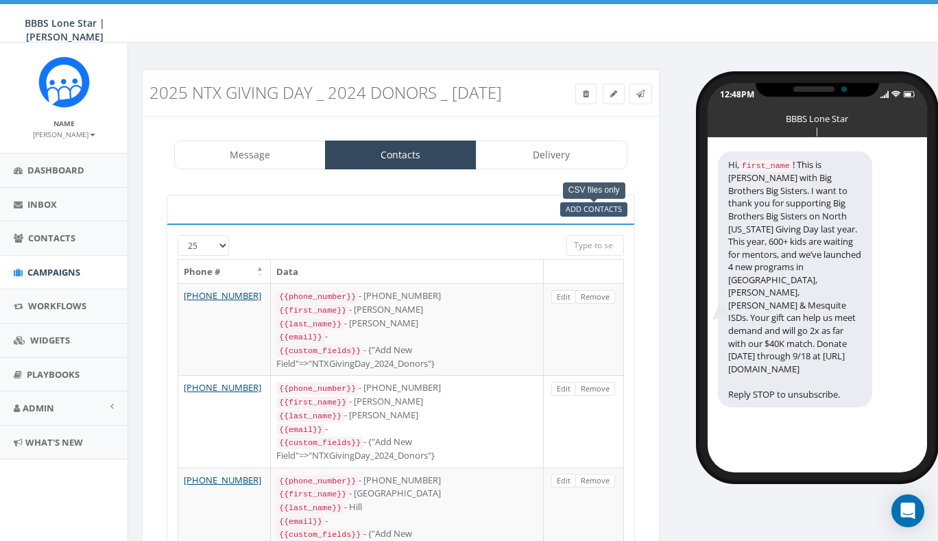
click at [594, 210] on span "Add Contacts" at bounding box center [593, 209] width 56 height 10
click at [270, 162] on link "Message" at bounding box center [249, 155] width 151 height 29
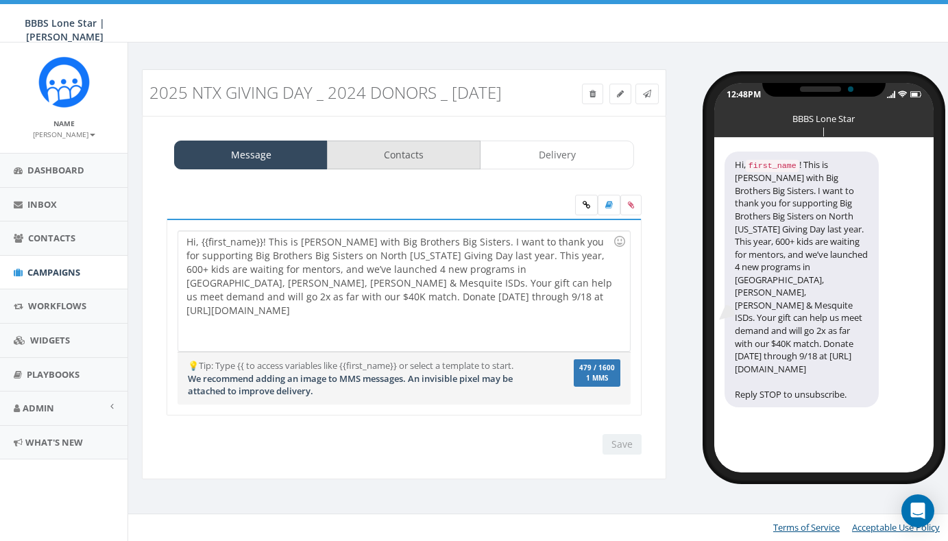
click at [411, 160] on link "Contacts" at bounding box center [404, 155] width 154 height 29
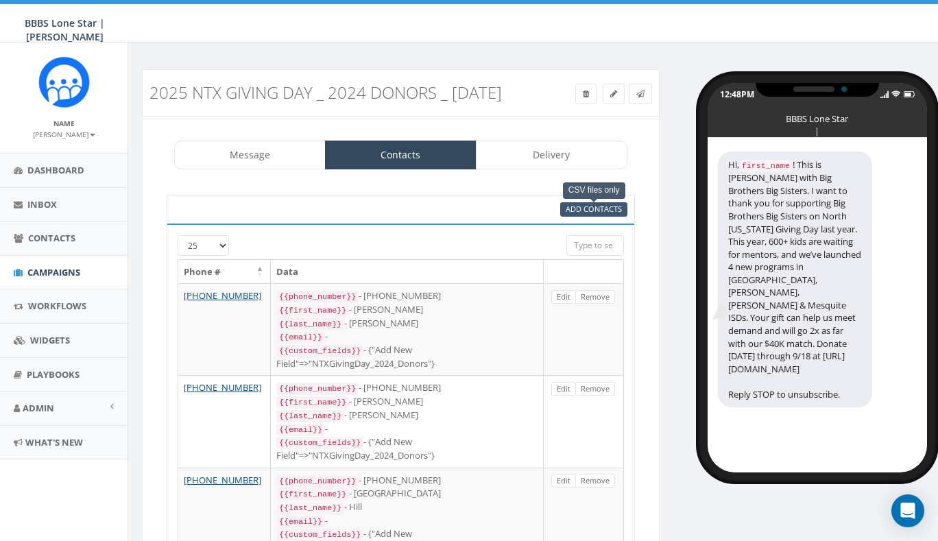
click at [585, 212] on span "Add Contacts" at bounding box center [593, 209] width 56 height 10
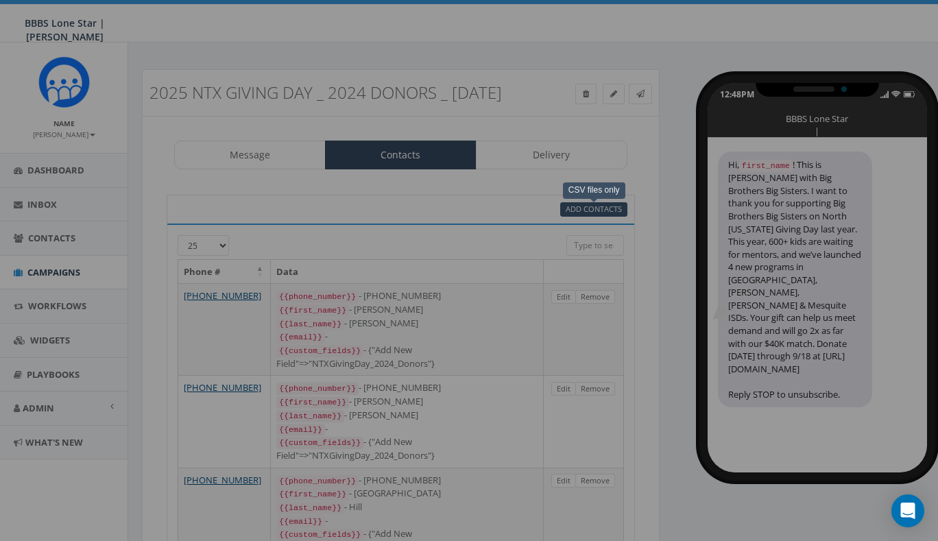
select select
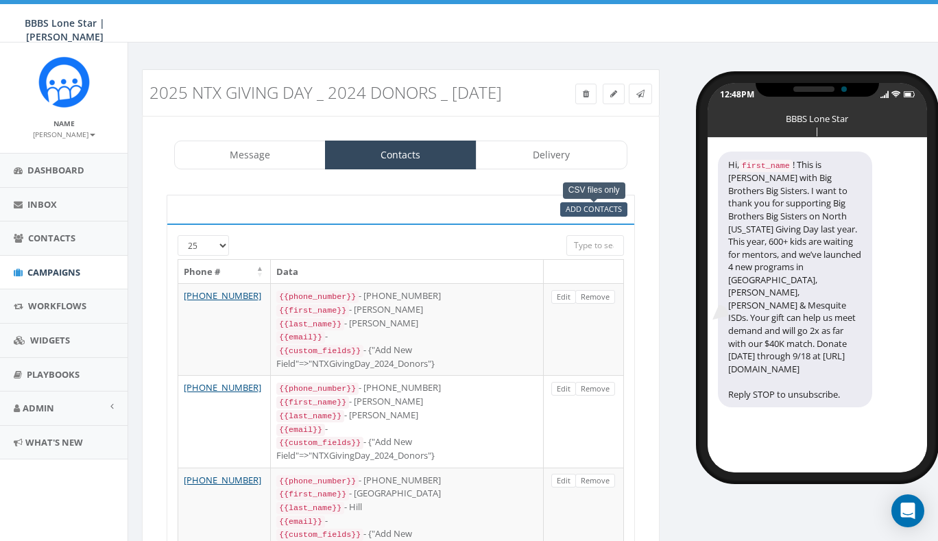
click at [585, 212] on span "Add Contacts" at bounding box center [593, 209] width 56 height 10
select select
click at [642, 94] on icon at bounding box center [640, 94] width 8 height 8
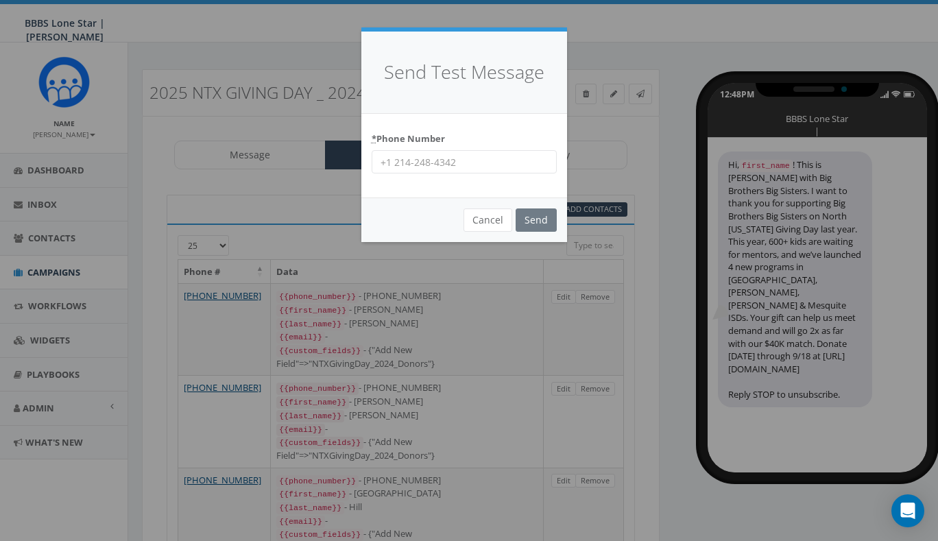
click at [430, 162] on input "* Phone Number" at bounding box center [463, 161] width 185 height 23
type input "9136345067"
click at [535, 215] on input "Send" at bounding box center [535, 219] width 41 height 23
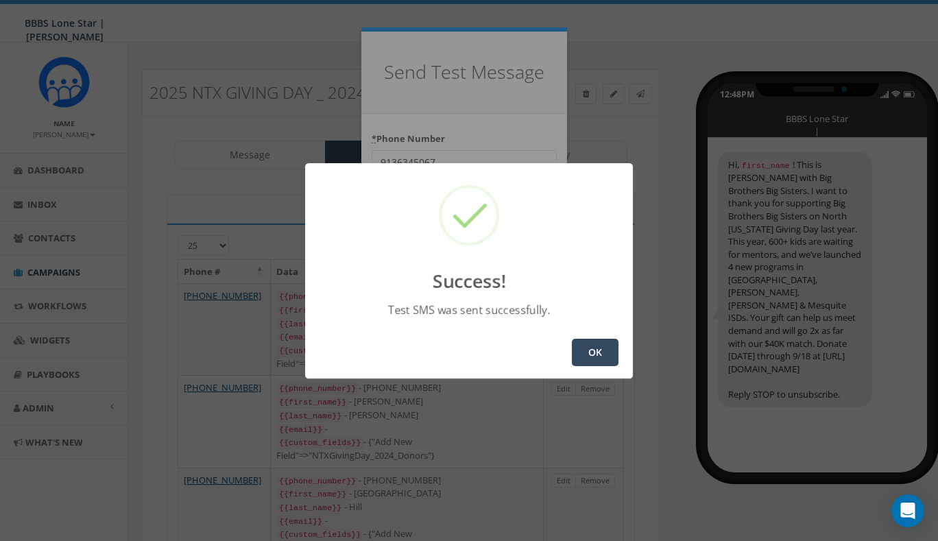
click at [592, 352] on button "OK" at bounding box center [595, 352] width 47 height 27
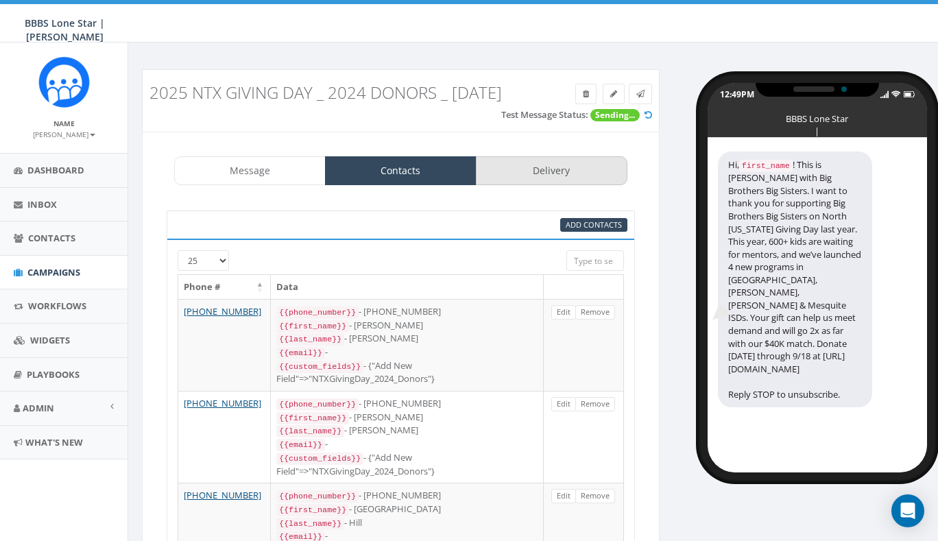
click at [526, 163] on link "Delivery" at bounding box center [551, 170] width 151 height 29
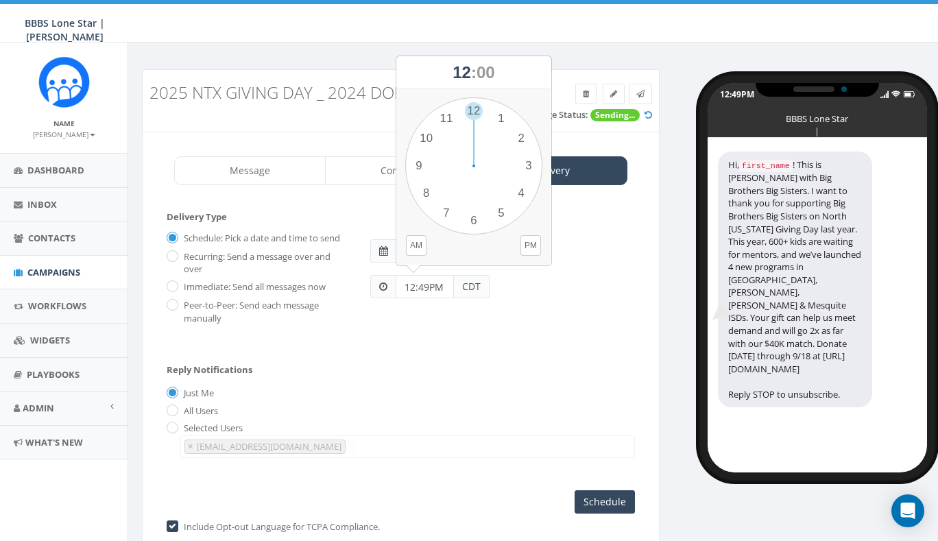
click at [439, 287] on input "12:49PM" at bounding box center [424, 286] width 58 height 23
click at [504, 123] on div "1 2 3 4 5 6 7 8 9 10 11 12 00 05 10 15 20 25 30 35 40 45 50 55" at bounding box center [473, 165] width 137 height 137
click at [533, 249] on button "PM" at bounding box center [530, 245] width 21 height 21
click at [509, 341] on form "Delivery Type Schedule: Pick a date and time to send Recurring: Send a message …" at bounding box center [401, 280] width 468 height 141
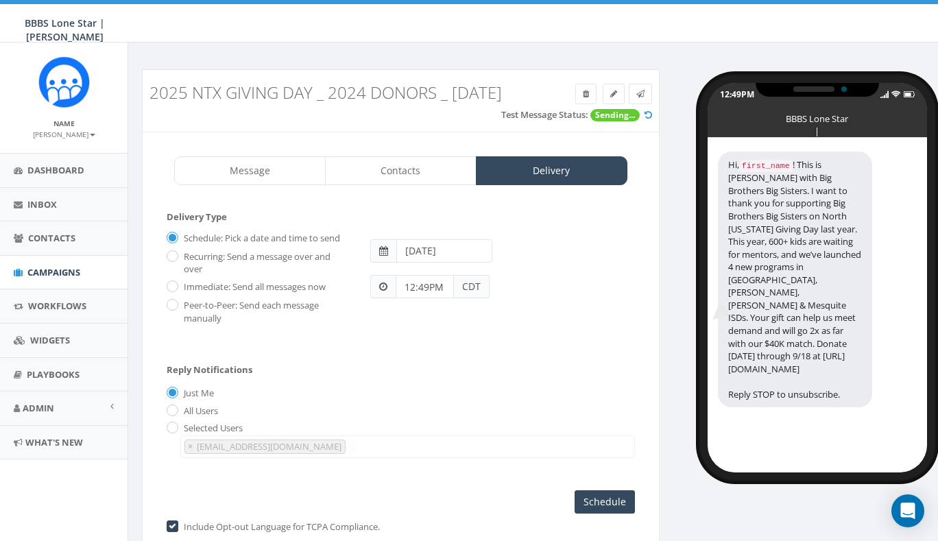
click at [424, 284] on input "12:49PM" at bounding box center [424, 286] width 58 height 23
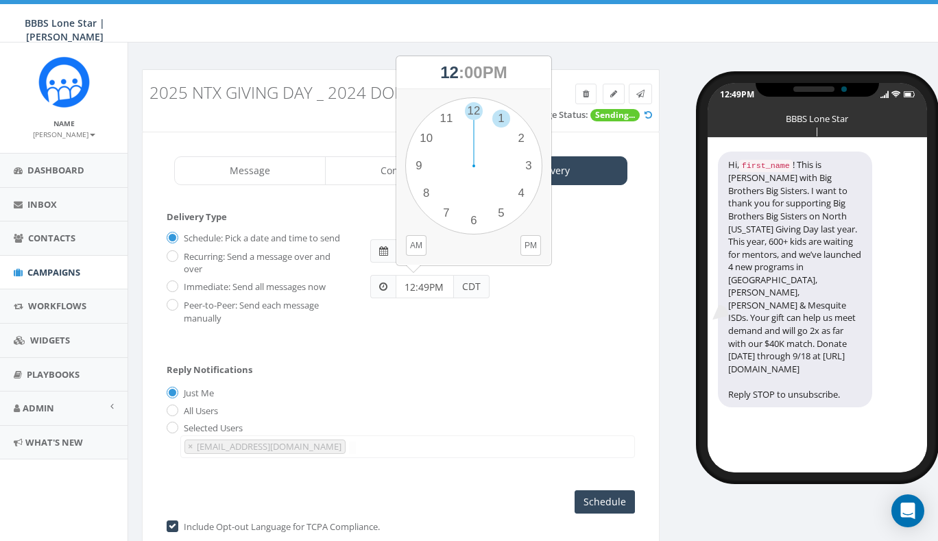
click at [500, 123] on div "1 2 3 4 5 6 7 8 9 10 11 12 00 05 10 15 20 25 30 35 40 45 50 55" at bounding box center [473, 165] width 137 height 137
click at [471, 220] on div "1 2 3 4 5 6 7 8 9 10 11 12 00 05 10 15 20 25 30 35 40 45 50 55" at bounding box center [473, 165] width 137 height 137
type input "01:30PM"
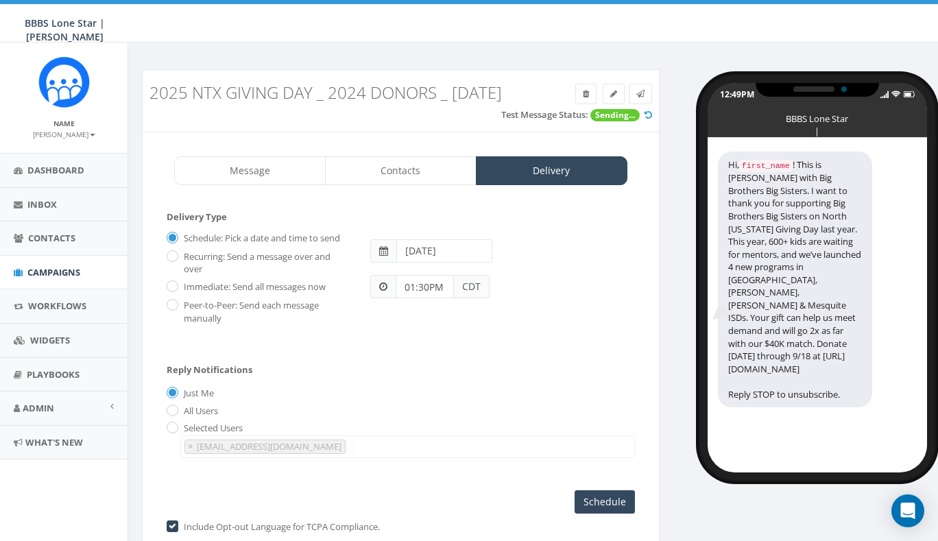
click at [481, 336] on form "Delivery Type Schedule: Pick a date and time to send Recurring: Send a message …" at bounding box center [401, 280] width 468 height 141
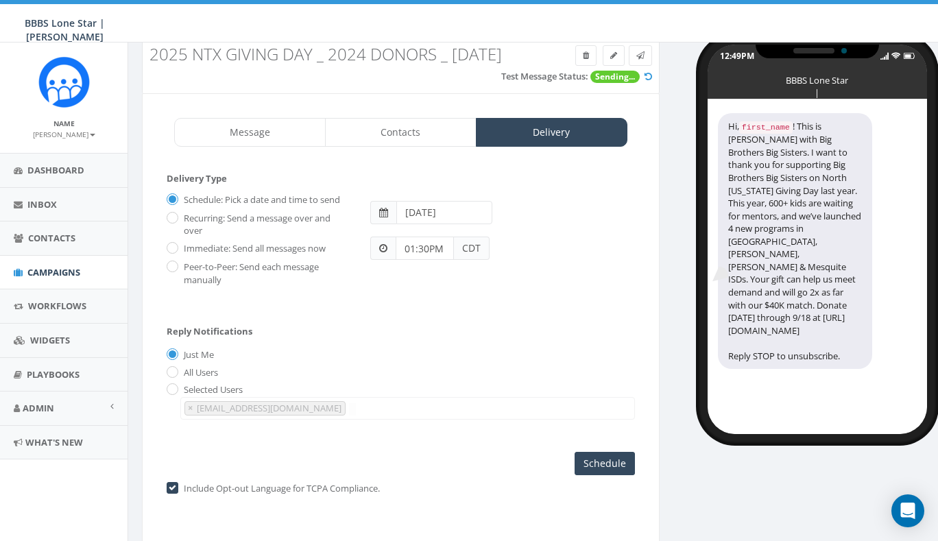
scroll to position [62, 0]
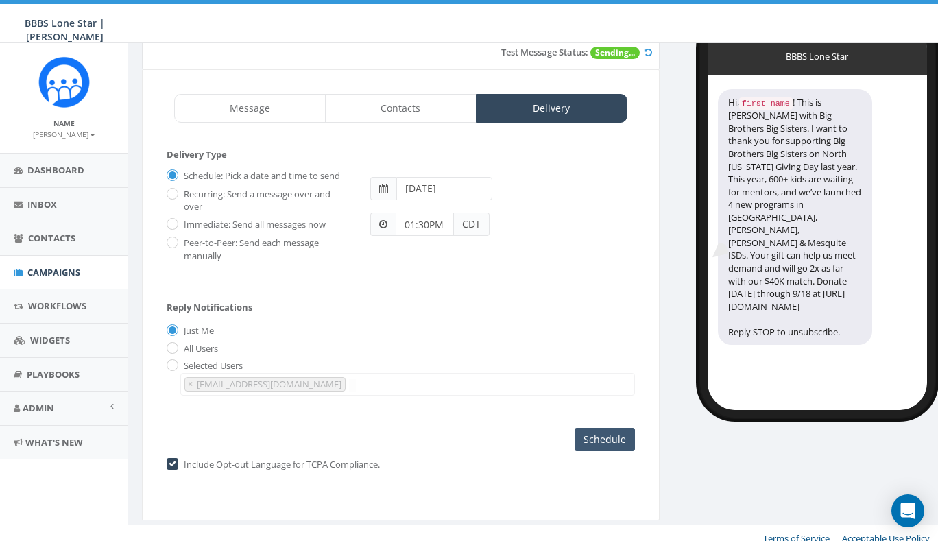
click at [598, 435] on input "Schedule" at bounding box center [604, 439] width 60 height 23
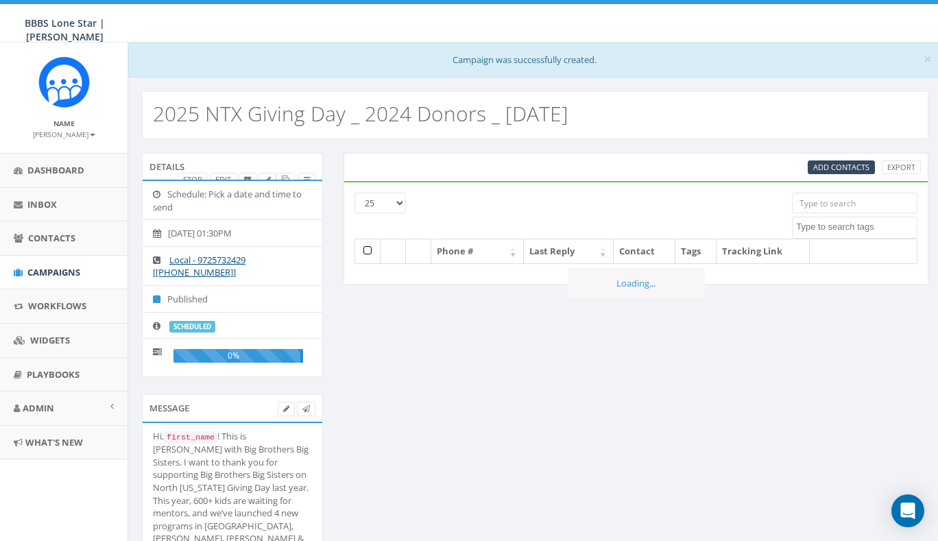
select select
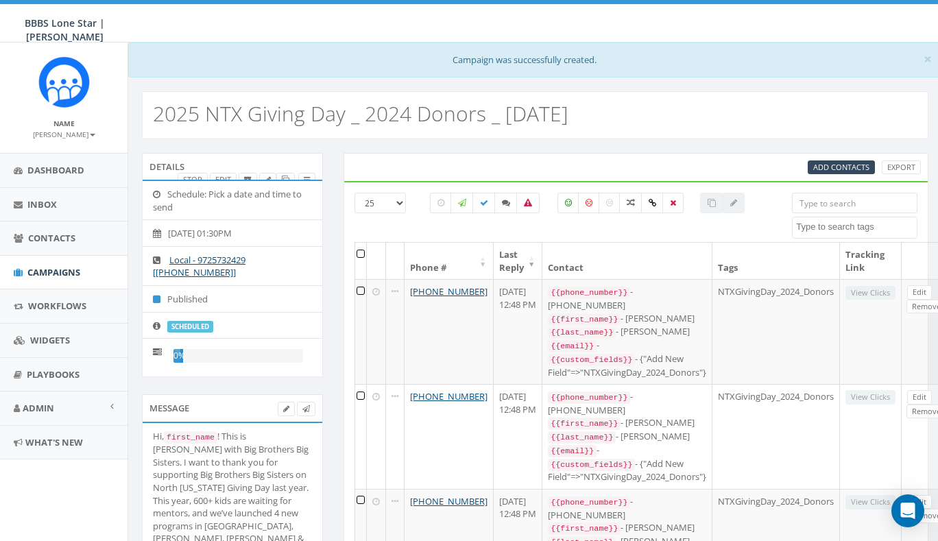
click at [247, 65] on div "× Campaign was successfully created." at bounding box center [535, 59] width 814 height 35
